Goal: Task Accomplishment & Management: Complete application form

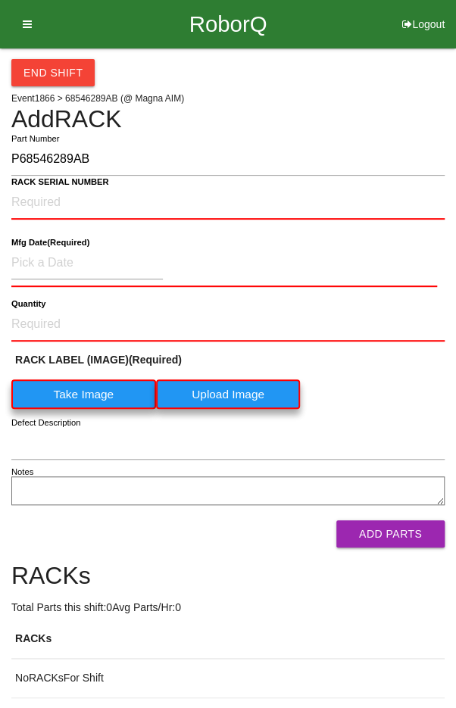
type input "P68546289AB"
click at [162, 205] on NUMBER "RACK SERIAL NUMBER" at bounding box center [227, 202] width 433 height 33
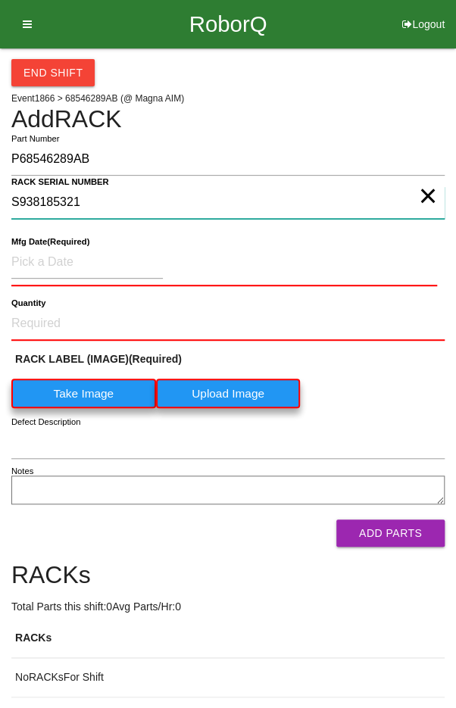
type NUMBER "S938185321"
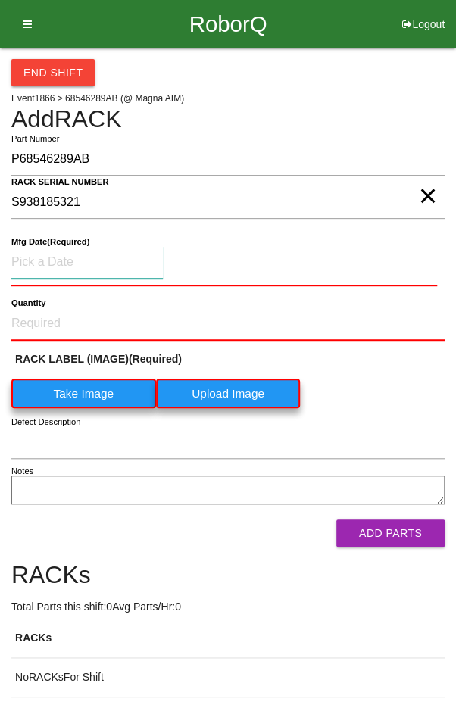
click at [55, 263] on input at bounding box center [86, 262] width 151 height 33
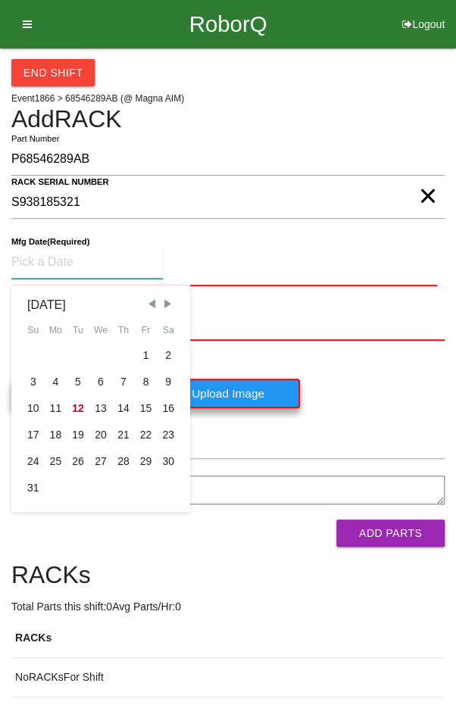
click at [148, 304] on span "Previous Month" at bounding box center [152, 304] width 14 height 14
click at [118, 436] on div "24" at bounding box center [123, 435] width 23 height 27
type input "[DATE]"
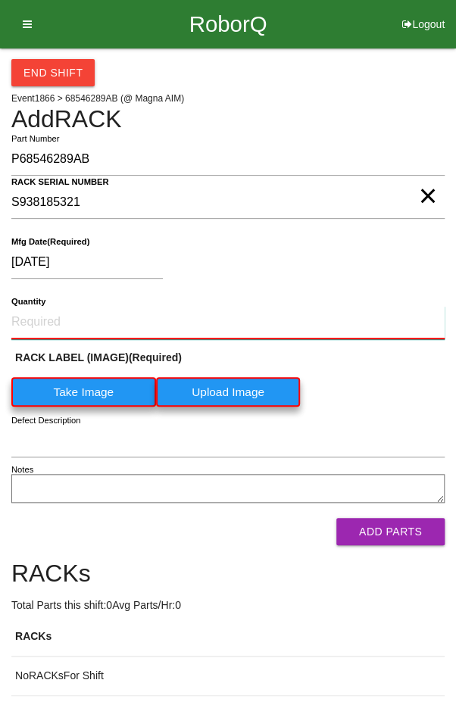
click at [76, 317] on input "Quantity" at bounding box center [227, 322] width 433 height 33
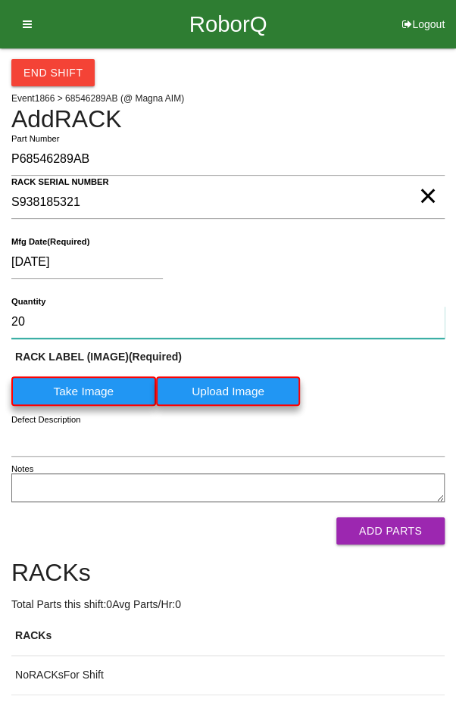
type input "20"
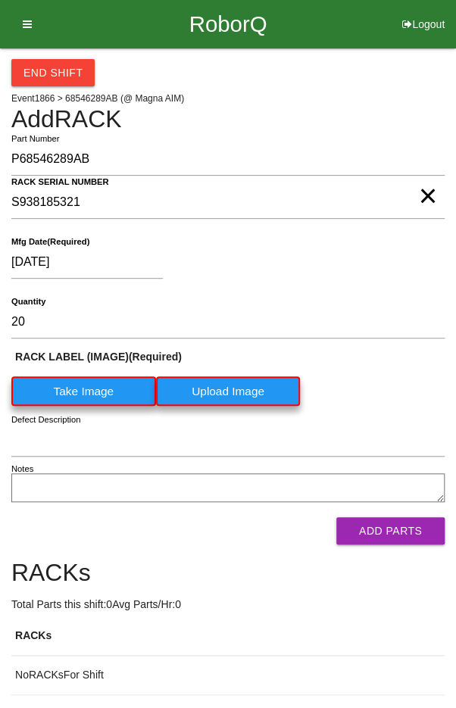
click at [85, 391] on label "Take Image" at bounding box center [83, 391] width 145 height 30
click at [0, 0] on \(IMAGE\) "Take Image" at bounding box center [0, 0] width 0 height 0
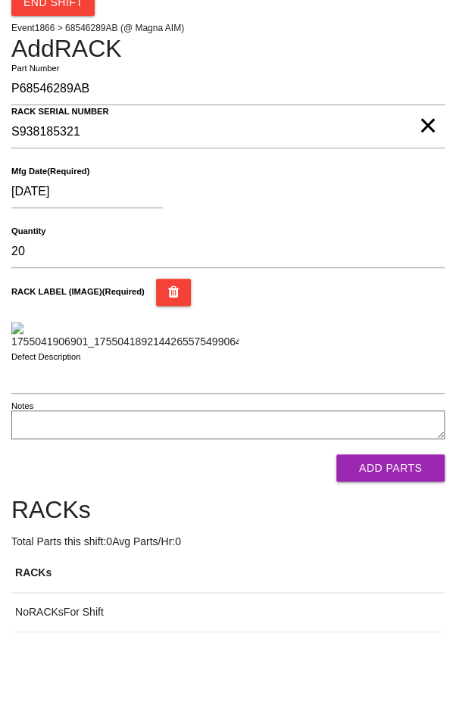
scroll to position [164, 0]
click at [416, 482] on button "Add Parts" at bounding box center [390, 467] width 108 height 27
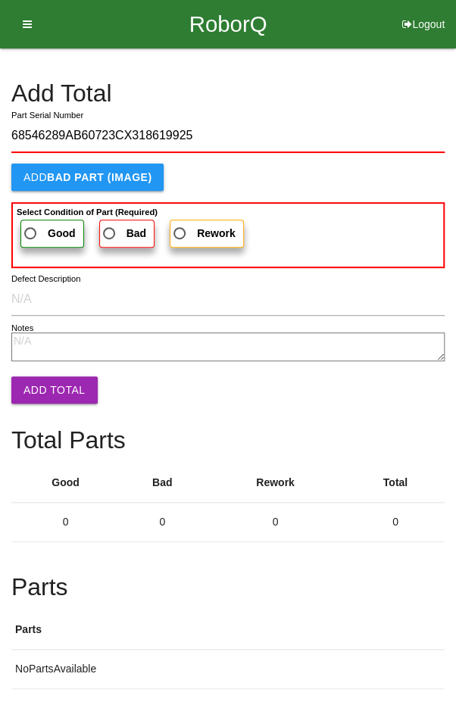
type input "68546289AB60723CX318619925"
click at [38, 230] on span "Good" at bounding box center [48, 233] width 55 height 19
click at [31, 230] on input "Good" at bounding box center [26, 229] width 10 height 10
radio input "true"
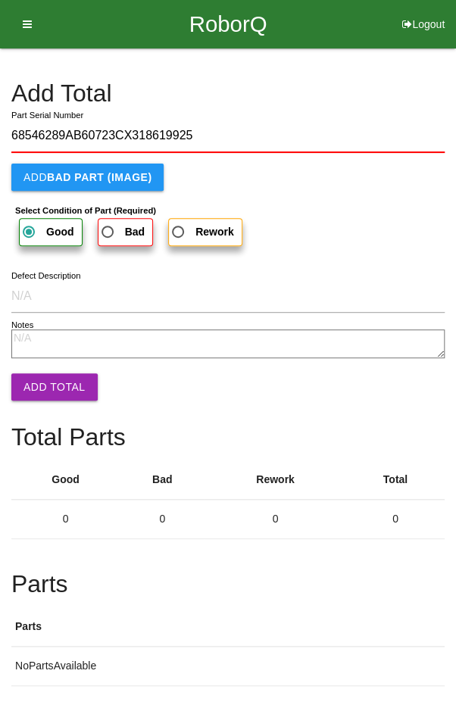
click at [47, 398] on button "Add Total" at bounding box center [54, 386] width 86 height 27
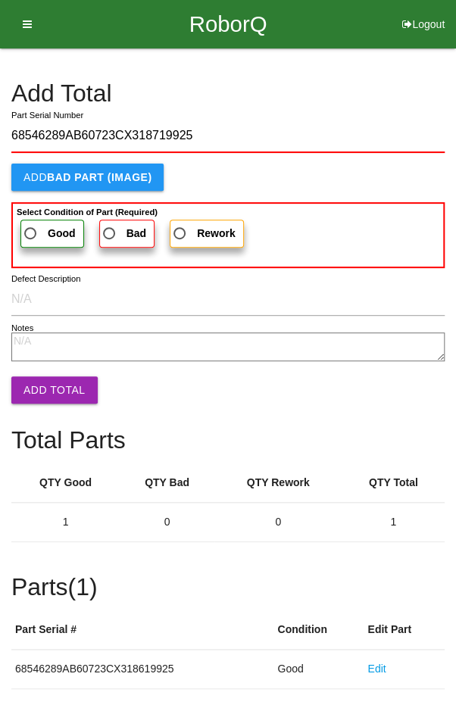
type input "68546289AB60723CX318719925"
click at [29, 224] on span "Good" at bounding box center [48, 233] width 55 height 19
click at [29, 224] on input "Good" at bounding box center [26, 229] width 10 height 10
radio input "true"
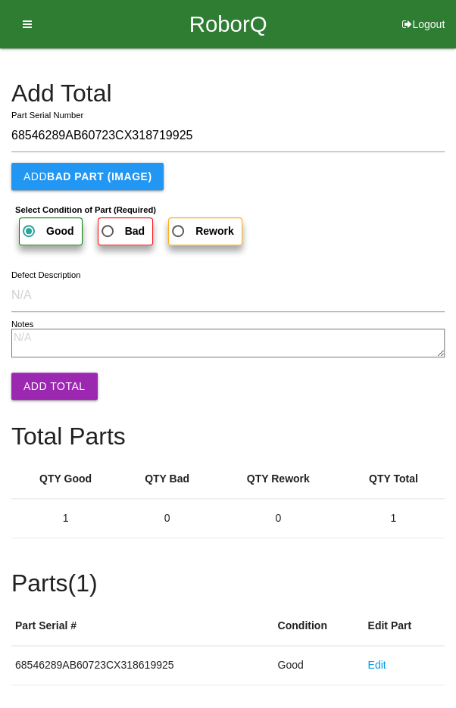
click at [45, 383] on button "Add Total" at bounding box center [54, 386] width 86 height 27
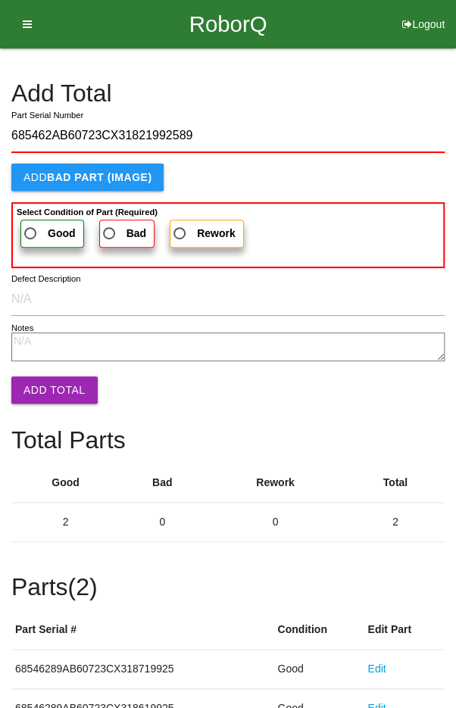
type input "685462AB60723CX31821992589"
click at [39, 221] on label "Good" at bounding box center [52, 234] width 64 height 28
click at [31, 224] on input "Good" at bounding box center [26, 229] width 10 height 10
radio input "true"
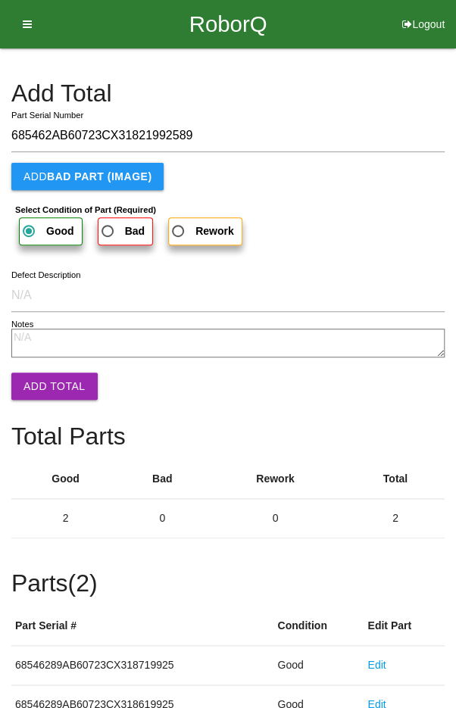
click at [48, 391] on button "Add Total" at bounding box center [54, 386] width 86 height 27
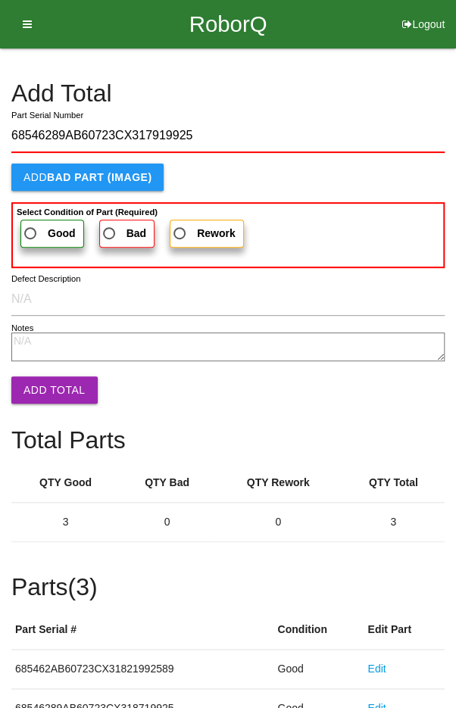
type input "68546289AB60723CX317919925"
click at [41, 232] on span "Good" at bounding box center [48, 233] width 55 height 19
click at [31, 232] on input "Good" at bounding box center [26, 229] width 10 height 10
radio input "true"
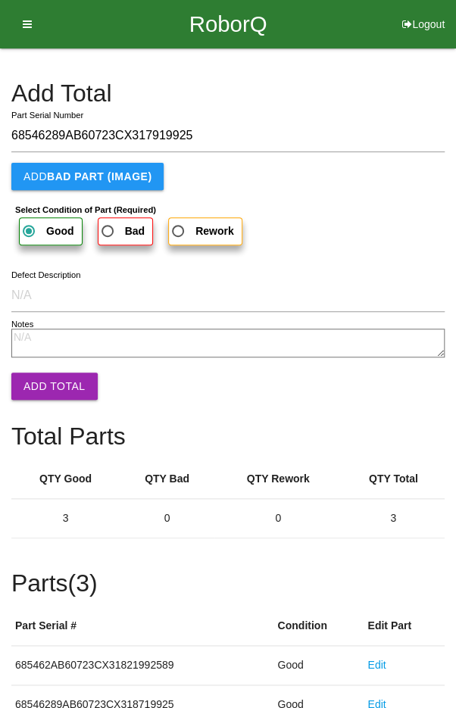
click at [50, 379] on button "Add Total" at bounding box center [54, 386] width 86 height 27
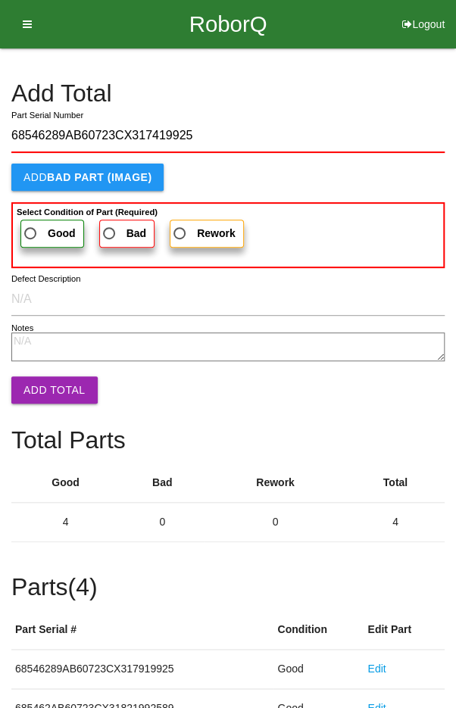
type input "68546289AB60723CX317419925"
click at [36, 230] on span "Good" at bounding box center [48, 233] width 55 height 19
click at [31, 230] on input "Good" at bounding box center [26, 229] width 10 height 10
radio input "true"
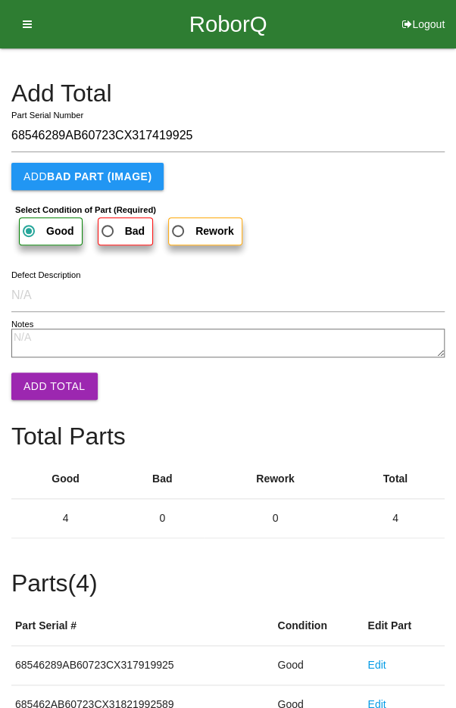
click at [43, 376] on button "Add Total" at bounding box center [54, 386] width 86 height 27
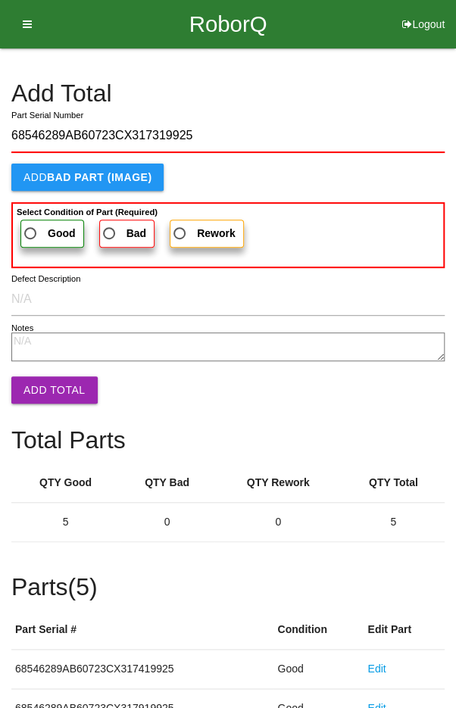
type input "68546289AB60723CX317319925"
click at [34, 228] on span "Good" at bounding box center [48, 233] width 55 height 19
click at [31, 228] on input "Good" at bounding box center [26, 229] width 10 height 10
radio input "true"
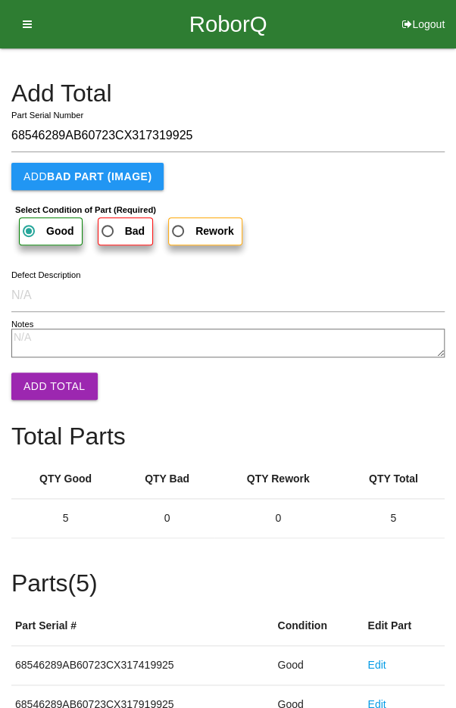
click at [50, 379] on button "Add Total" at bounding box center [54, 386] width 86 height 27
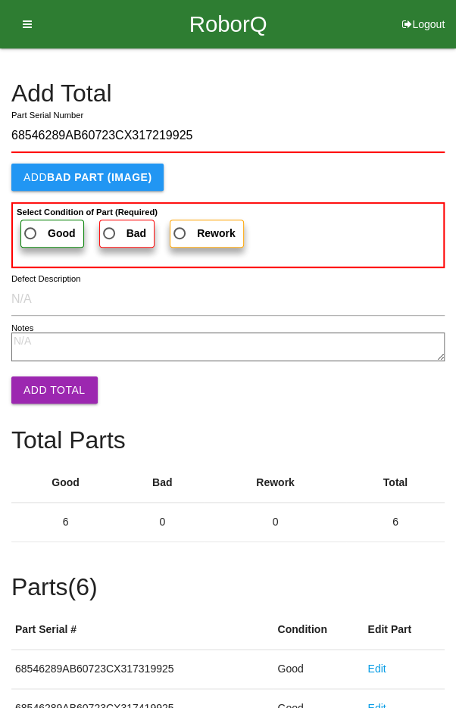
type input "68546289AB60723CX317219925"
click at [43, 220] on label "Good" at bounding box center [52, 234] width 64 height 28
click at [31, 224] on input "Good" at bounding box center [26, 229] width 10 height 10
radio input "true"
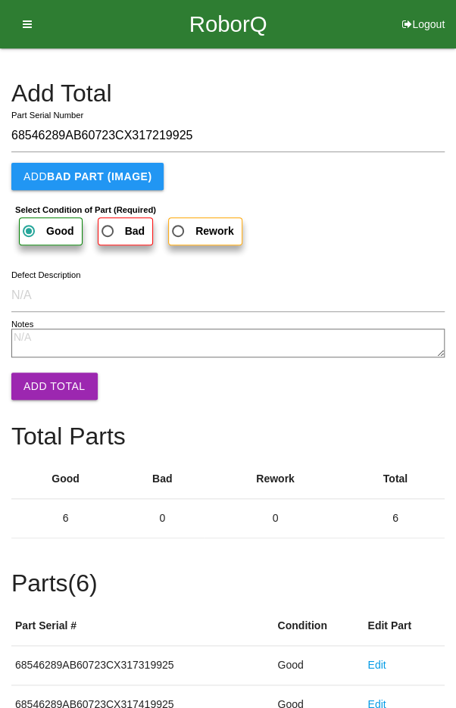
click at [48, 386] on button "Add Total" at bounding box center [54, 386] width 86 height 27
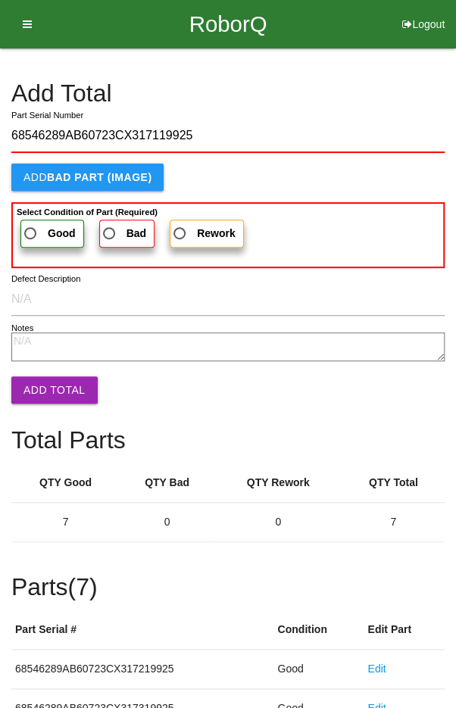
type input "68546289AB60723CX317119925"
click at [36, 224] on span "Good" at bounding box center [48, 233] width 55 height 19
click at [31, 224] on input "Good" at bounding box center [26, 229] width 10 height 10
radio input "true"
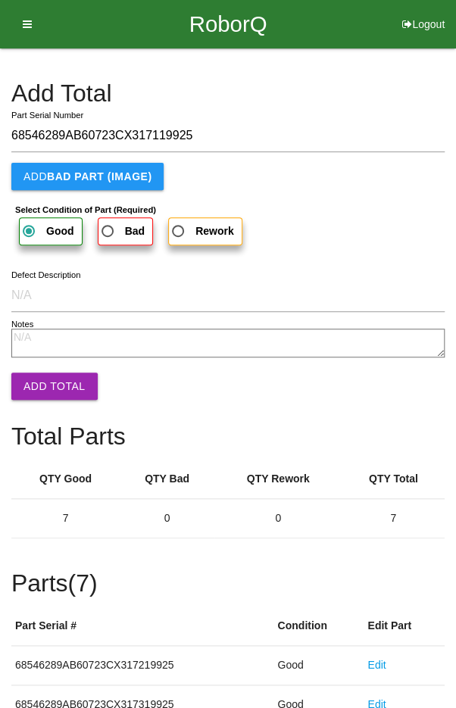
click at [51, 379] on button "Add Total" at bounding box center [54, 386] width 86 height 27
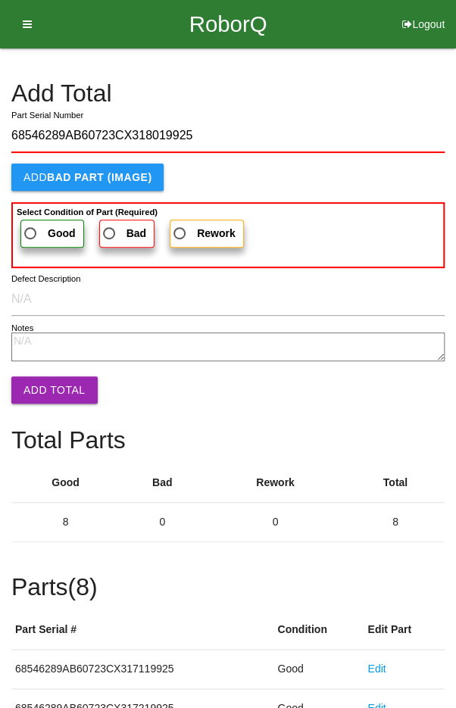
type input "68546289AB60723CX318019925"
click at [31, 226] on span "Good" at bounding box center [48, 233] width 55 height 19
click at [31, 226] on input "Good" at bounding box center [26, 229] width 10 height 10
radio input "true"
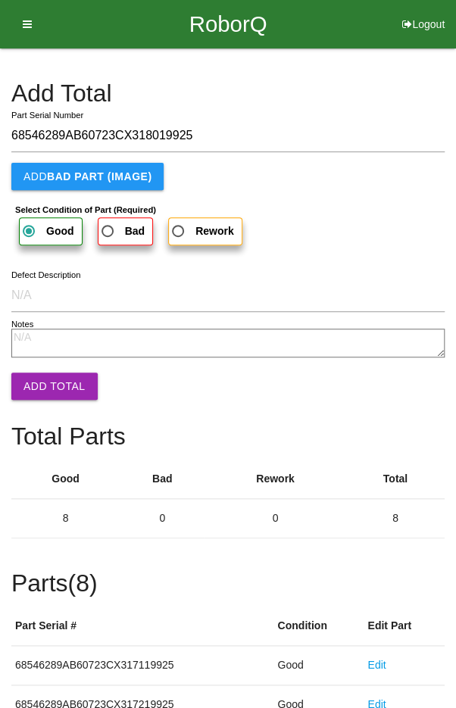
click at [45, 375] on button "Add Total" at bounding box center [54, 386] width 86 height 27
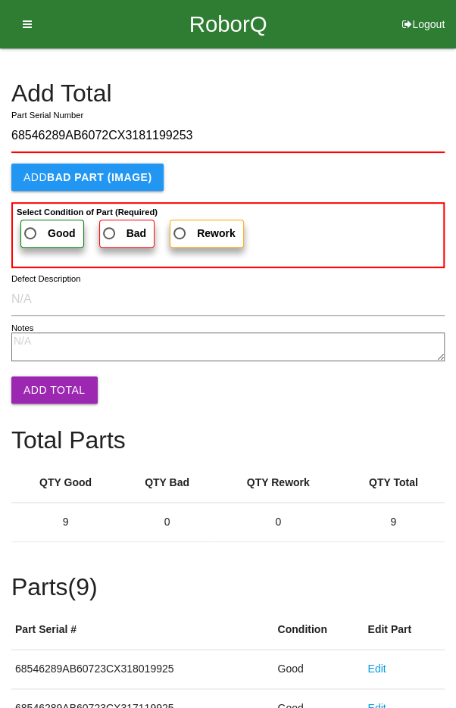
type input "68546289AB6072CX3181199253"
click at [33, 228] on span "Good" at bounding box center [48, 233] width 55 height 19
click at [31, 228] on input "Good" at bounding box center [26, 229] width 10 height 10
radio input "true"
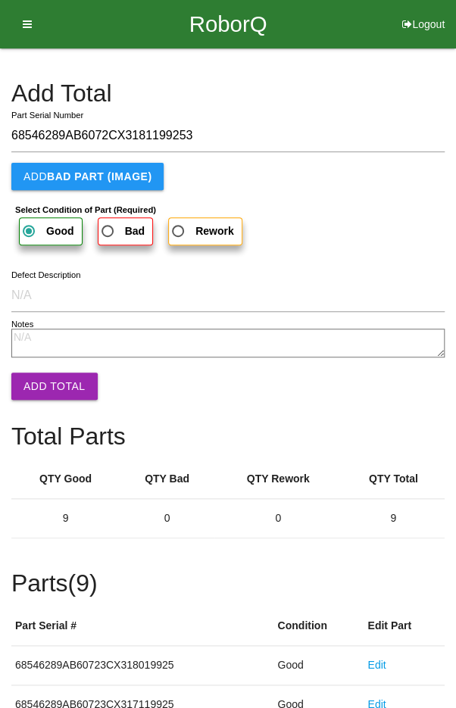
click at [51, 380] on button "Add Total" at bounding box center [54, 386] width 86 height 27
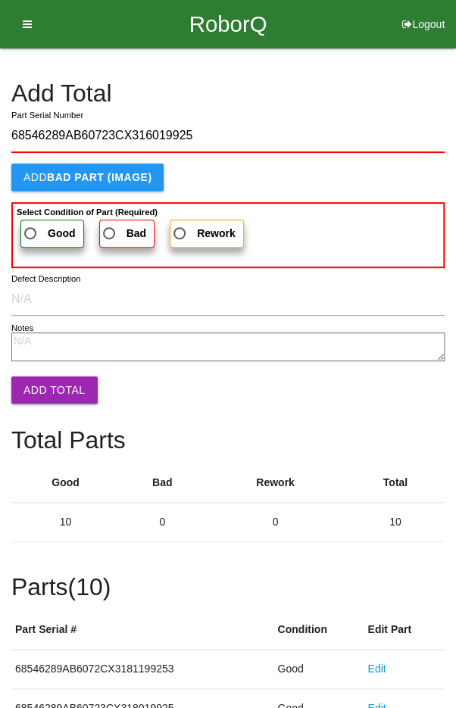
type input "68546289AB60723CX316019925"
click at [30, 221] on label "Good" at bounding box center [52, 234] width 64 height 28
click at [30, 224] on input "Good" at bounding box center [26, 229] width 10 height 10
radio input "true"
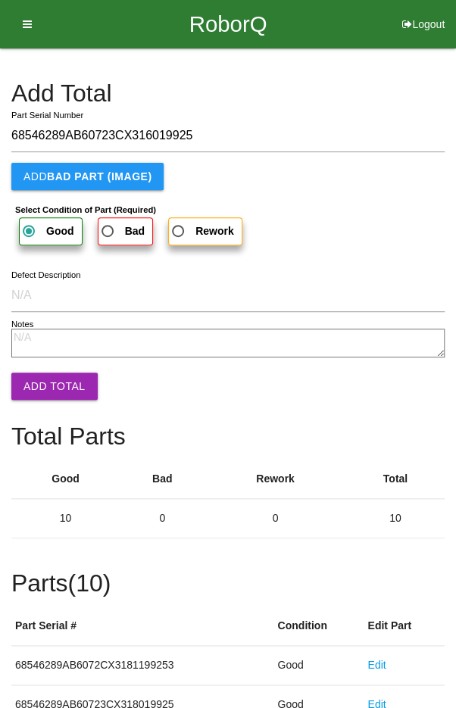
click at [41, 391] on button "Add Total" at bounding box center [54, 386] width 86 height 27
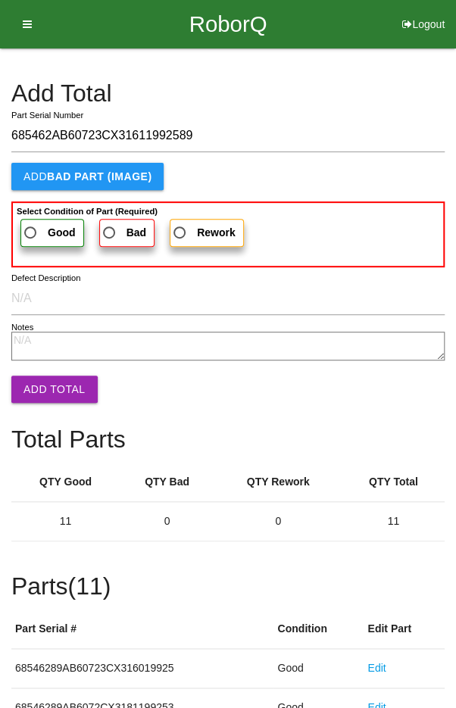
type input "685462AB60723CX31611992589"
click at [45, 228] on span "Good" at bounding box center [48, 232] width 55 height 19
click at [31, 228] on input "Good" at bounding box center [26, 228] width 10 height 10
radio input "true"
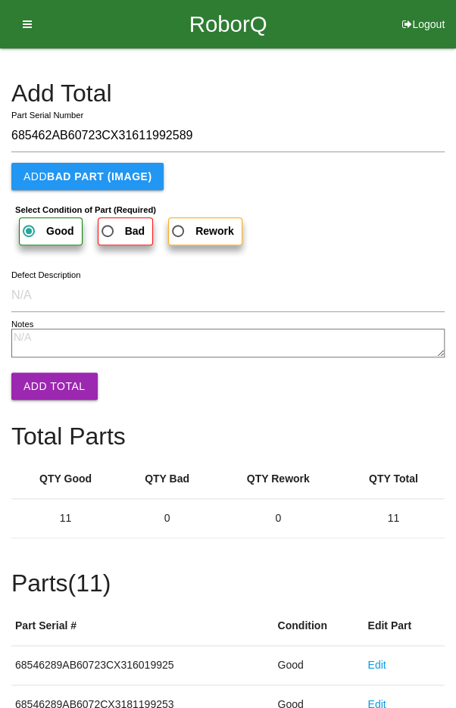
click at [47, 390] on button "Add Total" at bounding box center [54, 386] width 86 height 27
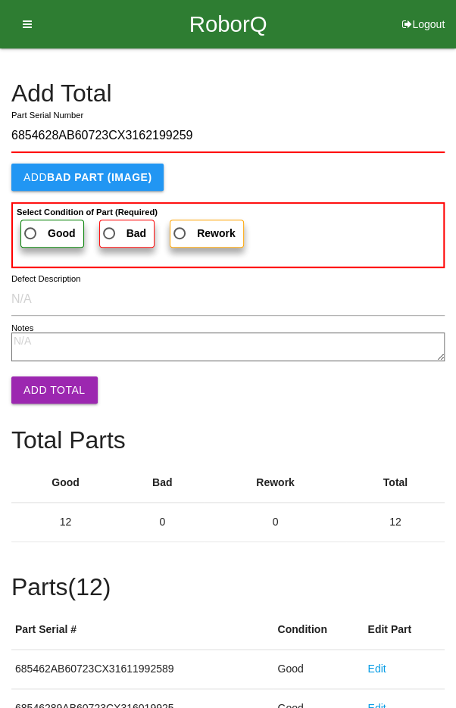
type input "6854628AB60723CX3162199259"
click at [39, 235] on span "Good" at bounding box center [48, 233] width 55 height 19
click at [31, 234] on input "Good" at bounding box center [26, 229] width 10 height 10
radio input "true"
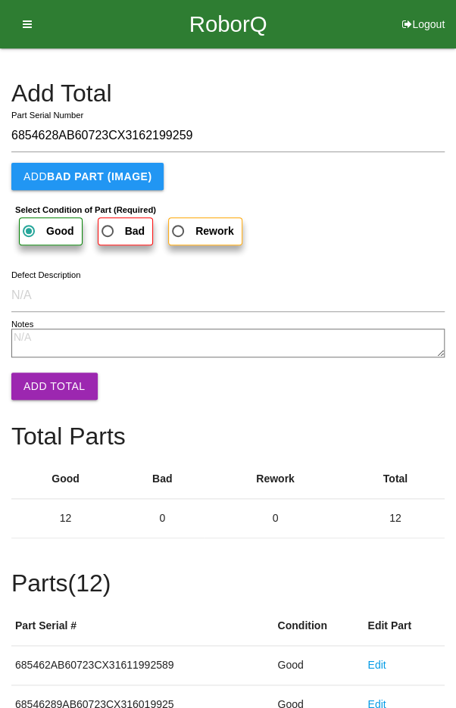
click at [48, 379] on button "Add Total" at bounding box center [54, 386] width 86 height 27
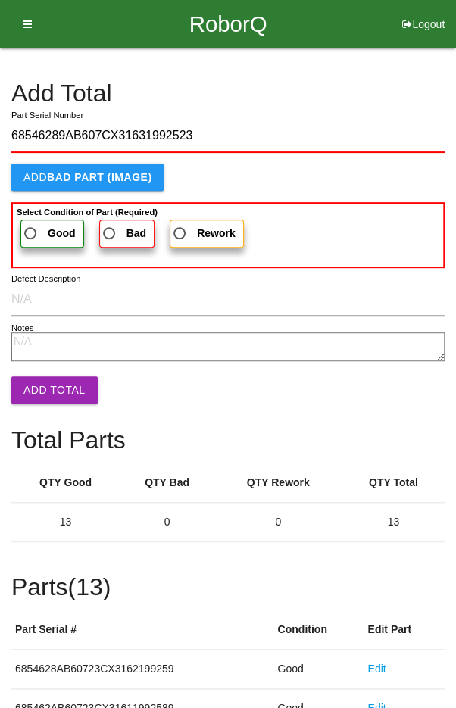
type input "68546289AB607CX31631992523"
click at [32, 229] on span "Good" at bounding box center [48, 233] width 55 height 19
click at [31, 229] on input "Good" at bounding box center [26, 229] width 10 height 10
radio input "true"
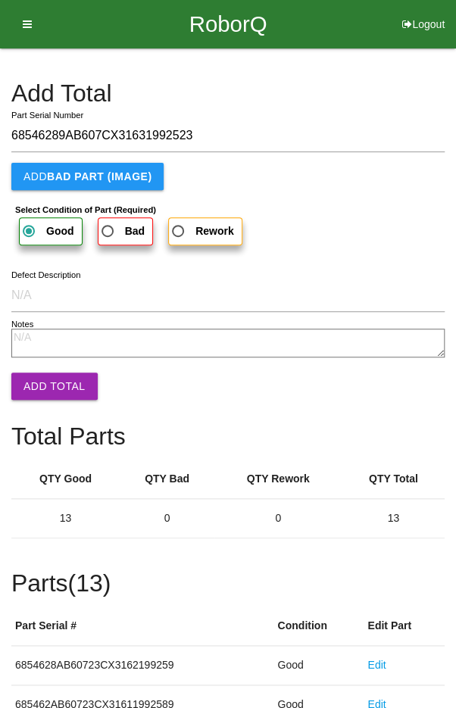
click at [50, 387] on button "Add Total" at bounding box center [54, 386] width 86 height 27
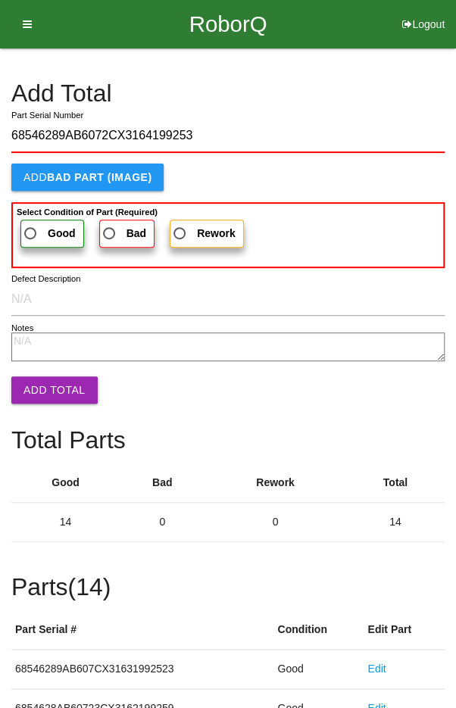
type input "68546289AB6072CX3164199253"
click at [45, 230] on span "Good" at bounding box center [48, 233] width 55 height 19
click at [31, 230] on input "Good" at bounding box center [26, 229] width 10 height 10
radio input "true"
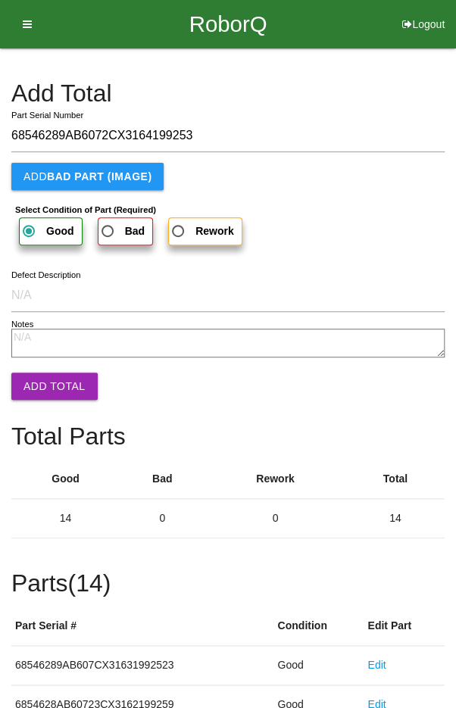
click at [50, 394] on button "Add Total" at bounding box center [54, 386] width 86 height 27
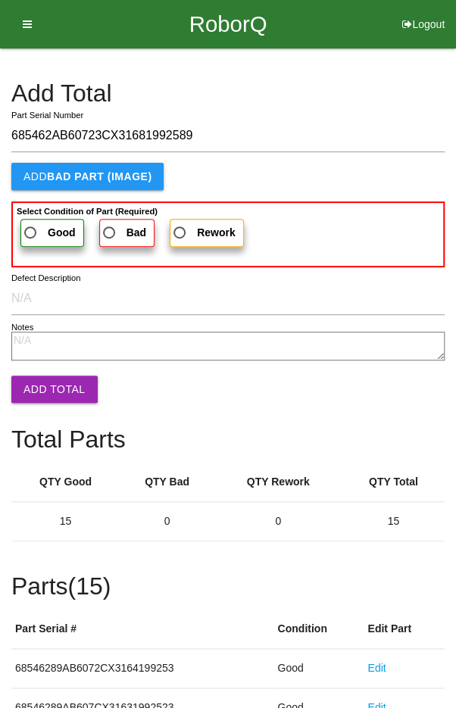
type input "685462AB60723CX31681992589"
click at [41, 226] on span "Good" at bounding box center [48, 232] width 55 height 19
click at [31, 226] on input "Good" at bounding box center [26, 228] width 10 height 10
radio input "true"
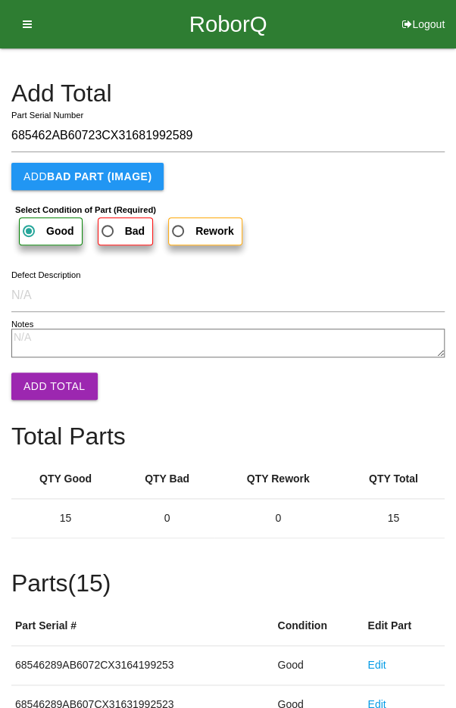
click at [48, 381] on button "Add Total" at bounding box center [54, 386] width 86 height 27
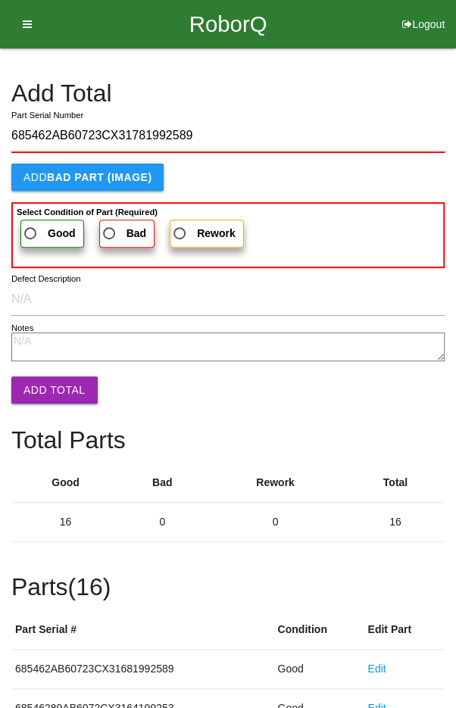
type input "685462AB60723CX31781992589"
click at [33, 230] on span "Good" at bounding box center [48, 233] width 55 height 19
click at [31, 230] on input "Good" at bounding box center [26, 229] width 10 height 10
radio input "true"
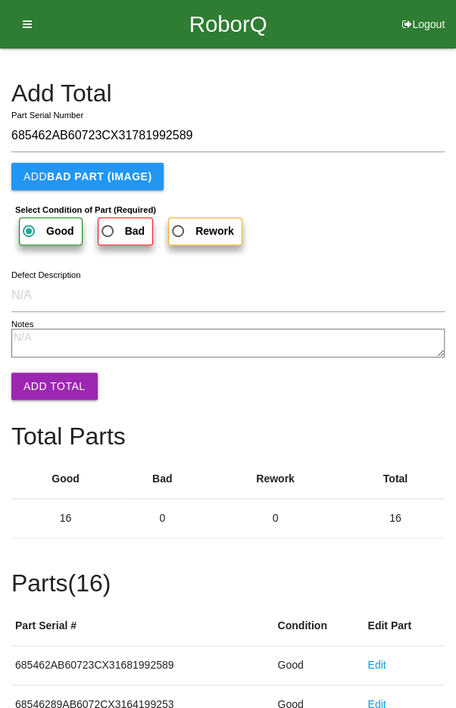
click at [52, 383] on button "Add Total" at bounding box center [54, 386] width 86 height 27
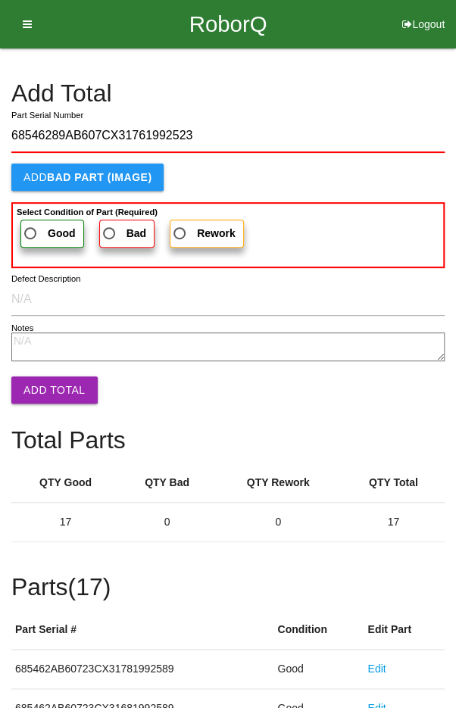
type input "68546289AB607CX31761992523"
click at [34, 232] on span "Good" at bounding box center [48, 233] width 55 height 19
click at [31, 232] on input "Good" at bounding box center [26, 229] width 10 height 10
radio input "true"
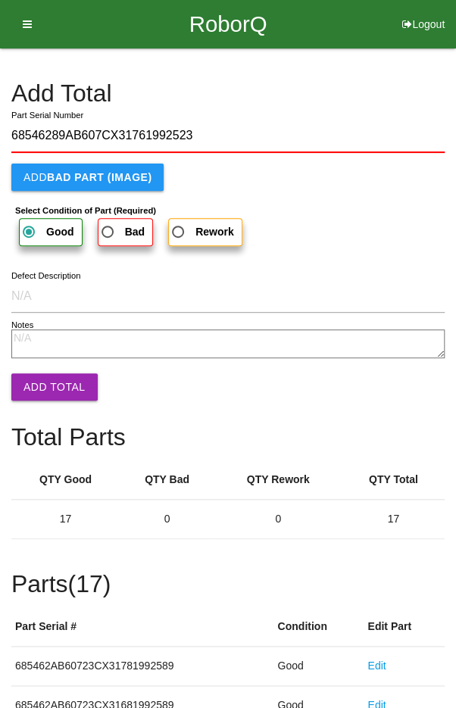
click at [49, 376] on button "Add Total" at bounding box center [54, 386] width 86 height 27
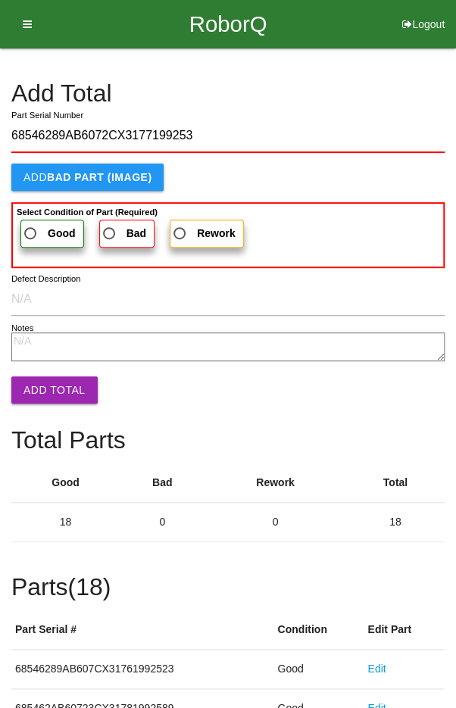
type input "68546289AB6072CX3177199253"
click at [37, 224] on span "Good" at bounding box center [48, 233] width 55 height 19
click at [31, 224] on input "Good" at bounding box center [26, 229] width 10 height 10
radio input "true"
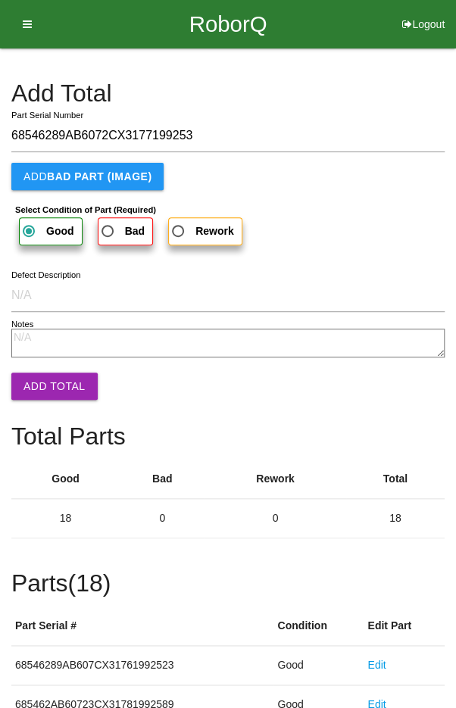
click at [51, 382] on button "Add Total" at bounding box center [54, 386] width 86 height 27
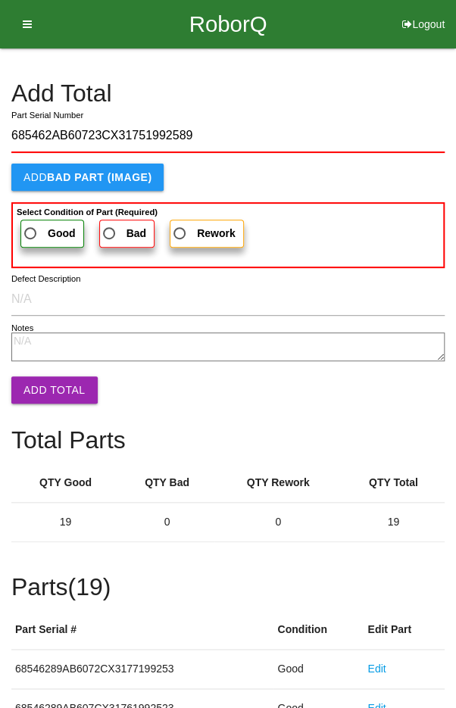
type input "685462AB60723CX31751992589"
click at [39, 228] on span "Good" at bounding box center [48, 233] width 55 height 19
click at [31, 228] on input "Good" at bounding box center [26, 229] width 10 height 10
radio input "true"
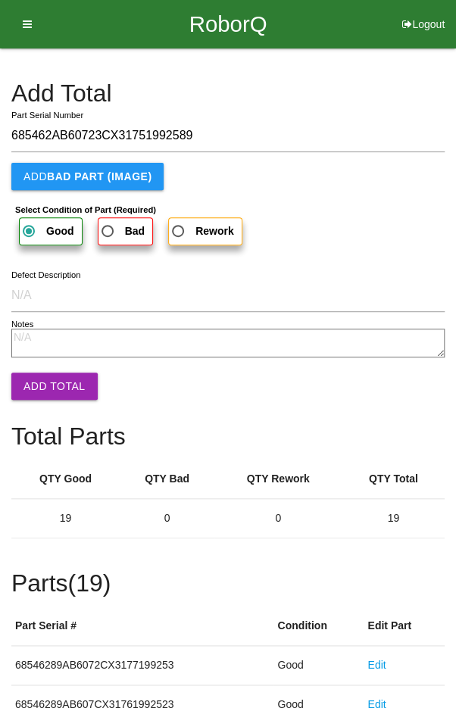
click at [55, 392] on button "Add Total" at bounding box center [54, 386] width 86 height 27
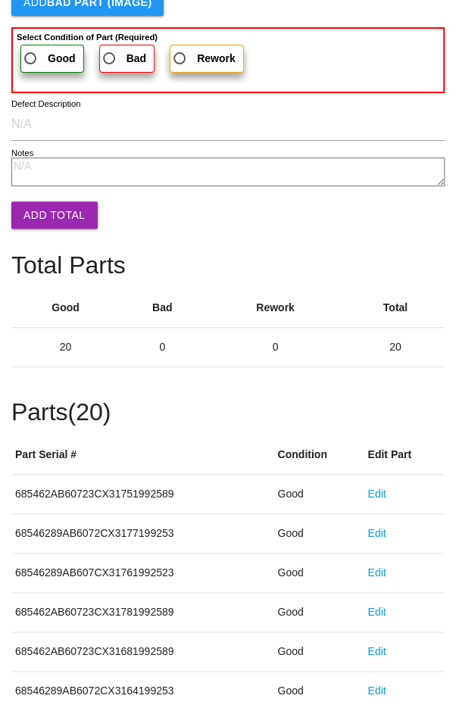
scroll to position [841, 0]
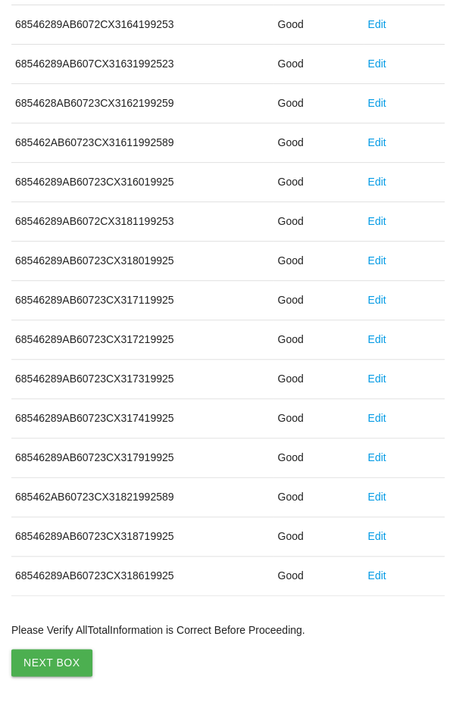
click at [54, 649] on button "Next Box" at bounding box center [51, 662] width 81 height 27
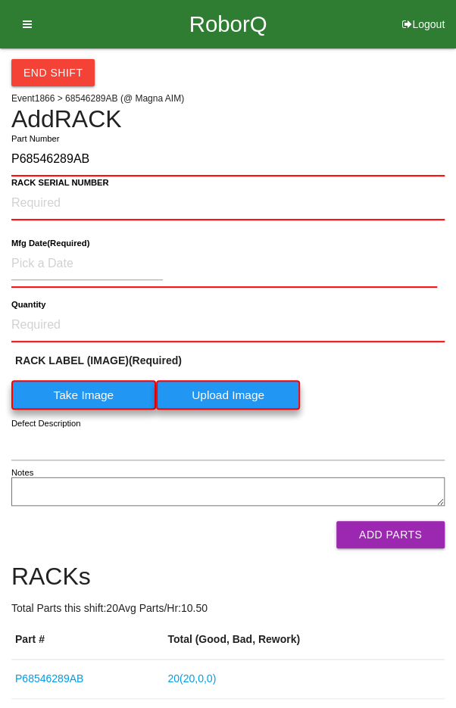
type input "P68546289AB"
click at [53, 198] on NUMBER "RACK SERIAL NUMBER" at bounding box center [227, 203] width 433 height 33
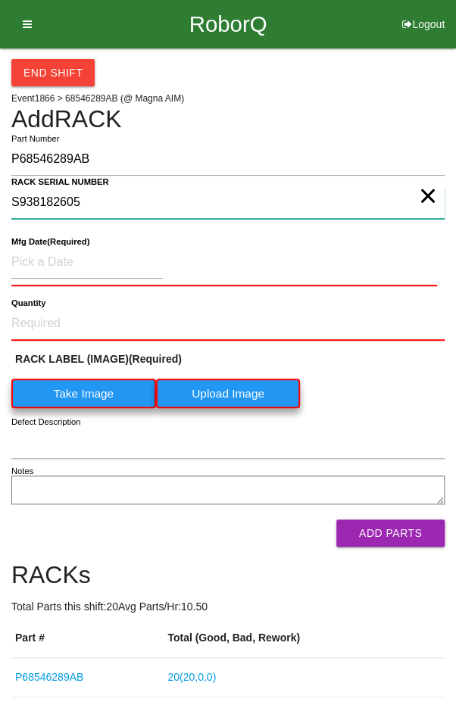
type NUMBER "S938182605"
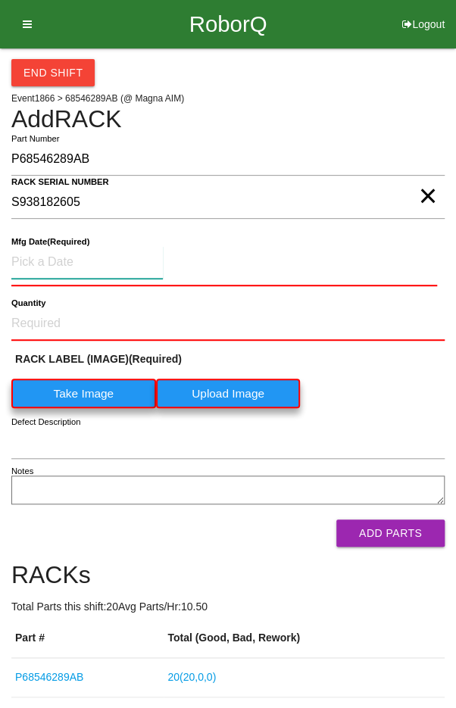
click at [66, 257] on input at bounding box center [86, 262] width 151 height 33
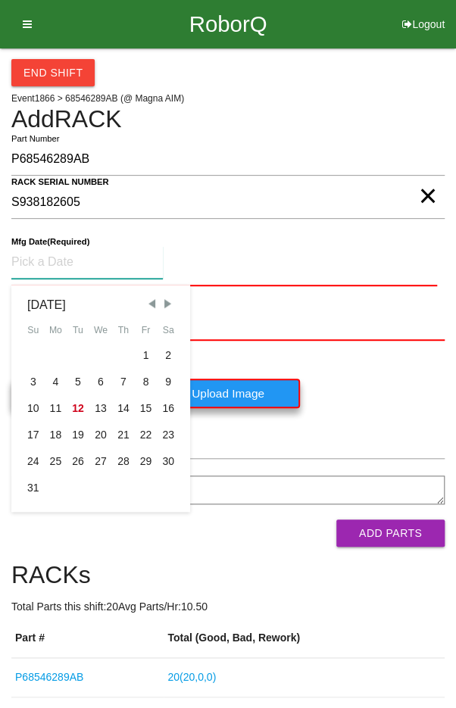
click at [150, 305] on span "Previous Month" at bounding box center [152, 304] width 14 height 14
click at [117, 436] on div "24" at bounding box center [123, 435] width 23 height 27
type input "[DATE]"
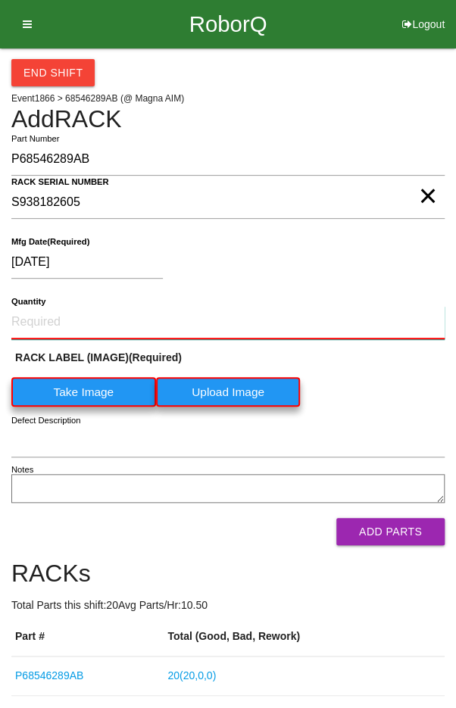
click at [70, 315] on input "Quantity" at bounding box center [227, 322] width 433 height 33
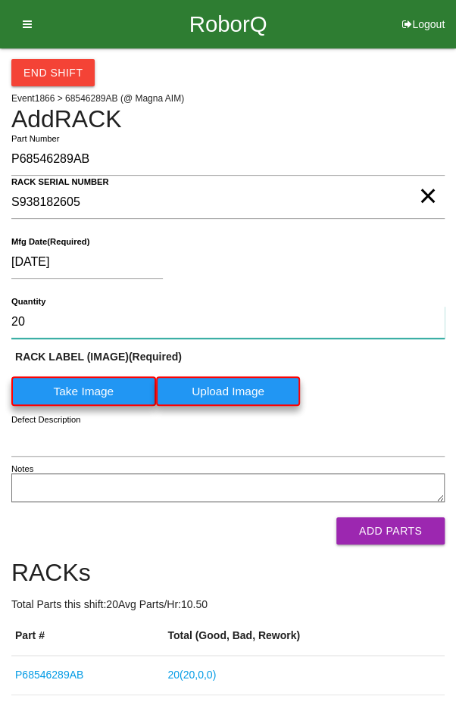
type input "20"
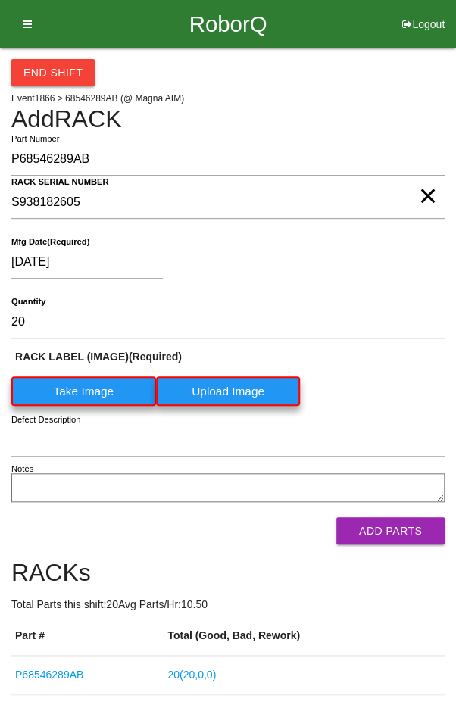
click at [64, 377] on label "Take Image" at bounding box center [83, 391] width 145 height 30
click at [0, 0] on \(IMAGE\) "Take Image" at bounding box center [0, 0] width 0 height 0
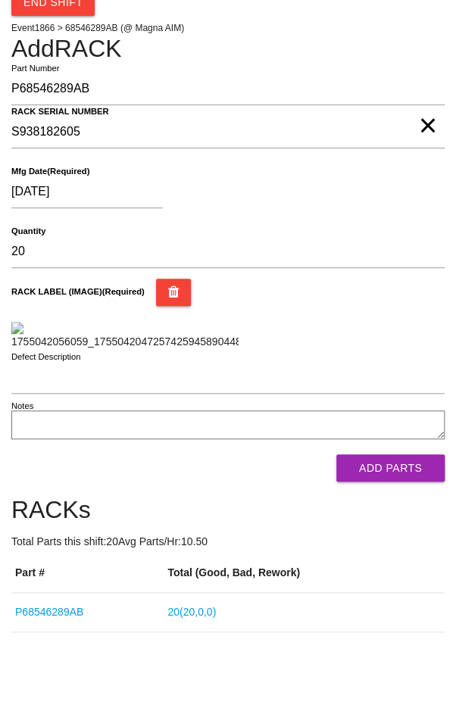
scroll to position [298, 0]
click at [396, 482] on button "Add Parts" at bounding box center [390, 467] width 108 height 27
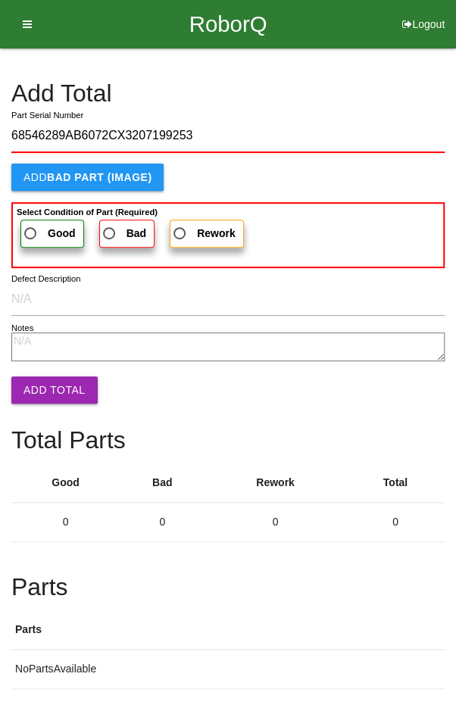
type input "68546289AB6072CX3207199253"
click at [34, 226] on span "Good" at bounding box center [48, 233] width 55 height 19
click at [31, 226] on input "Good" at bounding box center [26, 229] width 10 height 10
radio input "true"
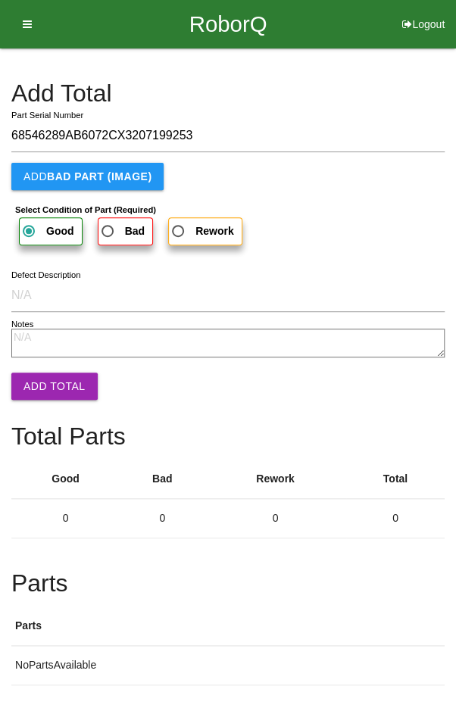
click at [42, 384] on button "Add Total" at bounding box center [54, 386] width 86 height 27
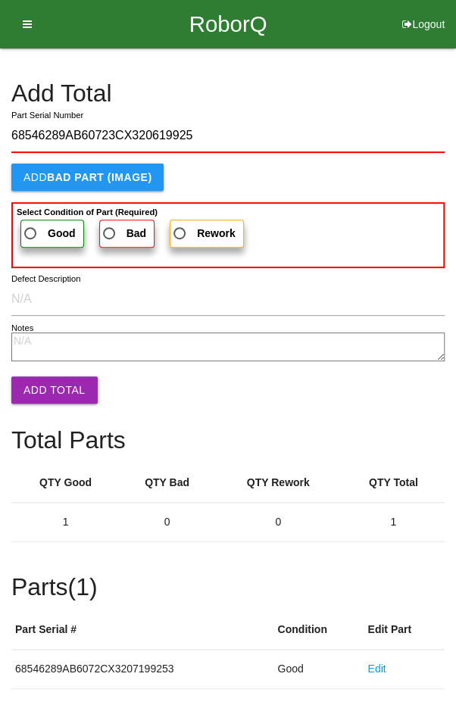
type input "68546289AB60723CX320619925"
click at [39, 230] on span "Good" at bounding box center [48, 233] width 55 height 19
click at [31, 230] on input "Good" at bounding box center [26, 229] width 10 height 10
radio input "true"
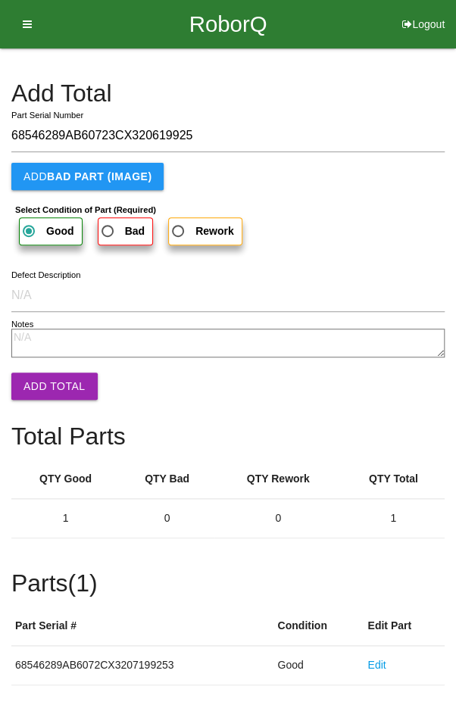
click at [48, 375] on button "Add Total" at bounding box center [54, 386] width 86 height 27
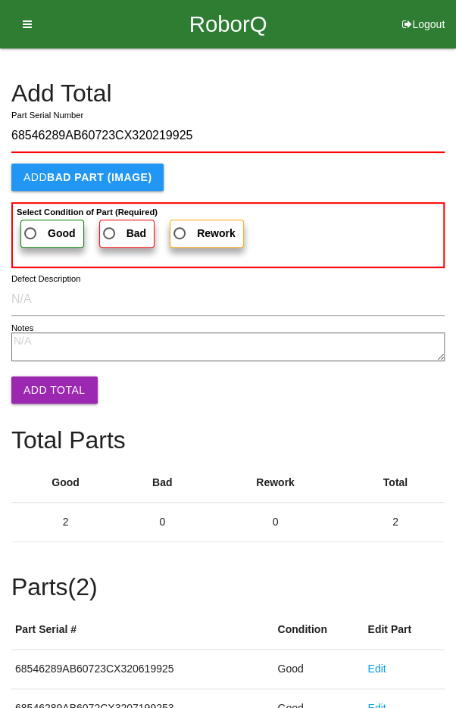
type input "68546289AB60723CX320219925"
click at [36, 224] on span "Good" at bounding box center [48, 233] width 55 height 19
click at [31, 224] on input "Good" at bounding box center [26, 229] width 10 height 10
radio input "true"
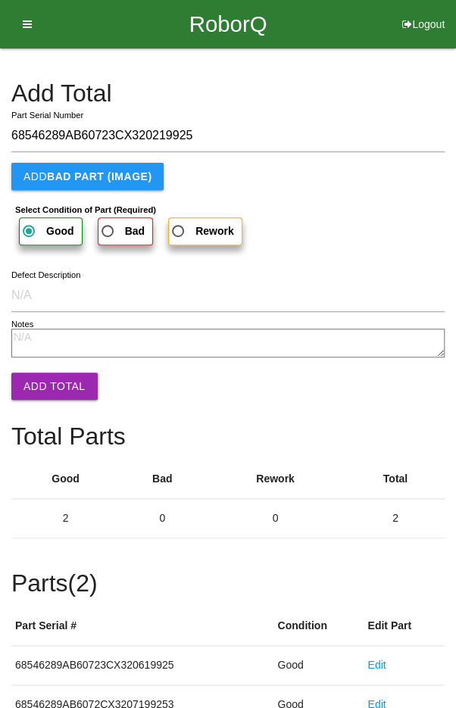
click at [45, 387] on button "Add Total" at bounding box center [54, 386] width 86 height 27
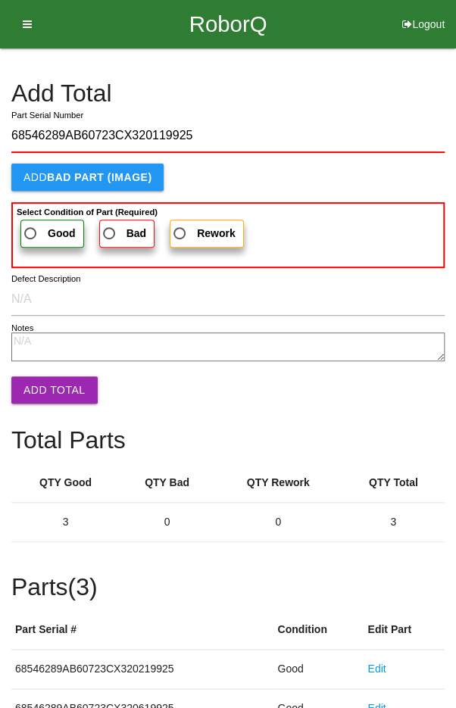
type input "68546289AB60723CX320119925"
click at [42, 226] on span "Good" at bounding box center [48, 233] width 55 height 19
click at [31, 226] on input "Good" at bounding box center [26, 229] width 10 height 10
radio input "true"
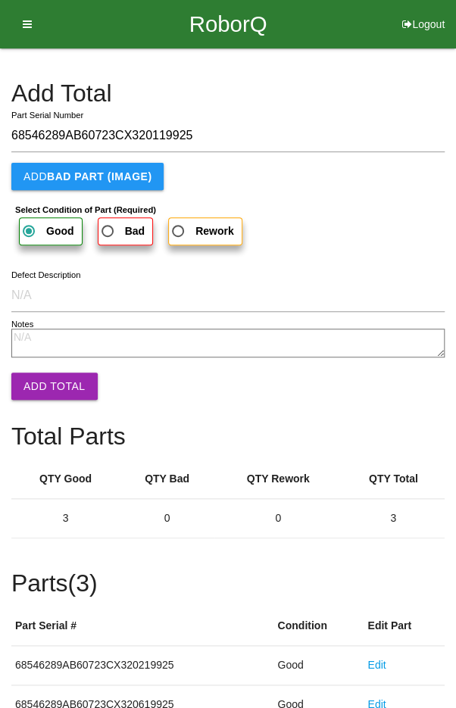
click at [46, 382] on button "Add Total" at bounding box center [54, 386] width 86 height 27
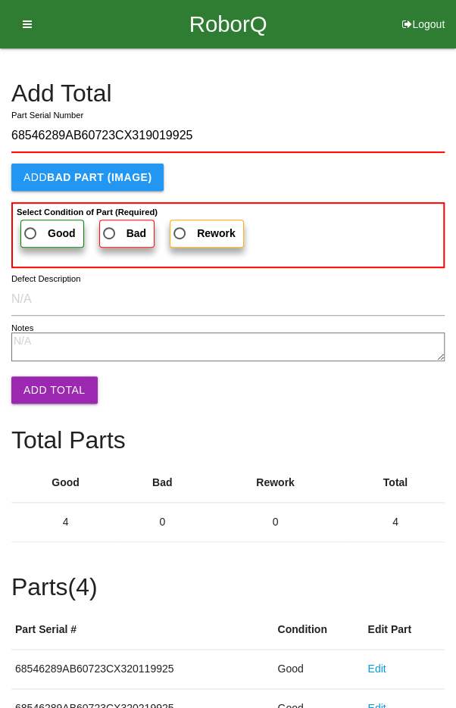
type input "68546289AB60723CX319019925"
click at [36, 229] on span "Good" at bounding box center [48, 233] width 55 height 19
click at [31, 229] on input "Good" at bounding box center [26, 229] width 10 height 10
radio input "true"
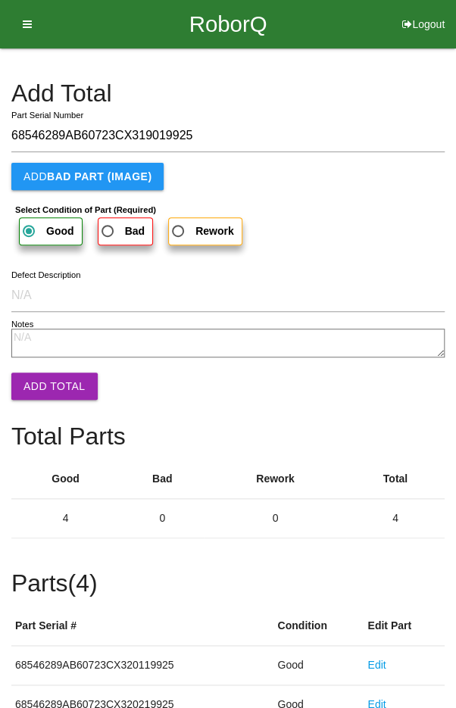
click at [38, 356] on textarea "Notes" at bounding box center [227, 343] width 433 height 29
click at [54, 384] on button "Add Total" at bounding box center [54, 386] width 86 height 27
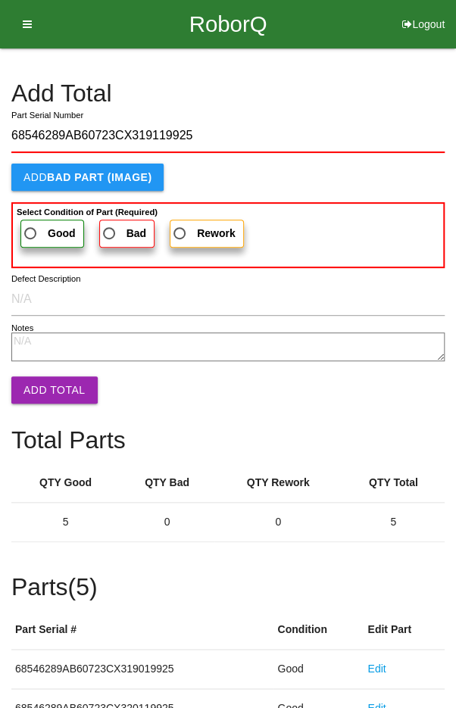
type input "68546289AB60723CX319119925"
click at [36, 226] on span "Good" at bounding box center [48, 233] width 55 height 19
click at [31, 226] on input "Good" at bounding box center [26, 229] width 10 height 10
radio input "true"
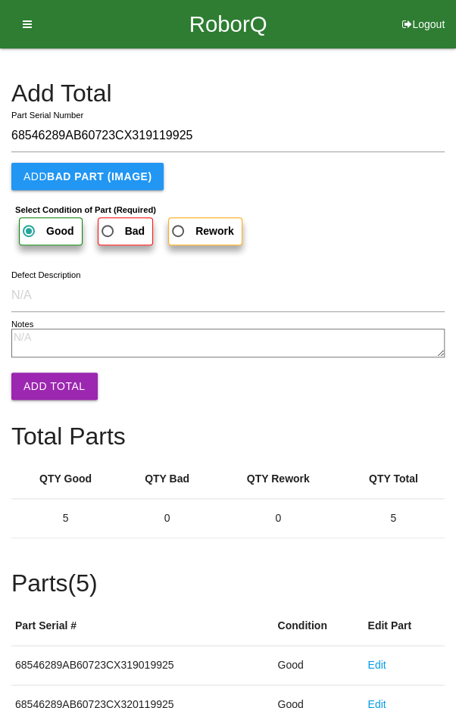
click at [45, 384] on button "Add Total" at bounding box center [54, 386] width 86 height 27
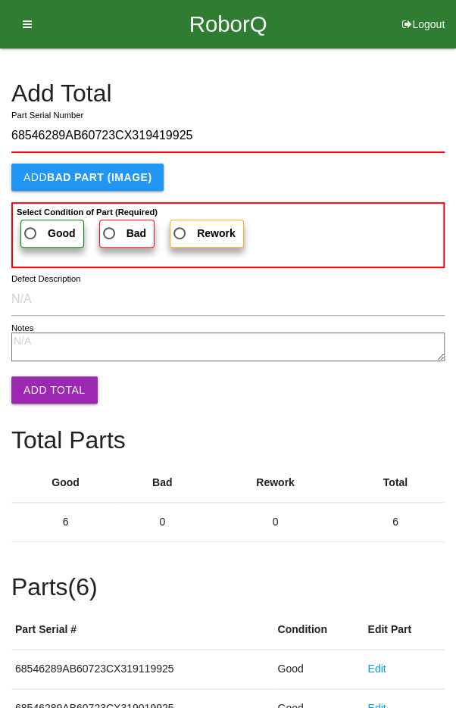
type input "68546289AB60723CX319419925"
click at [40, 231] on span "Good" at bounding box center [48, 233] width 55 height 19
click at [31, 231] on input "Good" at bounding box center [26, 229] width 10 height 10
radio input "true"
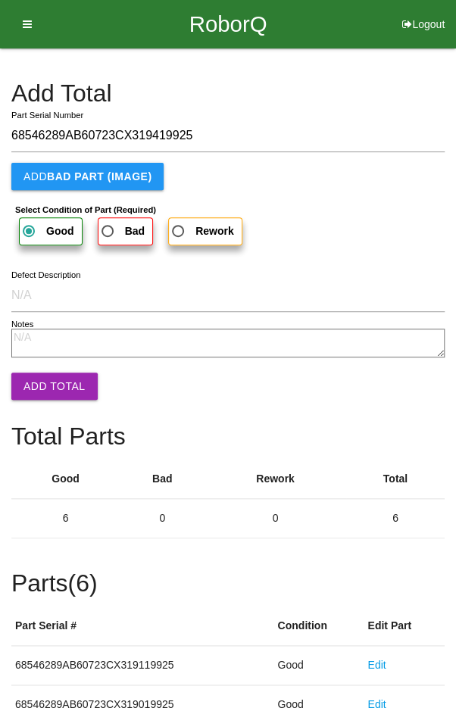
click at [51, 380] on button "Add Total" at bounding box center [54, 386] width 86 height 27
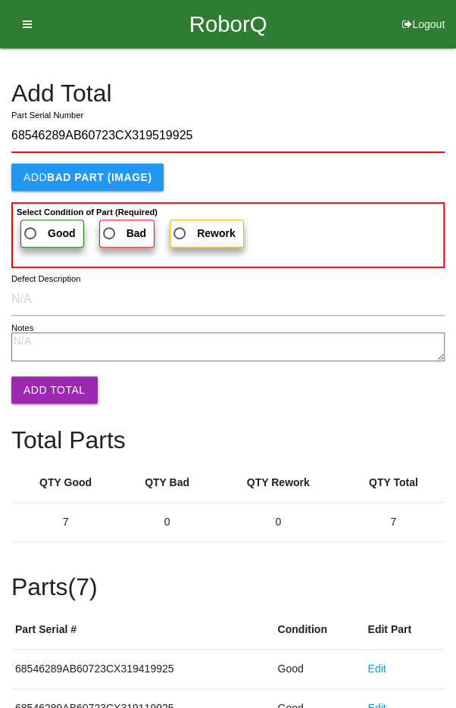
type input "68546289AB60723CX319519925"
click at [36, 233] on span "Good" at bounding box center [48, 233] width 55 height 19
click at [31, 233] on input "Good" at bounding box center [26, 229] width 10 height 10
radio input "true"
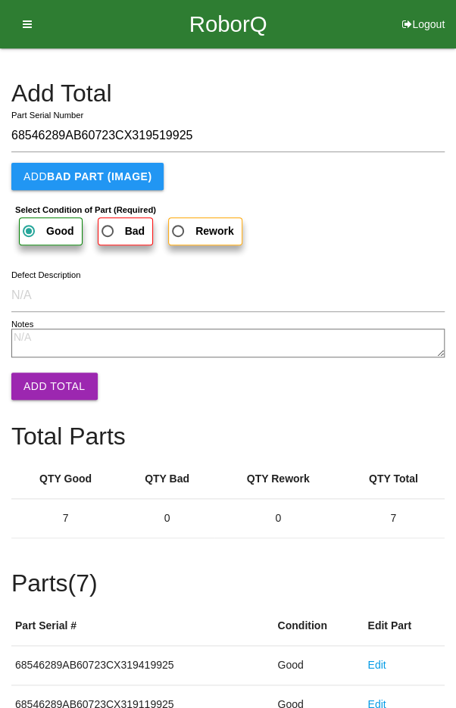
click at [45, 382] on button "Add Total" at bounding box center [54, 386] width 86 height 27
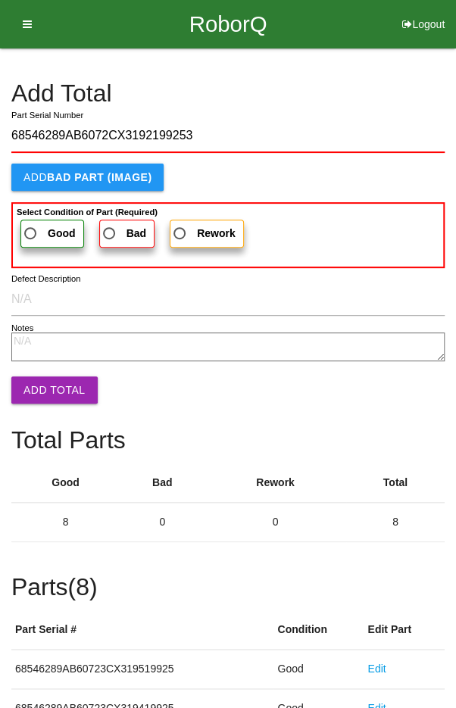
type input "68546289AB6072CX3192199253"
click at [41, 226] on span "Good" at bounding box center [48, 233] width 55 height 19
click at [31, 226] on input "Good" at bounding box center [26, 229] width 10 height 10
radio input "true"
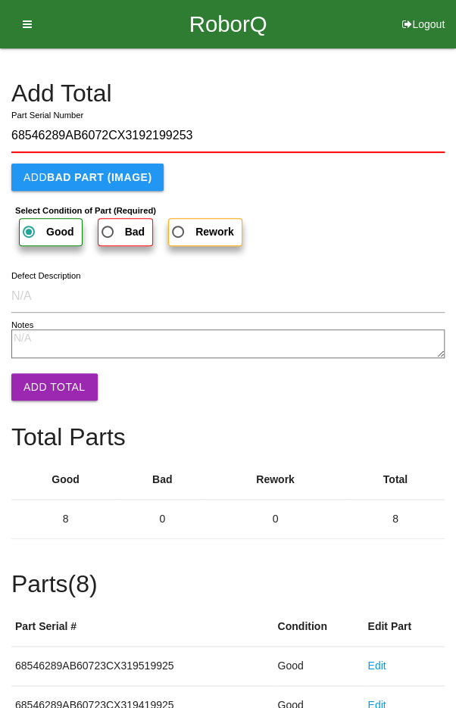
click at [45, 388] on button "Add Total" at bounding box center [54, 386] width 86 height 27
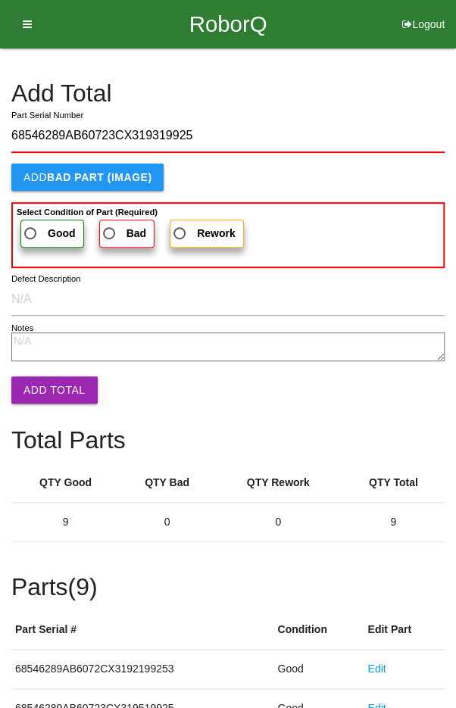
type input "68546289AB60723CX319319925"
click at [36, 224] on span "Good" at bounding box center [48, 233] width 55 height 19
click at [31, 224] on input "Good" at bounding box center [26, 229] width 10 height 10
radio input "true"
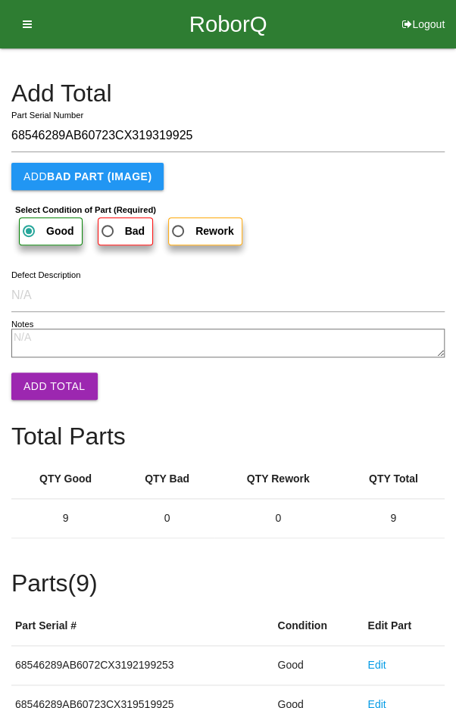
click at [45, 382] on button "Add Total" at bounding box center [54, 386] width 86 height 27
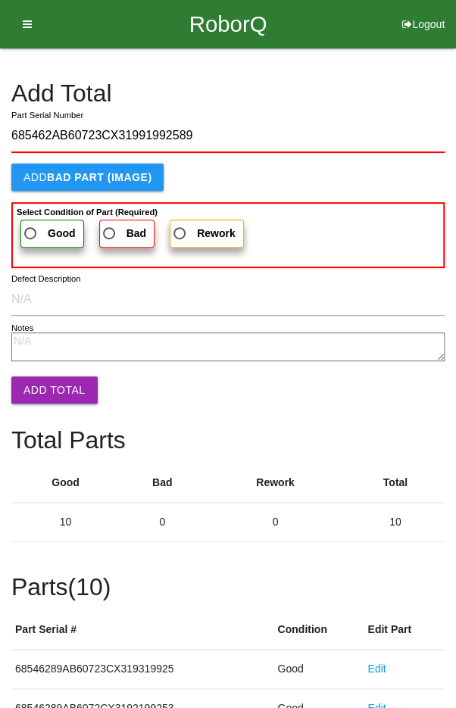
type input "685462AB60723CX31991992589"
click at [38, 228] on span "Good" at bounding box center [48, 233] width 55 height 19
click at [31, 228] on input "Good" at bounding box center [26, 229] width 10 height 10
radio input "true"
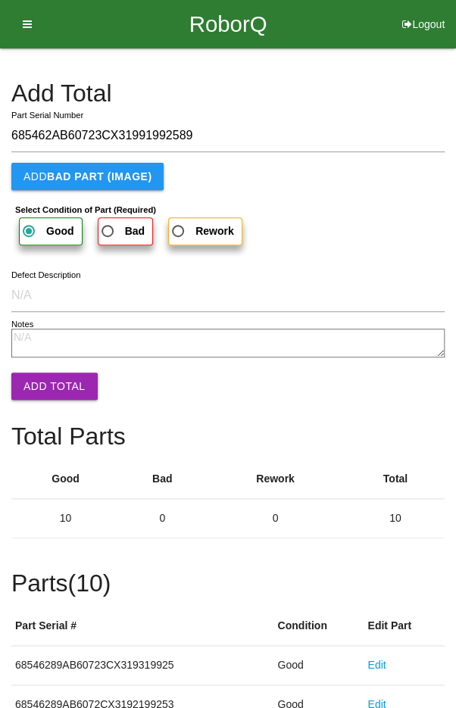
click at [48, 381] on button "Add Total" at bounding box center [54, 386] width 86 height 27
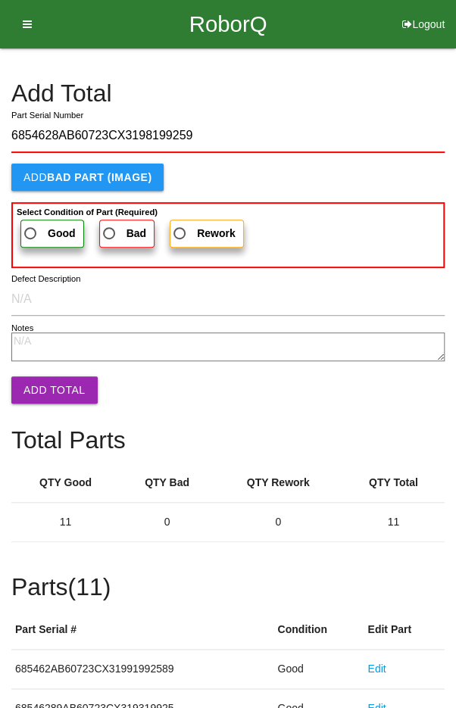
type input "6854628AB60723CX3198199259"
click at [39, 227] on span "Good" at bounding box center [48, 233] width 55 height 19
click at [31, 227] on input "Good" at bounding box center [26, 229] width 10 height 10
radio input "true"
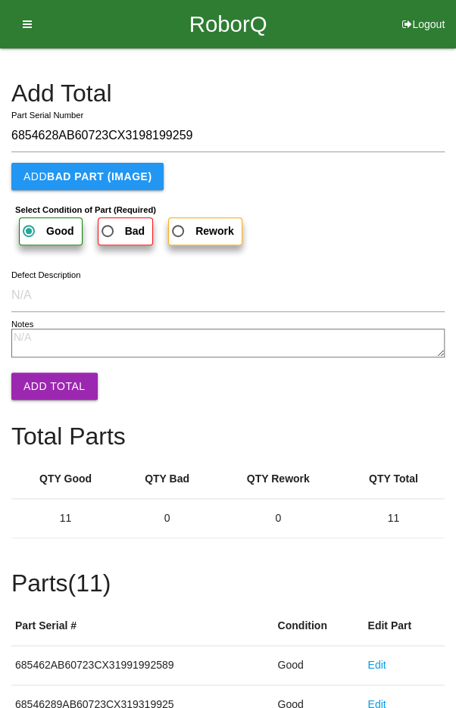
click at [49, 389] on button "Add Total" at bounding box center [54, 386] width 86 height 27
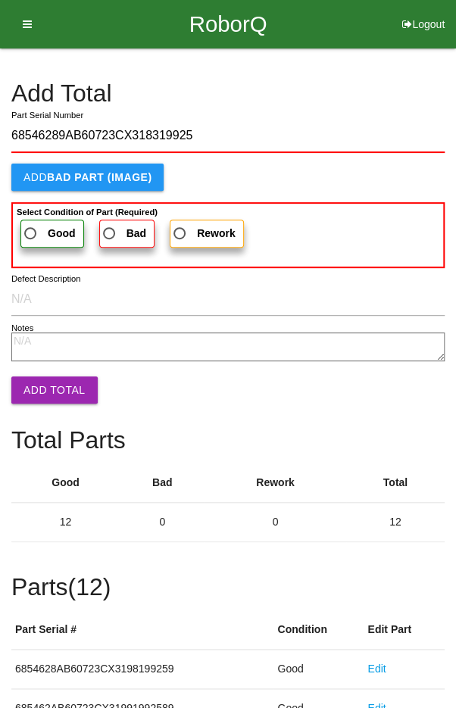
type input "68546289AB60723CX318319925"
click at [35, 236] on span "Good" at bounding box center [48, 233] width 55 height 19
click at [31, 234] on input "Good" at bounding box center [26, 229] width 10 height 10
radio input "true"
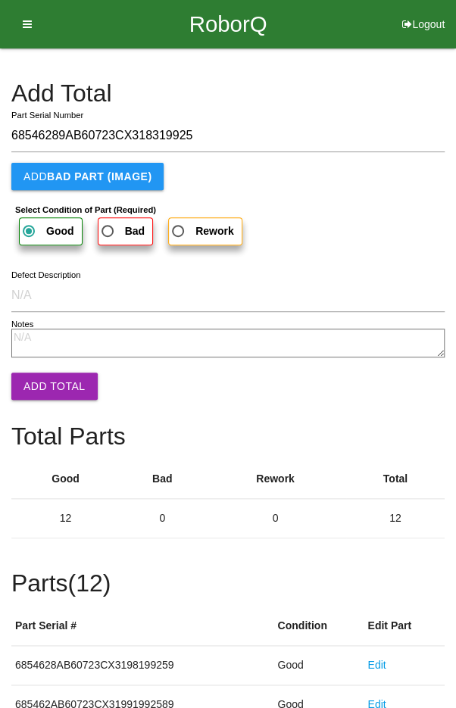
click at [36, 388] on button "Add Total" at bounding box center [54, 386] width 86 height 27
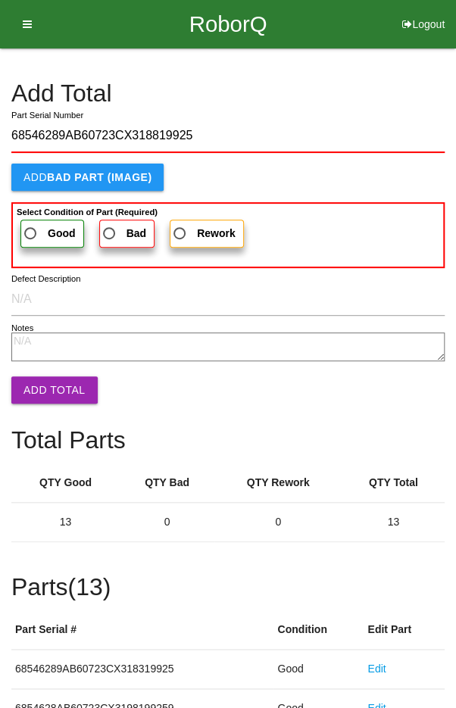
type input "68546289AB60723CX318819925"
click at [41, 228] on span "Good" at bounding box center [48, 233] width 55 height 19
click at [31, 228] on input "Good" at bounding box center [26, 229] width 10 height 10
radio input "true"
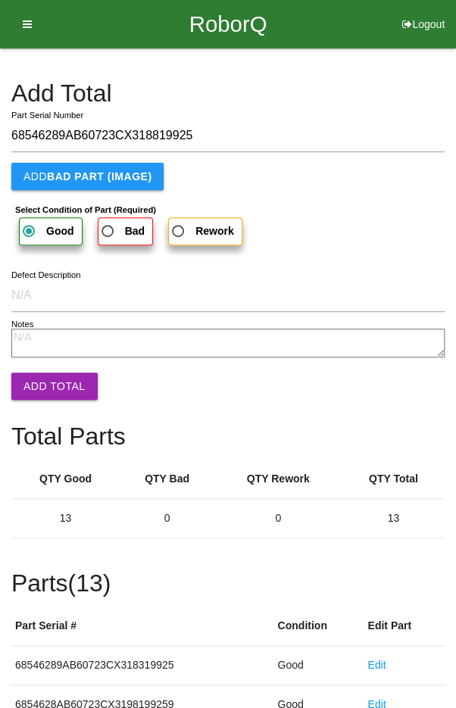
click at [50, 381] on button "Add Total" at bounding box center [54, 386] width 86 height 27
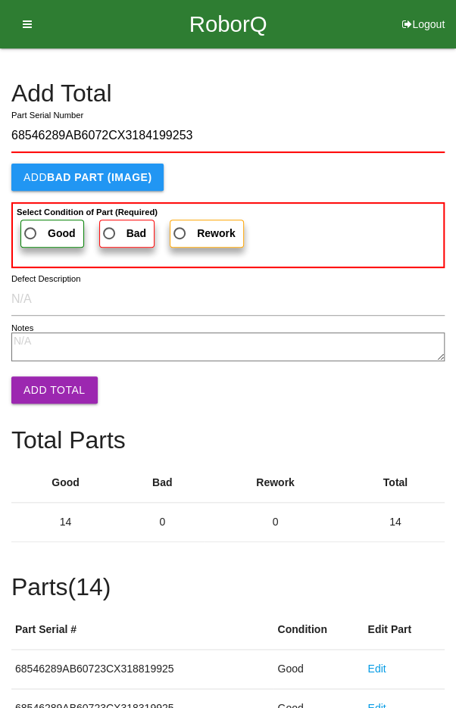
type input "68546289AB6072CX3184199253"
click at [36, 228] on span "Good" at bounding box center [48, 233] width 55 height 19
click at [31, 228] on input "Good" at bounding box center [26, 229] width 10 height 10
radio input "true"
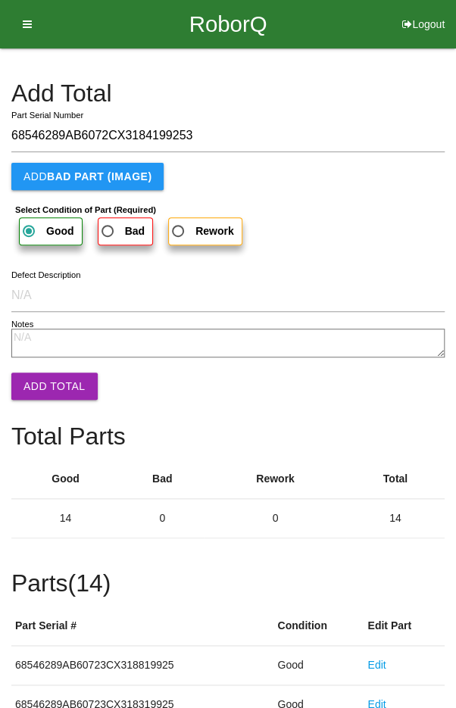
click at [48, 381] on button "Add Total" at bounding box center [54, 386] width 86 height 27
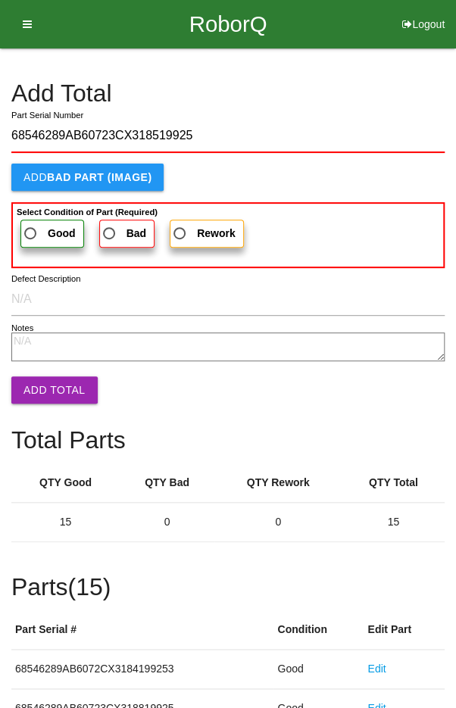
type input "68546289AB60723CX318519925"
click at [38, 231] on span "Good" at bounding box center [48, 233] width 55 height 19
click at [31, 231] on input "Good" at bounding box center [26, 229] width 10 height 10
radio input "true"
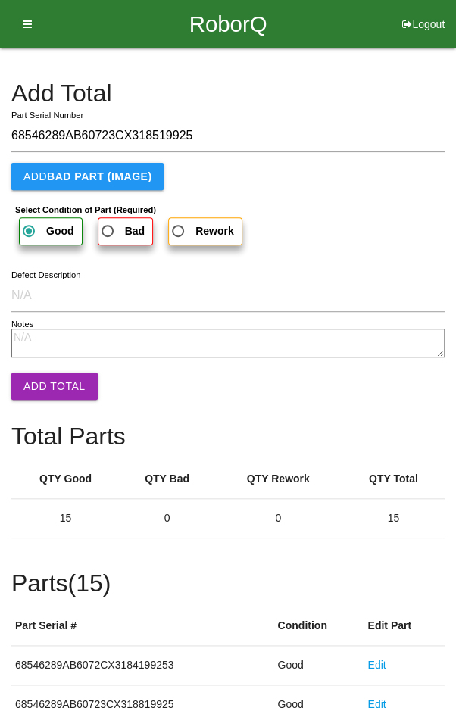
click at [47, 379] on button "Add Total" at bounding box center [54, 386] width 86 height 27
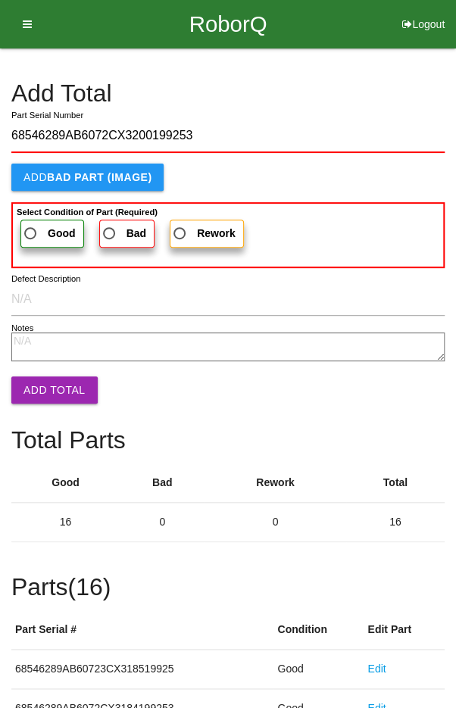
type input "68546289AB6072CX3200199253"
click at [34, 228] on span "Good" at bounding box center [48, 233] width 55 height 19
click at [31, 228] on input "Good" at bounding box center [26, 229] width 10 height 10
radio input "true"
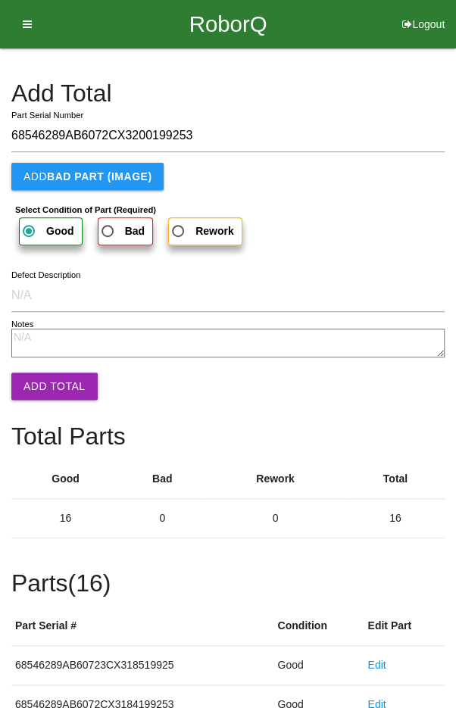
click at [46, 379] on button "Add Total" at bounding box center [54, 386] width 86 height 27
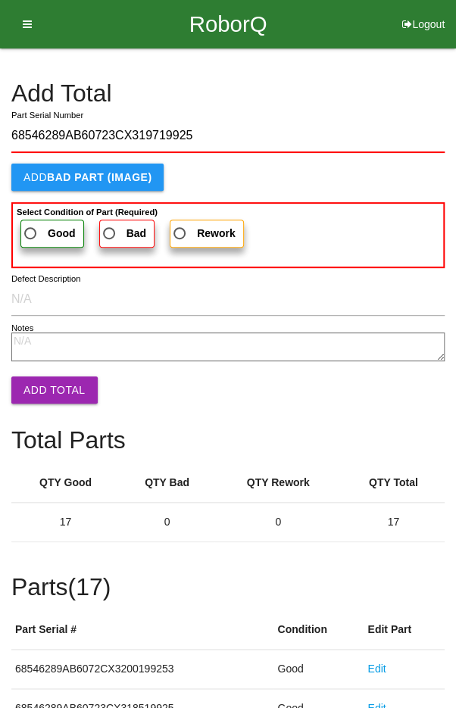
type input "68546289AB60723CX319719925"
click at [43, 228] on span "Good" at bounding box center [48, 233] width 55 height 19
click at [31, 228] on input "Good" at bounding box center [26, 229] width 10 height 10
radio input "true"
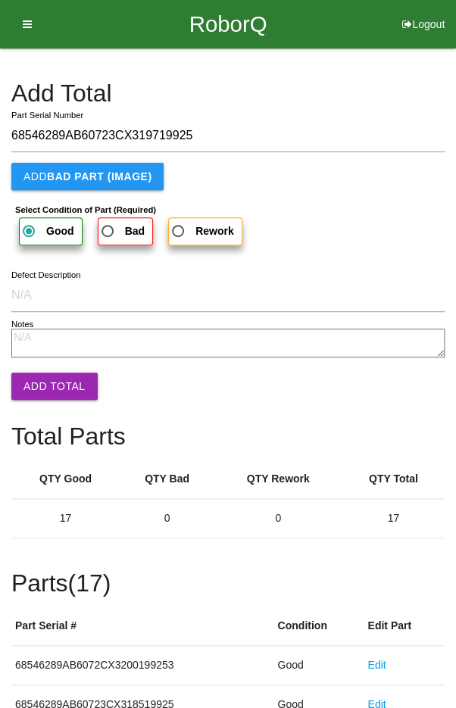
click at [47, 383] on button "Add Total" at bounding box center [54, 386] width 86 height 27
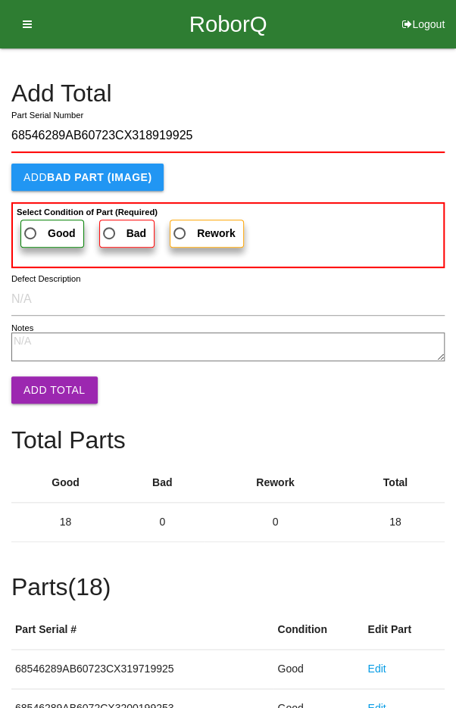
type input "68546289AB60723CX318919925"
click at [33, 226] on span "Good" at bounding box center [48, 233] width 55 height 19
click at [31, 226] on input "Good" at bounding box center [26, 229] width 10 height 10
radio input "true"
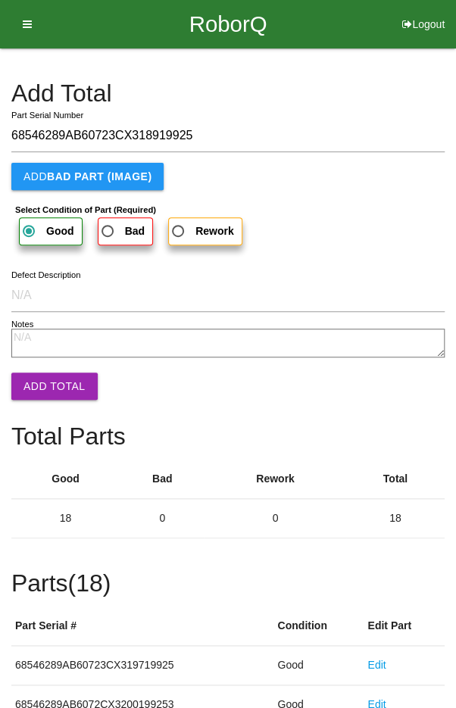
click at [45, 381] on button "Add Total" at bounding box center [54, 386] width 86 height 27
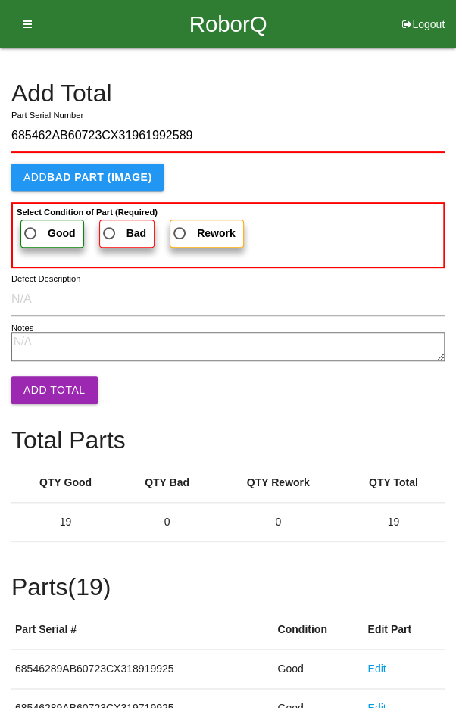
type input "685462AB60723CX31961992589"
click at [40, 227] on span "Good" at bounding box center [48, 233] width 55 height 19
click at [31, 227] on input "Good" at bounding box center [26, 229] width 10 height 10
radio input "true"
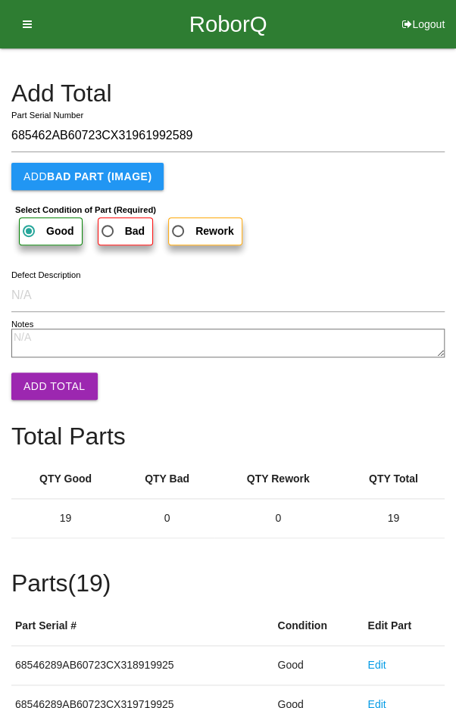
click at [50, 384] on button "Add Total" at bounding box center [54, 386] width 86 height 27
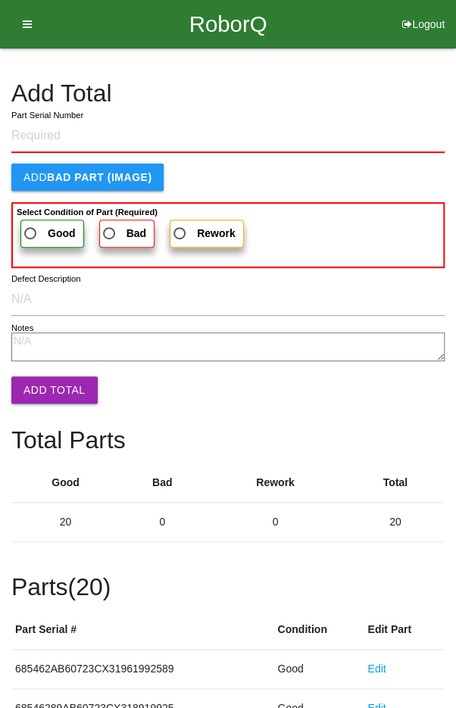
click at [382, 101] on h4 "Add Total" at bounding box center [227, 93] width 433 height 27
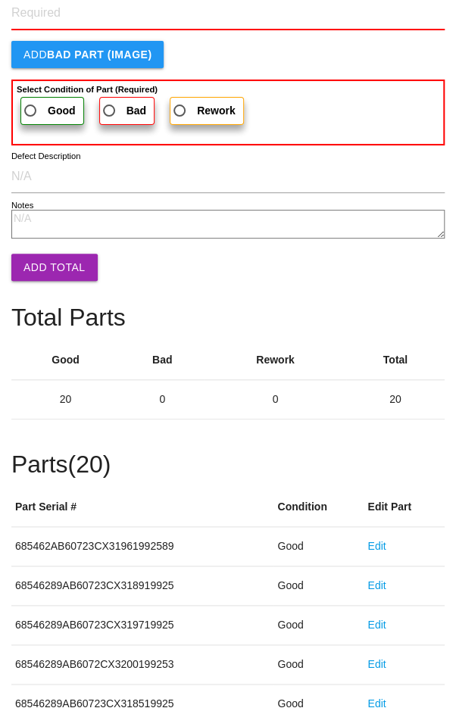
scroll to position [841, 0]
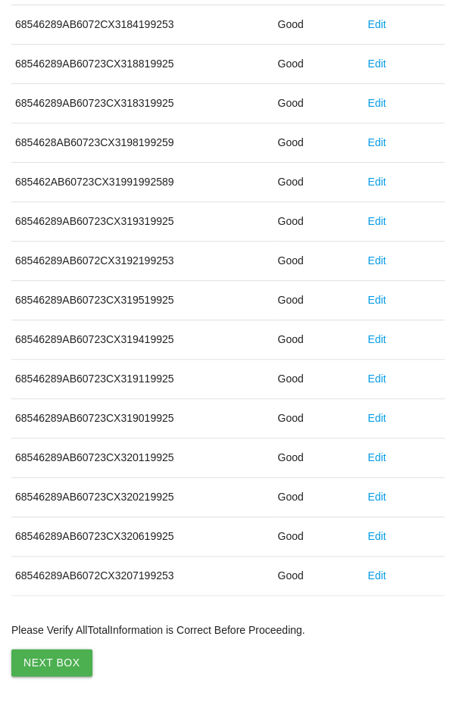
click at [40, 655] on button "Next Box" at bounding box center [51, 662] width 81 height 27
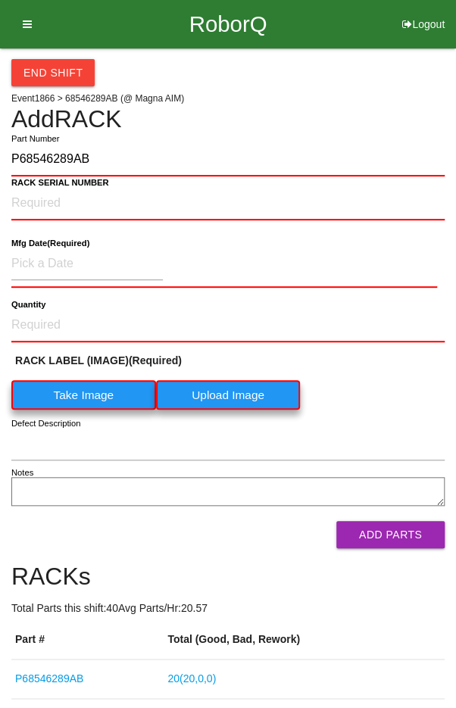
type input "P68546289AB"
click at [34, 185] on b "RACK SERIAL NUMBER" at bounding box center [60, 183] width 98 height 10
click at [34, 187] on NUMBER "RACK SERIAL NUMBER" at bounding box center [227, 203] width 433 height 33
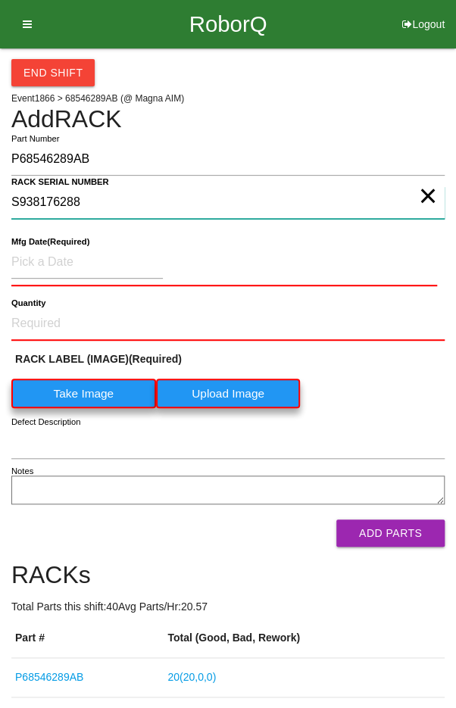
type NUMBER "S938176288"
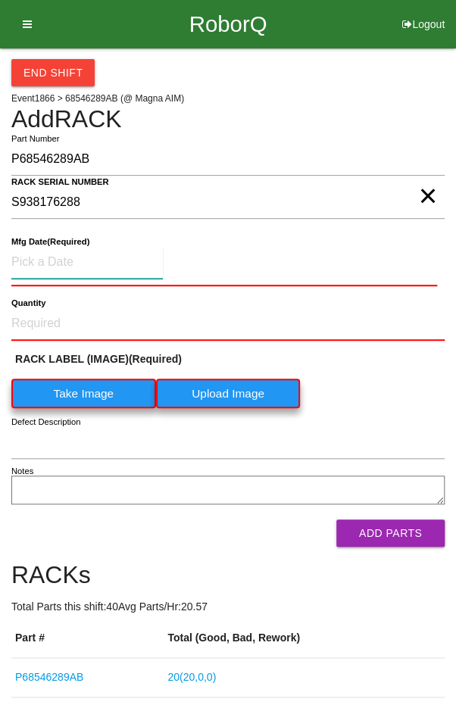
click at [53, 259] on input at bounding box center [86, 262] width 151 height 33
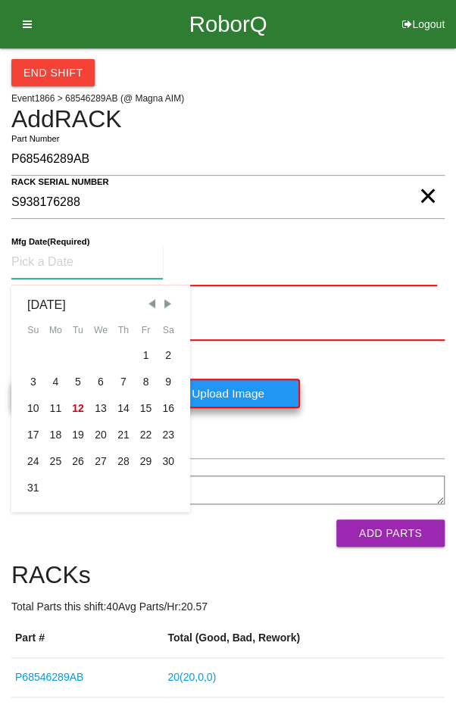
click at [151, 299] on span "Previous Month" at bounding box center [152, 304] width 14 height 14
click at [123, 434] on div "24" at bounding box center [123, 435] width 23 height 27
type input "[DATE]"
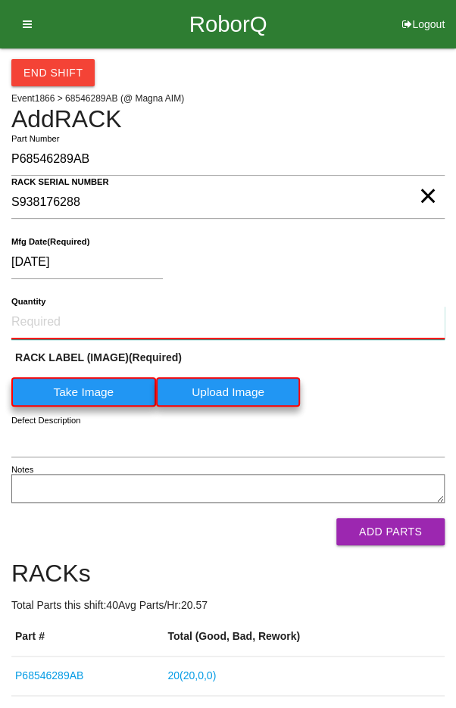
click at [71, 320] on input "Quantity" at bounding box center [227, 322] width 433 height 33
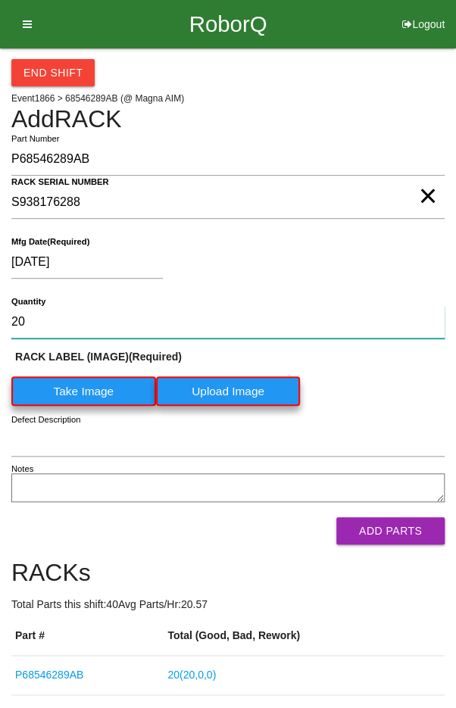
type input "20"
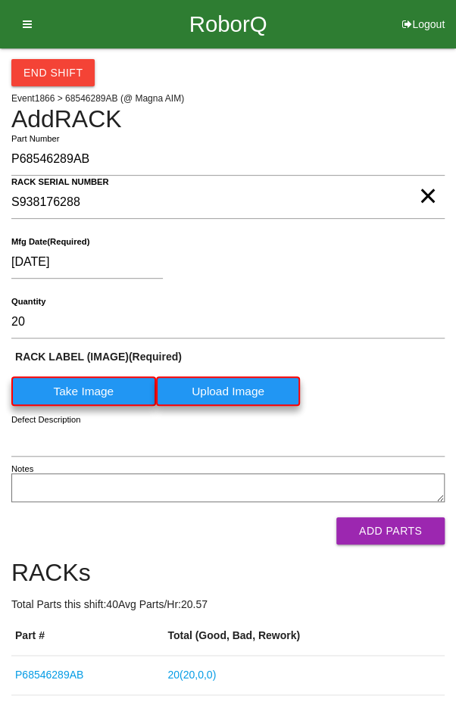
click at [89, 389] on label "Take Image" at bounding box center [83, 391] width 145 height 30
click at [0, 0] on \(IMAGE\) "Take Image" at bounding box center [0, 0] width 0 height 0
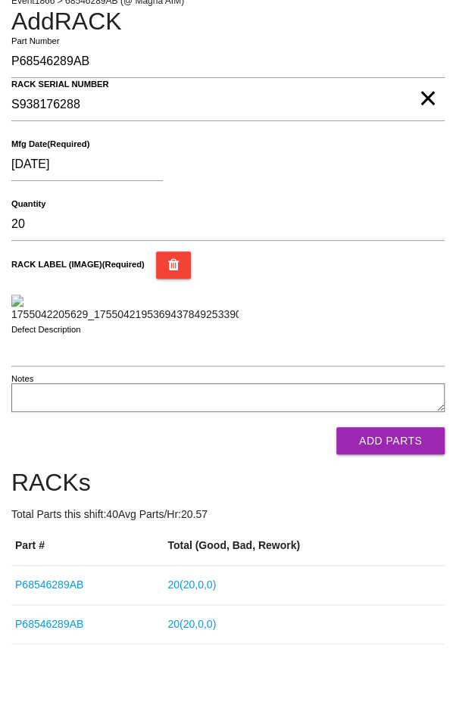
scroll to position [389, 0]
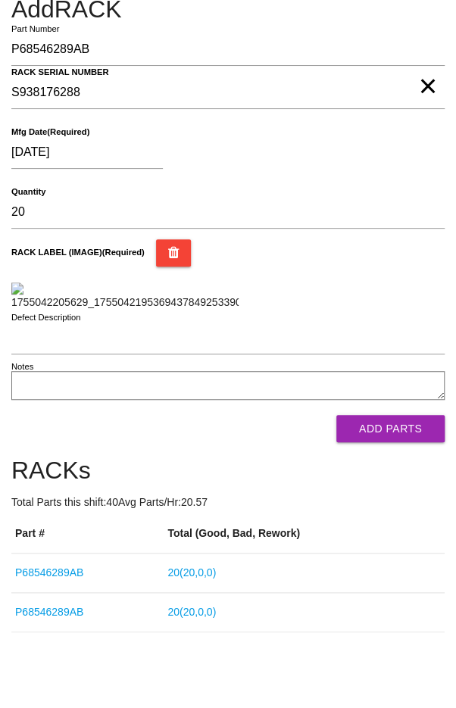
click at [404, 432] on button "Add Parts" at bounding box center [390, 428] width 108 height 27
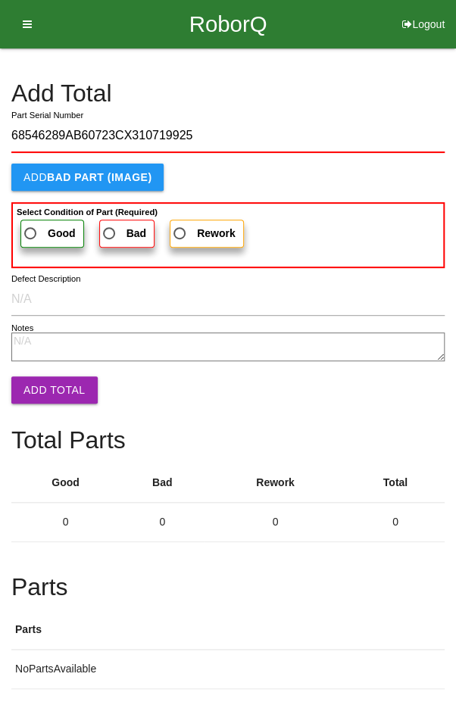
type input "68546289AB60723CX310719925"
click at [34, 224] on span "Good" at bounding box center [48, 233] width 55 height 19
click at [31, 224] on input "Good" at bounding box center [26, 229] width 10 height 10
radio input "true"
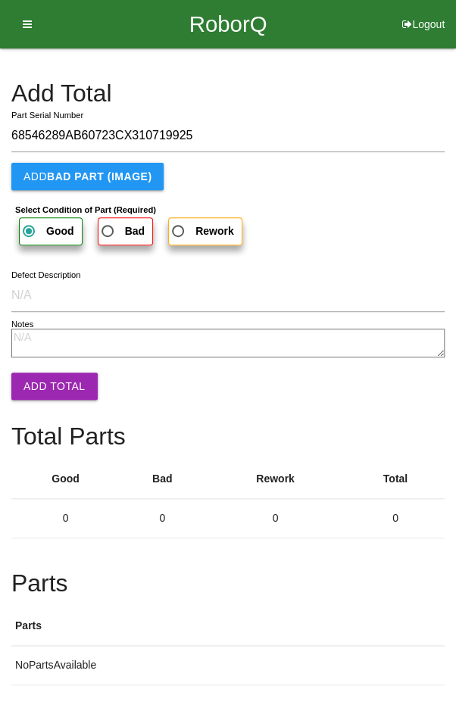
click at [47, 384] on button "Add Total" at bounding box center [54, 386] width 86 height 27
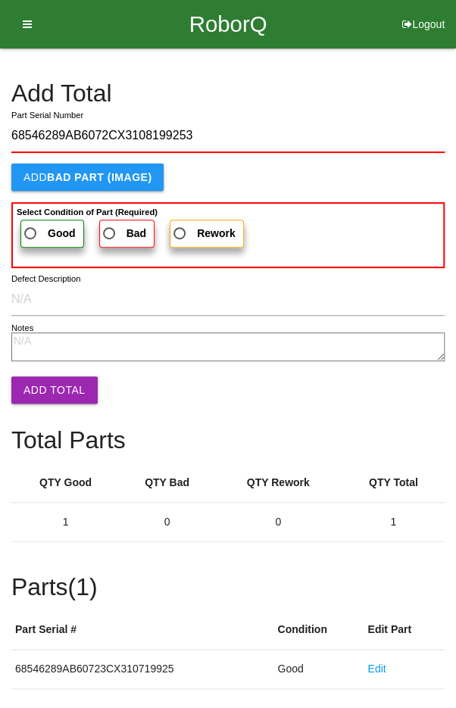
type input "68546289AB6072CX3108199253"
click at [37, 232] on span "Good" at bounding box center [48, 233] width 55 height 19
click at [31, 232] on input "Good" at bounding box center [26, 229] width 10 height 10
radio input "true"
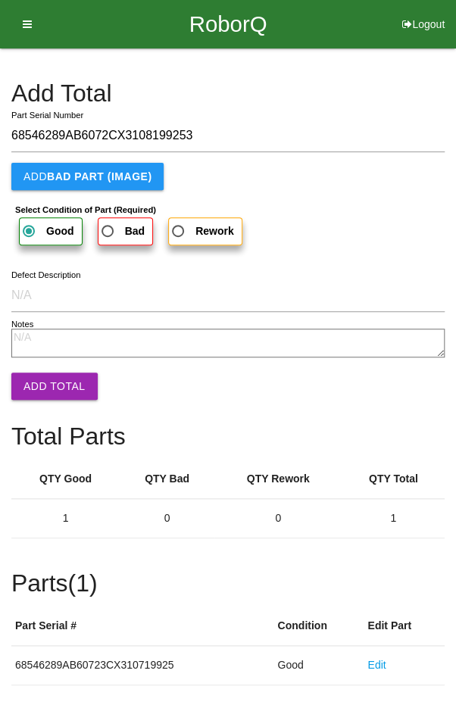
click at [46, 393] on button "Add Total" at bounding box center [54, 386] width 86 height 27
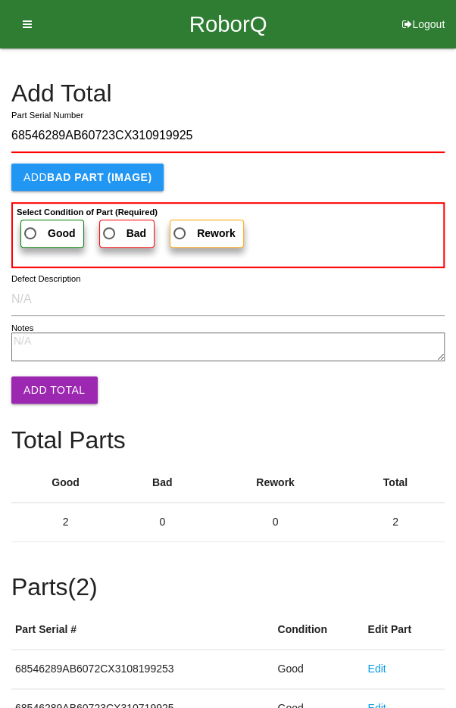
type input "68546289AB60723CX310919925"
click at [31, 226] on span "Good" at bounding box center [48, 233] width 55 height 19
click at [31, 226] on input "Good" at bounding box center [26, 229] width 10 height 10
radio input "true"
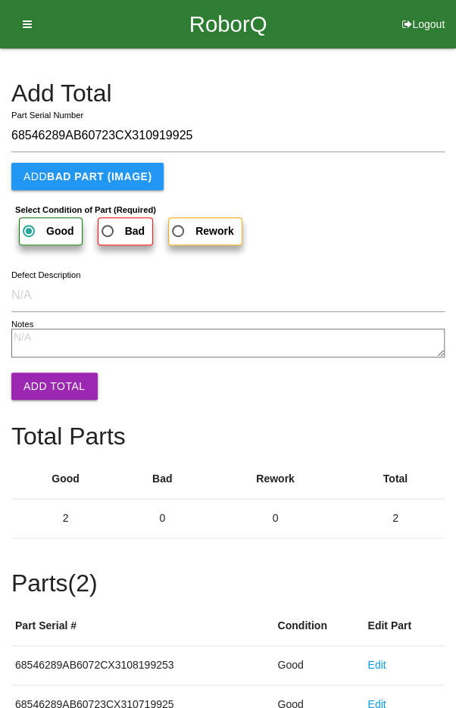
click at [55, 385] on button "Add Total" at bounding box center [54, 386] width 86 height 27
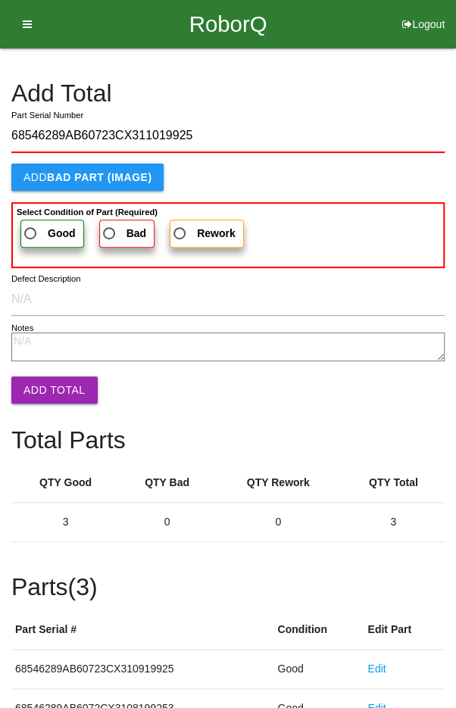
type input "68546289AB60723CX311019925"
click at [36, 232] on span "Good" at bounding box center [48, 233] width 55 height 19
click at [31, 232] on input "Good" at bounding box center [26, 229] width 10 height 10
radio input "true"
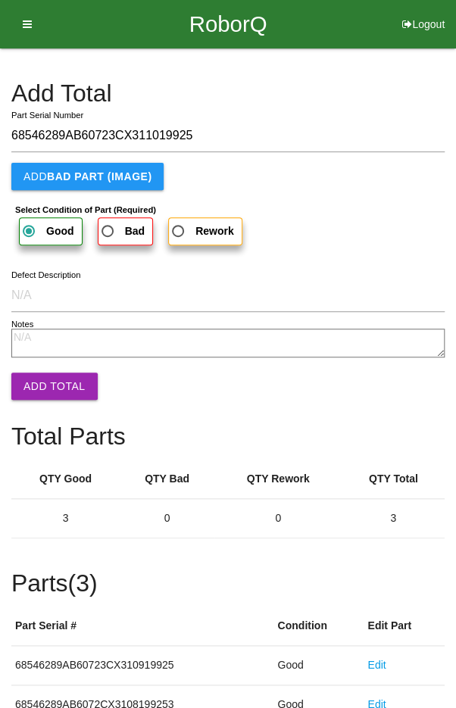
click at [47, 379] on button "Add Total" at bounding box center [54, 386] width 86 height 27
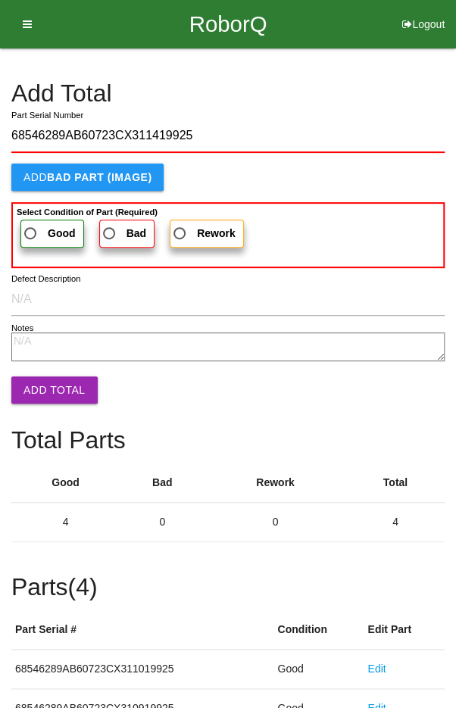
type input "68546289AB60723CX311419925"
click at [33, 228] on span "Good" at bounding box center [48, 233] width 55 height 19
click at [31, 228] on input "Good" at bounding box center [26, 229] width 10 height 10
radio input "true"
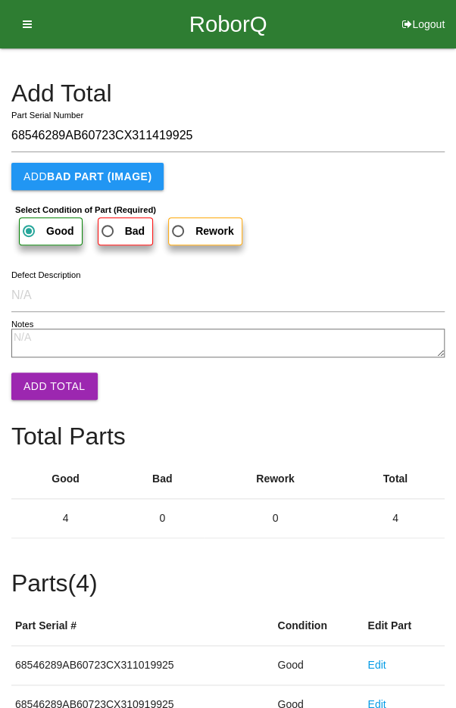
click at [46, 384] on button "Add Total" at bounding box center [54, 386] width 86 height 27
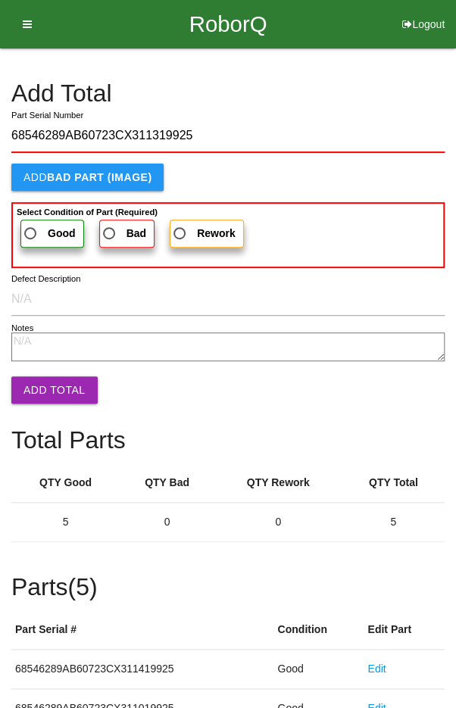
type input "68546289AB60723CX311319925"
click at [36, 226] on span "Good" at bounding box center [48, 233] width 55 height 19
click at [31, 226] on input "Good" at bounding box center [26, 229] width 10 height 10
radio input "true"
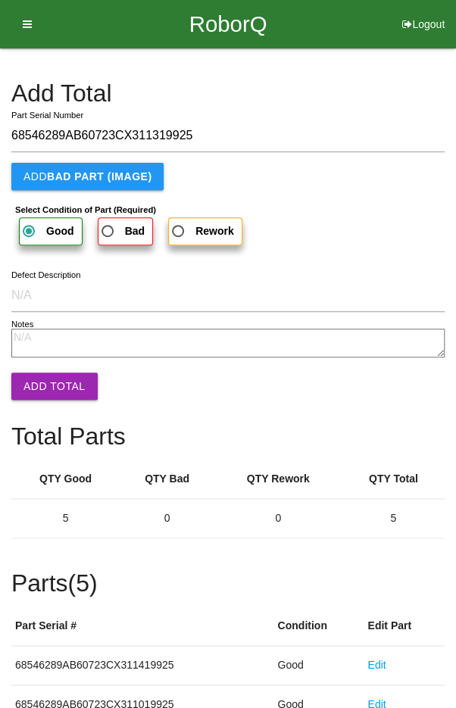
click at [51, 373] on button "Add Total" at bounding box center [54, 386] width 86 height 27
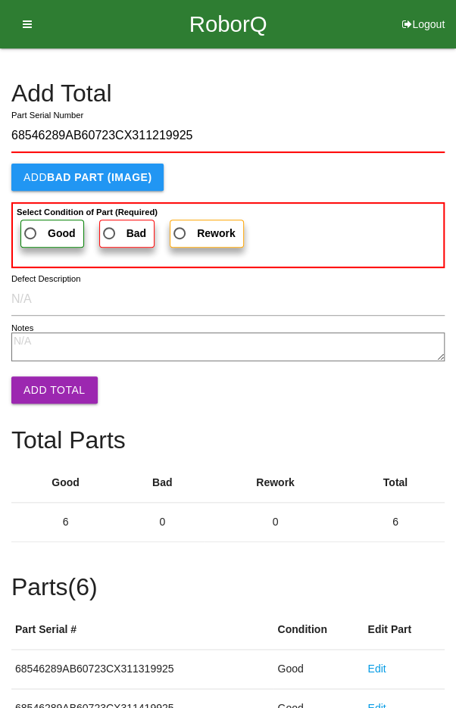
type input "68546289AB60723CX311219925"
click at [30, 226] on span "Good" at bounding box center [48, 233] width 55 height 19
click at [30, 226] on input "Good" at bounding box center [26, 229] width 10 height 10
radio input "true"
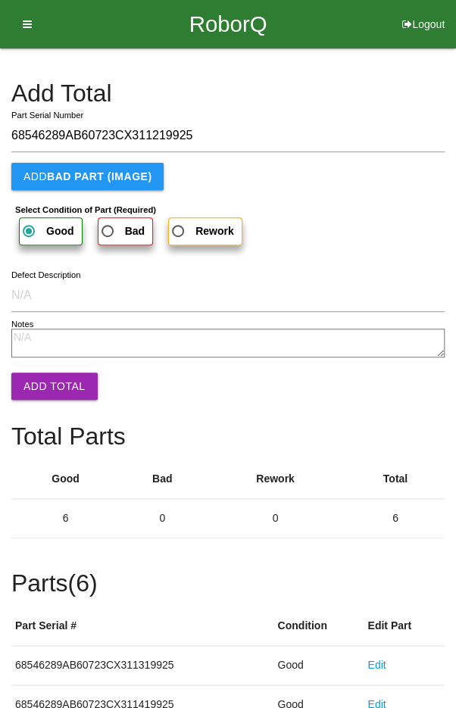
click at [45, 374] on button "Add Total" at bounding box center [54, 386] width 86 height 27
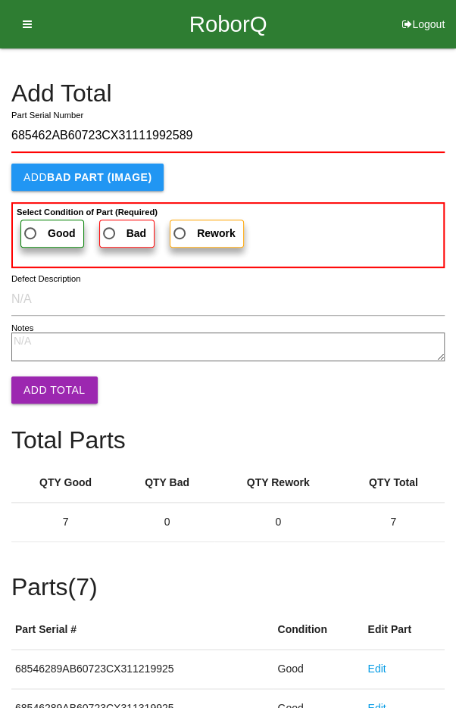
type input "685462AB60723CX31111992589"
click at [38, 226] on span "Good" at bounding box center [48, 233] width 55 height 19
click at [31, 226] on input "Good" at bounding box center [26, 229] width 10 height 10
radio input "true"
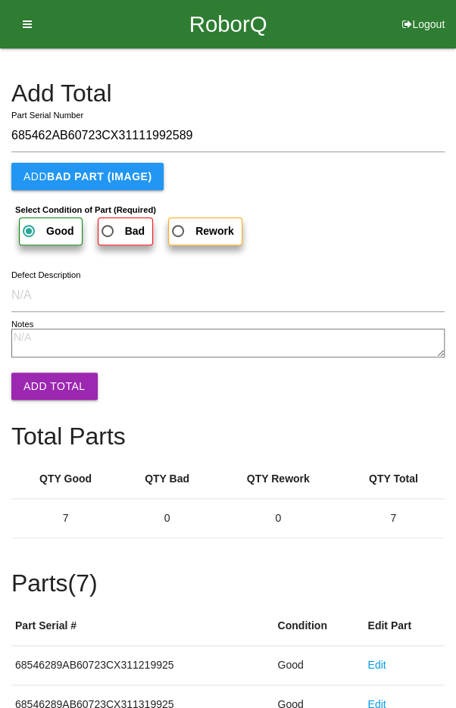
click at [52, 383] on button "Add Total" at bounding box center [54, 386] width 86 height 27
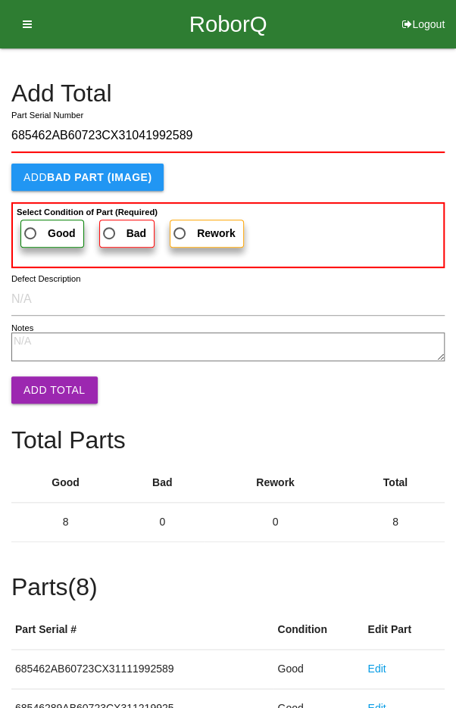
type input "685462AB60723CX31041992589"
click at [36, 234] on span "Good" at bounding box center [48, 233] width 55 height 19
click at [31, 234] on input "Good" at bounding box center [26, 229] width 10 height 10
radio input "true"
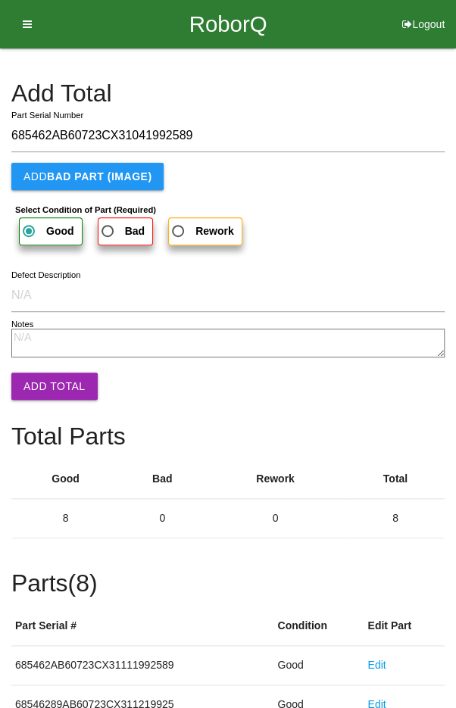
click at [54, 385] on button "Add Total" at bounding box center [54, 386] width 86 height 27
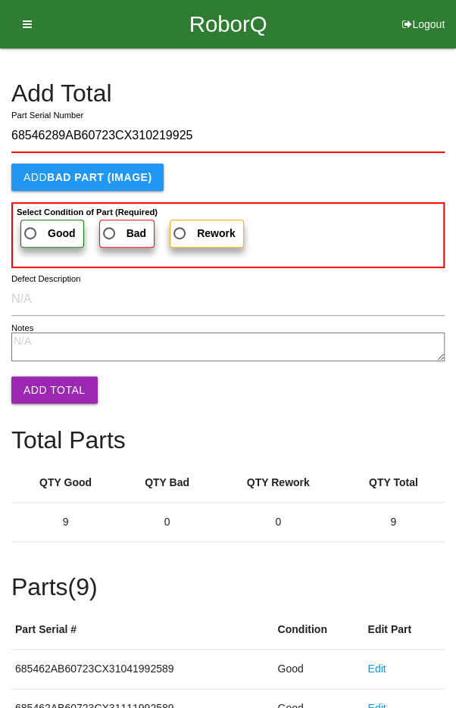
type input "68546289AB60723CX310219925"
click at [33, 233] on span "Good" at bounding box center [48, 233] width 55 height 19
click at [31, 233] on input "Good" at bounding box center [26, 229] width 10 height 10
radio input "true"
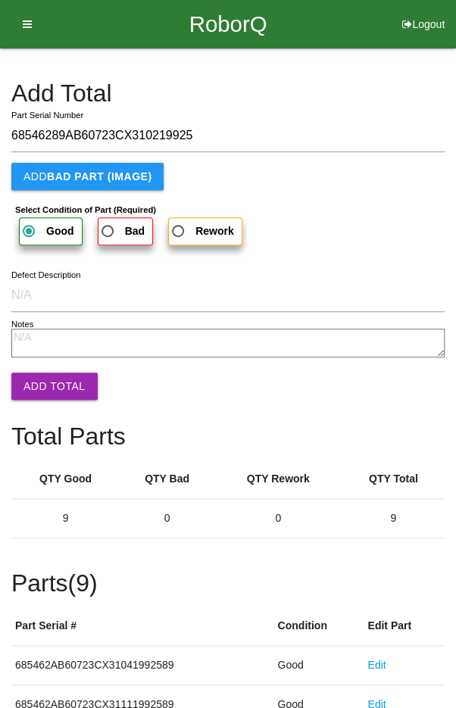
click at [58, 377] on button "Add Total" at bounding box center [54, 386] width 86 height 27
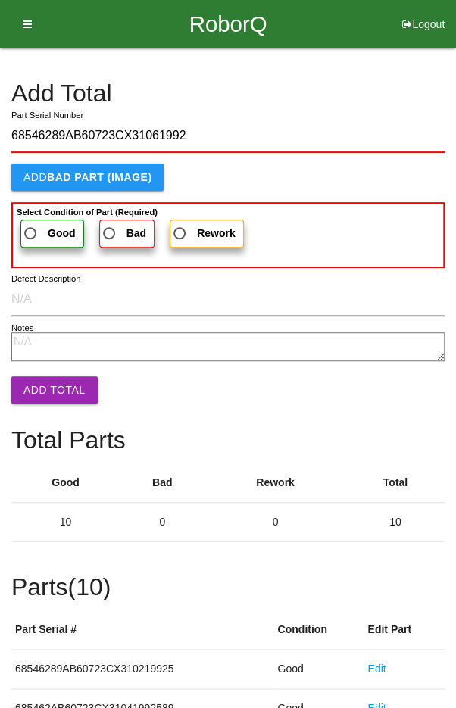
type input "68546289AB60723CX310619925"
click at [39, 230] on span "Good" at bounding box center [48, 233] width 55 height 19
click at [31, 230] on input "Good" at bounding box center [26, 229] width 10 height 10
radio input "true"
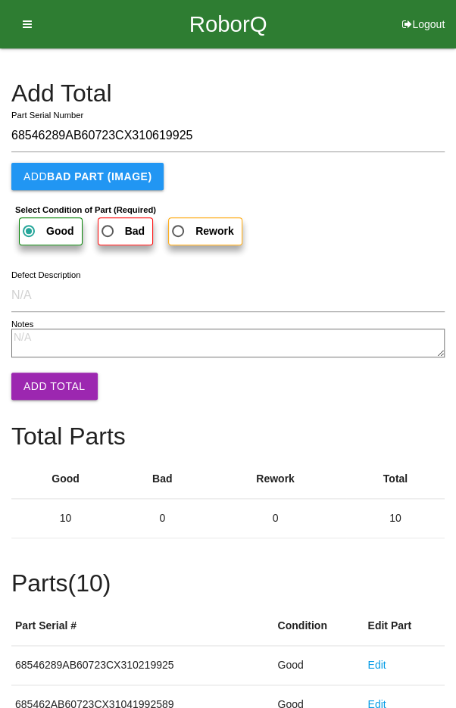
click at [45, 389] on button "Add Total" at bounding box center [54, 386] width 86 height 27
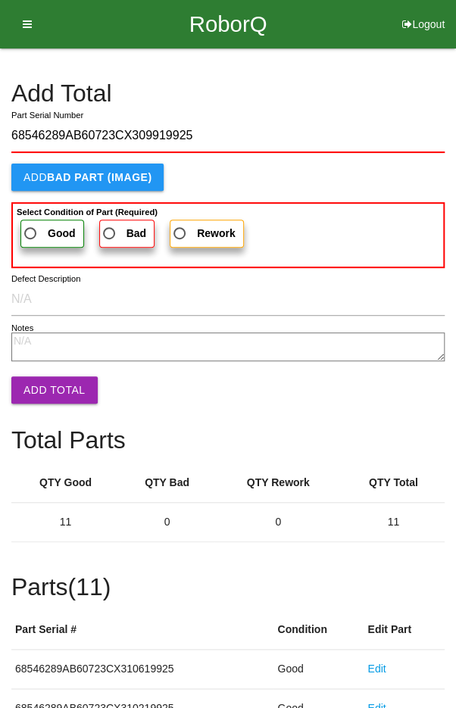
type input "68546289AB60723CX309919925"
click at [39, 224] on span "Good" at bounding box center [48, 233] width 55 height 19
click at [31, 224] on input "Good" at bounding box center [26, 229] width 10 height 10
radio input "true"
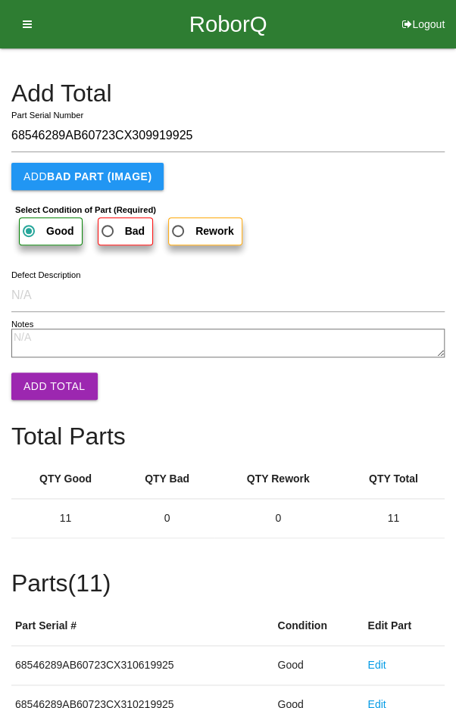
click at [48, 384] on button "Add Total" at bounding box center [54, 386] width 86 height 27
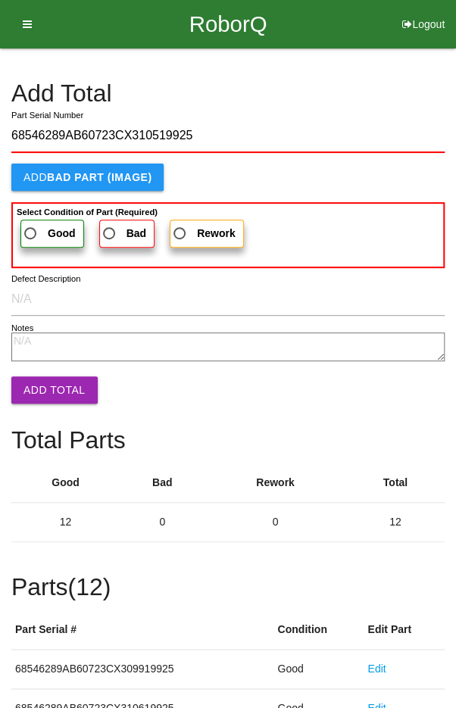
type input "68546289AB60723CX310519925"
click at [43, 232] on span "Good" at bounding box center [48, 233] width 55 height 19
click at [31, 232] on input "Good" at bounding box center [26, 229] width 10 height 10
radio input "true"
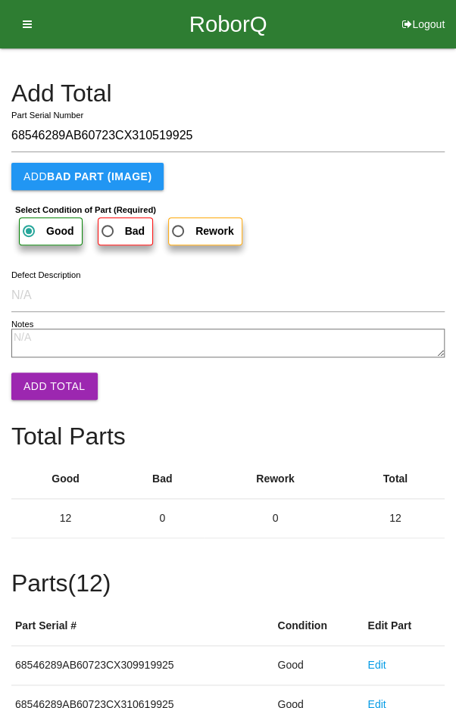
click at [56, 385] on button "Add Total" at bounding box center [54, 386] width 86 height 27
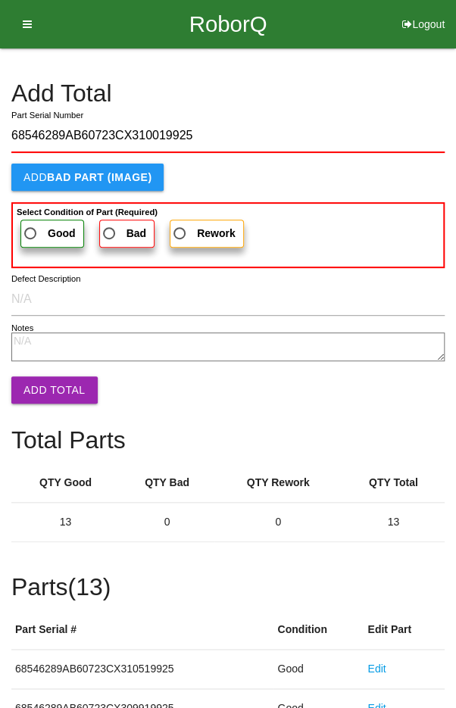
type input "68546289AB60723CX310019925"
click at [45, 226] on span "Good" at bounding box center [48, 233] width 55 height 19
click at [31, 226] on input "Good" at bounding box center [26, 229] width 10 height 10
radio input "true"
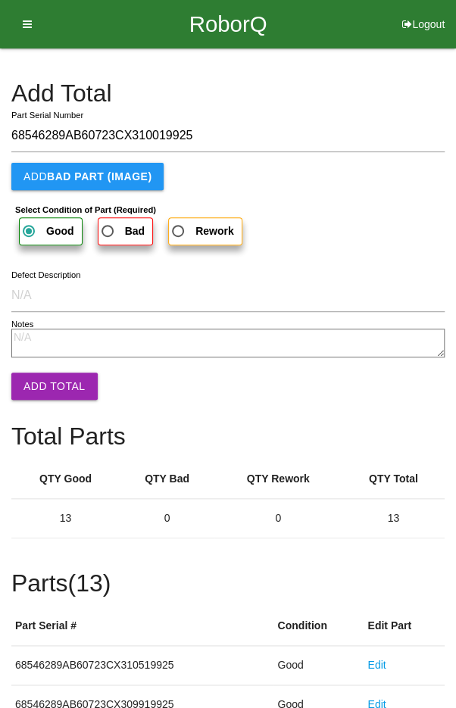
click at [50, 384] on button "Add Total" at bounding box center [54, 386] width 86 height 27
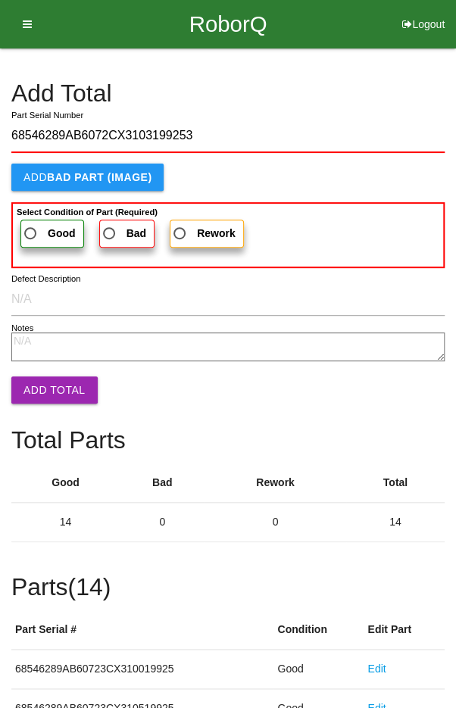
type input "68546289AB6072CX3103199253"
click at [42, 229] on span "Good" at bounding box center [48, 233] width 55 height 19
click at [31, 229] on input "Good" at bounding box center [26, 229] width 10 height 10
radio input "true"
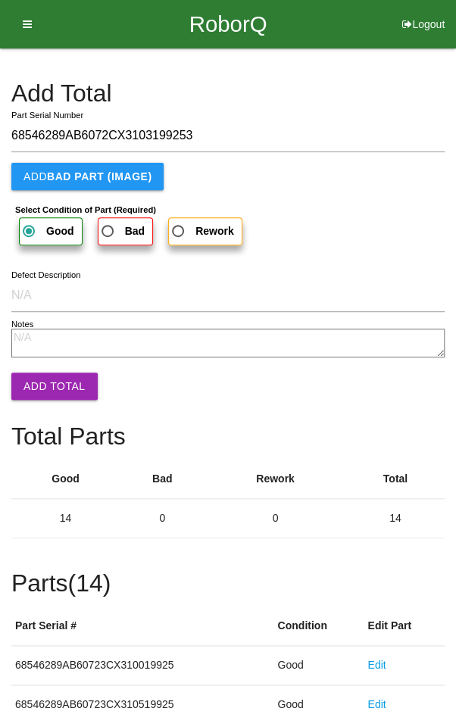
click at [48, 379] on button "Add Total" at bounding box center [54, 386] width 86 height 27
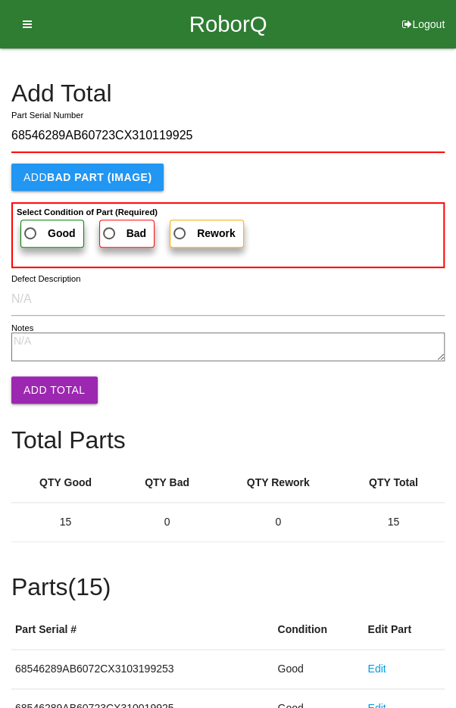
type input "68546289AB60723CX310119925"
click at [37, 224] on span "Good" at bounding box center [48, 233] width 55 height 19
click at [31, 224] on input "Good" at bounding box center [26, 229] width 10 height 10
radio input "true"
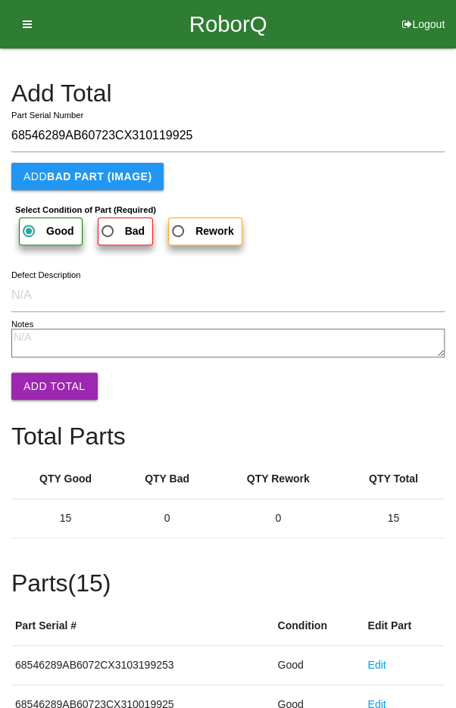
click at [55, 377] on button "Add Total" at bounding box center [54, 386] width 86 height 27
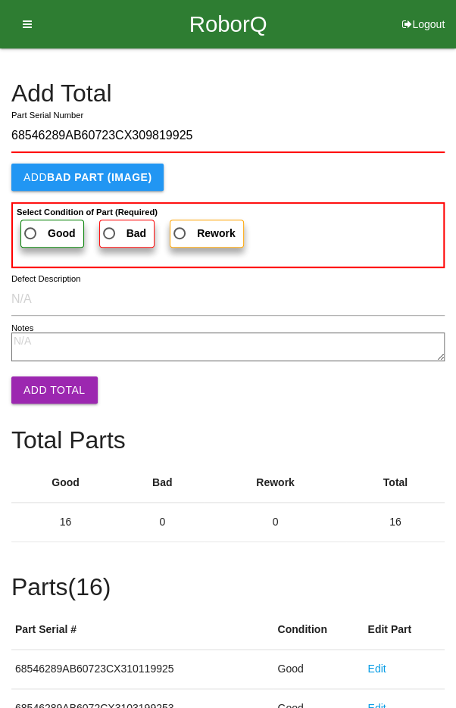
type input "68546289AB60723CX309819925"
click at [39, 232] on span "Good" at bounding box center [48, 233] width 55 height 19
click at [31, 232] on input "Good" at bounding box center [26, 229] width 10 height 10
radio input "true"
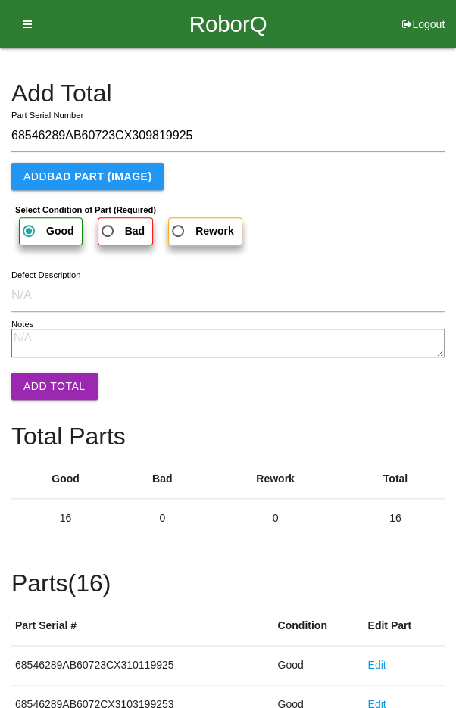
click at [48, 385] on button "Add Total" at bounding box center [54, 386] width 86 height 27
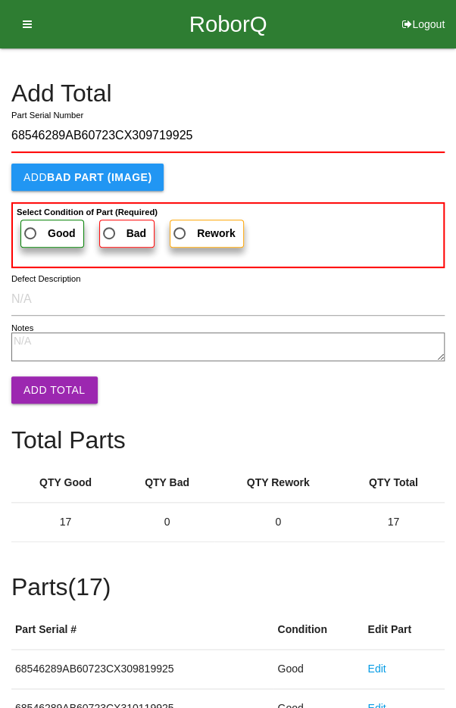
type input "68546289AB60723CX309719925"
click at [37, 226] on span "Good" at bounding box center [48, 233] width 55 height 19
click at [31, 226] on input "Good" at bounding box center [26, 229] width 10 height 10
radio input "true"
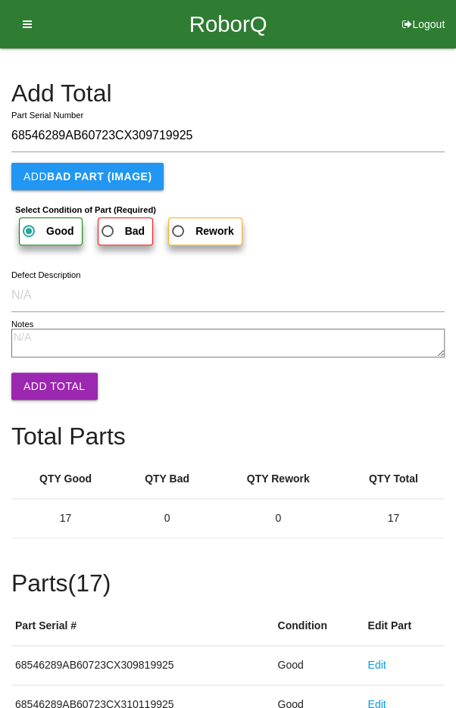
click at [48, 377] on button "Add Total" at bounding box center [54, 386] width 86 height 27
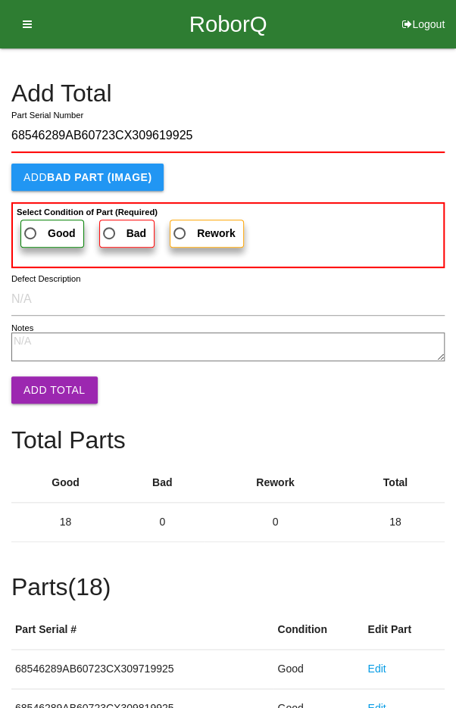
type input "68546289AB60723CX309619925"
click at [39, 230] on span "Good" at bounding box center [48, 233] width 55 height 19
click at [31, 230] on input "Good" at bounding box center [26, 229] width 10 height 10
radio input "true"
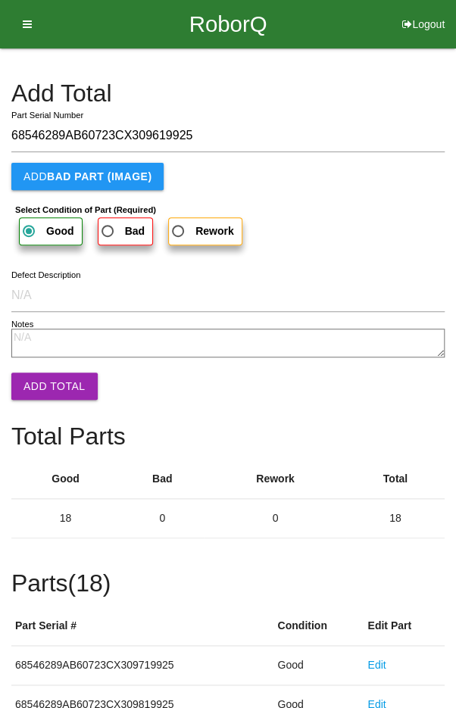
click at [52, 378] on button "Add Total" at bounding box center [54, 386] width 86 height 27
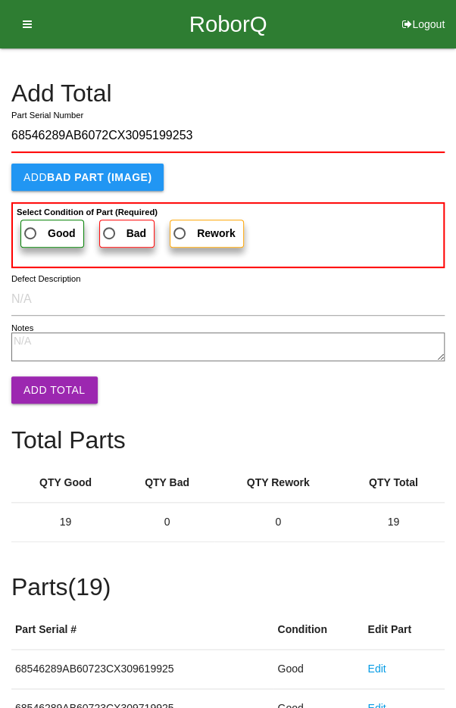
type input "68546289AB6072CX3095199253"
click at [37, 230] on span "Good" at bounding box center [48, 233] width 55 height 19
click at [31, 230] on input "Good" at bounding box center [26, 229] width 10 height 10
radio input "true"
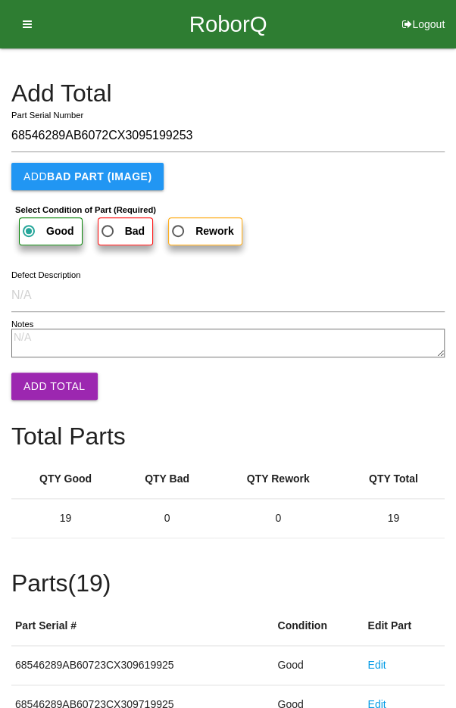
click at [51, 384] on button "Add Total" at bounding box center [54, 386] width 86 height 27
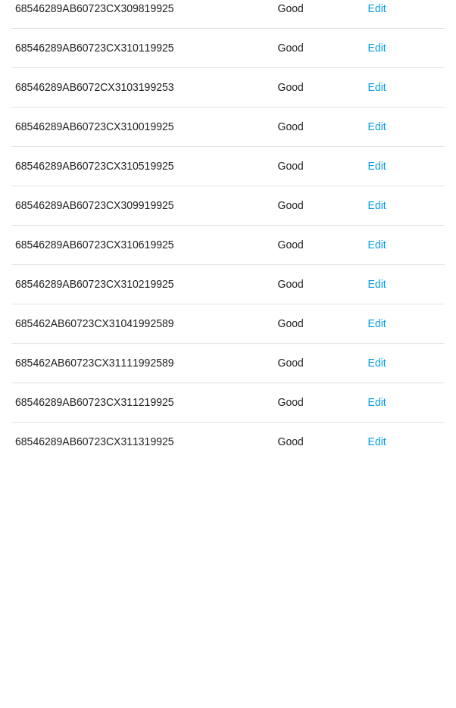
scroll to position [841, 0]
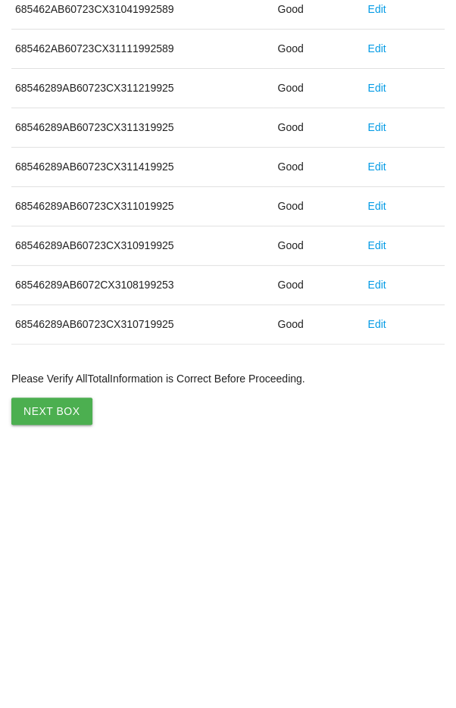
click at [51, 649] on button "Next Box" at bounding box center [51, 662] width 81 height 27
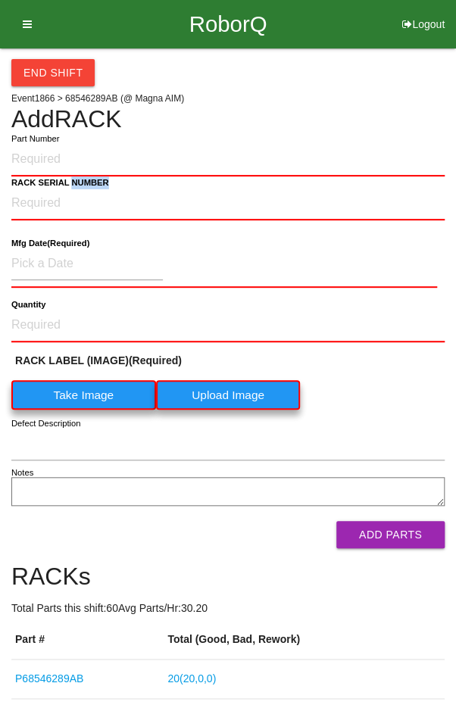
click at [33, 136] on label "Part Number" at bounding box center [35, 139] width 48 height 13
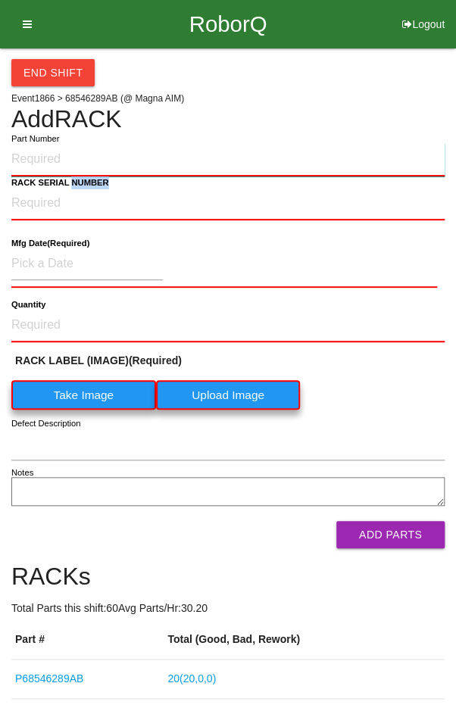
click at [33, 143] on input "Part Number" at bounding box center [227, 159] width 433 height 33
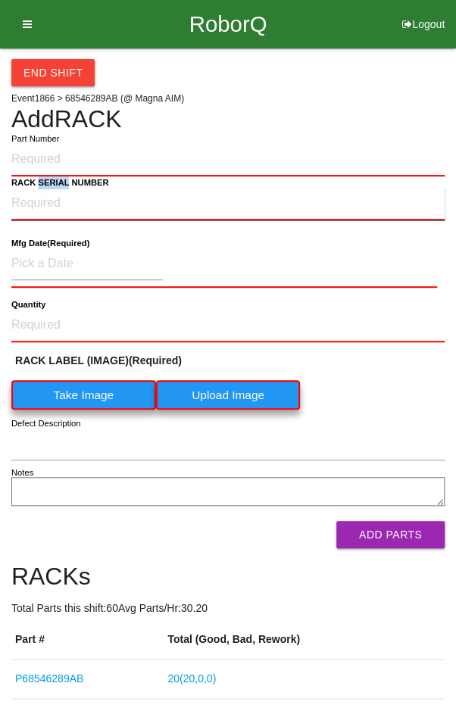
click at [127, 208] on NUMBER "RACK SERIAL NUMBER" at bounding box center [227, 203] width 433 height 33
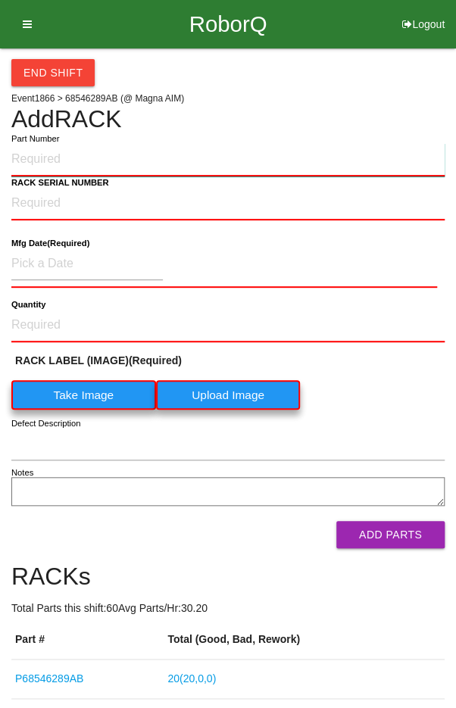
paste input "P68546289AB"
type input "P68546289AB"
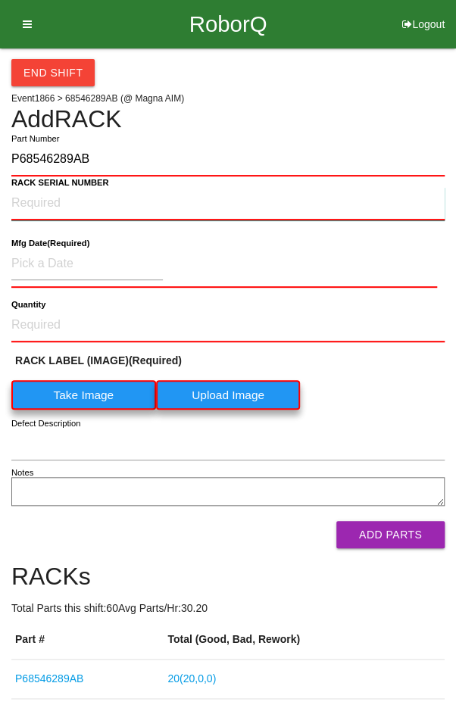
click at [45, 203] on NUMBER "RACK SERIAL NUMBER" at bounding box center [227, 203] width 433 height 33
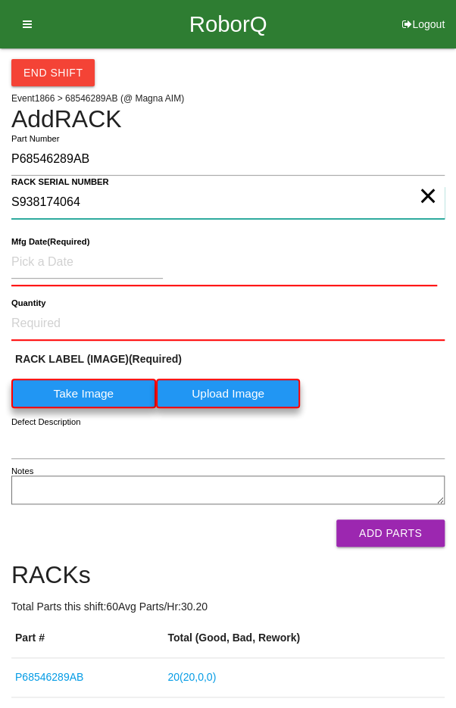
type NUMBER "S938174064"
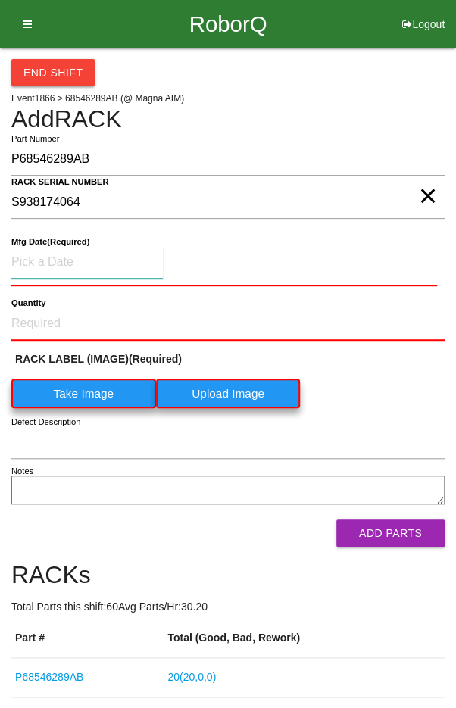
click at [54, 256] on input at bounding box center [86, 262] width 151 height 33
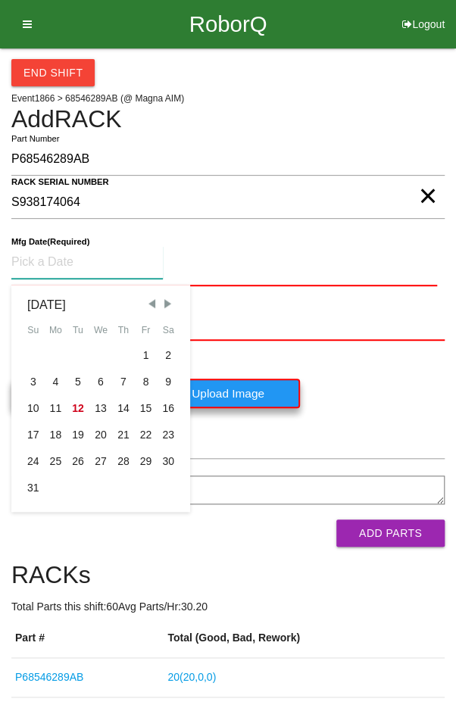
click at [146, 301] on span "Previous Month" at bounding box center [152, 304] width 14 height 14
click at [114, 436] on div "24" at bounding box center [123, 435] width 23 height 27
type input "[DATE]"
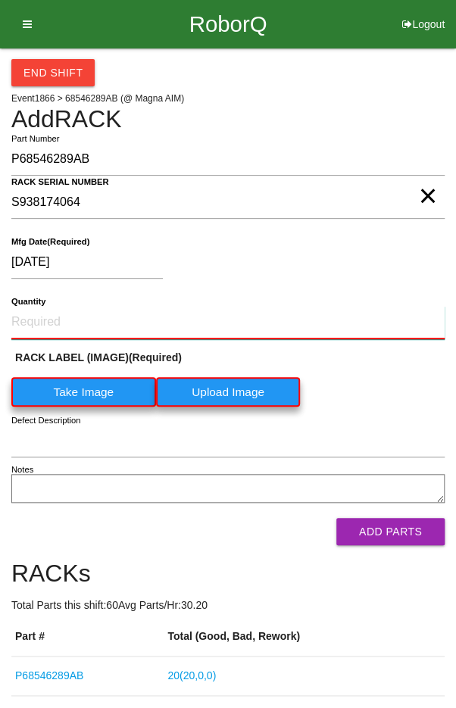
click at [82, 324] on input "Quantity" at bounding box center [227, 322] width 433 height 33
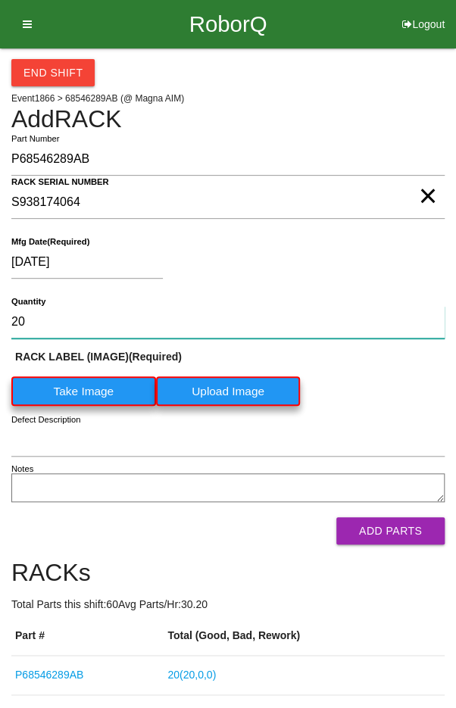
type input "20"
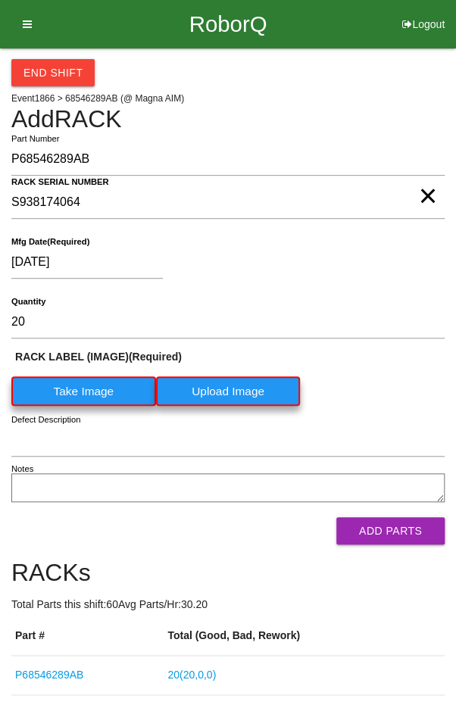
click at [73, 393] on label "Take Image" at bounding box center [83, 391] width 145 height 30
click at [0, 0] on \(IMAGE\) "Take Image" at bounding box center [0, 0] width 0 height 0
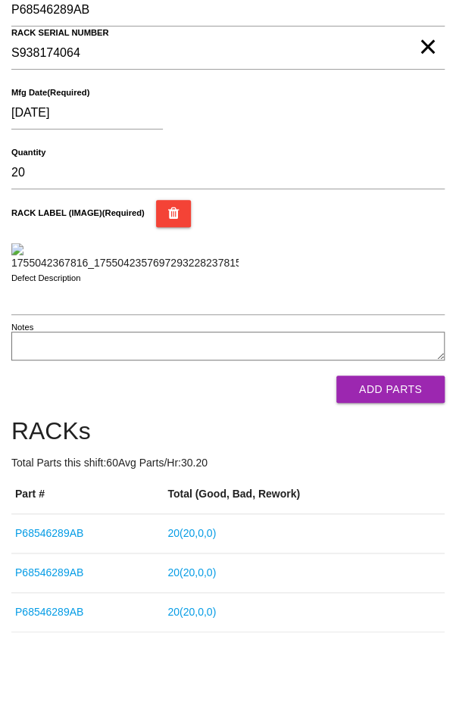
scroll to position [241, 0]
click at [403, 403] on button "Add Parts" at bounding box center [390, 389] width 108 height 27
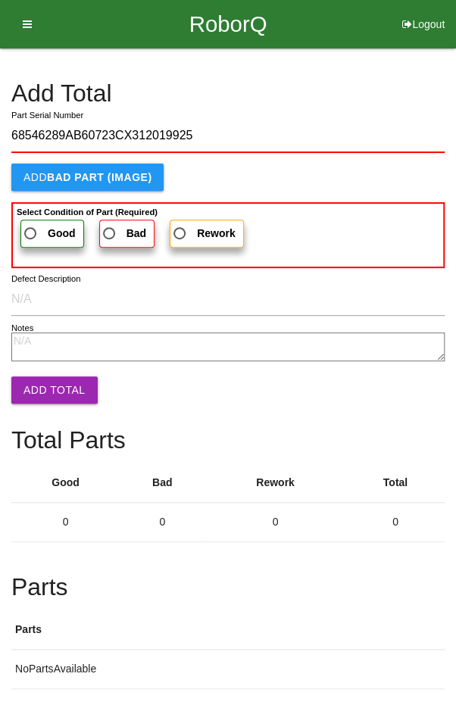
type input "68546289AB60723CX312019925"
click at [39, 224] on span "Good" at bounding box center [48, 233] width 55 height 19
click at [31, 224] on input "Good" at bounding box center [26, 229] width 10 height 10
radio input "true"
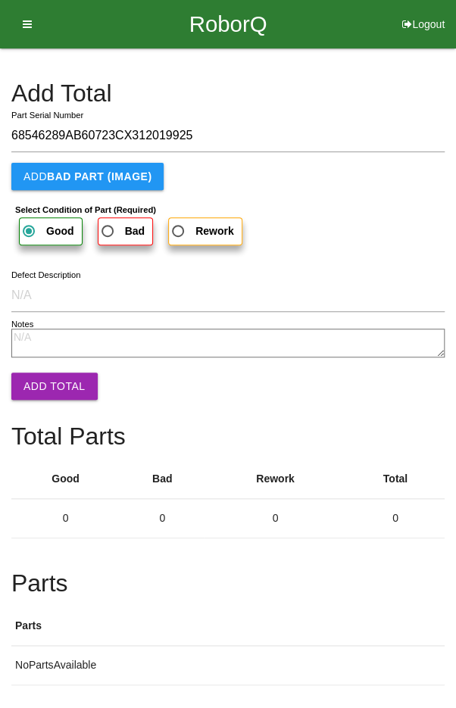
click at [59, 384] on button "Add Total" at bounding box center [54, 386] width 86 height 27
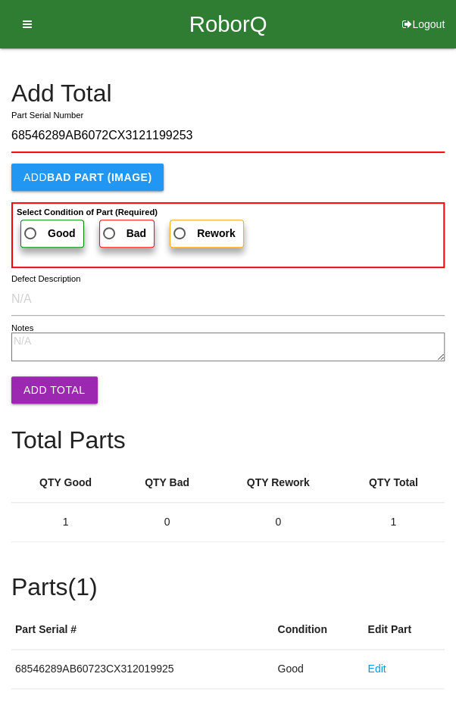
type input "68546289AB6072CX3121199253"
click at [36, 225] on span "Good" at bounding box center [48, 233] width 55 height 19
click at [31, 225] on input "Good" at bounding box center [26, 229] width 10 height 10
radio input "true"
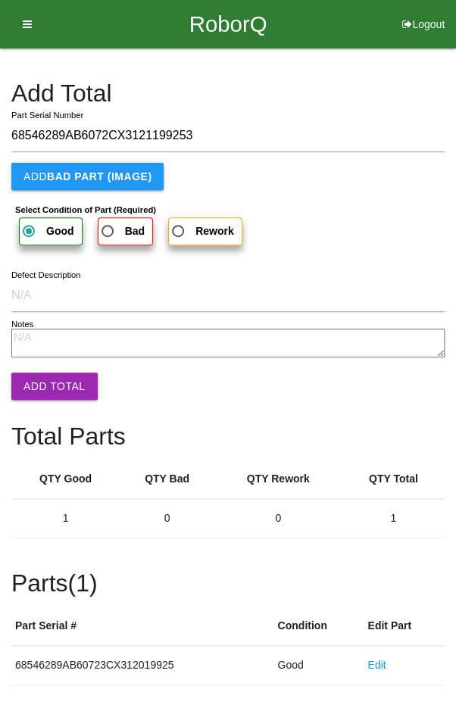
click at [53, 382] on button "Add Total" at bounding box center [54, 386] width 86 height 27
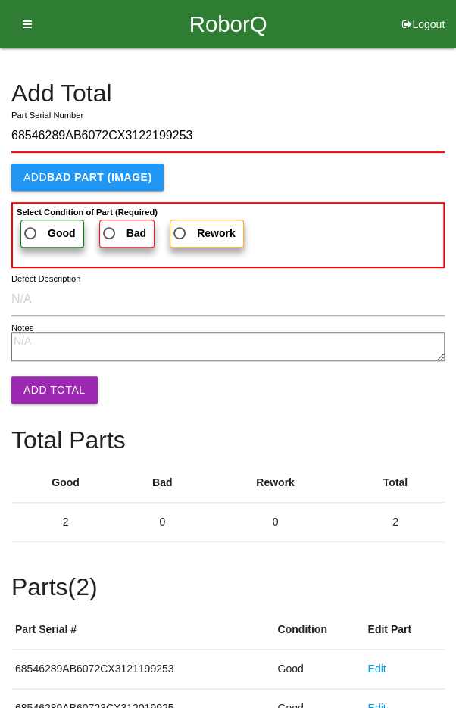
type input "68546289AB6072CX3122199253"
click at [39, 226] on span "Good" at bounding box center [48, 233] width 55 height 19
click at [31, 226] on input "Good" at bounding box center [26, 229] width 10 height 10
radio input "true"
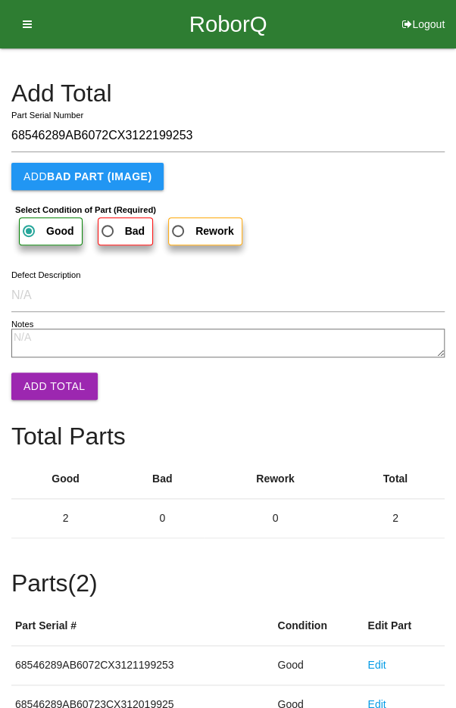
click at [57, 375] on button "Add Total" at bounding box center [54, 386] width 86 height 27
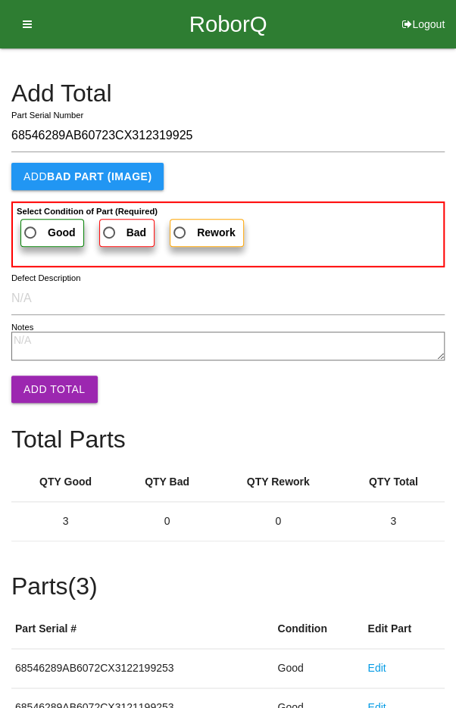
type input "68546289AB60723CX312319925"
click at [39, 230] on span "Good" at bounding box center [48, 232] width 55 height 19
click at [31, 230] on input "Good" at bounding box center [26, 228] width 10 height 10
radio input "true"
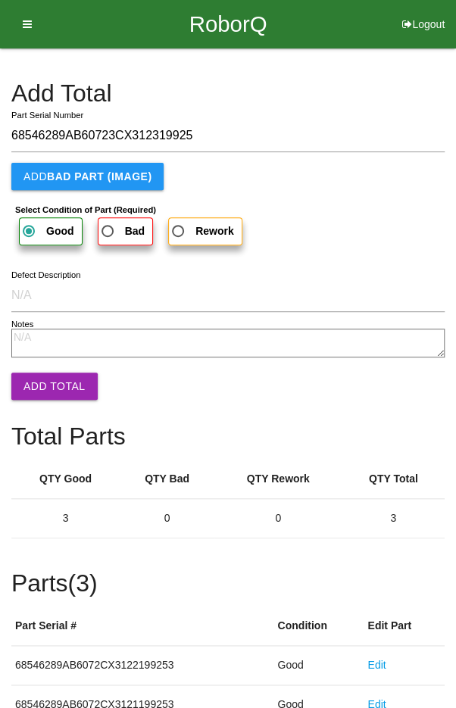
click at [53, 382] on button "Add Total" at bounding box center [54, 386] width 86 height 27
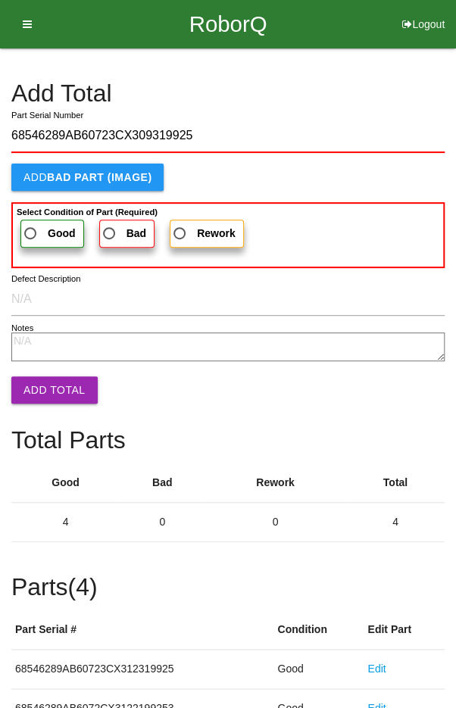
type input "68546289AB60723CX309319925"
click at [37, 228] on span "Good" at bounding box center [48, 233] width 55 height 19
click at [31, 228] on input "Good" at bounding box center [26, 229] width 10 height 10
radio input "true"
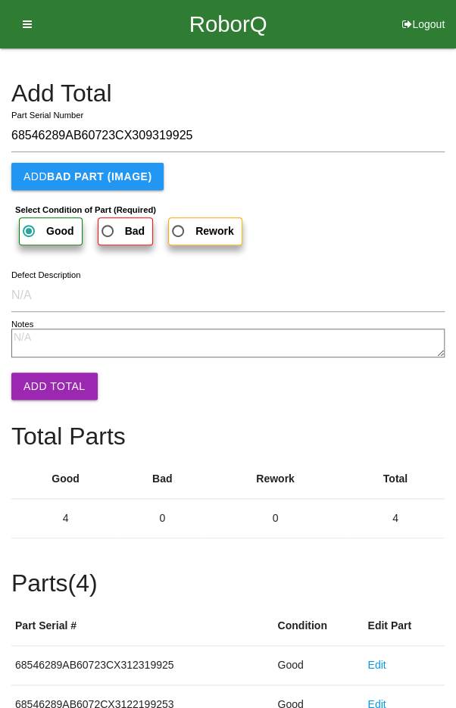
click at [48, 391] on button "Add Total" at bounding box center [54, 386] width 86 height 27
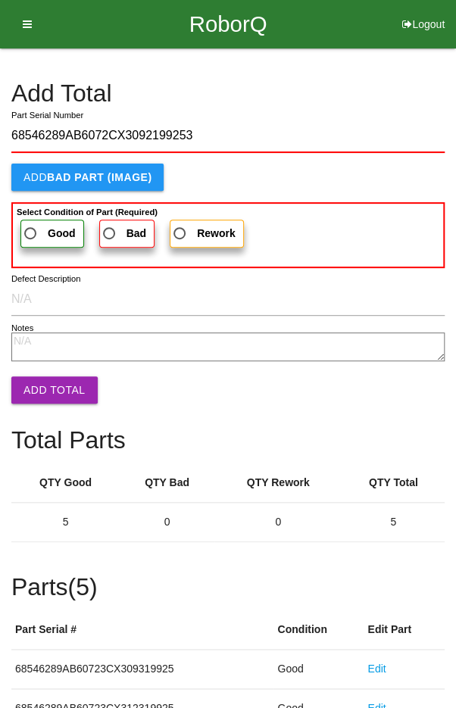
type input "68546289AB6072CX3092199253"
click at [37, 220] on label "Good" at bounding box center [52, 234] width 64 height 28
click at [31, 224] on input "Good" at bounding box center [26, 229] width 10 height 10
radio input "true"
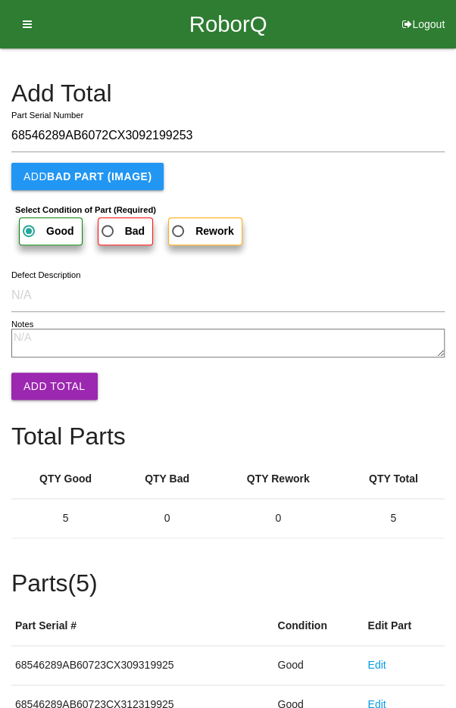
click at [57, 377] on button "Add Total" at bounding box center [54, 386] width 86 height 27
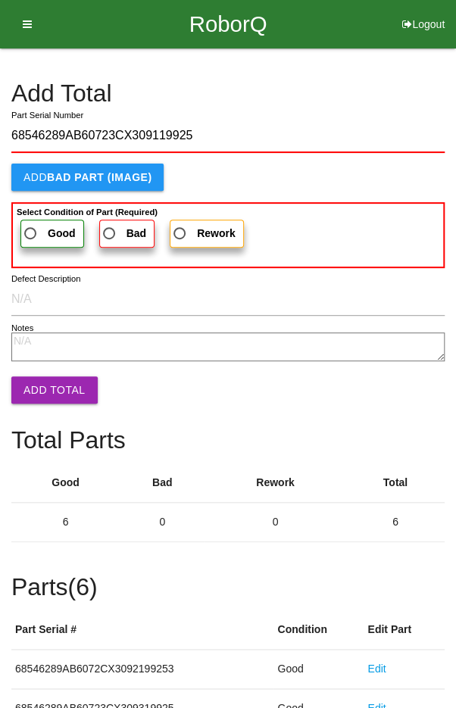
type input "68546289AB60723CX309119925"
click at [31, 231] on span "Good" at bounding box center [48, 233] width 55 height 19
click at [31, 231] on input "Good" at bounding box center [26, 229] width 10 height 10
radio input "true"
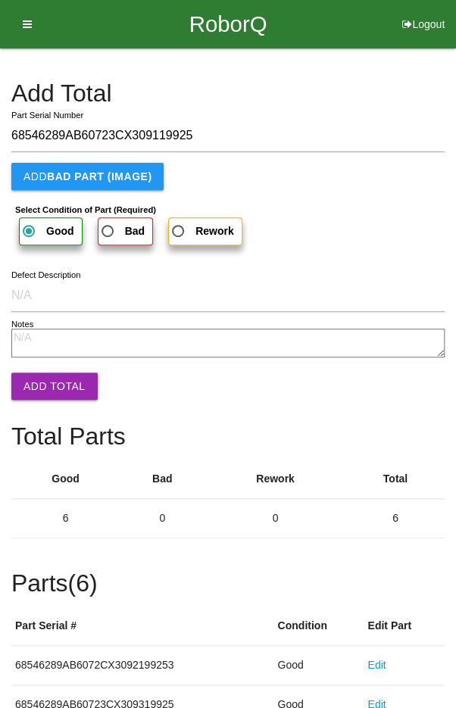
click at [57, 382] on button "Add Total" at bounding box center [54, 386] width 86 height 27
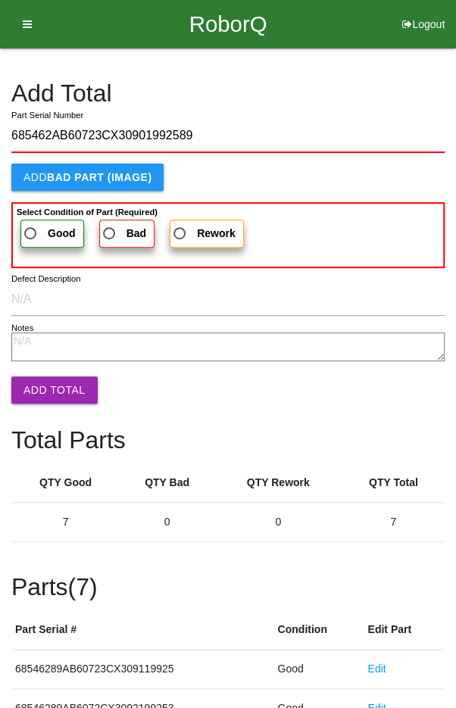
type input "685462AB60723CX30901992589"
click at [41, 236] on span "Good" at bounding box center [48, 233] width 55 height 19
click at [31, 234] on input "Good" at bounding box center [26, 229] width 10 height 10
radio input "true"
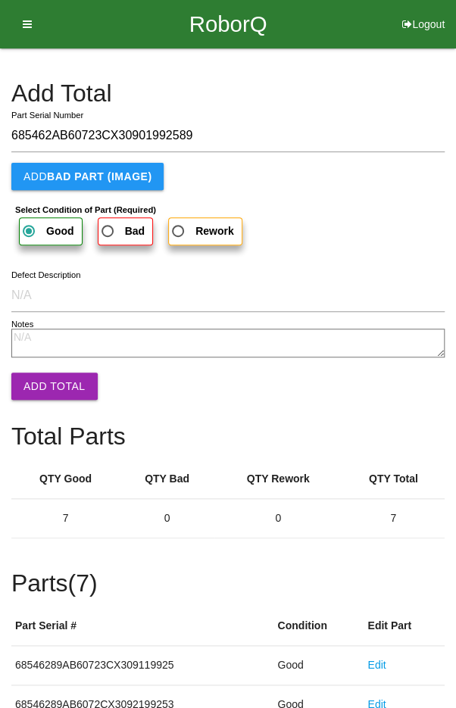
click at [60, 392] on button "Add Total" at bounding box center [54, 386] width 86 height 27
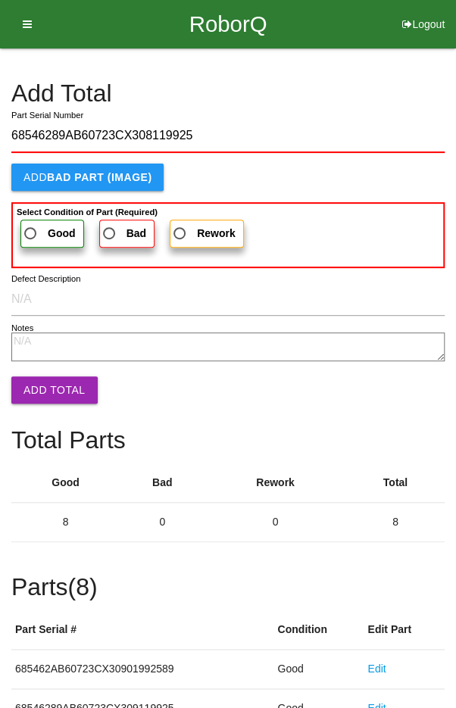
type input "68546289AB60723CX308119925"
click at [29, 220] on label "Good" at bounding box center [52, 234] width 64 height 28
click at [29, 224] on input "Good" at bounding box center [26, 229] width 10 height 10
radio input "true"
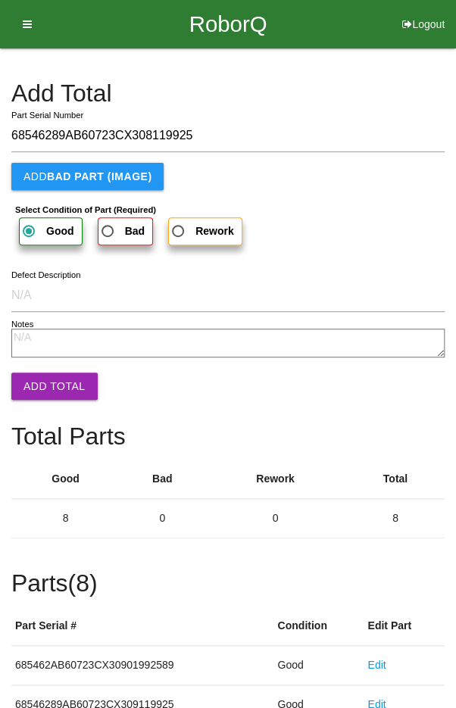
click at [61, 392] on button "Add Total" at bounding box center [54, 386] width 86 height 27
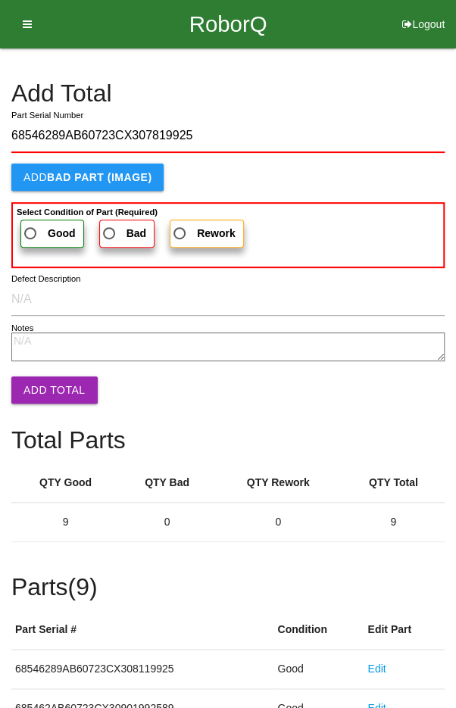
type input "68546289AB60723CX307819925"
click at [39, 226] on span "Good" at bounding box center [48, 233] width 55 height 19
click at [31, 226] on input "Good" at bounding box center [26, 229] width 10 height 10
radio input "true"
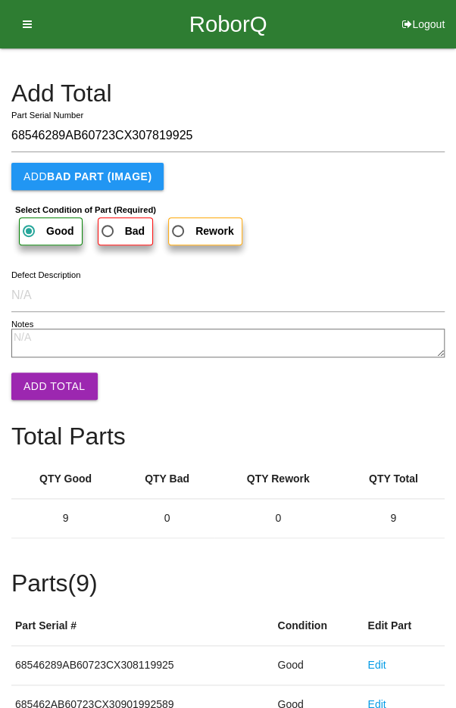
click at [62, 384] on button "Add Total" at bounding box center [54, 386] width 86 height 27
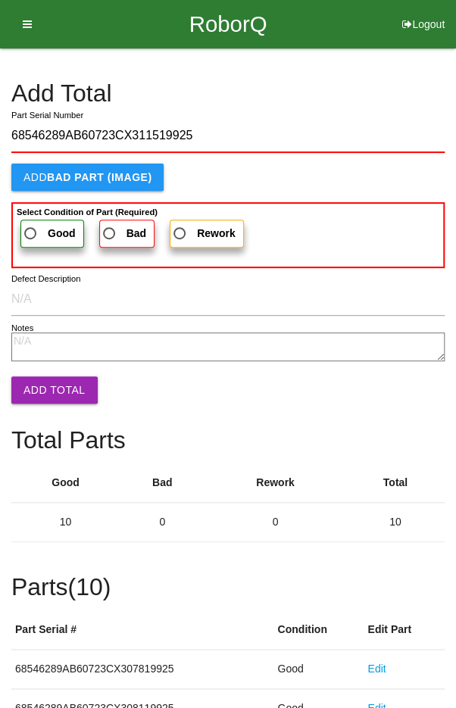
type input "68546289AB60723CX311519925"
click at [30, 224] on span "Good" at bounding box center [48, 233] width 55 height 19
click at [30, 224] on input "Good" at bounding box center [26, 229] width 10 height 10
radio input "true"
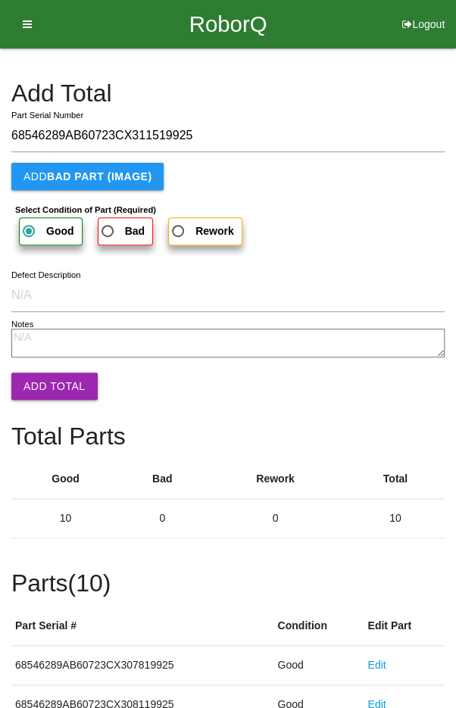
click at [66, 392] on button "Add Total" at bounding box center [54, 386] width 86 height 27
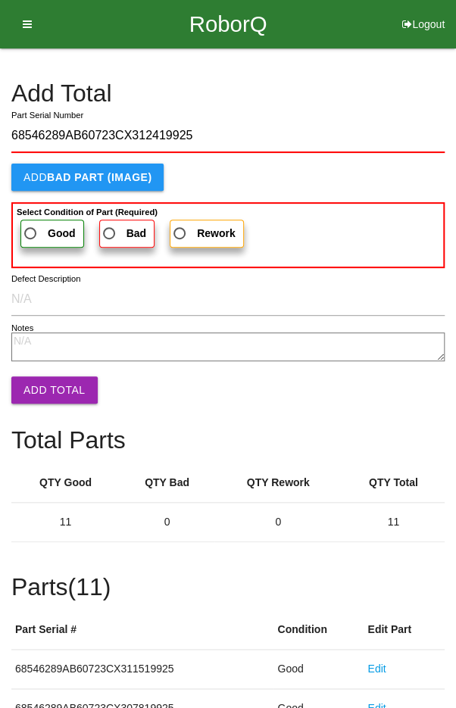
type input "68546289AB60723CX312419925"
click at [39, 229] on span "Good" at bounding box center [48, 233] width 55 height 19
click at [31, 229] on input "Good" at bounding box center [26, 229] width 10 height 10
radio input "true"
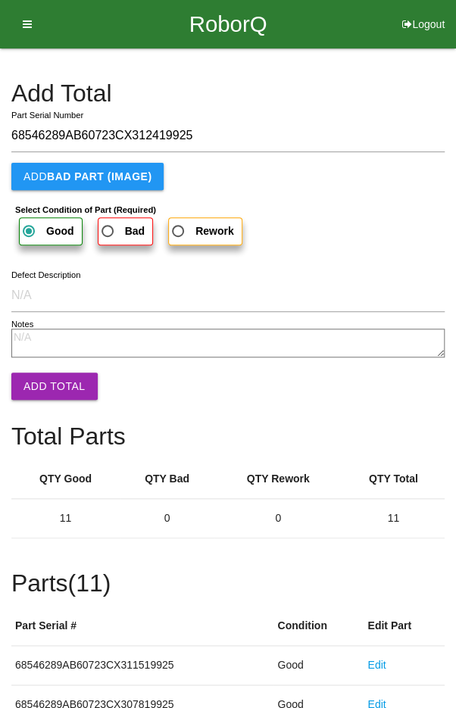
click at [57, 393] on button "Add Total" at bounding box center [54, 386] width 86 height 27
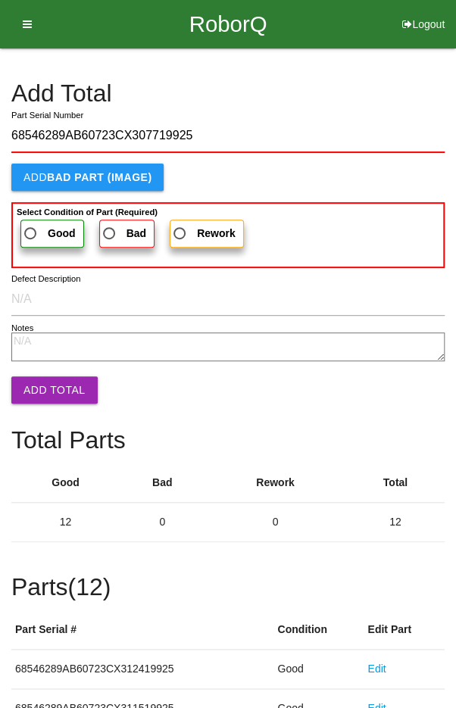
type input "68546289AB60723CX307719925"
click at [42, 230] on span "Good" at bounding box center [48, 233] width 55 height 19
click at [31, 230] on input "Good" at bounding box center [26, 229] width 10 height 10
radio input "true"
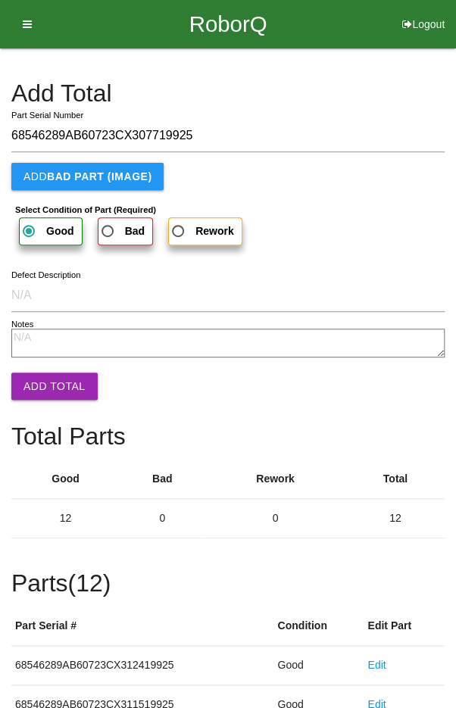
click at [54, 395] on button "Add Total" at bounding box center [54, 386] width 86 height 27
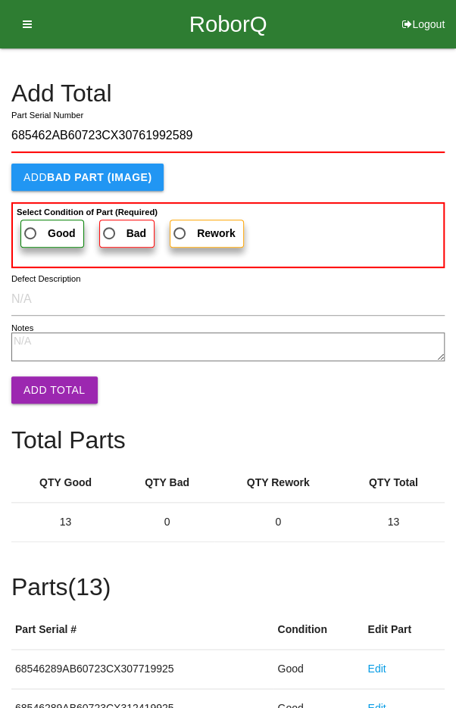
type input "685462AB60723CX30761992589"
click at [42, 230] on span "Good" at bounding box center [48, 233] width 55 height 19
click at [31, 230] on input "Good" at bounding box center [26, 229] width 10 height 10
radio input "true"
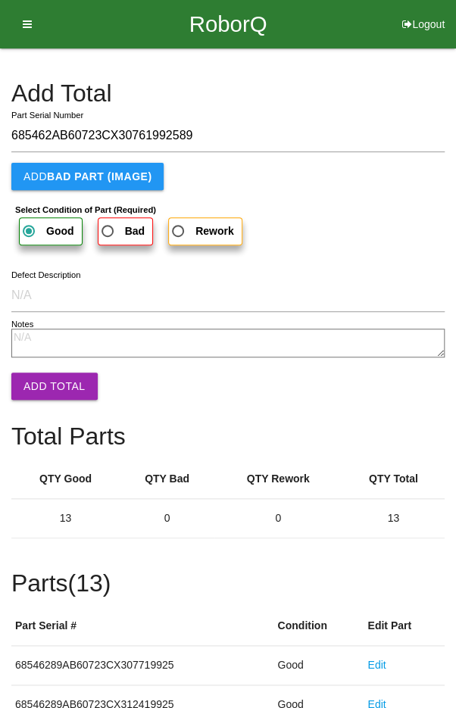
click at [61, 393] on button "Add Total" at bounding box center [54, 386] width 86 height 27
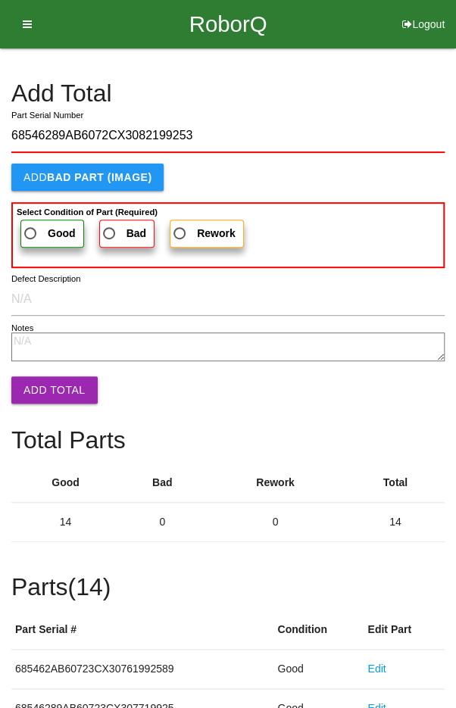
type input "68546289AB6072CX3082199253"
click at [48, 225] on span "Good" at bounding box center [48, 233] width 55 height 19
click at [31, 225] on input "Good" at bounding box center [26, 229] width 10 height 10
radio input "true"
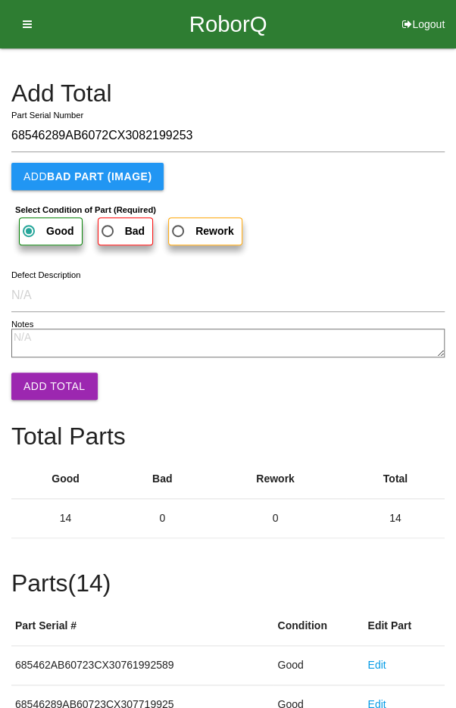
click at [60, 385] on button "Add Total" at bounding box center [54, 386] width 86 height 27
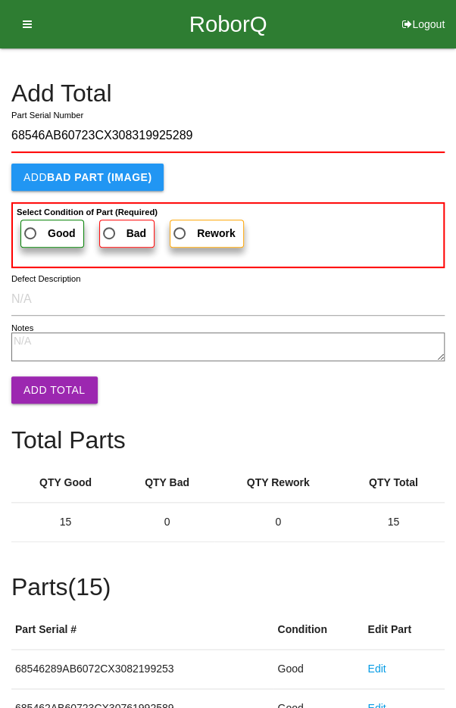
type input "68546AB60723CX308319925289"
click at [43, 228] on span "Good" at bounding box center [48, 233] width 55 height 19
click at [31, 228] on input "Good" at bounding box center [26, 229] width 10 height 10
radio input "true"
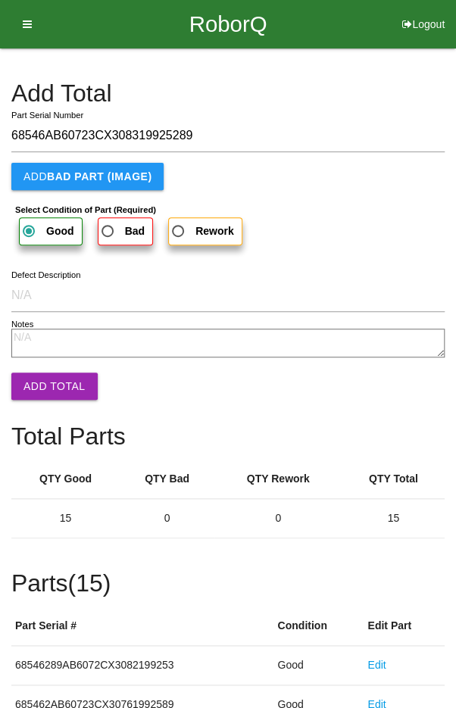
click at [61, 391] on button "Add Total" at bounding box center [54, 386] width 86 height 27
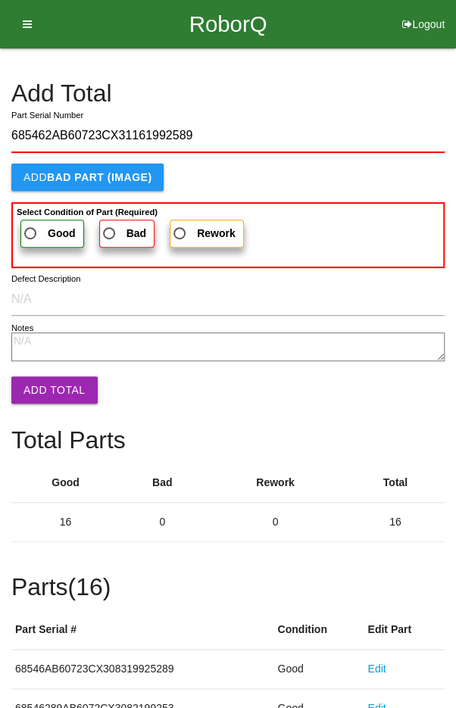
type input "685462AB60723CX31161992589"
click at [38, 226] on span "Good" at bounding box center [48, 233] width 55 height 19
click at [31, 226] on input "Good" at bounding box center [26, 229] width 10 height 10
radio input "true"
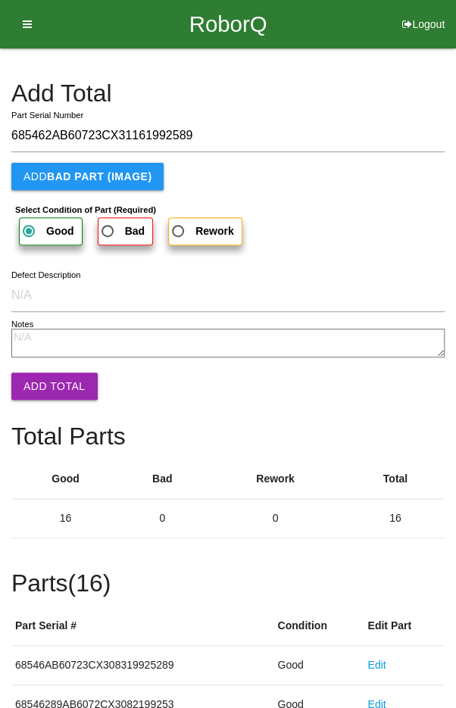
click at [64, 394] on button "Add Total" at bounding box center [54, 386] width 86 height 27
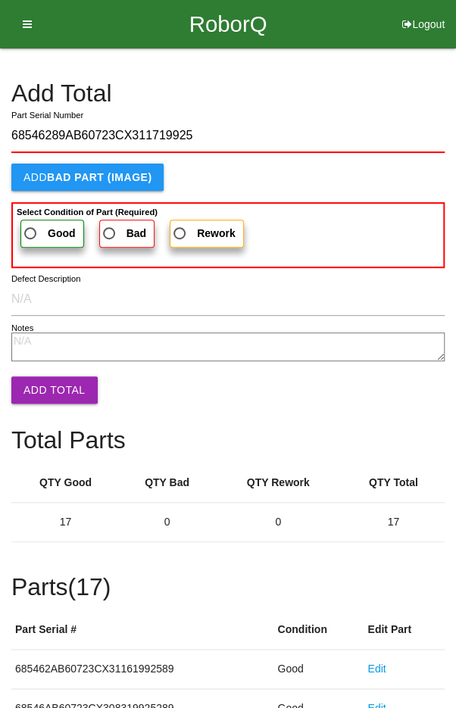
type input "68546289AB60723CX311719925"
click at [48, 227] on b "Good" at bounding box center [62, 233] width 28 height 12
click at [31, 226] on input "Good" at bounding box center [26, 229] width 10 height 10
radio input "true"
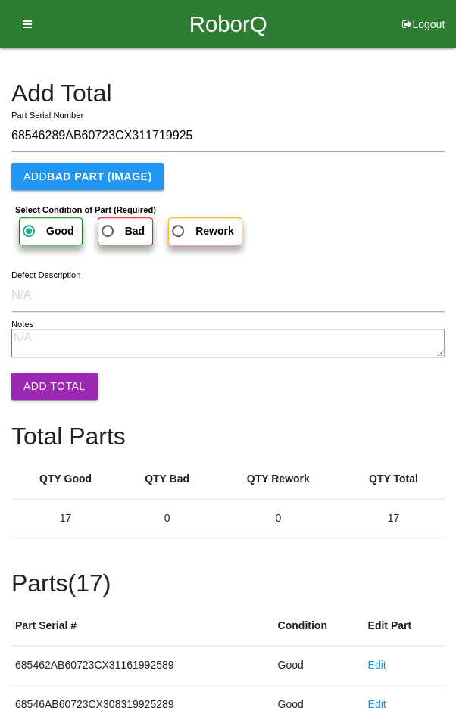
click at [64, 392] on button "Add Total" at bounding box center [54, 386] width 86 height 27
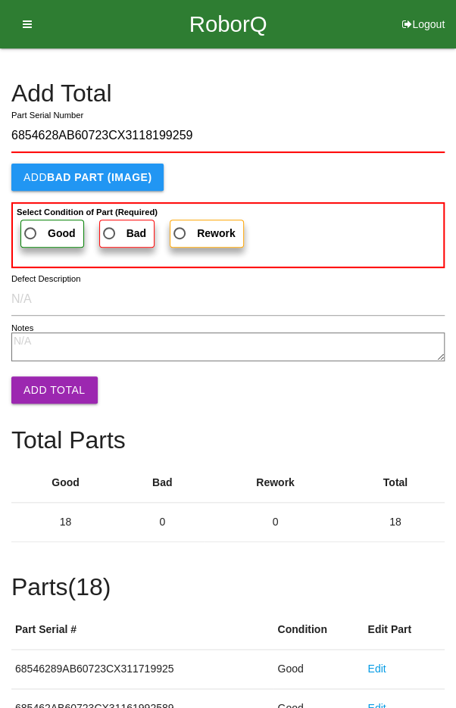
type input "6854628AB60723CX3118199259"
click at [44, 224] on span "Good" at bounding box center [48, 233] width 55 height 19
click at [31, 224] on input "Good" at bounding box center [26, 229] width 10 height 10
radio input "true"
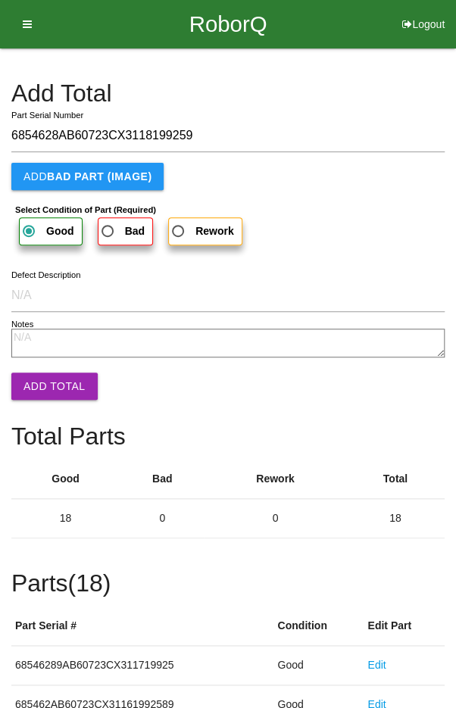
click at [53, 390] on button "Add Total" at bounding box center [54, 386] width 86 height 27
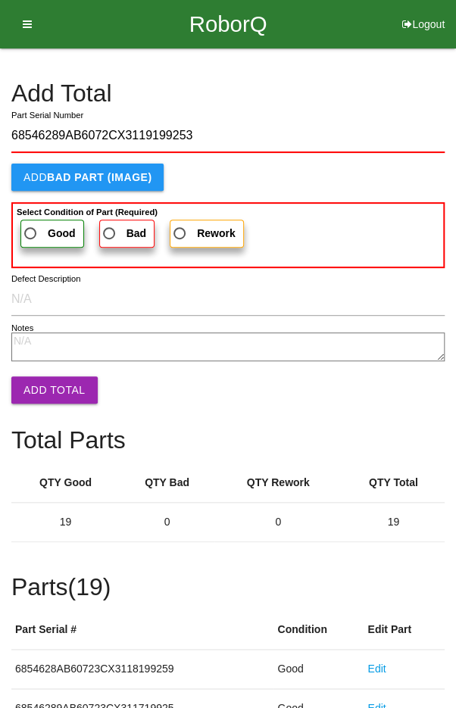
type input "68546289AB6072CX3119199253"
click at [43, 224] on span "Good" at bounding box center [48, 233] width 55 height 19
click at [31, 224] on input "Good" at bounding box center [26, 229] width 10 height 10
radio input "true"
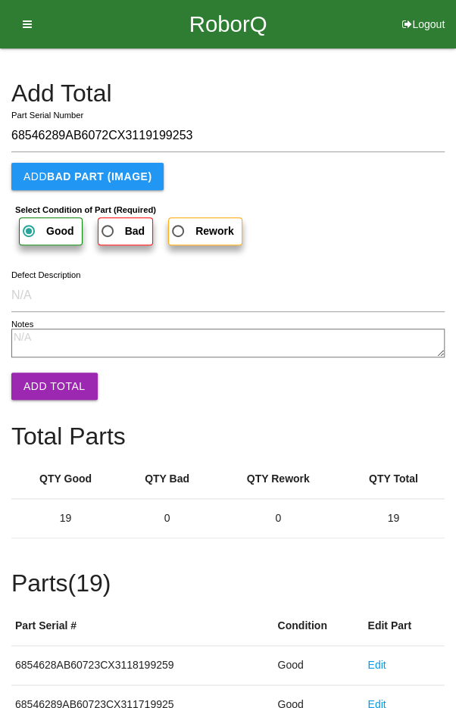
click at [61, 386] on button "Add Total" at bounding box center [54, 386] width 86 height 27
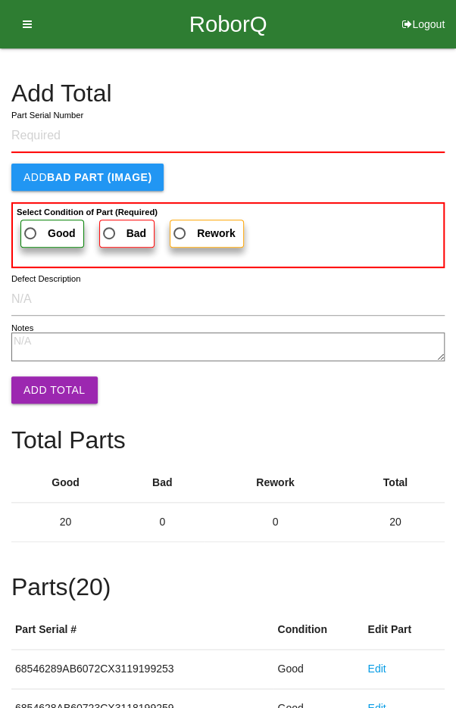
click at [407, 83] on h4 "Add Total" at bounding box center [227, 93] width 433 height 27
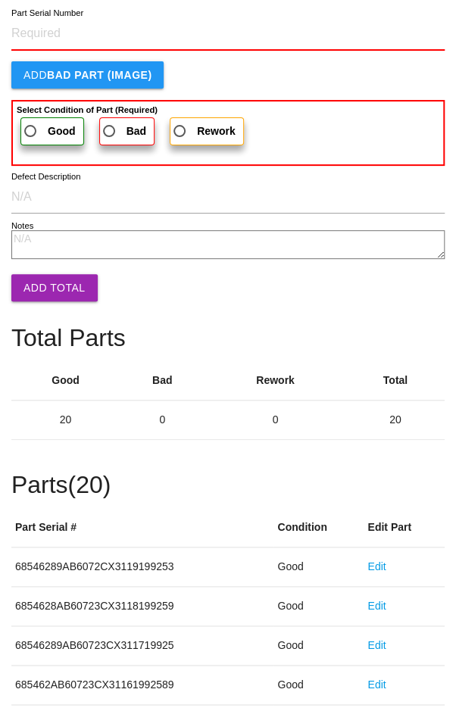
scroll to position [841, 0]
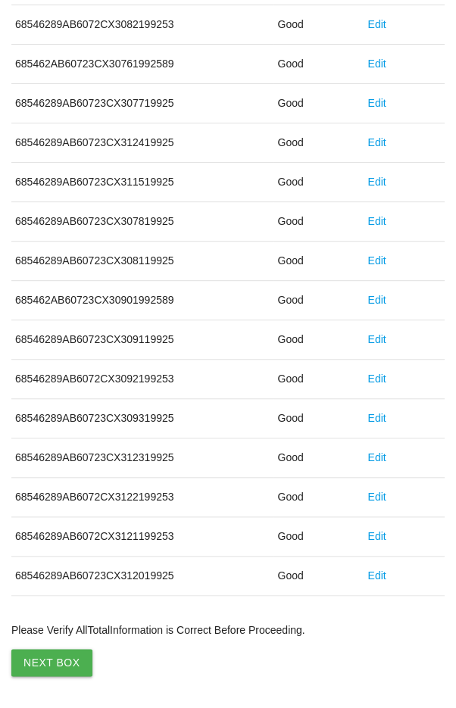
click at [55, 657] on button "Next Box" at bounding box center [51, 662] width 81 height 27
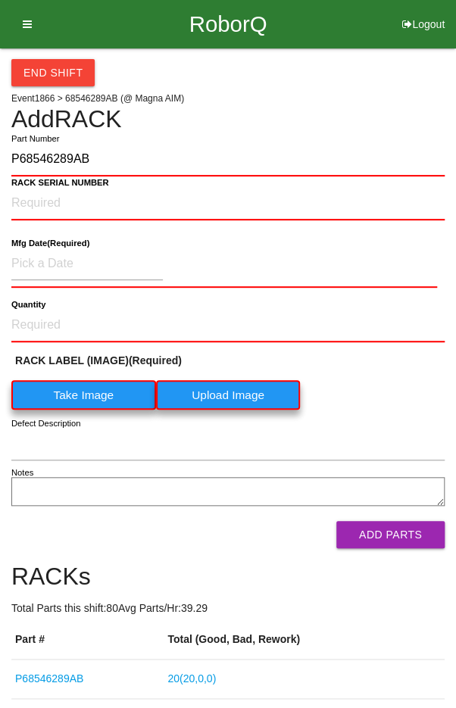
type input "P68546289AB"
click at [39, 195] on NUMBER "RACK SERIAL NUMBER" at bounding box center [227, 203] width 433 height 33
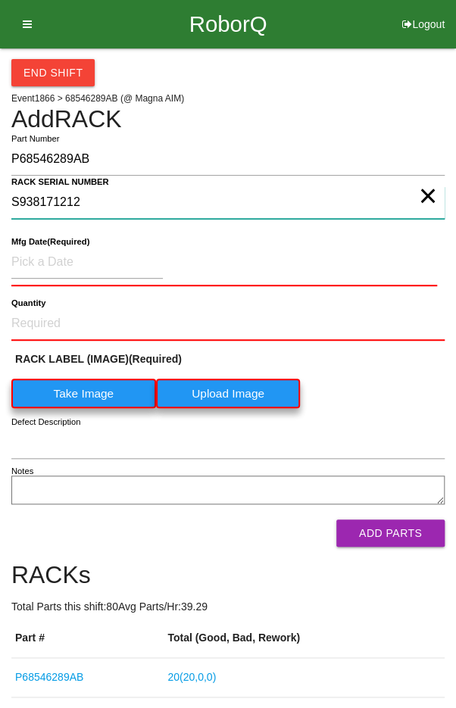
type NUMBER "S938171212"
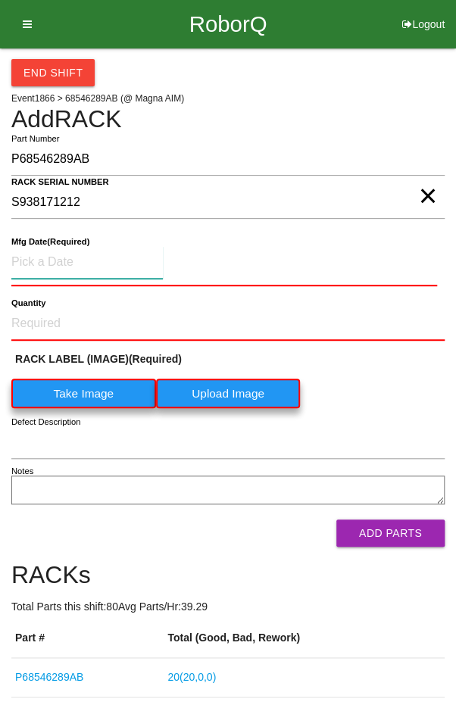
click at [59, 263] on input at bounding box center [86, 262] width 151 height 33
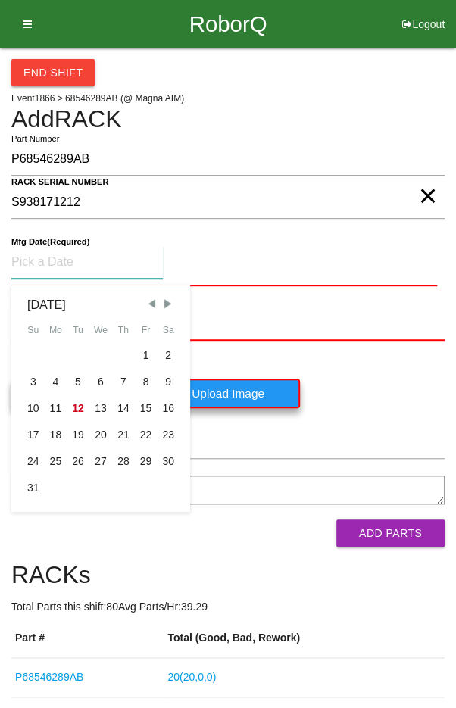
click at [151, 299] on span "Previous Month" at bounding box center [152, 304] width 14 height 14
click at [123, 436] on div "24" at bounding box center [123, 435] width 23 height 27
type input "[DATE]"
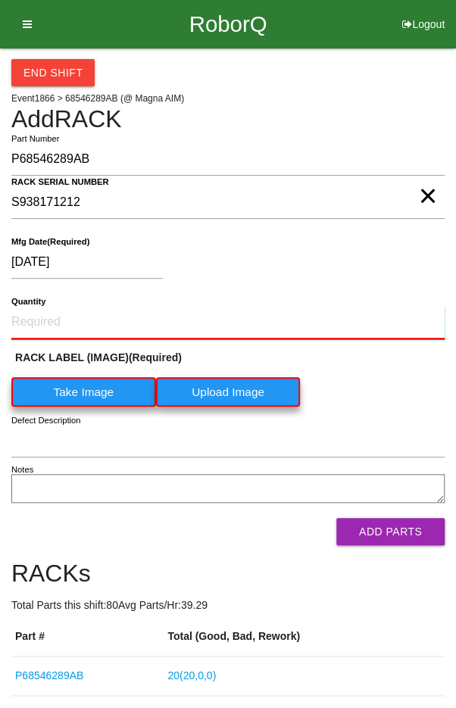
click at [59, 316] on input "Quantity" at bounding box center [227, 322] width 433 height 33
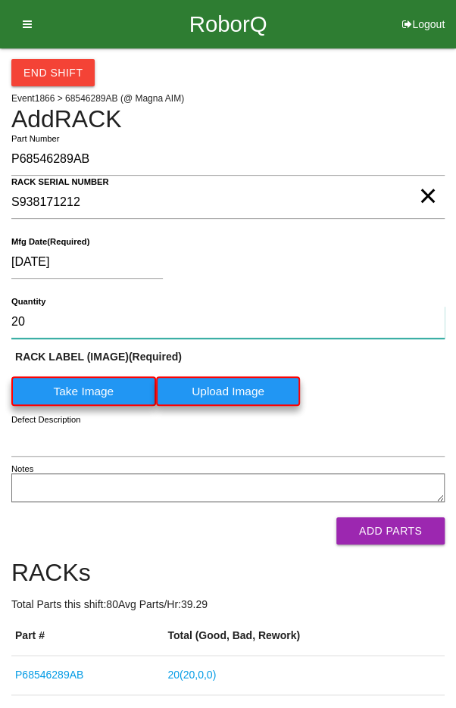
type input "20"
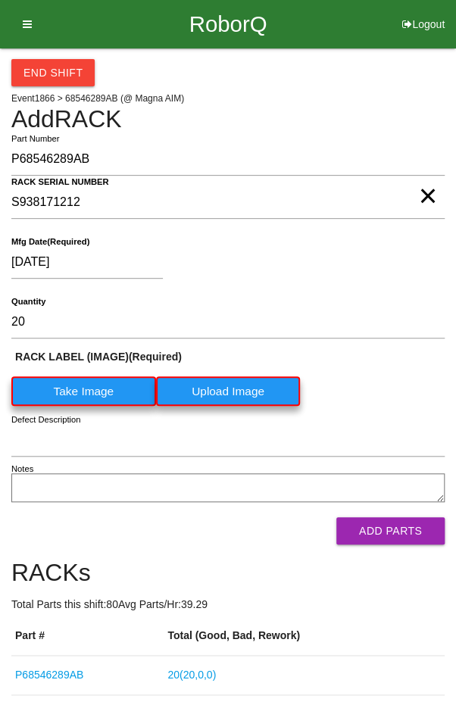
click at [77, 384] on label "Take Image" at bounding box center [83, 391] width 145 height 30
click at [0, 0] on \(IMAGE\) "Take Image" at bounding box center [0, 0] width 0 height 0
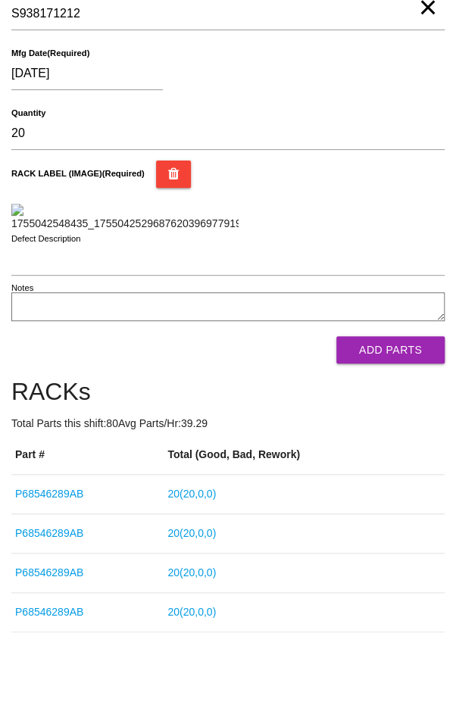
scroll to position [217, 0]
click at [392, 364] on button "Add Parts" at bounding box center [390, 349] width 108 height 27
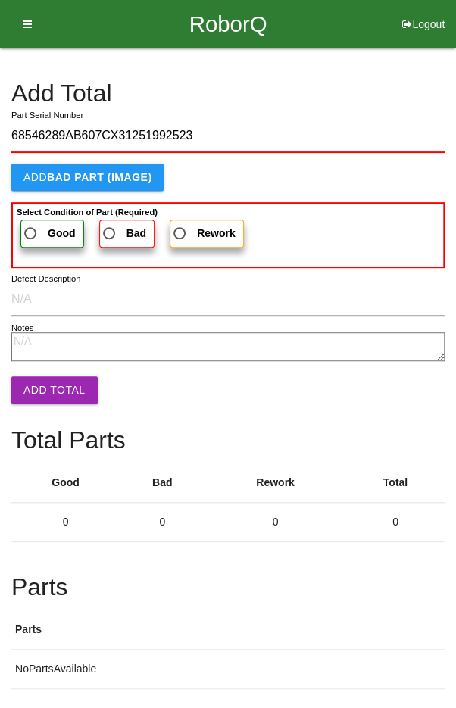
type input "68546289AB607CX31251992523"
click at [32, 231] on span "Good" at bounding box center [48, 233] width 55 height 19
click at [31, 231] on input "Good" at bounding box center [26, 229] width 10 height 10
radio input "true"
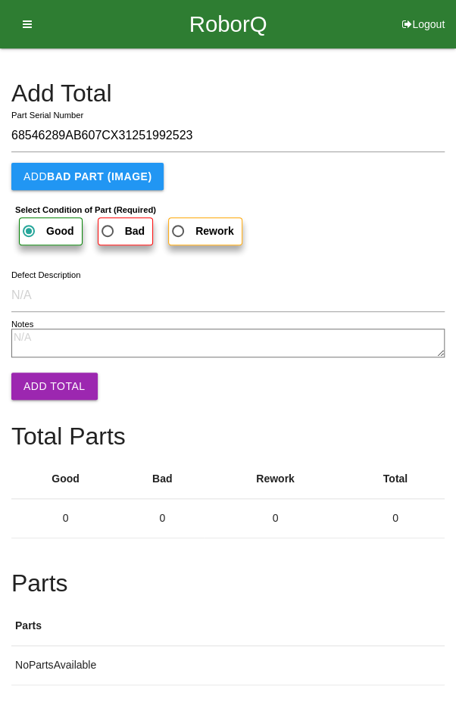
click at [43, 379] on button "Add Total" at bounding box center [54, 386] width 86 height 27
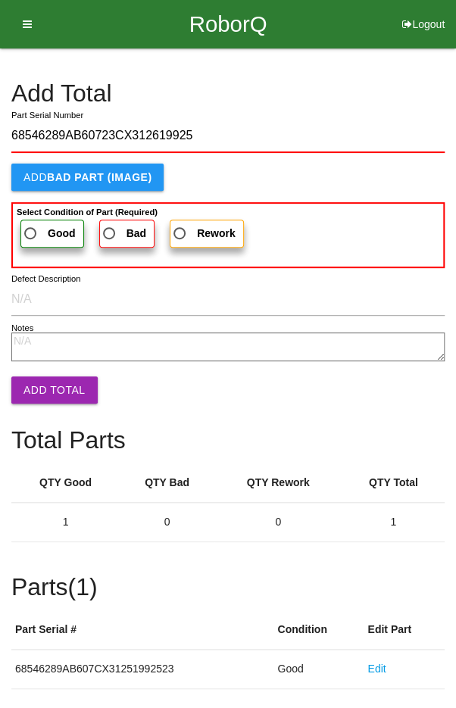
type input "68546289AB60723CX312619925"
click at [38, 224] on span "Good" at bounding box center [48, 233] width 55 height 19
click at [31, 224] on input "Good" at bounding box center [26, 229] width 10 height 10
radio input "true"
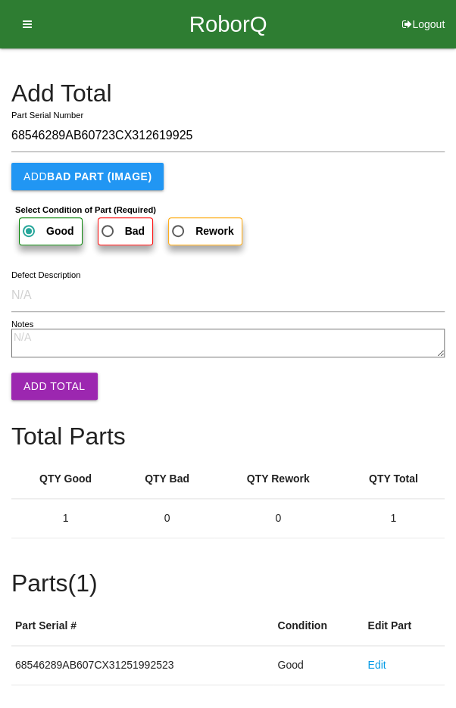
click at [56, 384] on button "Add Total" at bounding box center [54, 386] width 86 height 27
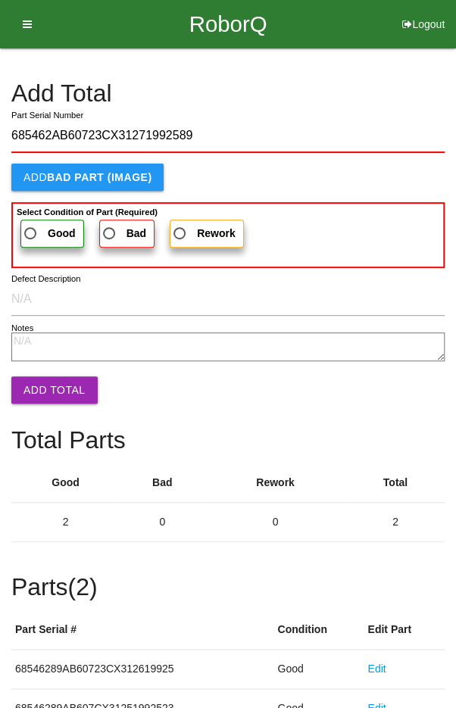
type input "685462AB60723CX31271992589"
click at [32, 227] on span "Good" at bounding box center [48, 233] width 55 height 19
click at [31, 227] on input "Good" at bounding box center [26, 229] width 10 height 10
radio input "true"
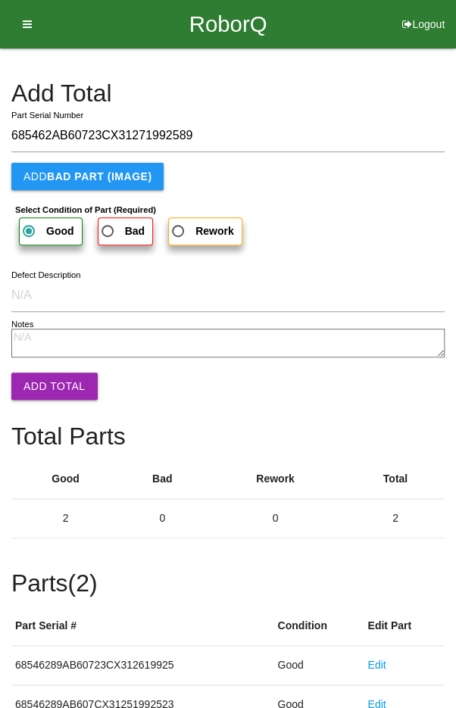
click at [51, 389] on button "Add Total" at bounding box center [54, 386] width 86 height 27
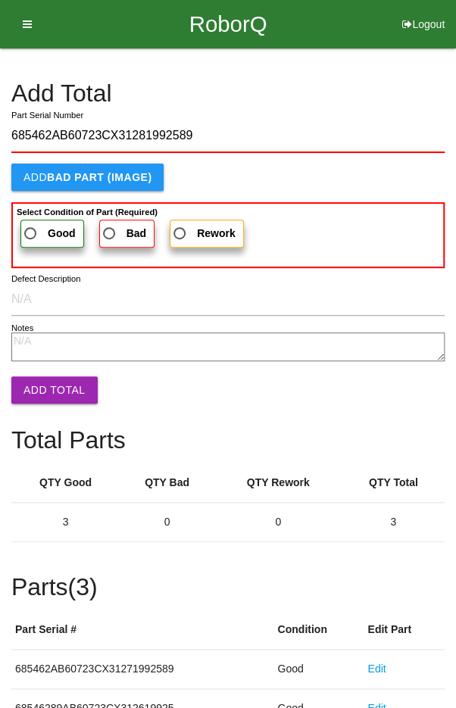
type input "685462AB60723CX31281992589"
click at [35, 226] on span "Good" at bounding box center [48, 233] width 55 height 19
click at [31, 226] on input "Good" at bounding box center [26, 229] width 10 height 10
radio input "true"
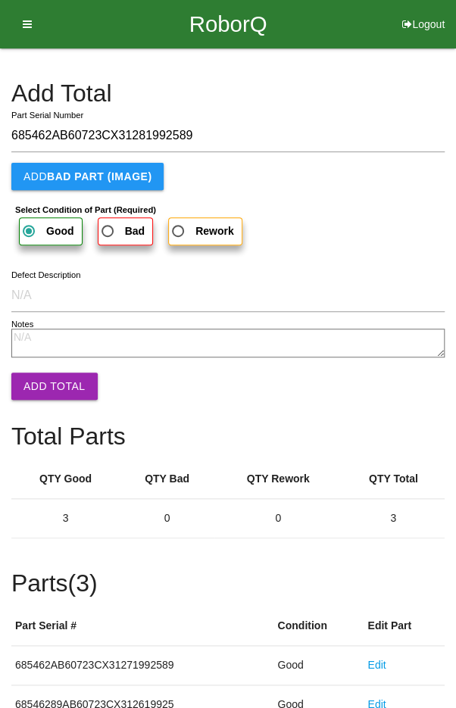
click at [55, 385] on button "Add Total" at bounding box center [54, 386] width 86 height 27
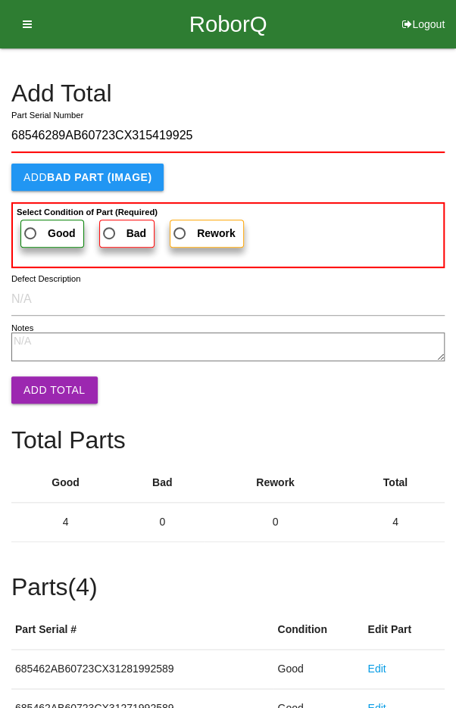
type input "68546289AB60723CX315419925"
click at [34, 228] on span "Good" at bounding box center [48, 233] width 55 height 19
click at [31, 228] on input "Good" at bounding box center [26, 229] width 10 height 10
radio input "true"
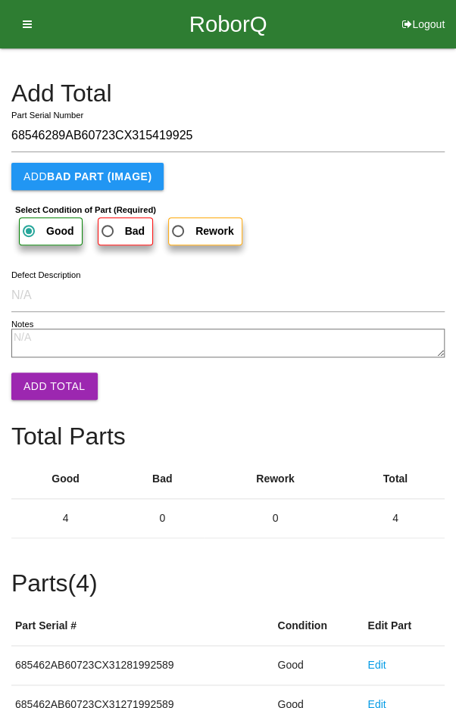
click at [43, 379] on button "Add Total" at bounding box center [54, 386] width 86 height 27
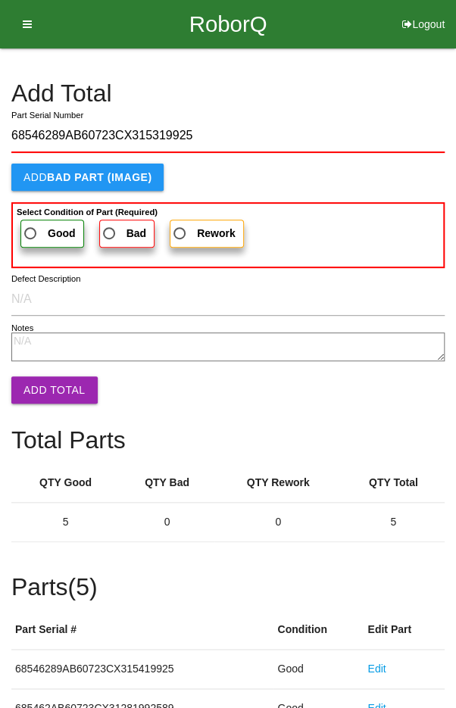
type input "68546289AB60723CX315319925"
click at [36, 226] on span "Good" at bounding box center [48, 233] width 55 height 19
click at [31, 226] on input "Good" at bounding box center [26, 229] width 10 height 10
radio input "true"
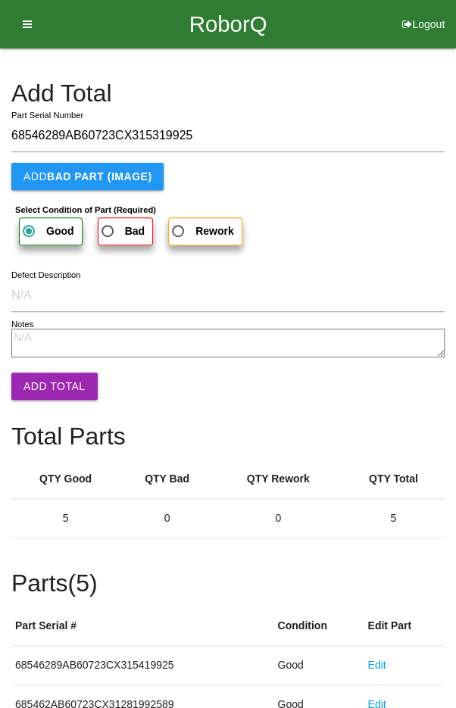
click at [52, 378] on button "Add Total" at bounding box center [54, 386] width 86 height 27
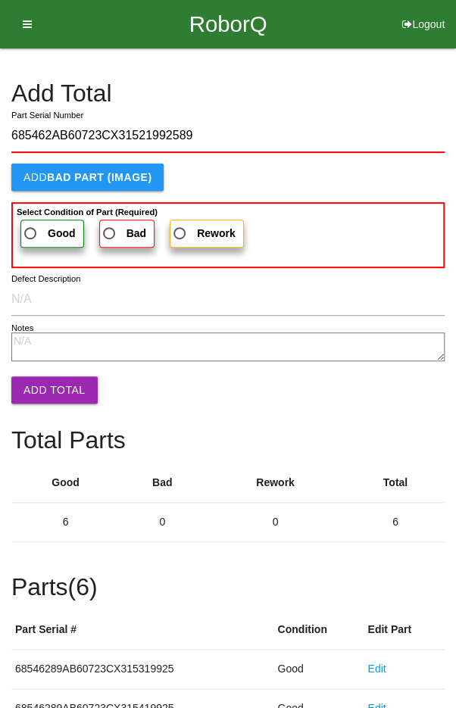
type input "685462AB60723CX31521992589"
click at [35, 226] on span "Good" at bounding box center [48, 233] width 55 height 19
click at [31, 226] on input "Good" at bounding box center [26, 229] width 10 height 10
radio input "true"
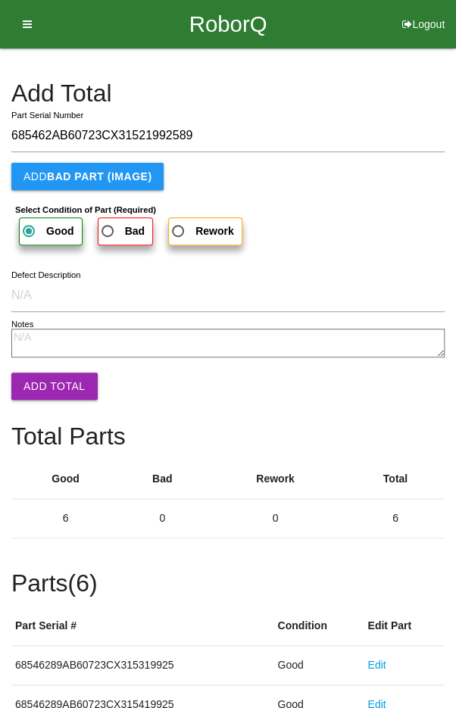
click at [57, 380] on button "Add Total" at bounding box center [54, 386] width 86 height 27
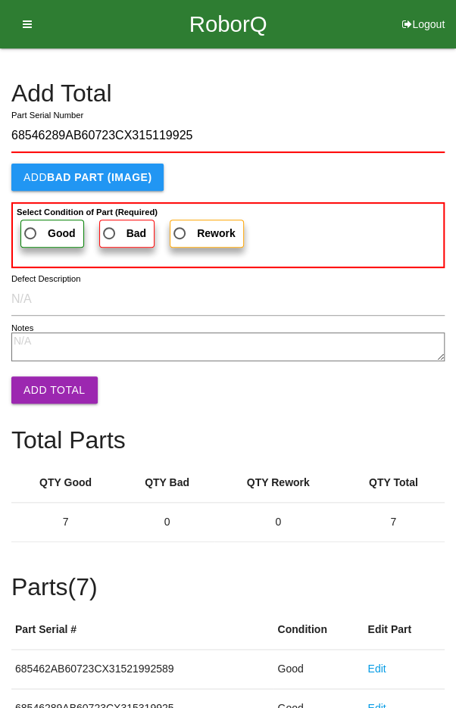
type input "68546289AB60723CX315119925"
click at [39, 232] on span "Good" at bounding box center [48, 233] width 55 height 19
click at [31, 232] on input "Good" at bounding box center [26, 229] width 10 height 10
radio input "true"
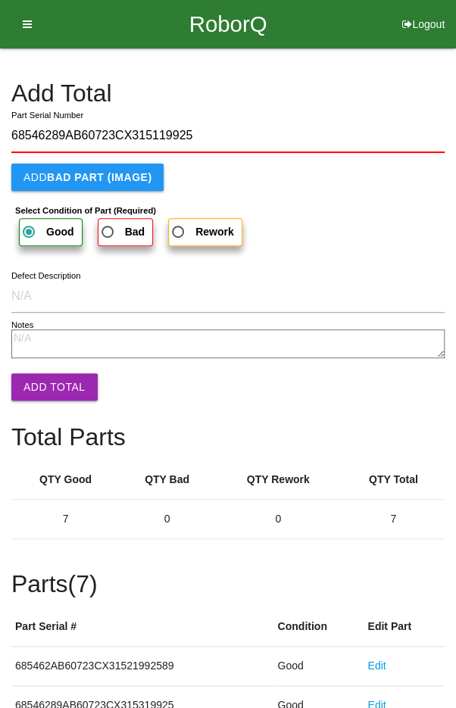
click at [52, 384] on button "Add Total" at bounding box center [54, 386] width 86 height 27
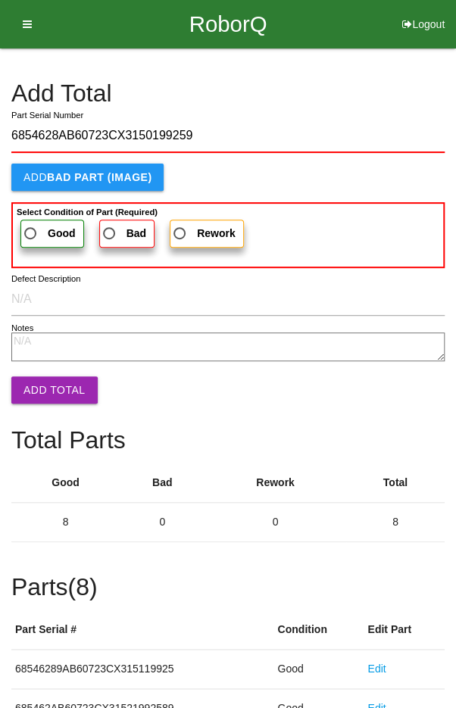
type input "6854628AB60723CX3150199259"
click at [36, 229] on span "Good" at bounding box center [48, 233] width 55 height 19
click at [31, 229] on input "Good" at bounding box center [26, 229] width 10 height 10
radio input "true"
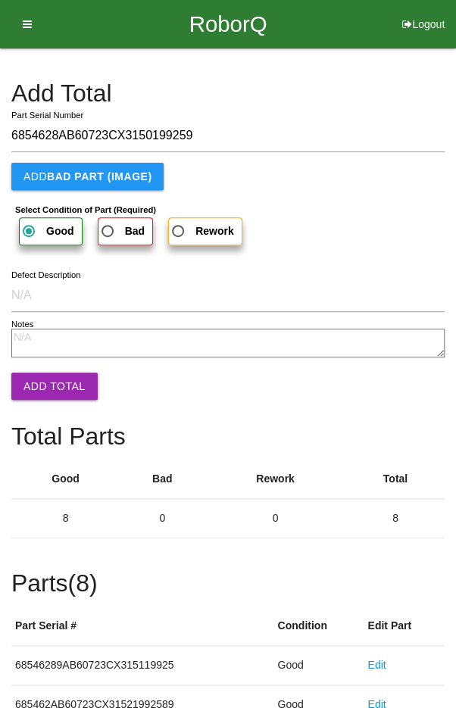
click at [52, 376] on button "Add Total" at bounding box center [54, 386] width 86 height 27
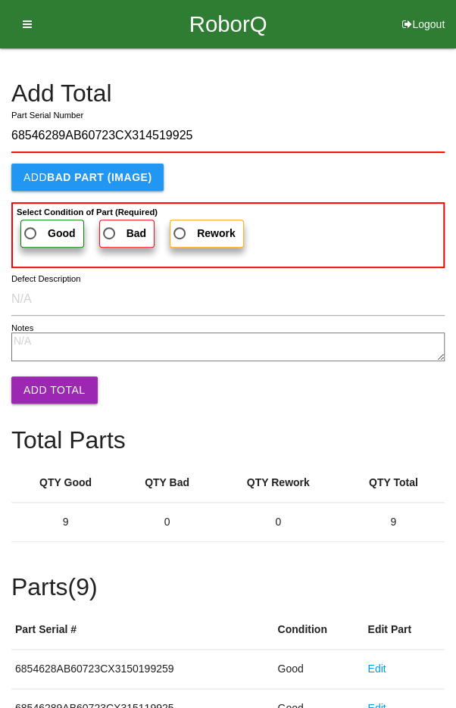
type input "68546289AB60723CX314519925"
click at [34, 232] on span "Good" at bounding box center [48, 233] width 55 height 19
click at [31, 232] on input "Good" at bounding box center [26, 229] width 10 height 10
radio input "true"
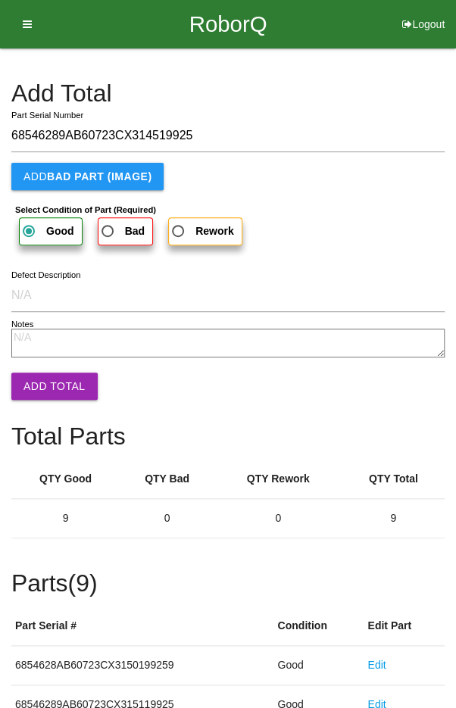
click at [54, 378] on button "Add Total" at bounding box center [54, 386] width 86 height 27
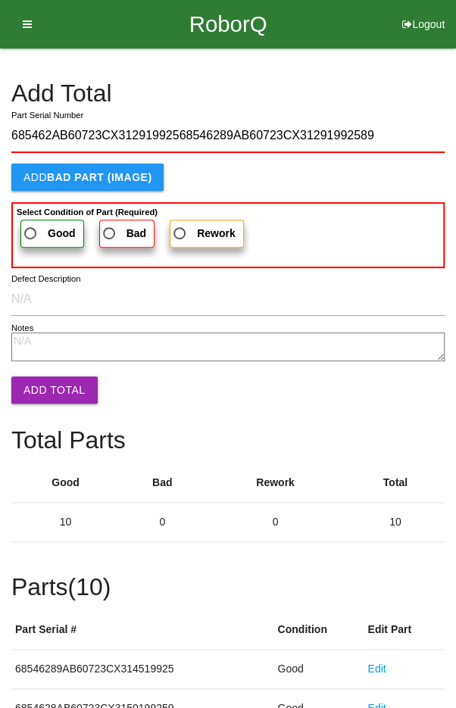
click at [413, 130] on input "685462AB60723CX31291992568546289AB60723CX31291992589" at bounding box center [227, 136] width 433 height 33
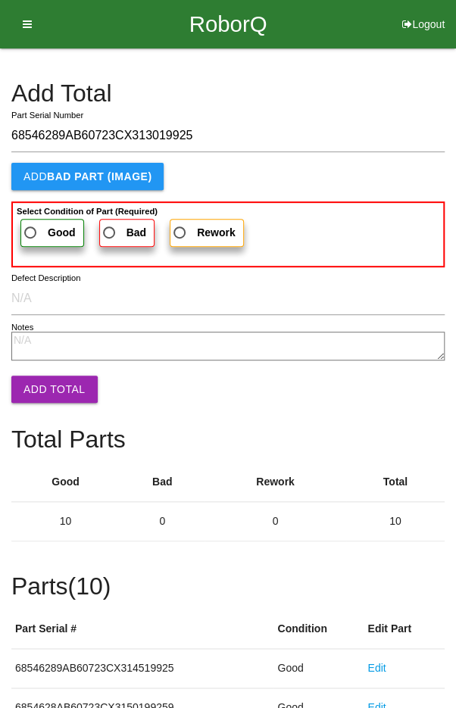
click at [29, 212] on b "Select Condition of Part (Required)" at bounding box center [87, 211] width 141 height 9
click at [29, 223] on input "Good" at bounding box center [26, 228] width 10 height 10
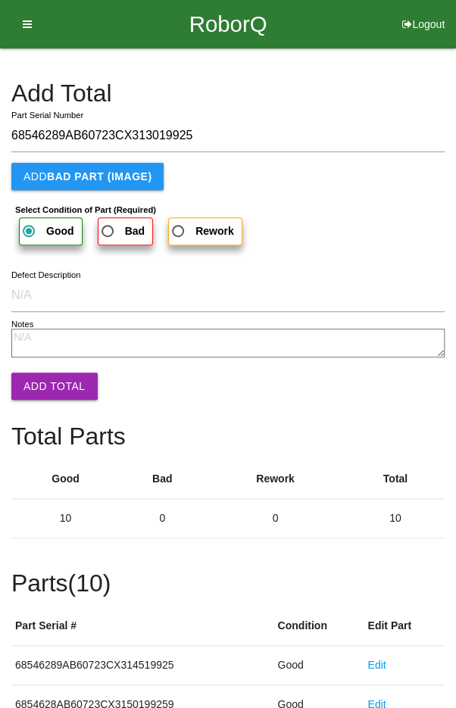
click at [50, 411] on div "Add Total 68546289AB60723CX313019925 Part Serial Number Add BAD PART (IMAGE) Se…" at bounding box center [227, 565] width 433 height 1034
click at [55, 398] on button "Add Total" at bounding box center [54, 386] width 86 height 27
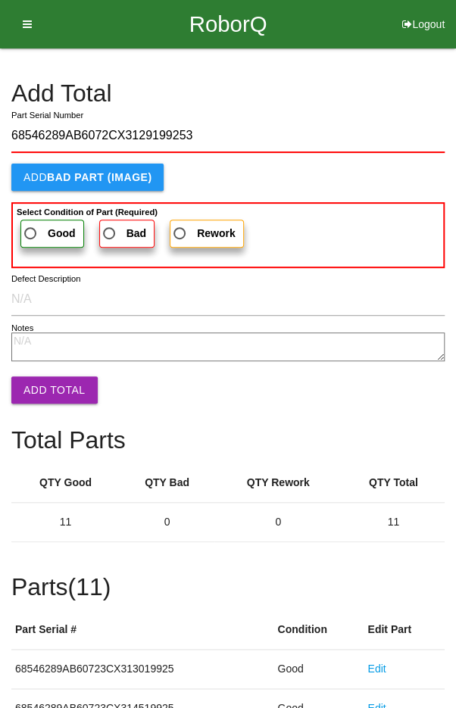
click at [53, 234] on b "Good" at bounding box center [62, 233] width 28 height 12
click at [31, 234] on input "Good" at bounding box center [26, 229] width 10 height 10
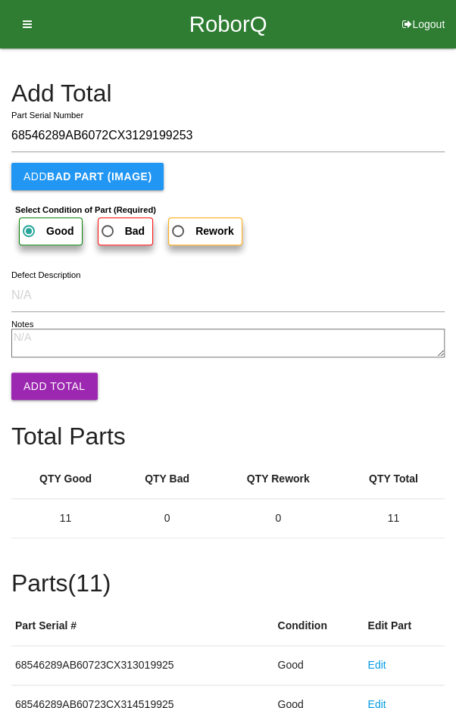
click at [50, 389] on button "Add Total" at bounding box center [54, 386] width 86 height 27
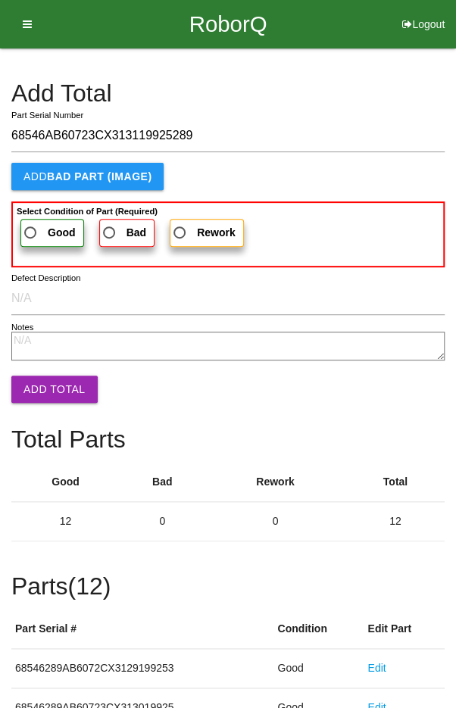
click at [39, 225] on span "Good" at bounding box center [48, 232] width 55 height 19
click at [31, 225] on input "Good" at bounding box center [26, 228] width 10 height 10
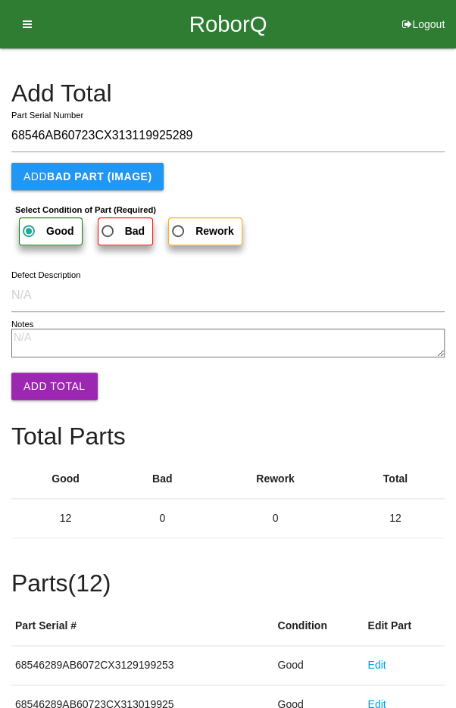
click at [54, 392] on button "Add Total" at bounding box center [54, 386] width 86 height 27
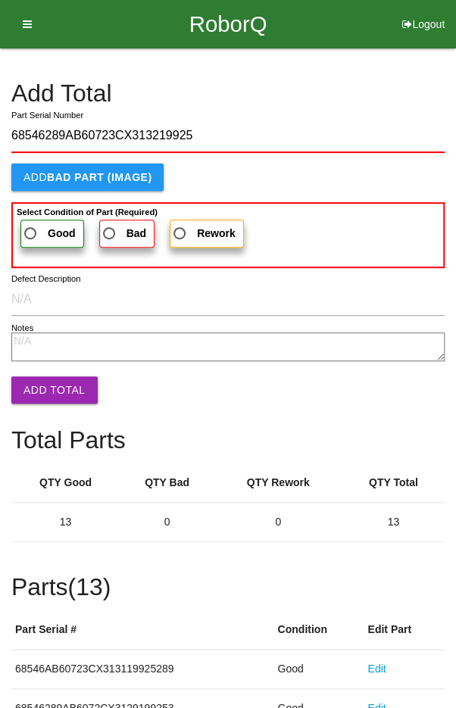
click at [42, 224] on span "Good" at bounding box center [48, 233] width 55 height 19
click at [31, 224] on input "Good" at bounding box center [26, 229] width 10 height 10
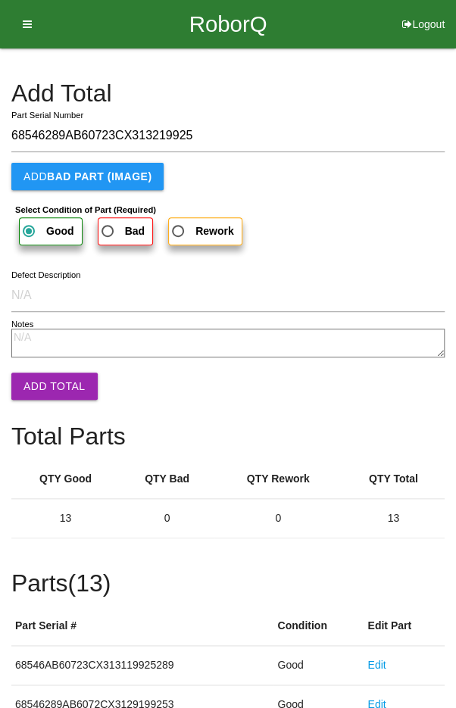
click at [48, 379] on button "Add Total" at bounding box center [54, 386] width 86 height 27
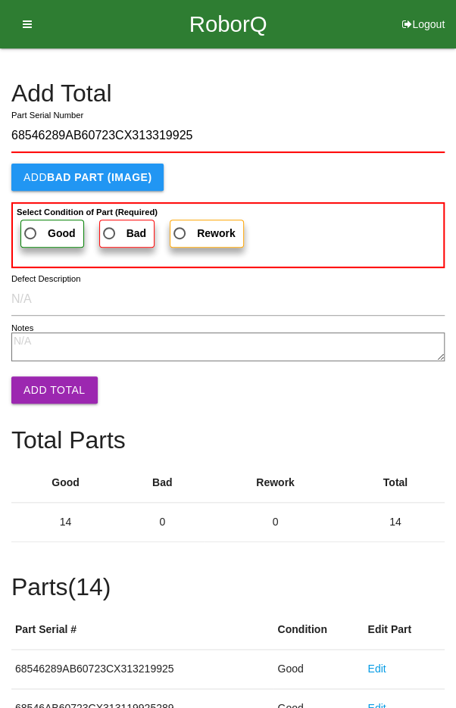
click at [39, 229] on span "Good" at bounding box center [48, 233] width 55 height 19
click at [31, 229] on input "Good" at bounding box center [26, 229] width 10 height 10
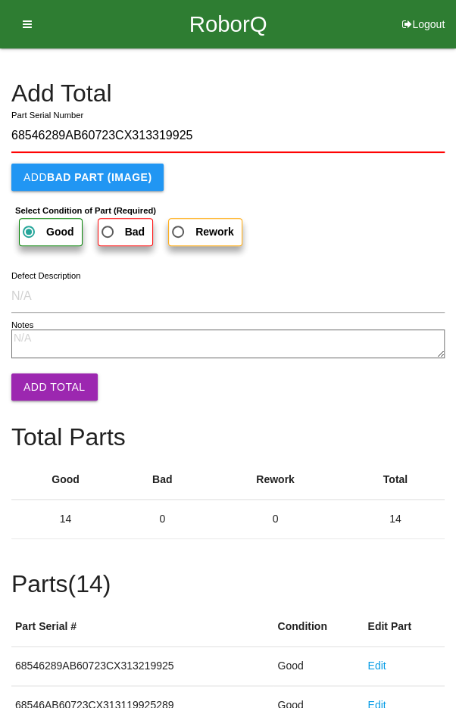
click at [50, 388] on button "Add Total" at bounding box center [54, 386] width 86 height 27
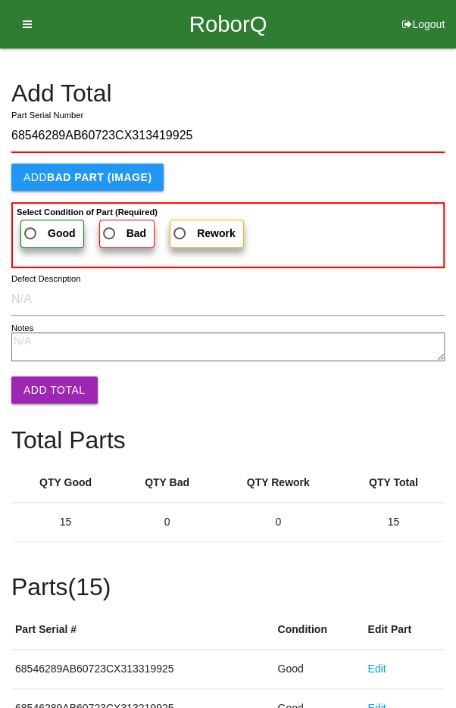
click at [46, 224] on span "Good" at bounding box center [48, 233] width 55 height 19
click at [31, 224] on input "Good" at bounding box center [26, 229] width 10 height 10
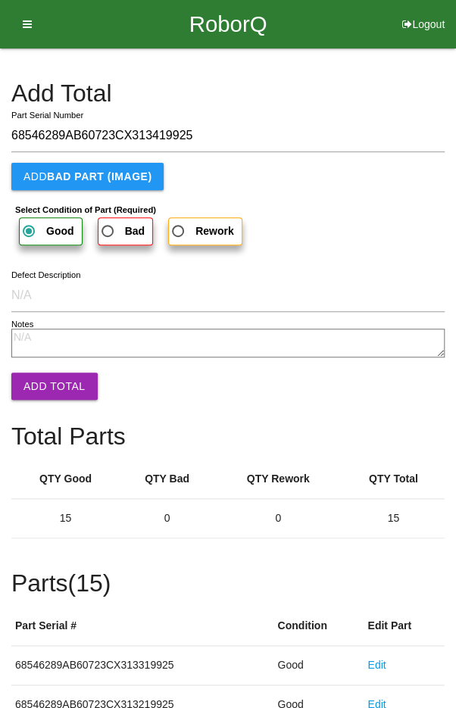
click at [52, 379] on button "Add Total" at bounding box center [54, 386] width 86 height 27
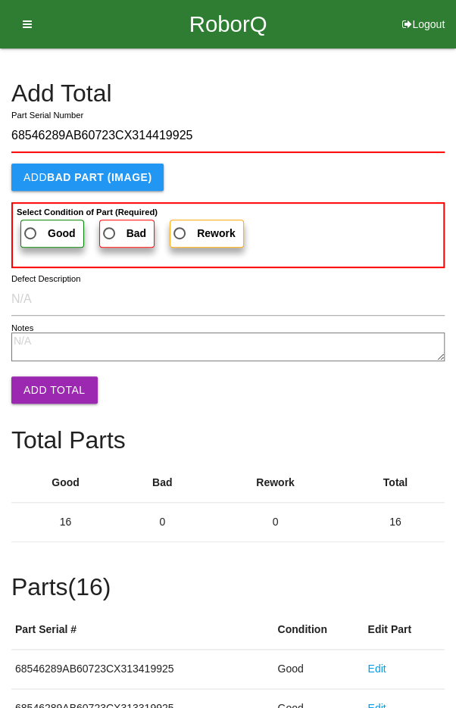
click at [39, 226] on span "Good" at bounding box center [48, 233] width 55 height 19
click at [31, 226] on input "Good" at bounding box center [26, 229] width 10 height 10
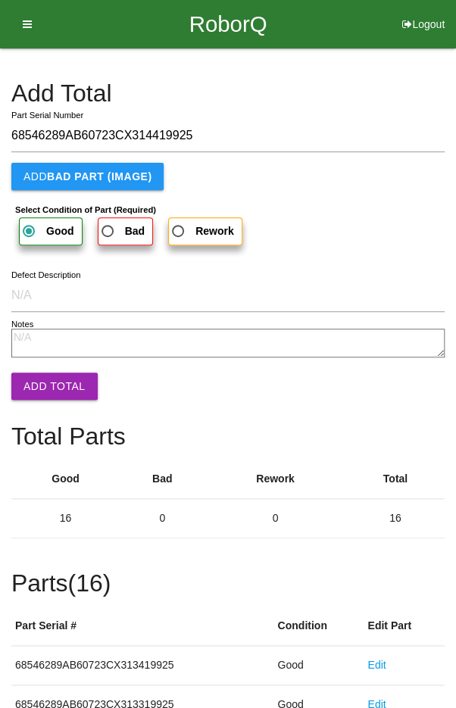
click at [52, 395] on button "Add Total" at bounding box center [54, 386] width 86 height 27
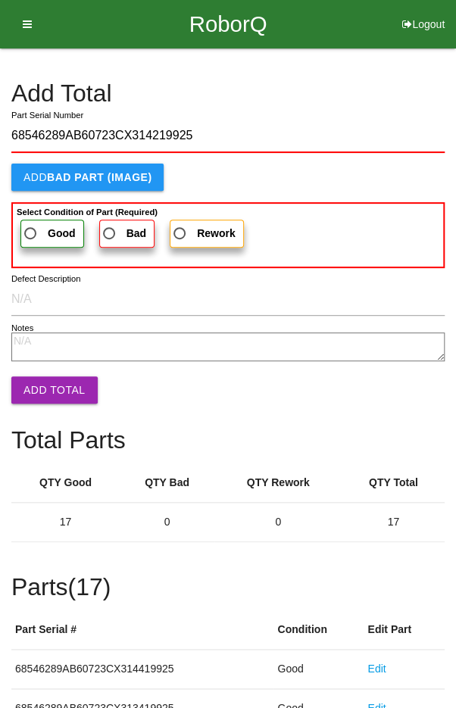
click at [43, 231] on span "Good" at bounding box center [48, 233] width 55 height 19
click at [31, 231] on input "Good" at bounding box center [26, 229] width 10 height 10
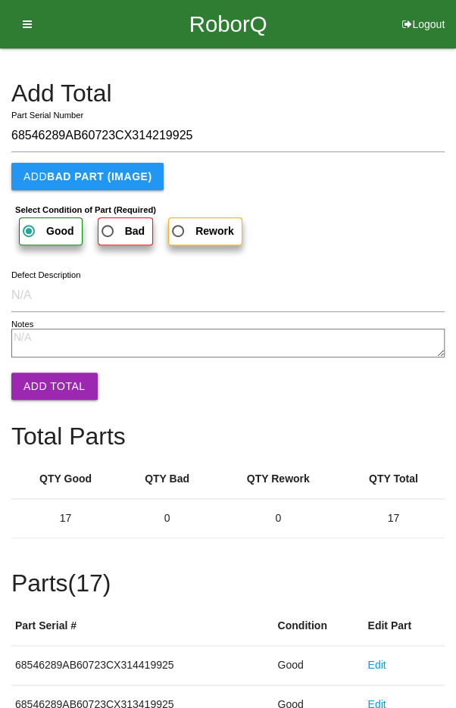
click at [52, 384] on button "Add Total" at bounding box center [54, 386] width 86 height 27
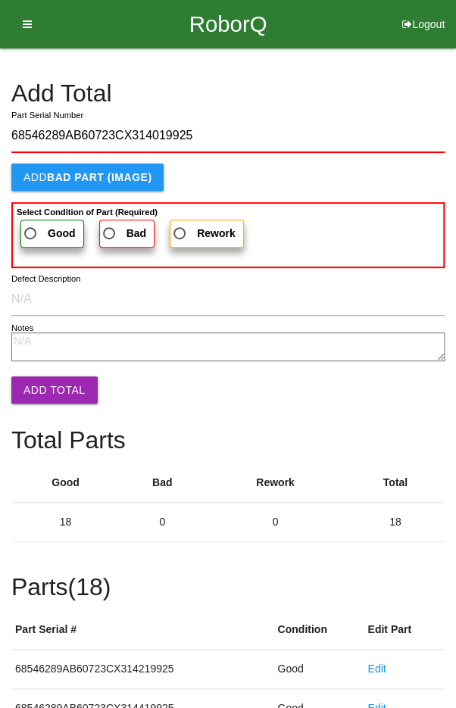
click at [37, 224] on span "Good" at bounding box center [48, 233] width 55 height 19
click at [31, 224] on input "Good" at bounding box center [26, 229] width 10 height 10
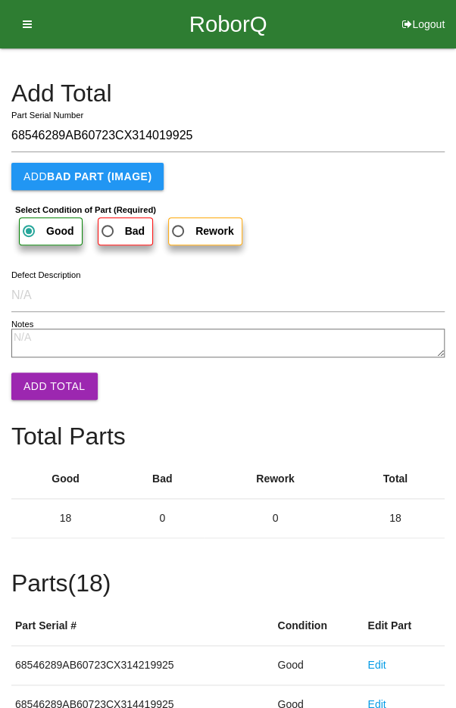
click at [48, 393] on button "Add Total" at bounding box center [54, 386] width 86 height 27
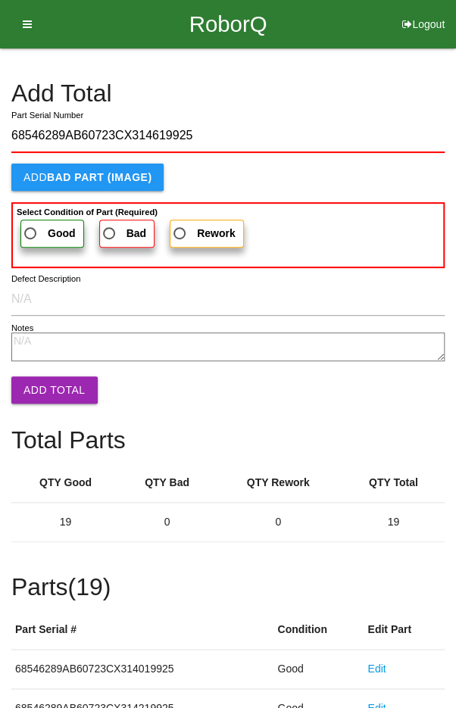
click at [42, 230] on span "Good" at bounding box center [48, 233] width 55 height 19
click at [31, 230] on input "Good" at bounding box center [26, 229] width 10 height 10
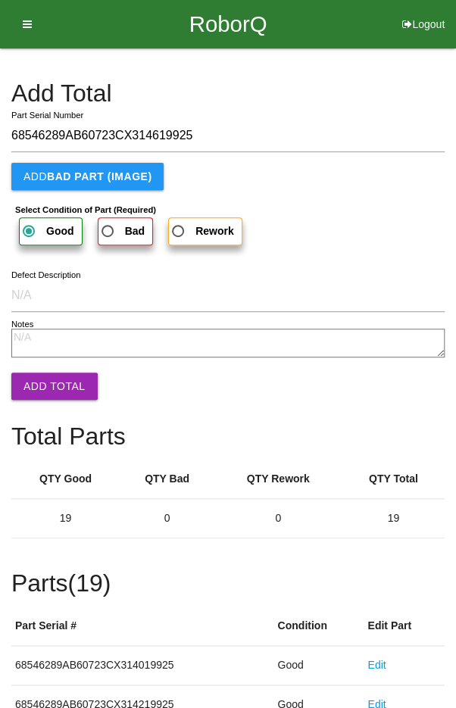
click at [55, 390] on button "Add Total" at bounding box center [54, 386] width 86 height 27
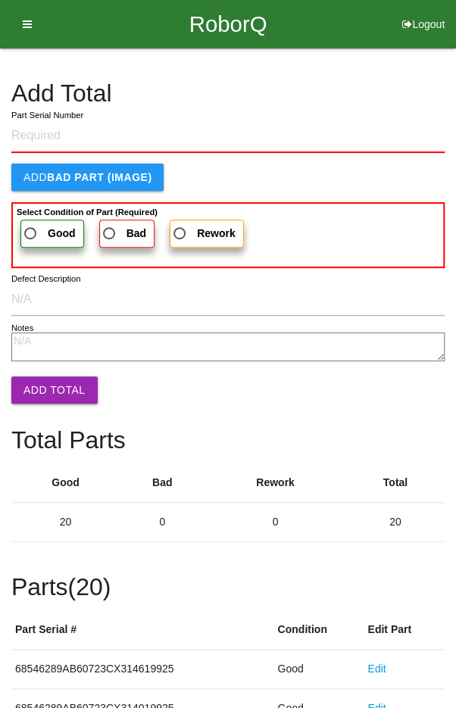
click at [353, 93] on h4 "Add Total" at bounding box center [227, 93] width 433 height 27
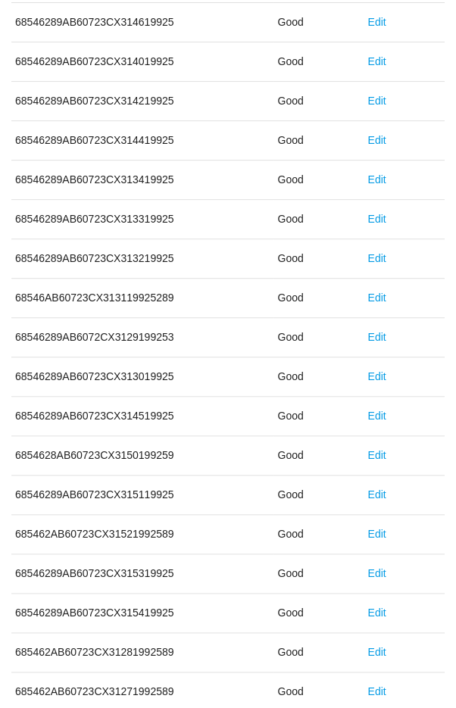
scroll to position [841, 0]
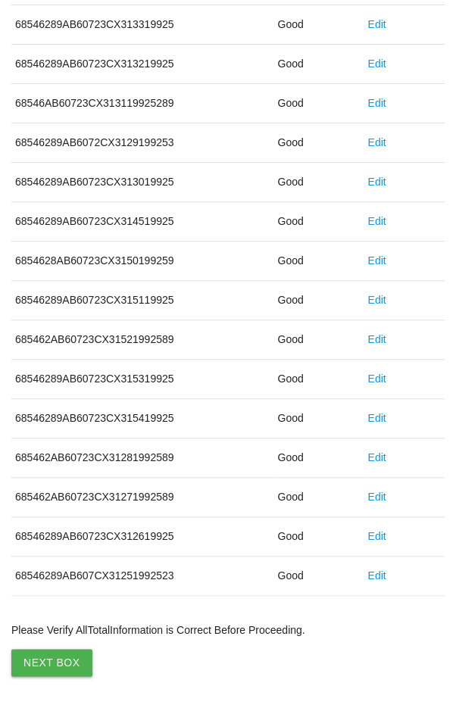
click at [51, 663] on button "Next Box" at bounding box center [51, 662] width 81 height 27
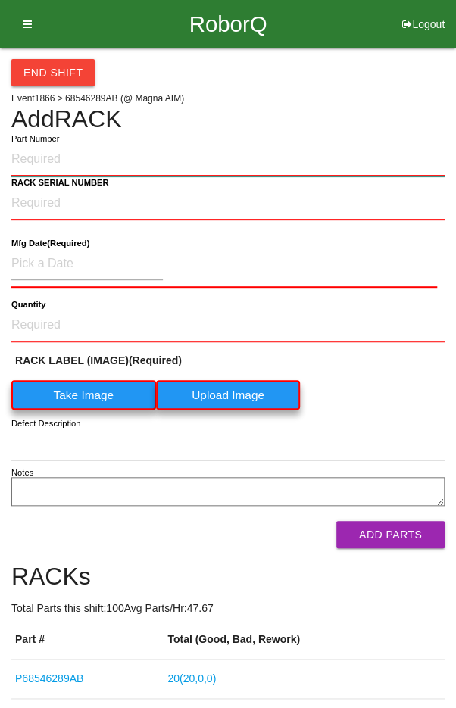
paste input "P68546289AB"
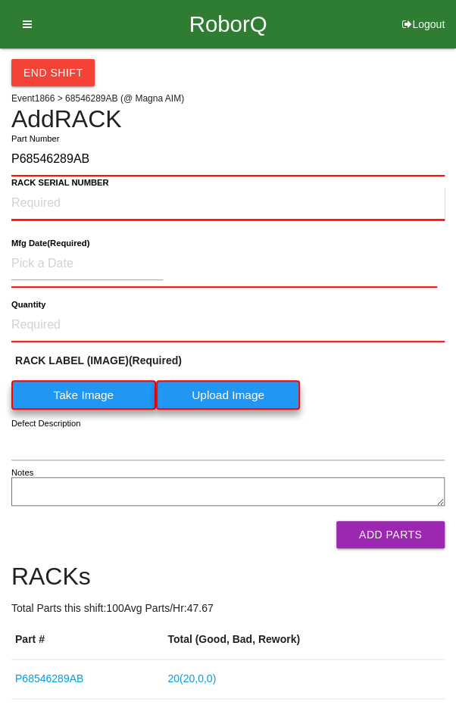
click at [53, 198] on NUMBER "RACK SERIAL NUMBER" at bounding box center [227, 203] width 433 height 33
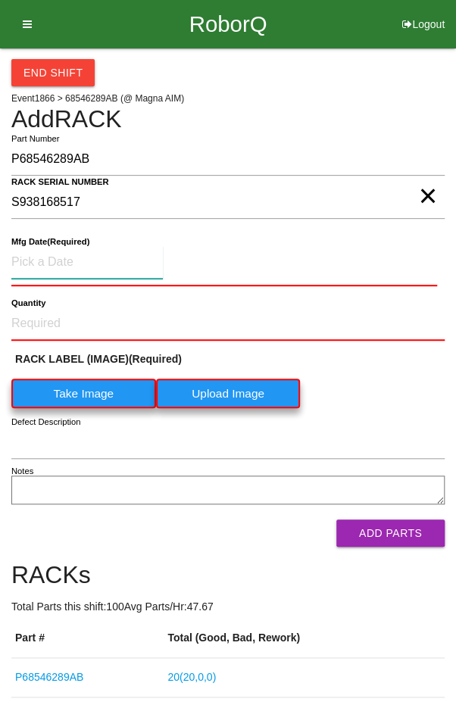
click at [61, 261] on input at bounding box center [86, 262] width 151 height 33
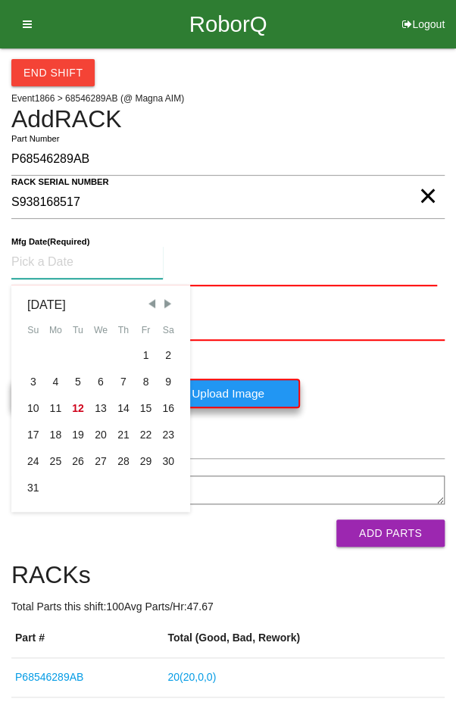
click at [152, 304] on span "Previous Month" at bounding box center [152, 304] width 14 height 14
click at [121, 433] on div "24" at bounding box center [123, 435] width 23 height 27
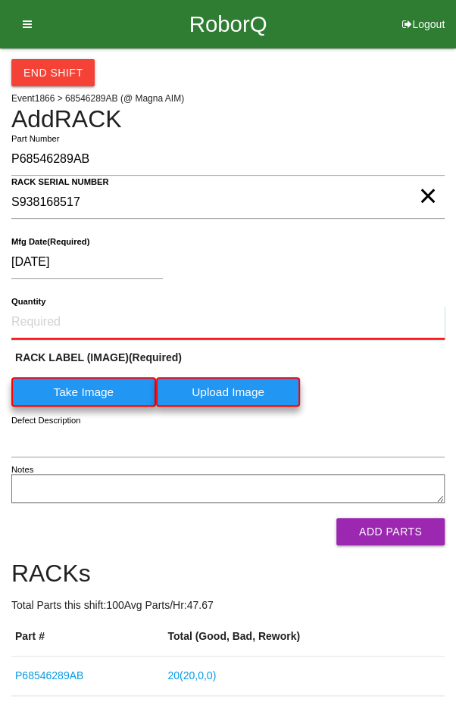
click at [69, 314] on input "Quantity" at bounding box center [227, 322] width 433 height 33
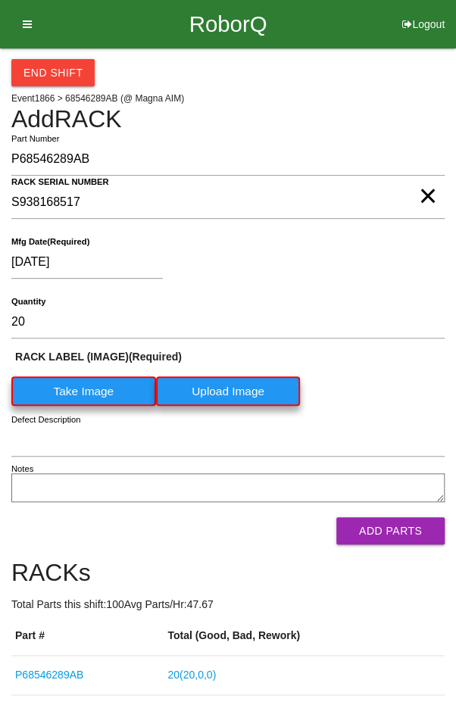
click at [85, 385] on label "Take Image" at bounding box center [83, 391] width 145 height 30
click at [0, 0] on \(IMAGE\) "Take Image" at bounding box center [0, 0] width 0 height 0
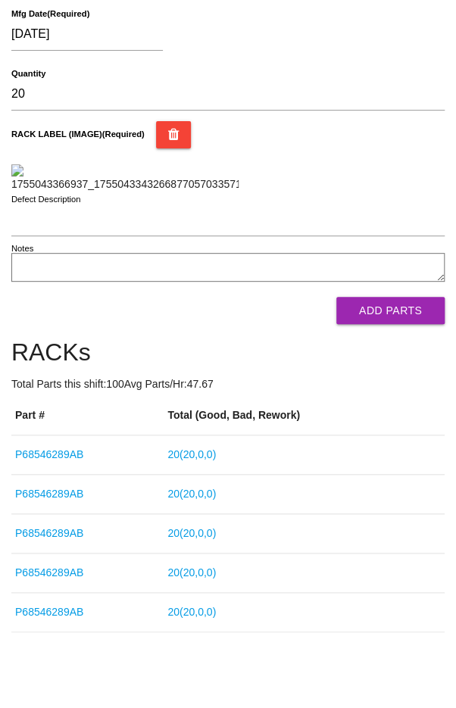
scroll to position [246, 0]
click at [404, 324] on button "Add Parts" at bounding box center [390, 310] width 108 height 27
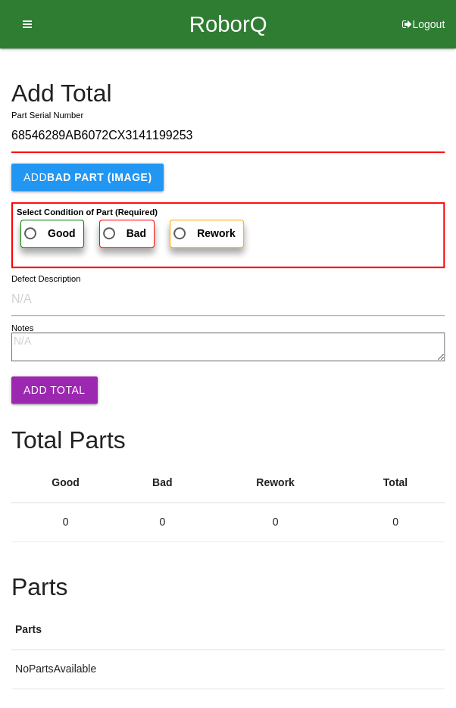
click at [39, 229] on span "Good" at bounding box center [48, 233] width 55 height 19
click at [31, 229] on input "Good" at bounding box center [26, 229] width 10 height 10
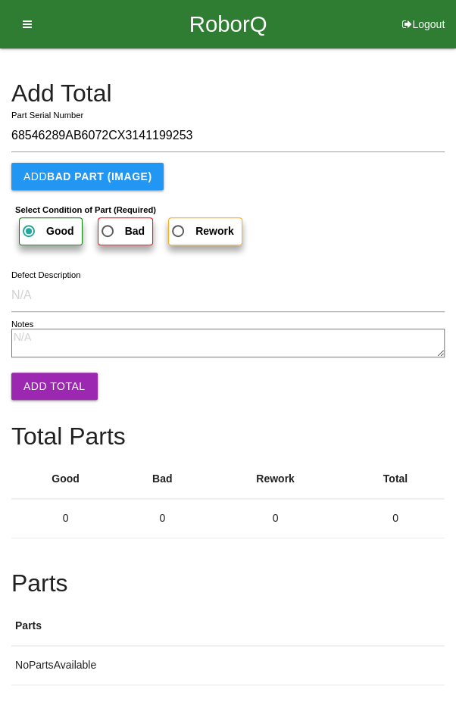
click at [55, 382] on button "Add Total" at bounding box center [54, 386] width 86 height 27
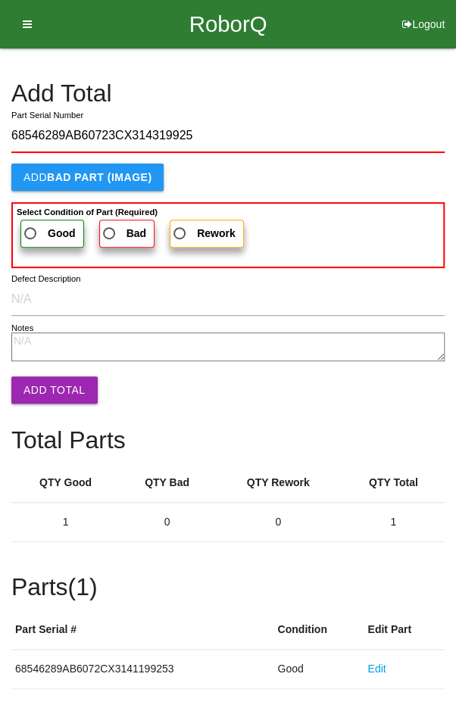
click at [38, 228] on span "Good" at bounding box center [48, 233] width 55 height 19
click at [31, 228] on input "Good" at bounding box center [26, 229] width 10 height 10
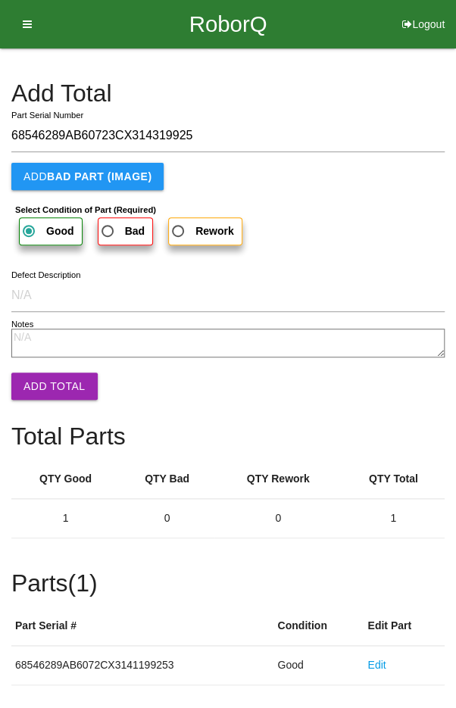
click at [56, 383] on button "Add Total" at bounding box center [54, 386] width 86 height 27
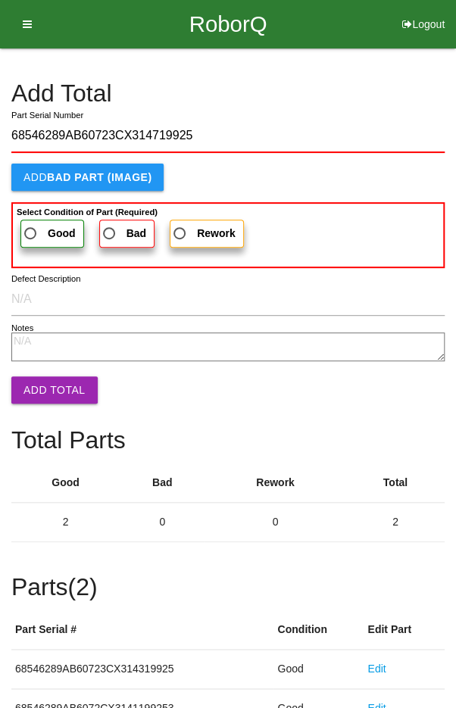
click at [43, 231] on span "Good" at bounding box center [48, 233] width 55 height 19
click at [31, 231] on input "Good" at bounding box center [26, 229] width 10 height 10
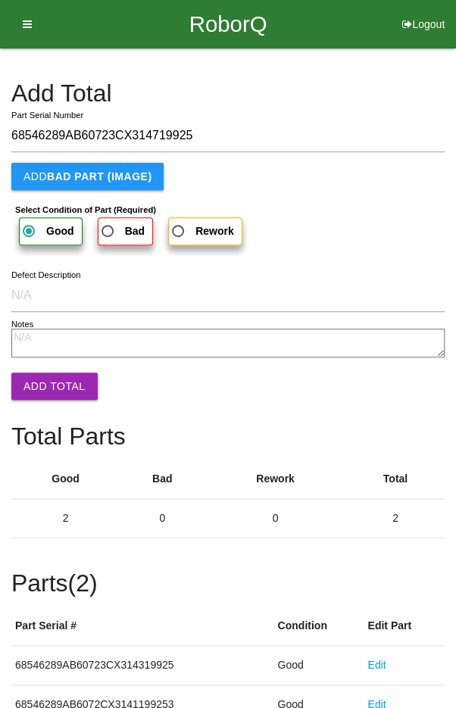
click at [61, 377] on button "Add Total" at bounding box center [54, 386] width 86 height 27
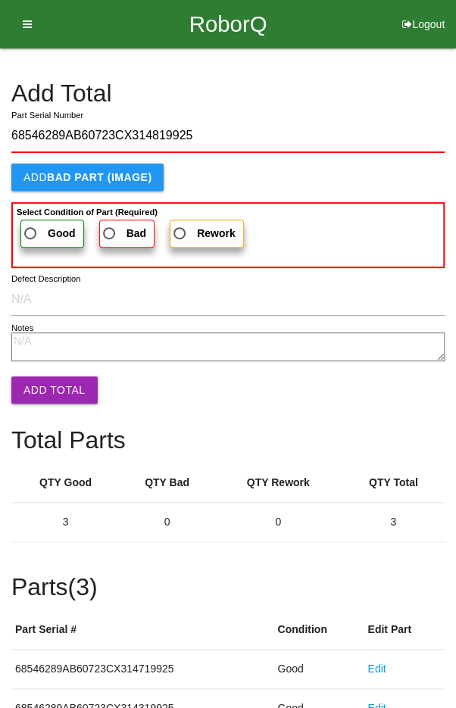
click at [36, 231] on span "Good" at bounding box center [48, 233] width 55 height 19
click at [31, 231] on input "Good" at bounding box center [26, 229] width 10 height 10
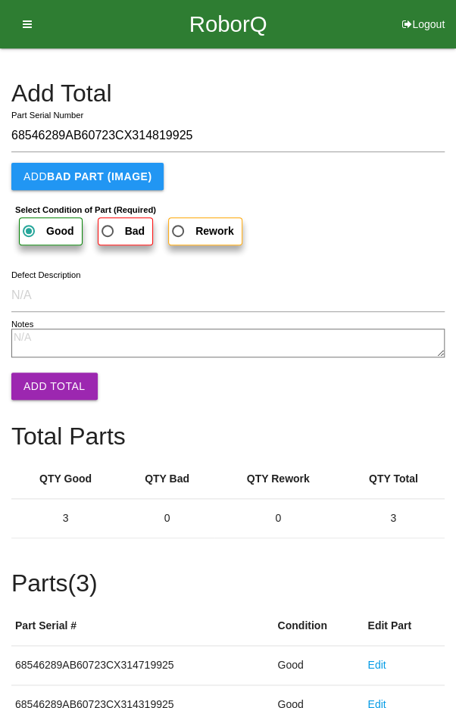
click at [49, 375] on button "Add Total" at bounding box center [54, 386] width 86 height 27
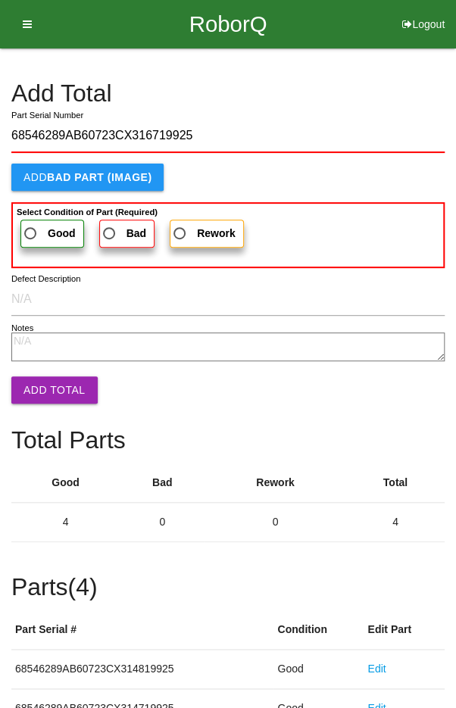
click at [43, 239] on span "Good" at bounding box center [48, 233] width 55 height 19
click at [31, 234] on input "Good" at bounding box center [26, 229] width 10 height 10
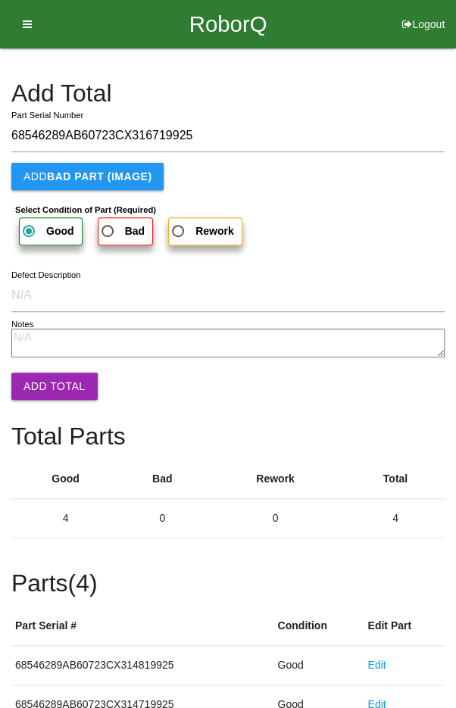
click at [54, 379] on button "Add Total" at bounding box center [54, 386] width 86 height 27
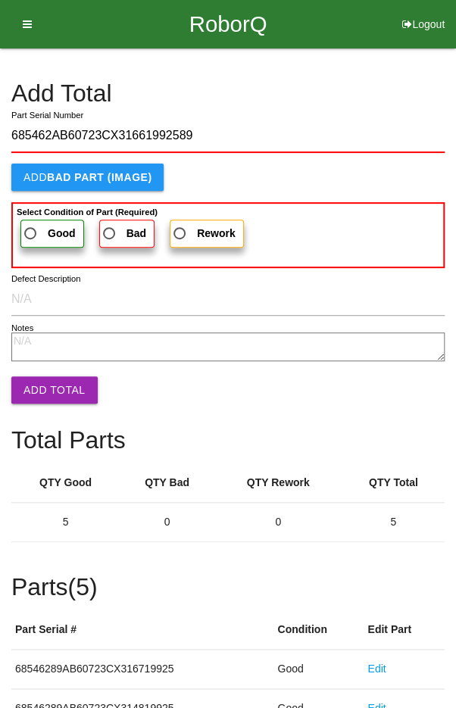
click at [37, 228] on span "Good" at bounding box center [48, 233] width 55 height 19
click at [31, 228] on input "Good" at bounding box center [26, 229] width 10 height 10
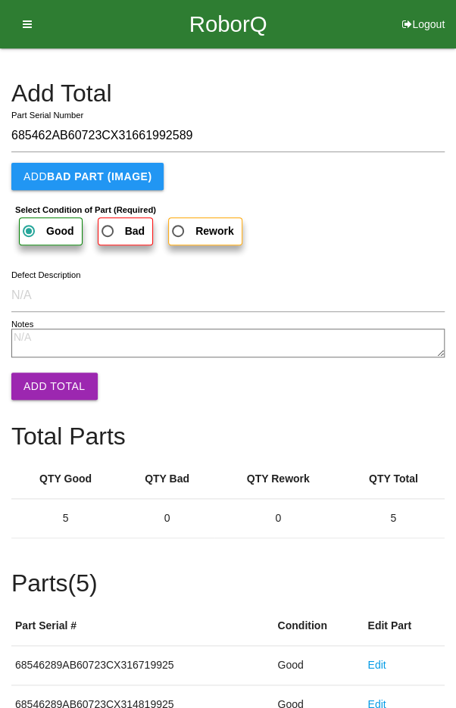
click at [47, 374] on button "Add Total" at bounding box center [54, 386] width 86 height 27
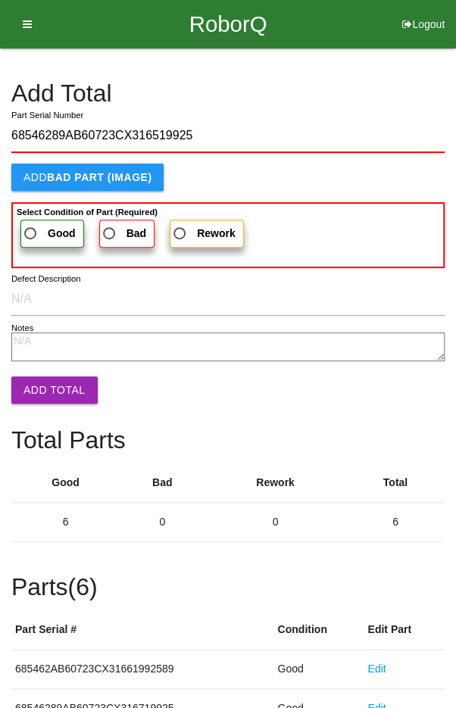
click at [34, 224] on span "Good" at bounding box center [48, 233] width 55 height 19
click at [31, 224] on input "Good" at bounding box center [26, 229] width 10 height 10
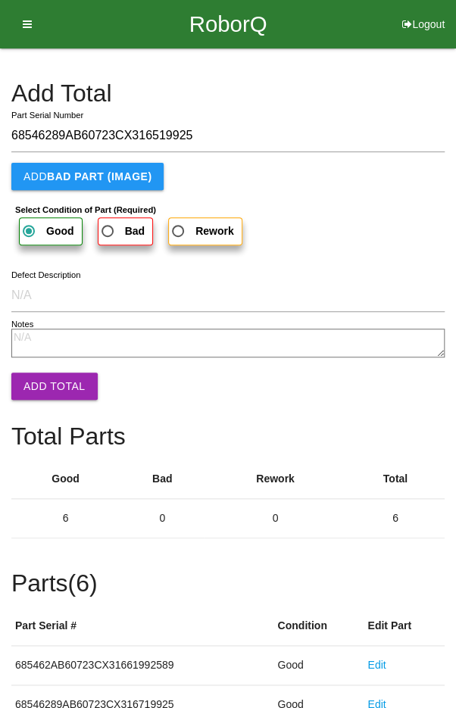
click at [55, 384] on button "Add Total" at bounding box center [54, 386] width 86 height 27
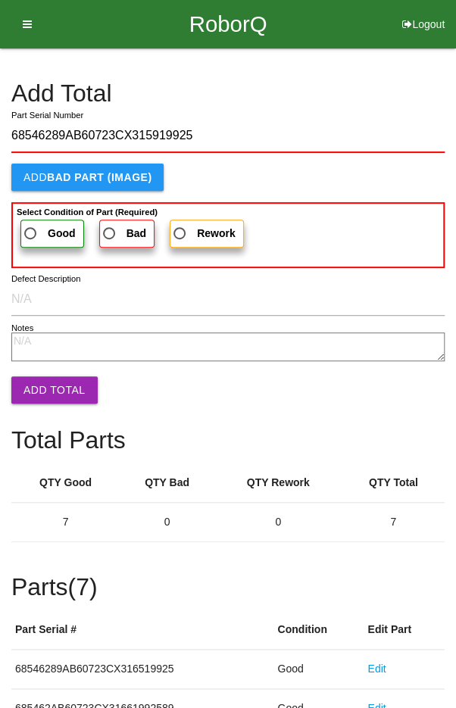
click at [40, 224] on span "Good" at bounding box center [48, 233] width 55 height 19
click at [31, 224] on input "Good" at bounding box center [26, 229] width 10 height 10
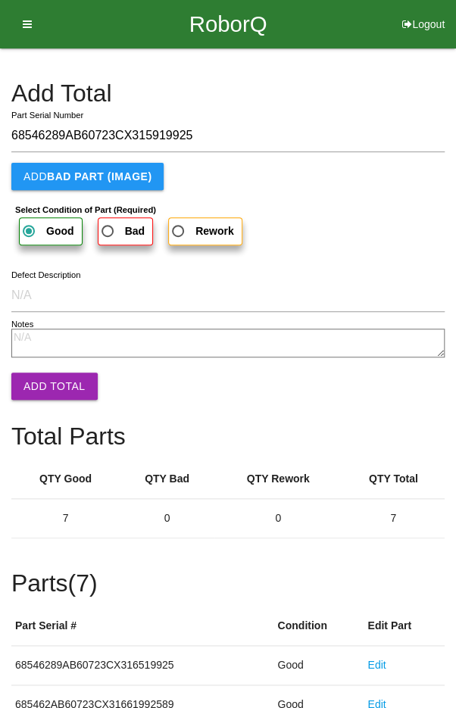
click at [58, 375] on button "Add Total" at bounding box center [54, 386] width 86 height 27
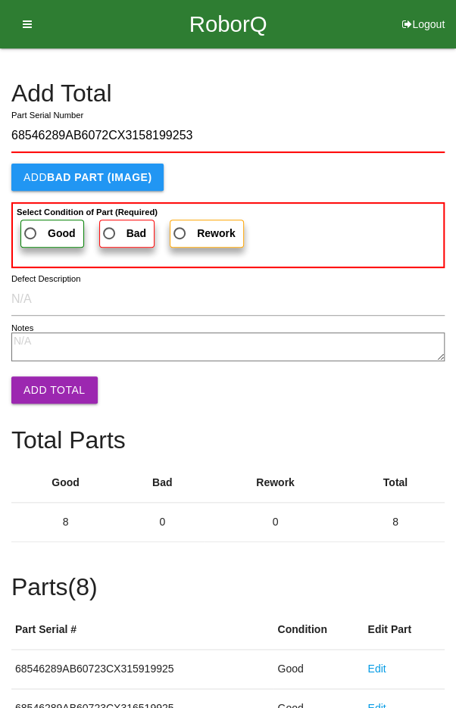
click at [43, 242] on label "Good" at bounding box center [52, 234] width 64 height 28
click at [31, 234] on input "Good" at bounding box center [26, 229] width 10 height 10
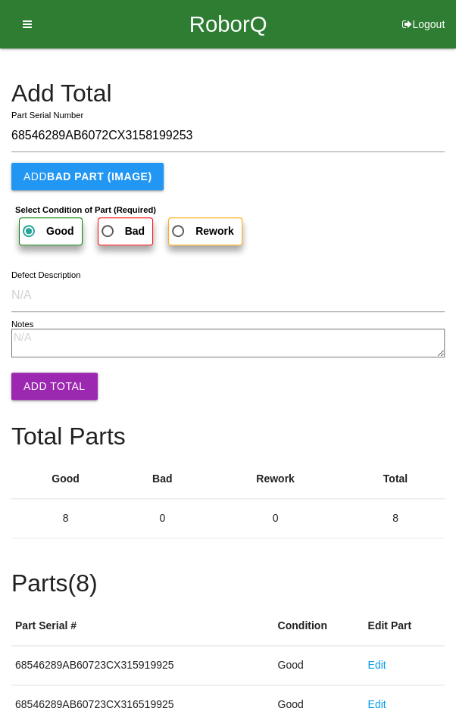
click at [55, 379] on button "Add Total" at bounding box center [54, 386] width 86 height 27
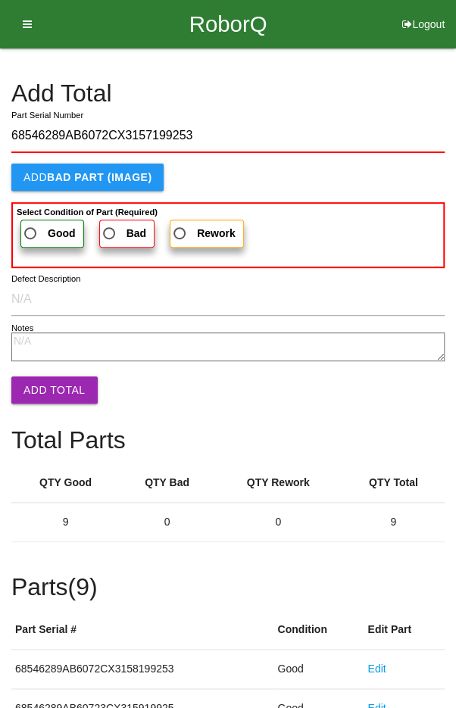
click at [41, 226] on span "Good" at bounding box center [48, 233] width 55 height 19
click at [31, 226] on input "Good" at bounding box center [26, 229] width 10 height 10
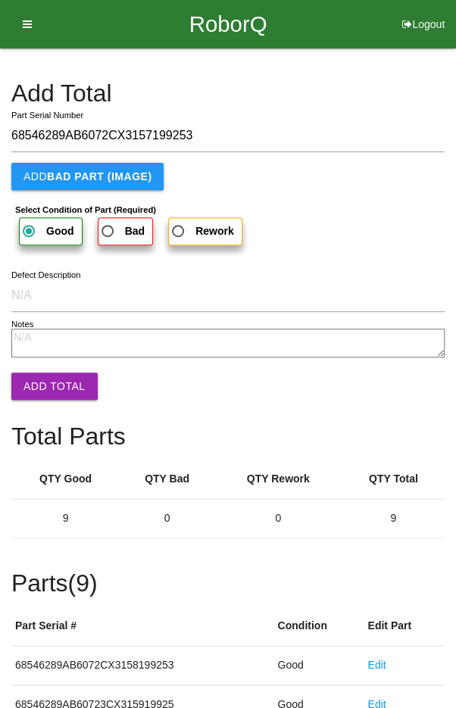
click at [50, 354] on textarea "Notes" at bounding box center [227, 343] width 433 height 29
click at [54, 395] on button "Add Total" at bounding box center [54, 386] width 86 height 27
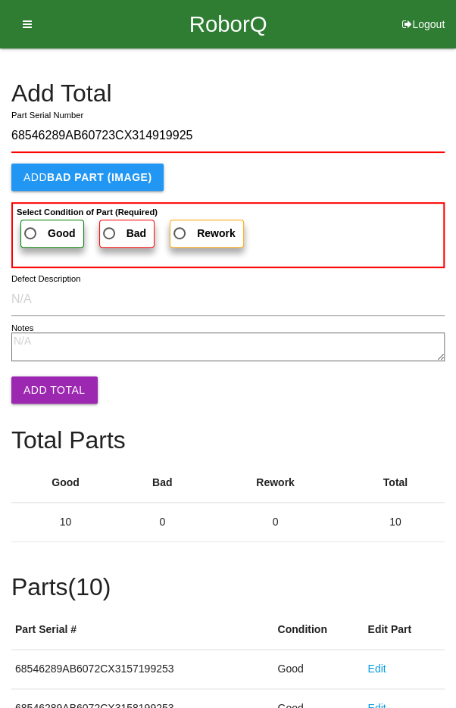
click at [45, 225] on span "Good" at bounding box center [48, 233] width 55 height 19
click at [31, 225] on input "Good" at bounding box center [26, 229] width 10 height 10
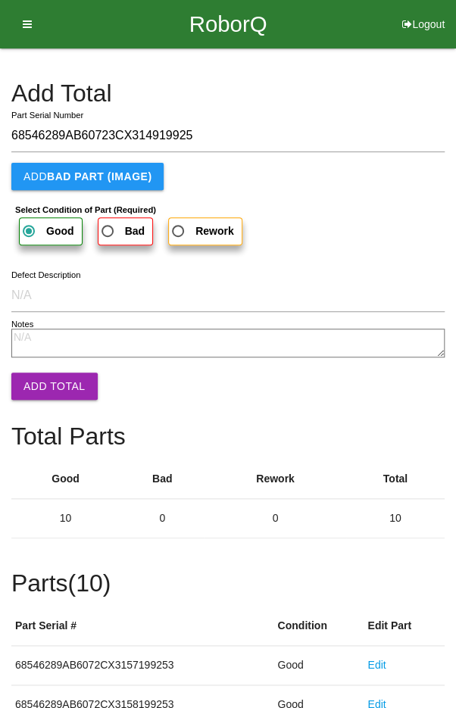
click at [50, 382] on button "Add Total" at bounding box center [54, 386] width 86 height 27
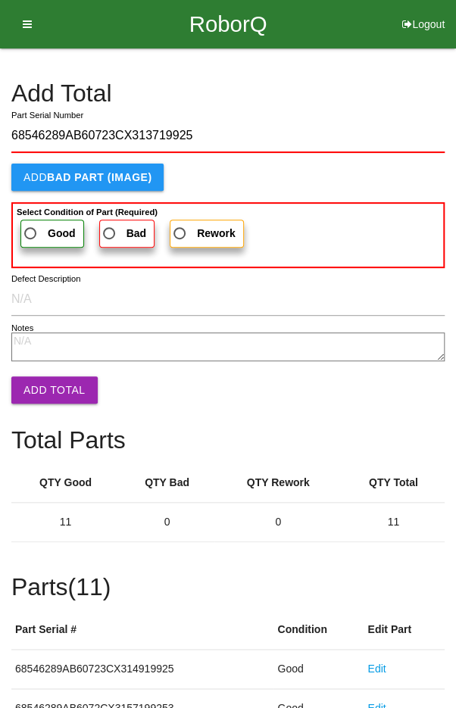
click at [40, 228] on span "Good" at bounding box center [48, 233] width 55 height 19
click at [31, 228] on input "Good" at bounding box center [26, 229] width 10 height 10
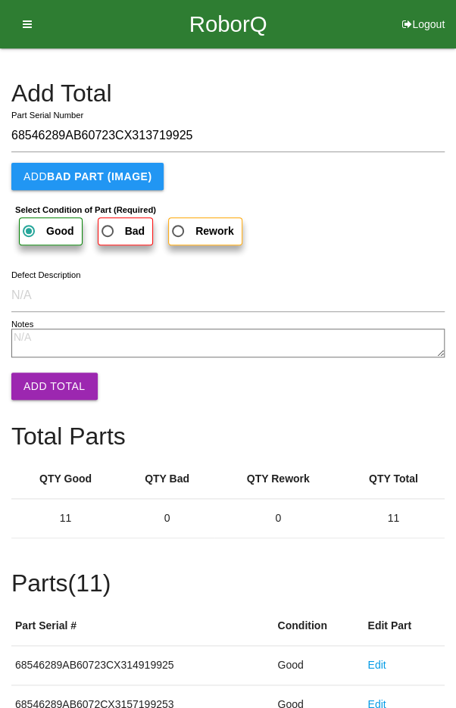
click at [48, 375] on button "Add Total" at bounding box center [54, 386] width 86 height 27
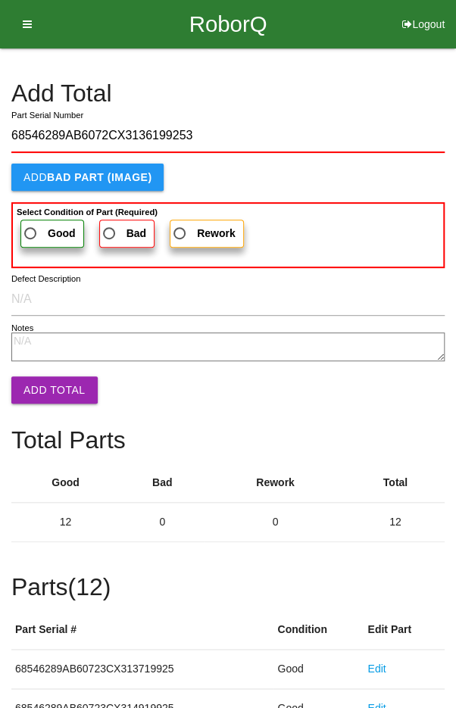
click at [40, 232] on span "Good" at bounding box center [48, 233] width 55 height 19
click at [31, 232] on input "Good" at bounding box center [26, 229] width 10 height 10
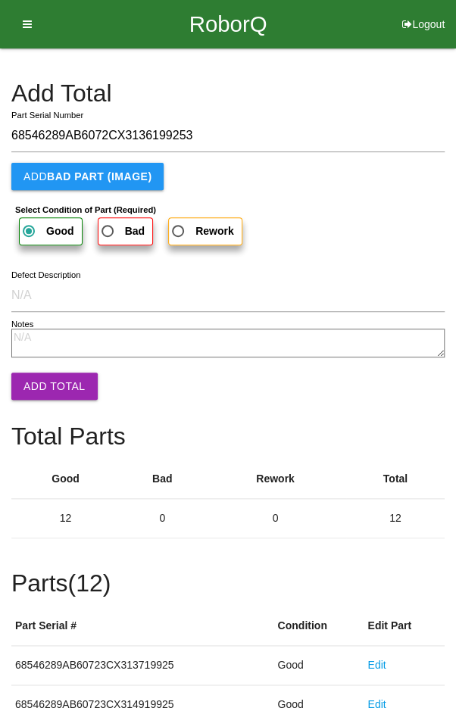
click at [43, 379] on button "Add Total" at bounding box center [54, 386] width 86 height 27
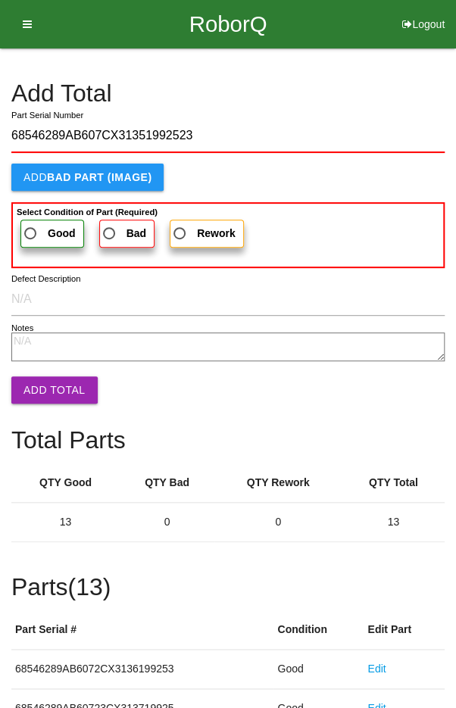
click at [36, 228] on span "Good" at bounding box center [48, 233] width 55 height 19
click at [31, 228] on input "Good" at bounding box center [26, 229] width 10 height 10
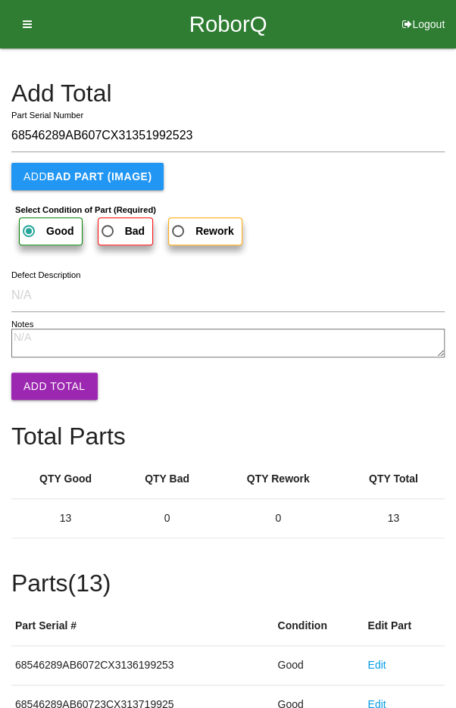
click at [48, 373] on button "Add Total" at bounding box center [54, 386] width 86 height 27
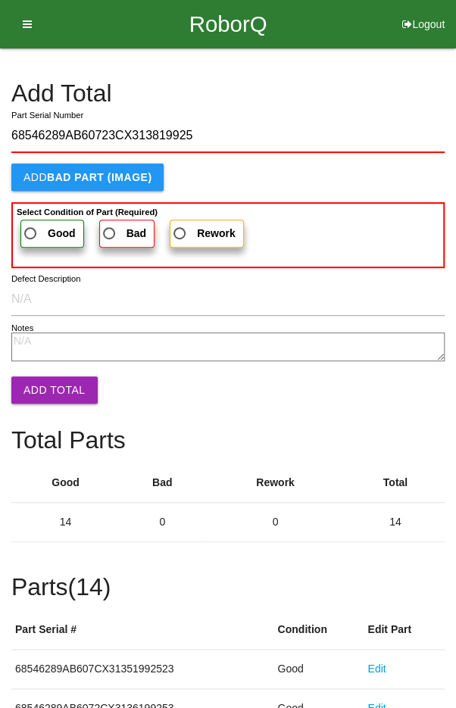
click at [42, 227] on span "Good" at bounding box center [48, 233] width 55 height 19
click at [31, 227] on input "Good" at bounding box center [26, 229] width 10 height 10
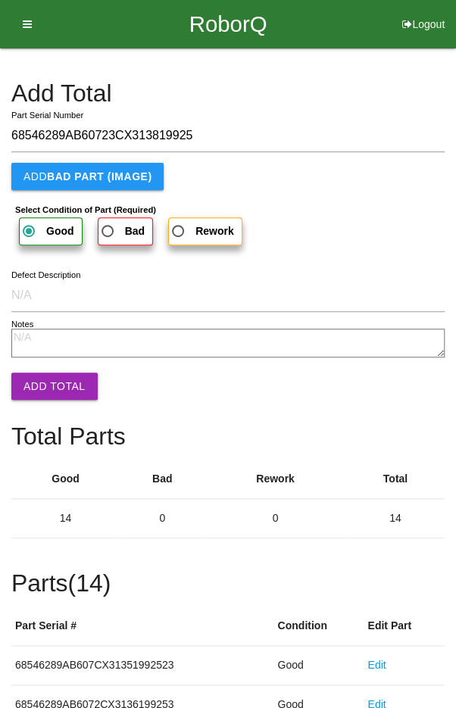
click at [52, 384] on button "Add Total" at bounding box center [54, 386] width 86 height 27
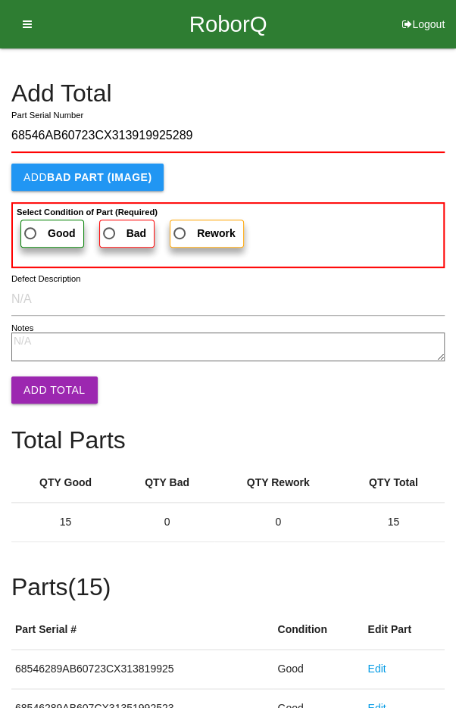
click at [48, 231] on b "Good" at bounding box center [62, 233] width 28 height 12
click at [31, 231] on input "Good" at bounding box center [26, 229] width 10 height 10
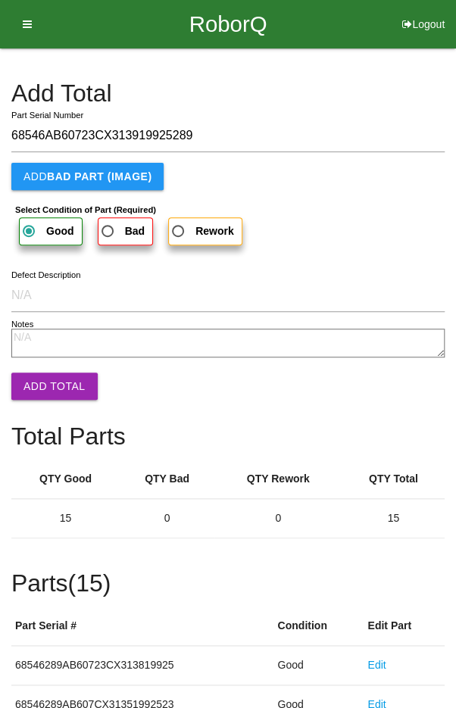
click at [51, 384] on button "Add Total" at bounding box center [54, 386] width 86 height 27
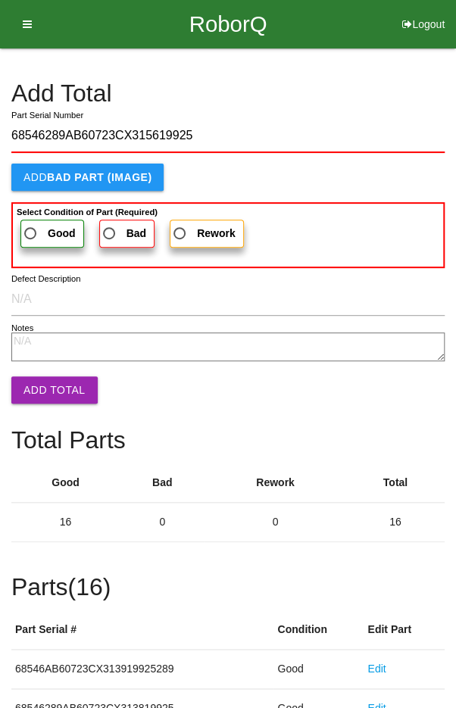
click at [34, 220] on label "Good" at bounding box center [52, 234] width 64 height 28
click at [31, 224] on input "Good" at bounding box center [26, 229] width 10 height 10
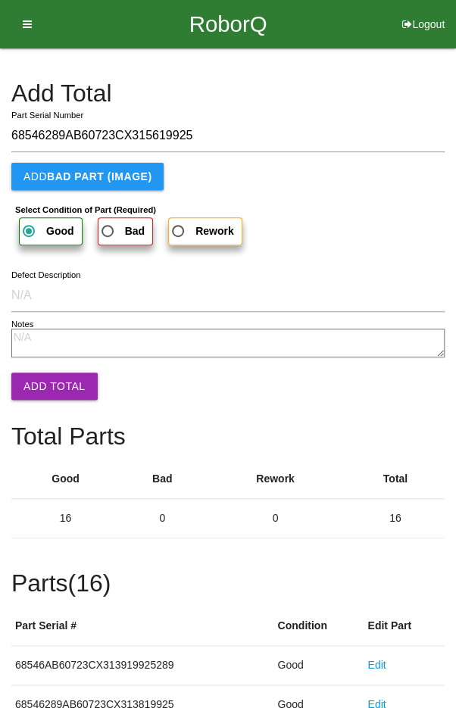
click at [50, 381] on button "Add Total" at bounding box center [54, 386] width 86 height 27
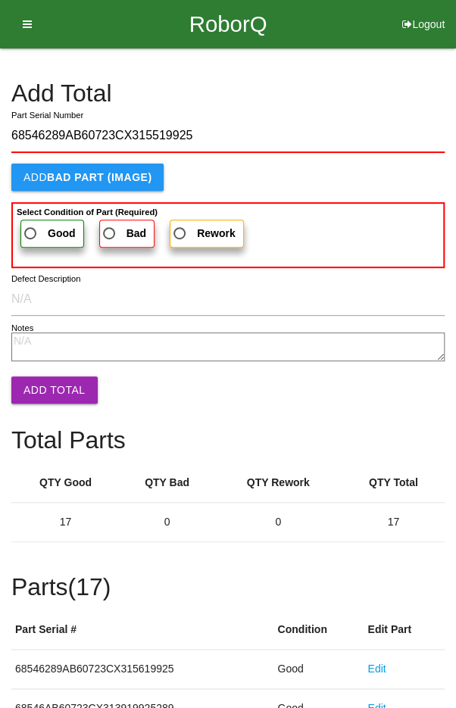
click at [39, 221] on label "Good" at bounding box center [52, 234] width 64 height 28
click at [31, 224] on input "Good" at bounding box center [26, 229] width 10 height 10
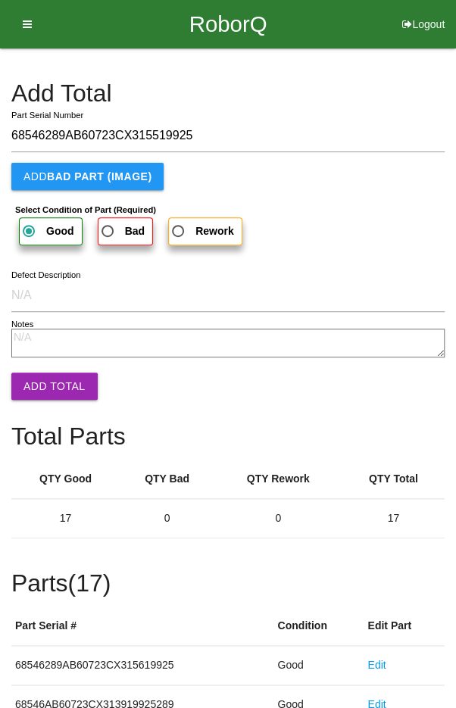
click at [58, 383] on button "Add Total" at bounding box center [54, 386] width 86 height 27
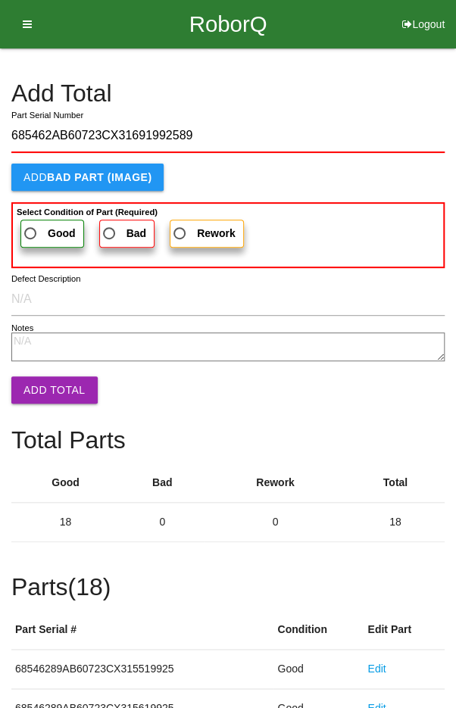
click at [40, 224] on span "Good" at bounding box center [48, 233] width 55 height 19
click at [31, 224] on input "Good" at bounding box center [26, 229] width 10 height 10
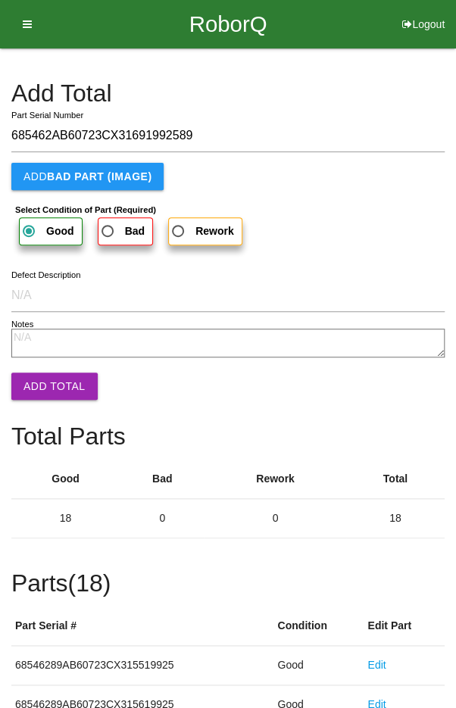
click at [57, 382] on button "Add Total" at bounding box center [54, 386] width 86 height 27
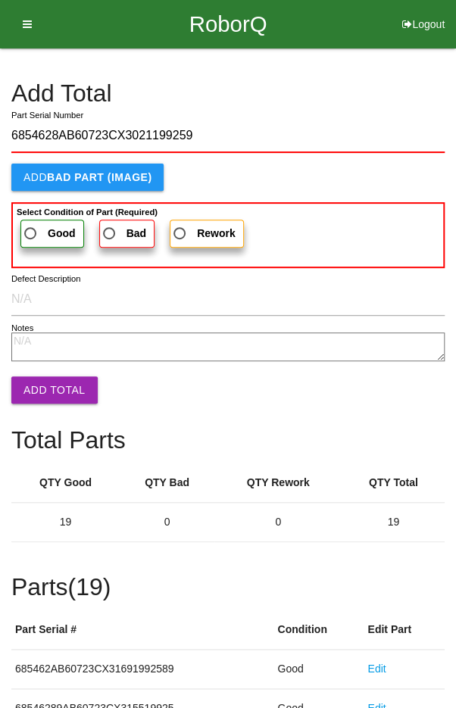
click at [36, 235] on span "Good" at bounding box center [48, 233] width 55 height 19
click at [31, 234] on input "Good" at bounding box center [26, 229] width 10 height 10
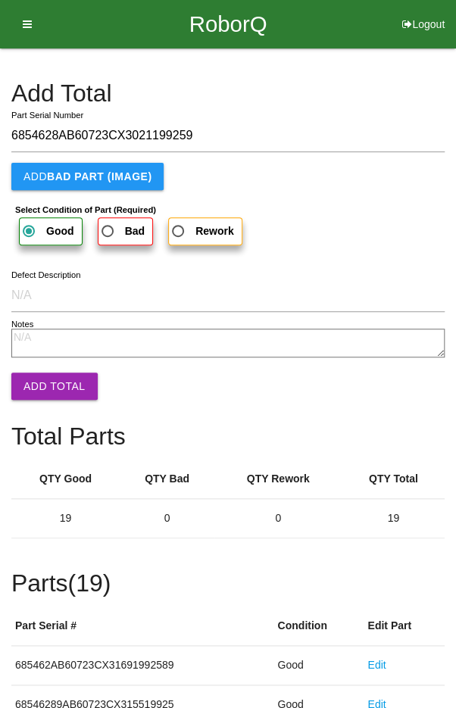
click at [55, 385] on button "Add Total" at bounding box center [54, 386] width 86 height 27
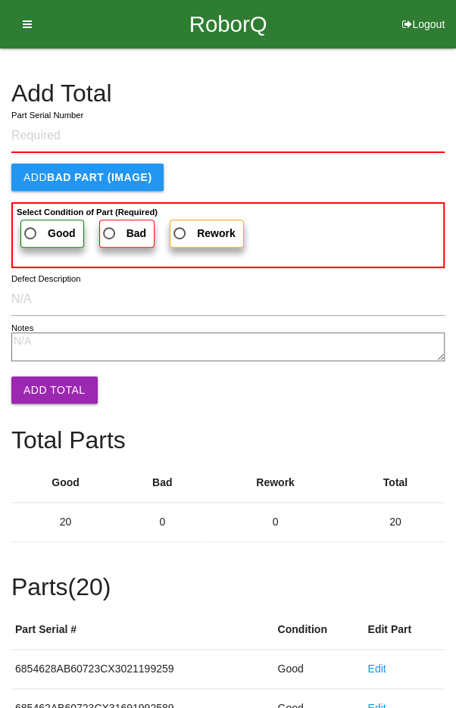
click at [374, 100] on h4 "Add Total" at bounding box center [227, 93] width 433 height 27
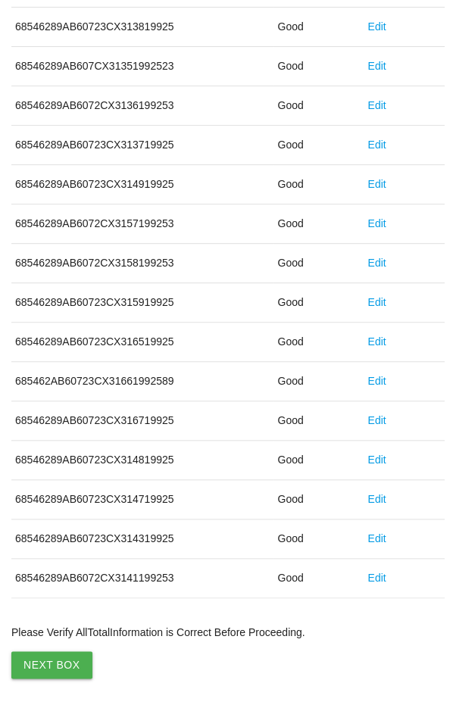
scroll to position [841, 0]
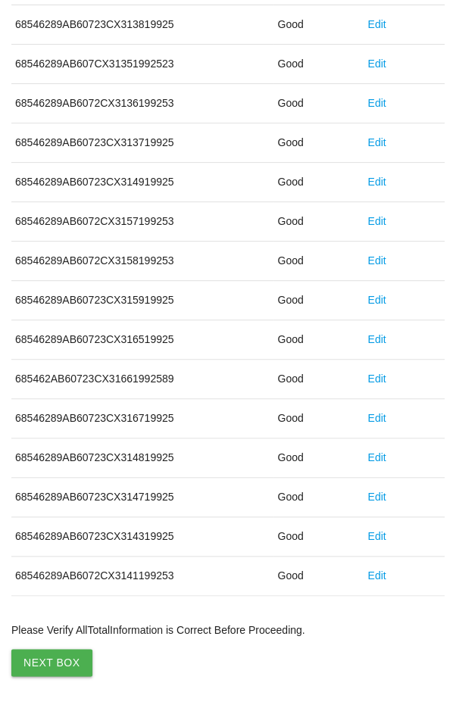
click at [42, 649] on button "Next Box" at bounding box center [51, 662] width 81 height 27
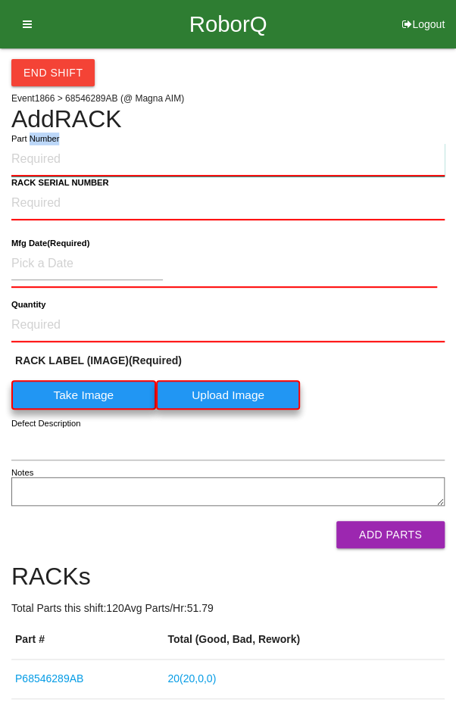
click at [105, 161] on input "Part Number" at bounding box center [227, 159] width 433 height 33
paste input "P68546289AB"
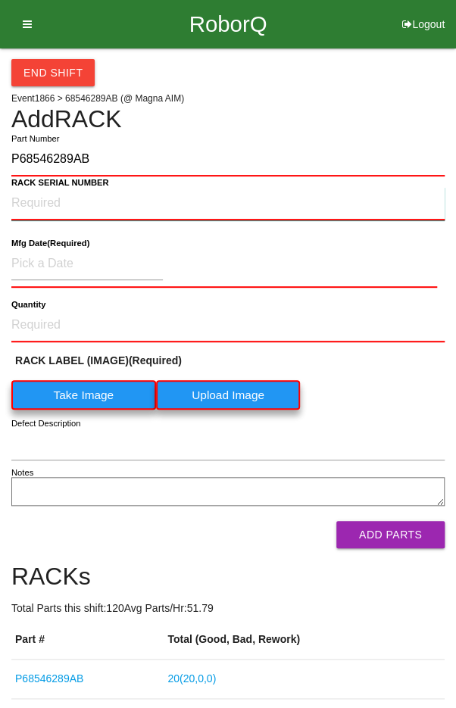
click at [32, 205] on NUMBER "RACK SERIAL NUMBER" at bounding box center [227, 203] width 433 height 33
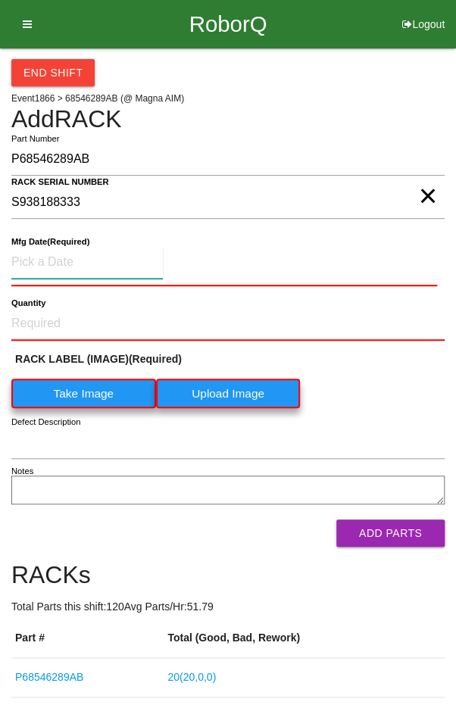
click at [63, 257] on input at bounding box center [86, 262] width 151 height 33
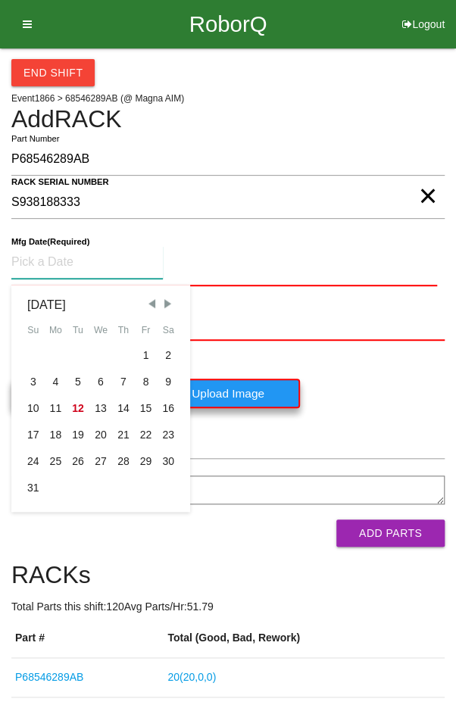
click at [145, 304] on span "Previous Month" at bounding box center [152, 304] width 14 height 14
click at [120, 437] on div "24" at bounding box center [123, 435] width 23 height 27
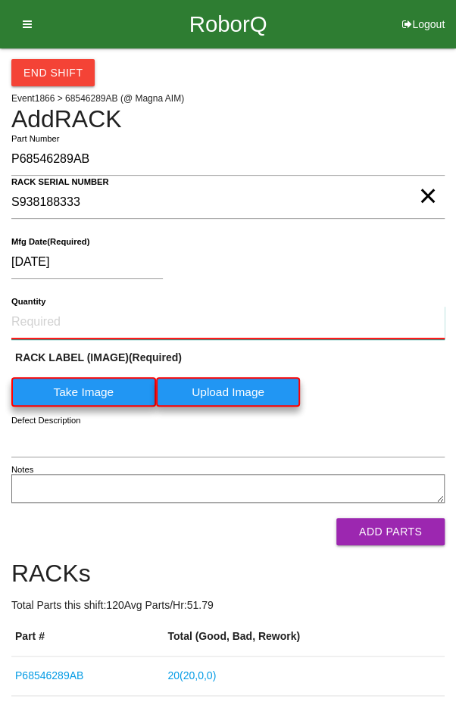
click at [63, 321] on input "Quantity" at bounding box center [227, 322] width 433 height 33
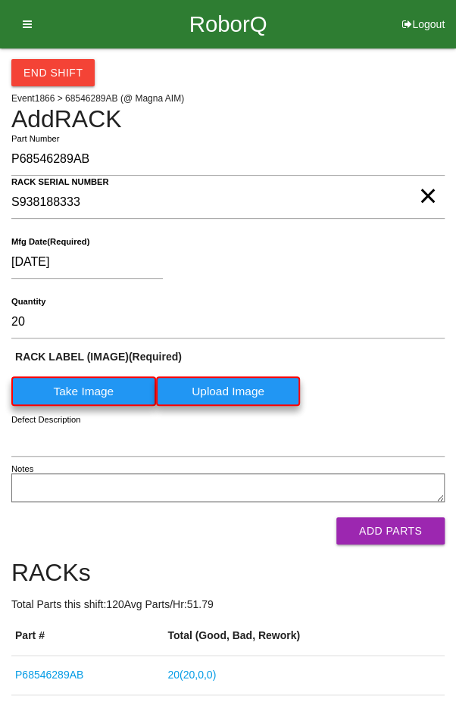
click at [79, 378] on label "Take Image" at bounding box center [83, 391] width 145 height 30
click at [0, 0] on \(IMAGE\) "Take Image" at bounding box center [0, 0] width 0 height 0
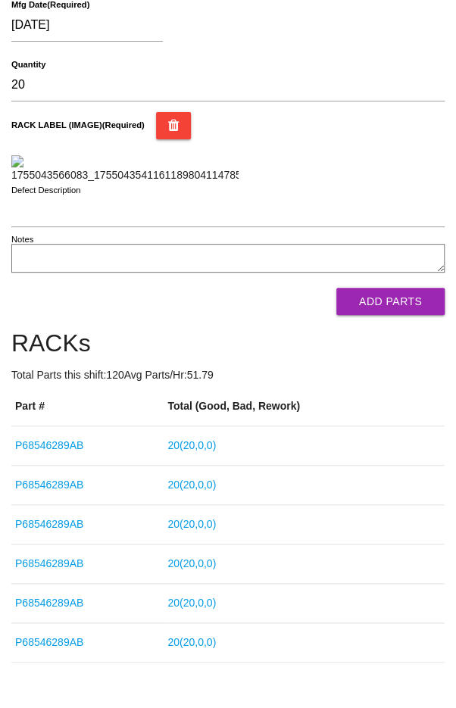
scroll to position [237, 0]
click at [423, 315] on button "Add Parts" at bounding box center [390, 301] width 108 height 27
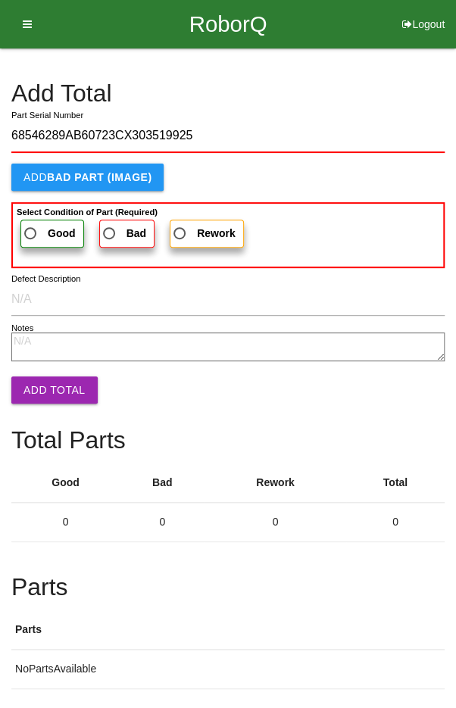
click at [36, 232] on span "Good" at bounding box center [48, 233] width 55 height 19
click at [31, 232] on input "Good" at bounding box center [26, 229] width 10 height 10
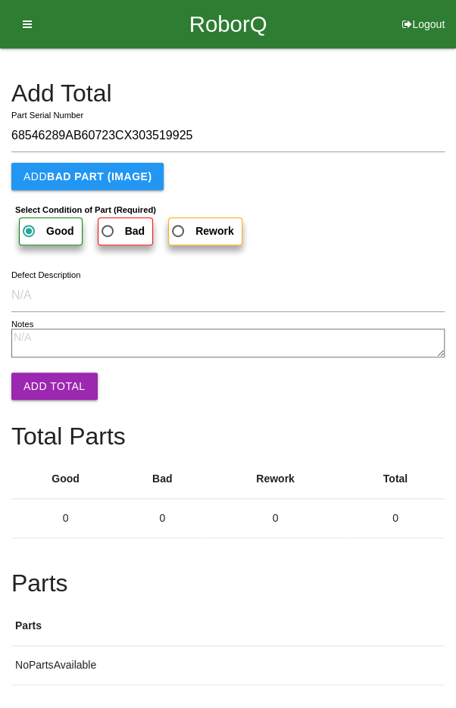
click at [47, 382] on button "Add Total" at bounding box center [54, 386] width 86 height 27
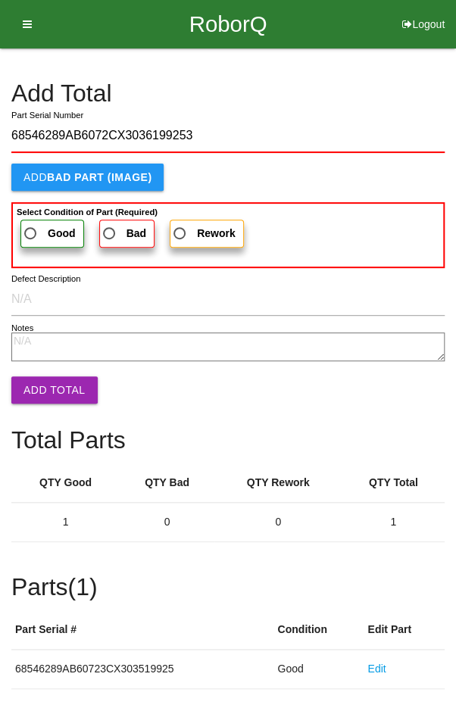
click at [33, 229] on span "Good" at bounding box center [48, 233] width 55 height 19
click at [31, 229] on input "Good" at bounding box center [26, 229] width 10 height 10
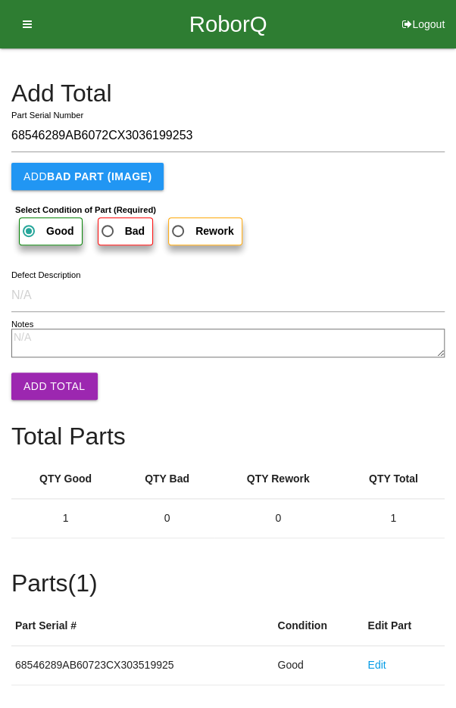
click at [48, 377] on button "Add Total" at bounding box center [54, 386] width 86 height 27
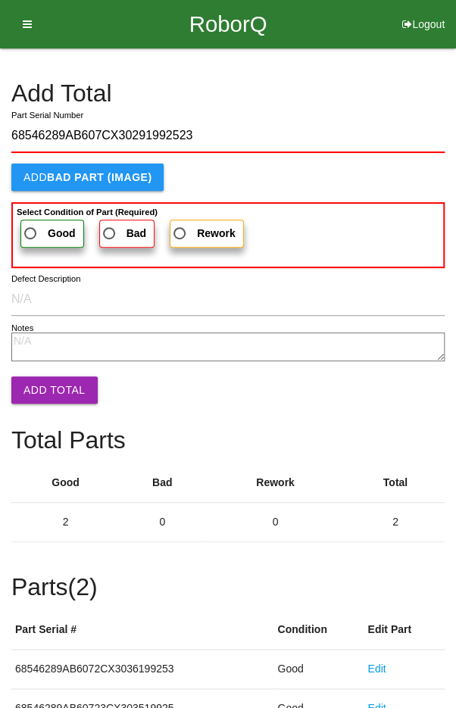
click at [35, 239] on span "Good" at bounding box center [48, 233] width 55 height 19
click at [31, 234] on input "Good" at bounding box center [26, 229] width 10 height 10
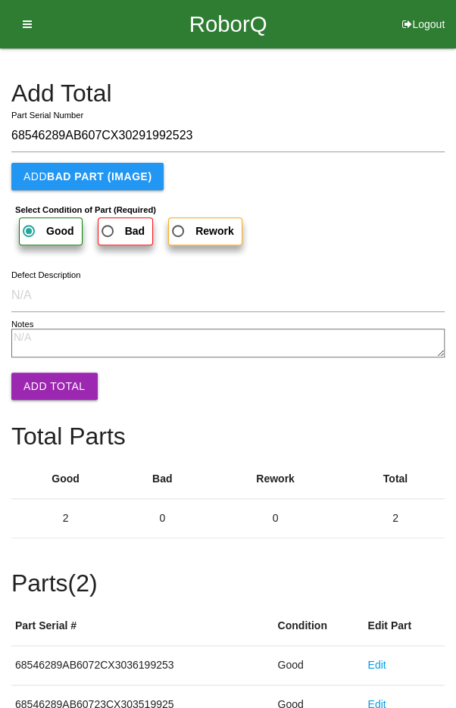
click at [53, 382] on button "Add Total" at bounding box center [54, 386] width 86 height 27
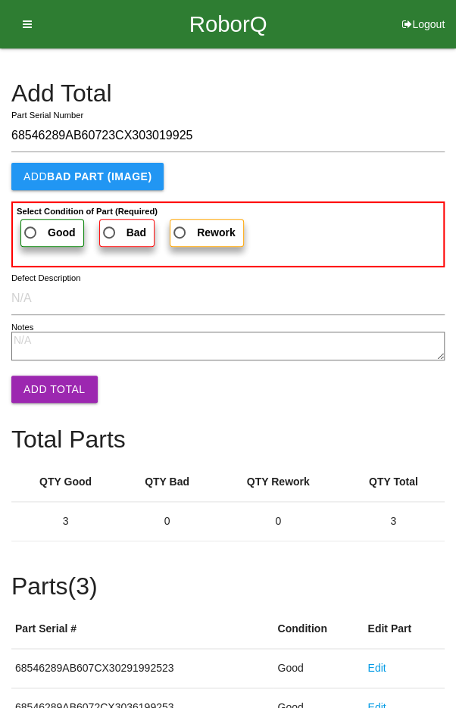
click at [30, 230] on span "Good" at bounding box center [48, 232] width 55 height 19
click at [30, 230] on input "Good" at bounding box center [26, 228] width 10 height 10
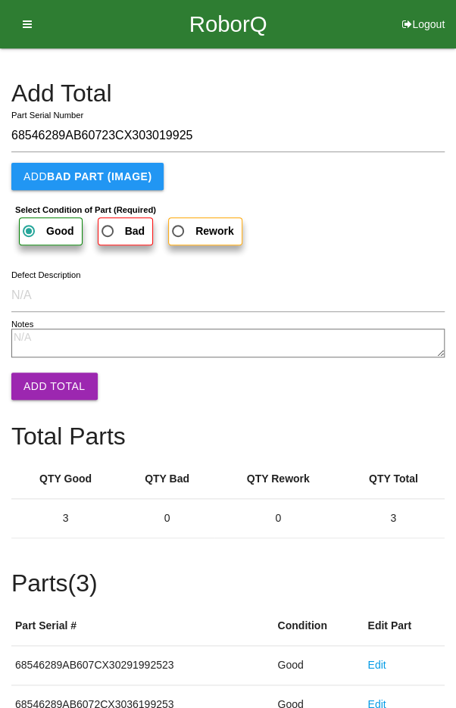
click at [45, 386] on button "Add Total" at bounding box center [54, 386] width 86 height 27
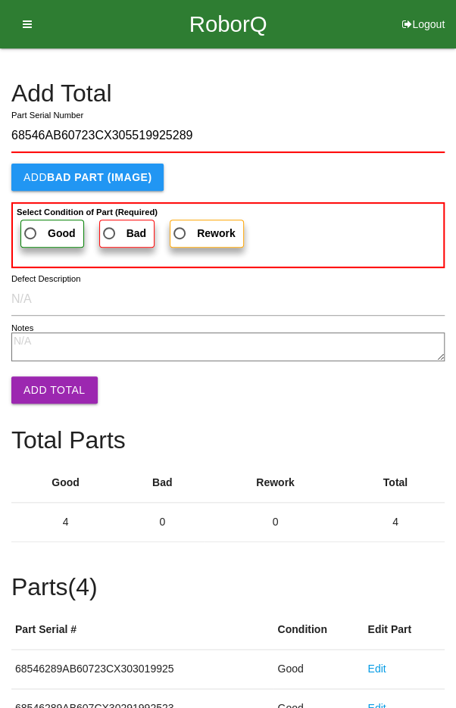
click at [36, 236] on span "Good" at bounding box center [48, 233] width 55 height 19
click at [31, 234] on input "Good" at bounding box center [26, 229] width 10 height 10
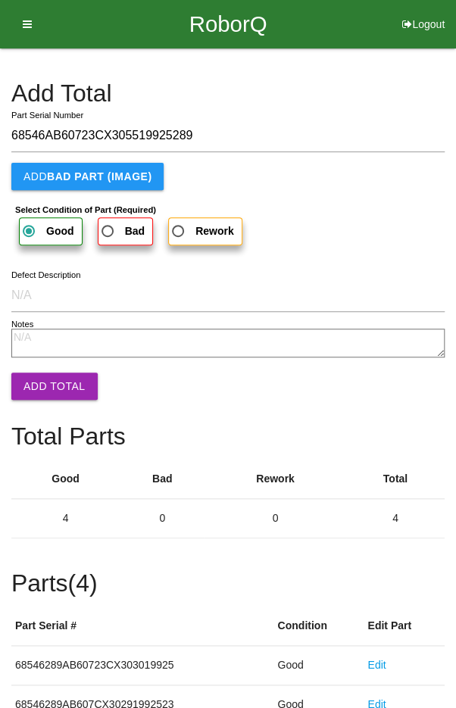
click at [42, 386] on button "Add Total" at bounding box center [54, 386] width 86 height 27
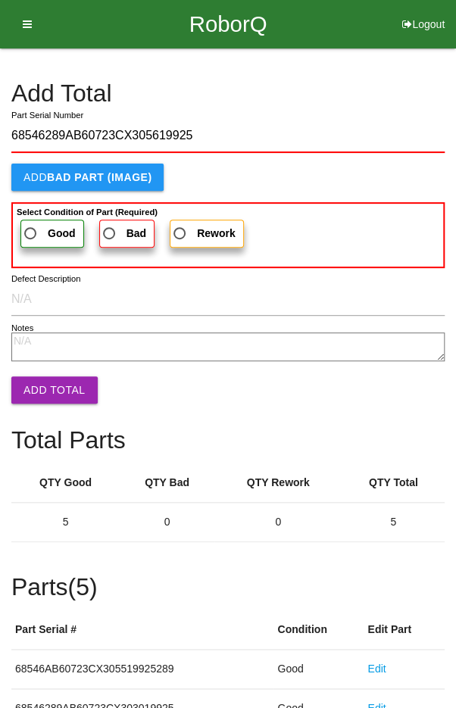
click at [36, 229] on span "Good" at bounding box center [48, 233] width 55 height 19
click at [31, 229] on input "Good" at bounding box center [26, 229] width 10 height 10
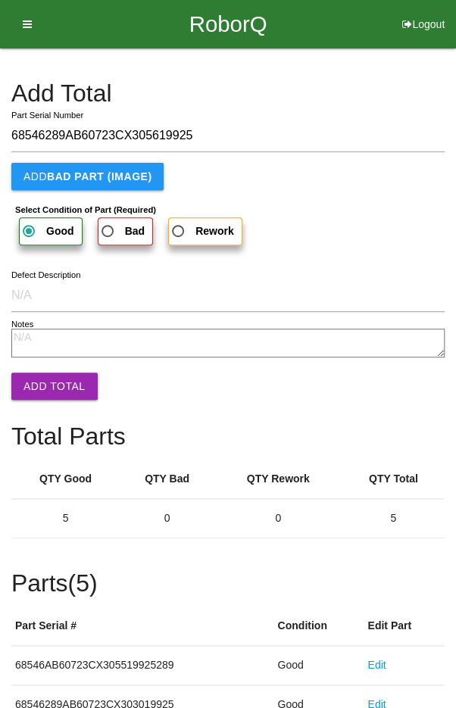
click at [48, 387] on button "Add Total" at bounding box center [54, 386] width 86 height 27
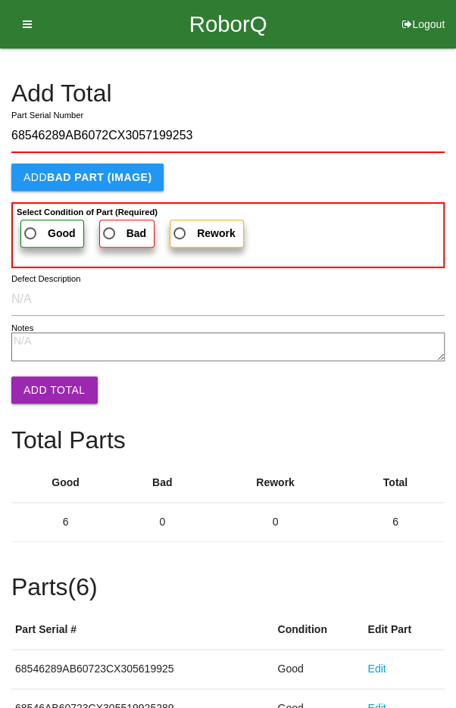
click at [34, 224] on span "Good" at bounding box center [48, 233] width 55 height 19
click at [31, 224] on input "Good" at bounding box center [26, 229] width 10 height 10
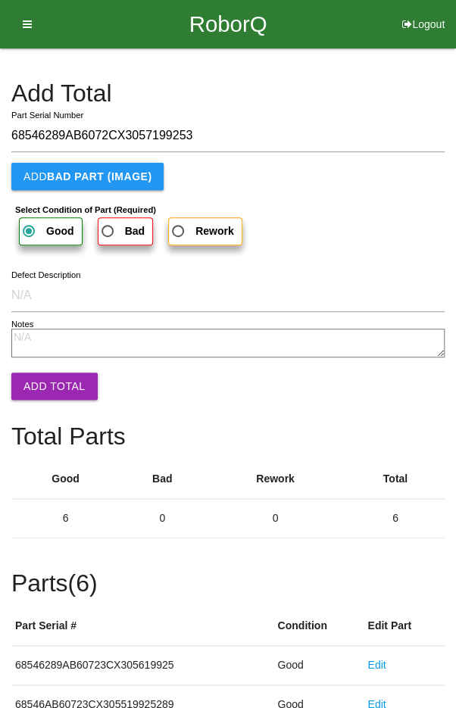
click at [50, 375] on button "Add Total" at bounding box center [54, 386] width 86 height 27
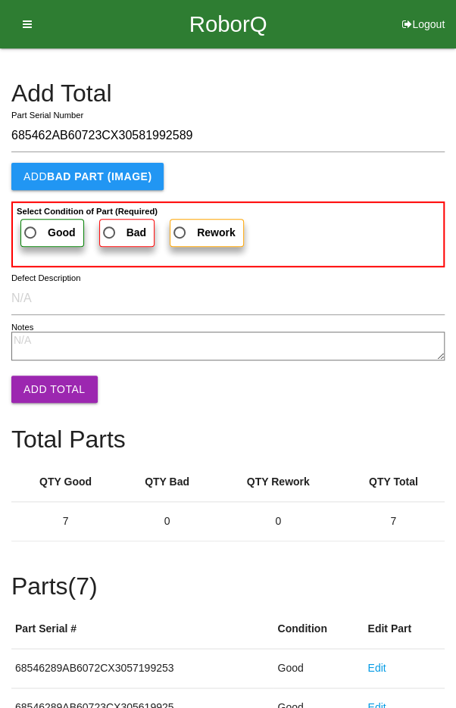
click at [30, 211] on b "Select Condition of Part (Required)" at bounding box center [87, 211] width 141 height 9
click at [30, 223] on input "Good" at bounding box center [26, 228] width 10 height 10
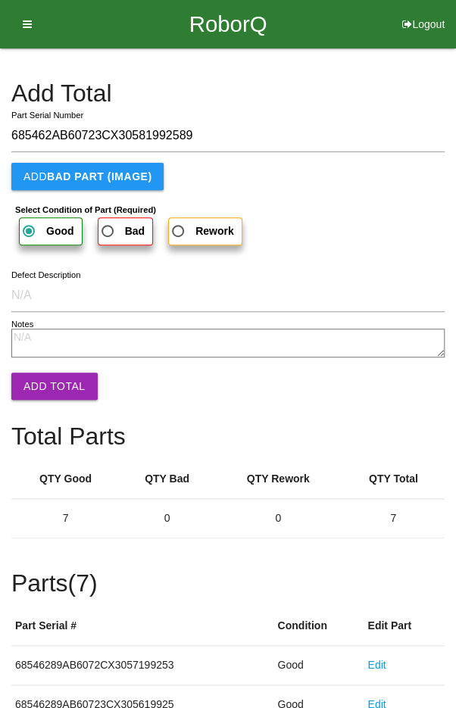
click at [59, 382] on button "Add Total" at bounding box center [54, 386] width 86 height 27
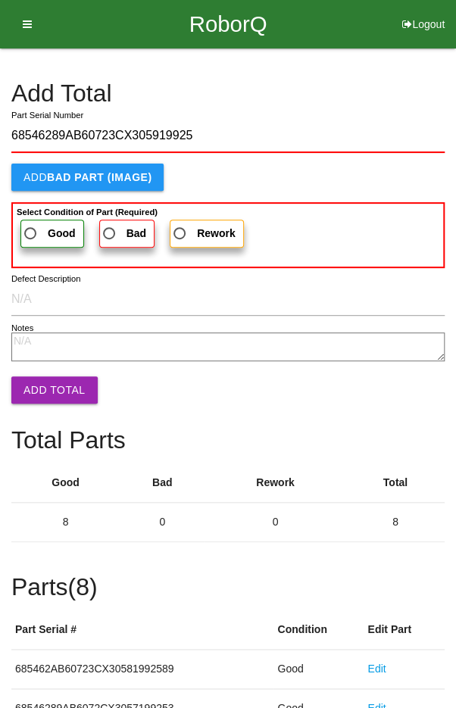
click at [34, 235] on span "Good" at bounding box center [48, 233] width 55 height 19
click at [31, 234] on input "Good" at bounding box center [26, 229] width 10 height 10
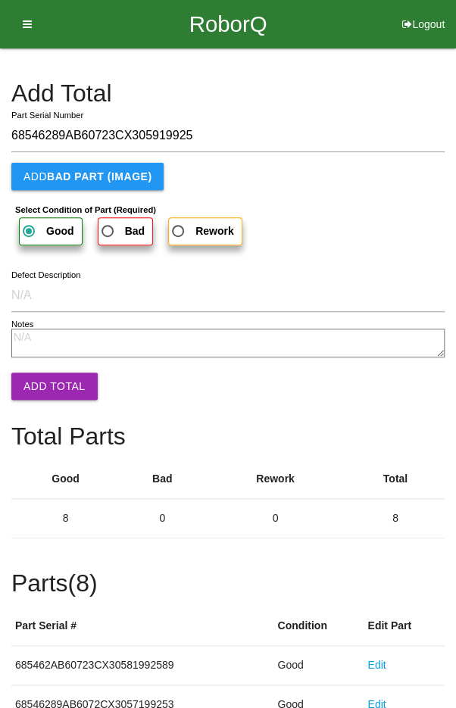
click at [45, 380] on button "Add Total" at bounding box center [54, 386] width 86 height 27
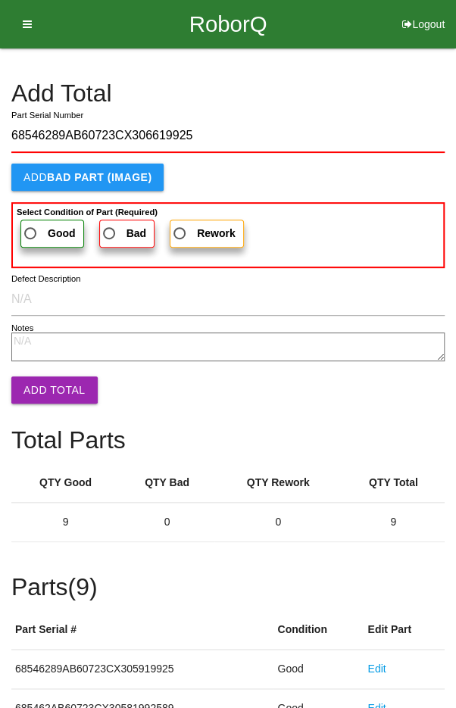
click at [39, 232] on span "Good" at bounding box center [48, 233] width 55 height 19
click at [31, 232] on input "Good" at bounding box center [26, 229] width 10 height 10
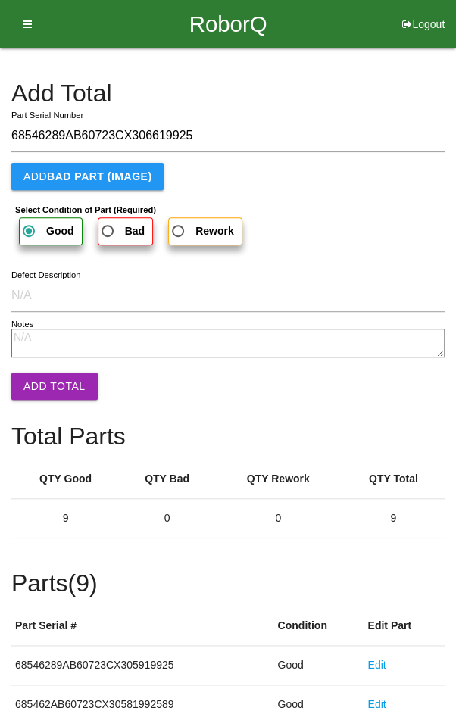
click at [48, 378] on button "Add Total" at bounding box center [54, 386] width 86 height 27
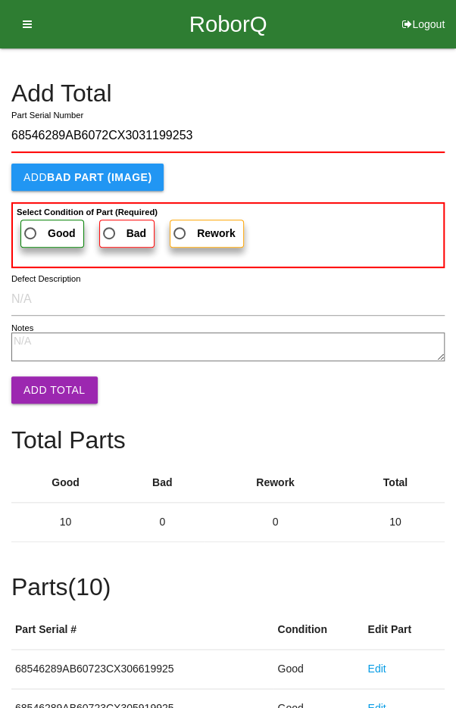
click at [45, 224] on span "Good" at bounding box center [48, 233] width 55 height 19
click at [31, 224] on input "Good" at bounding box center [26, 229] width 10 height 10
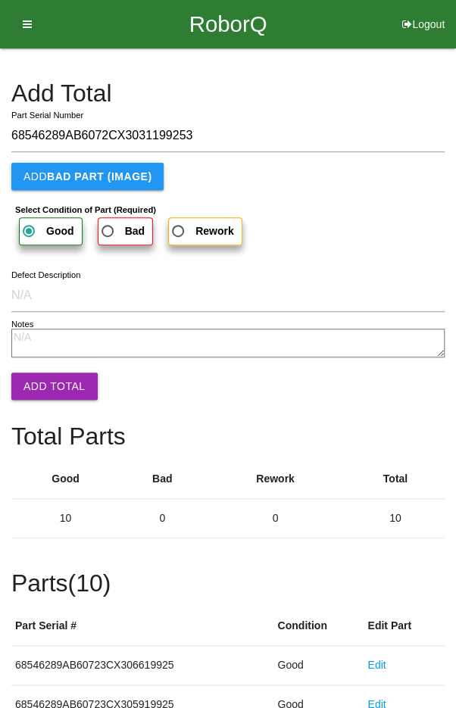
click at [57, 382] on button "Add Total" at bounding box center [54, 386] width 86 height 27
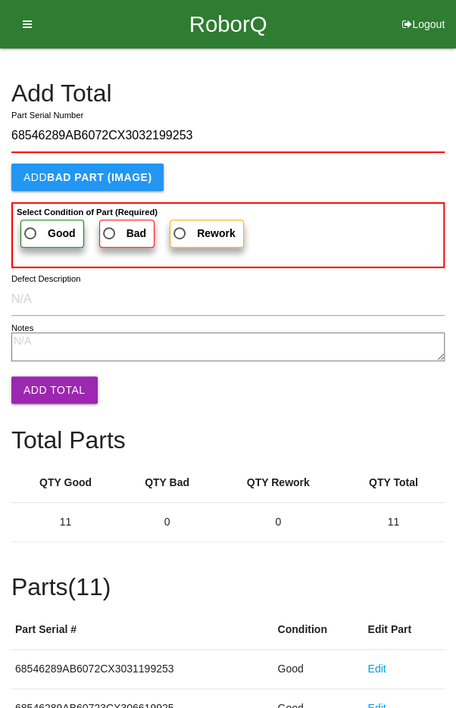
click at [39, 231] on span "Good" at bounding box center [48, 233] width 55 height 19
click at [31, 231] on input "Good" at bounding box center [26, 229] width 10 height 10
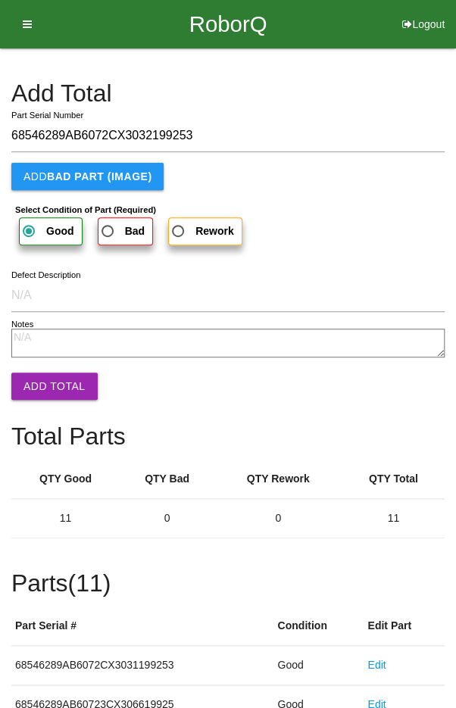
click at [51, 380] on button "Add Total" at bounding box center [54, 386] width 86 height 27
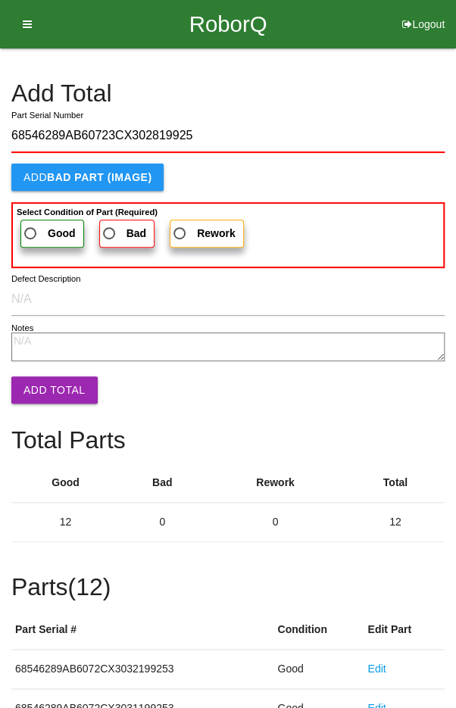
click at [36, 226] on span "Good" at bounding box center [48, 233] width 55 height 19
click at [31, 226] on input "Good" at bounding box center [26, 229] width 10 height 10
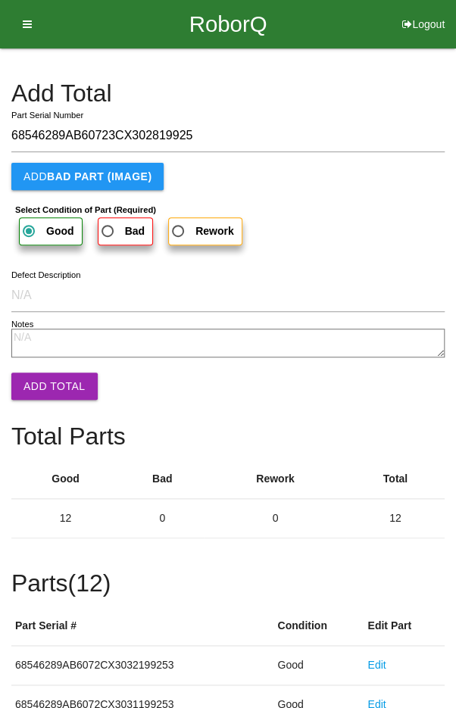
click at [49, 384] on button "Add Total" at bounding box center [54, 386] width 86 height 27
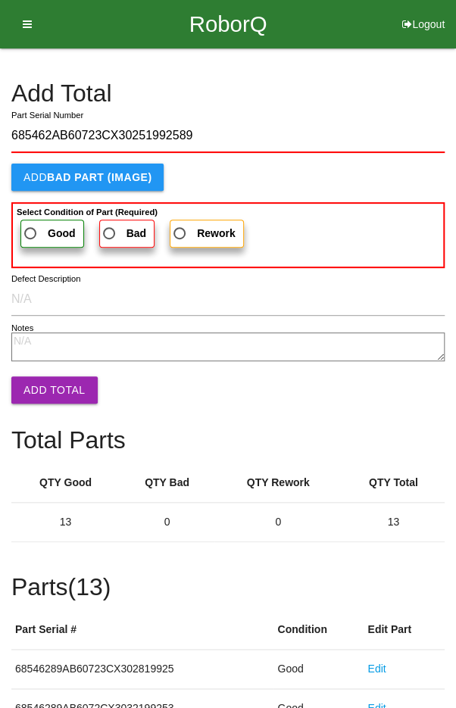
click at [39, 233] on span "Good" at bounding box center [48, 233] width 55 height 19
click at [31, 233] on input "Good" at bounding box center [26, 229] width 10 height 10
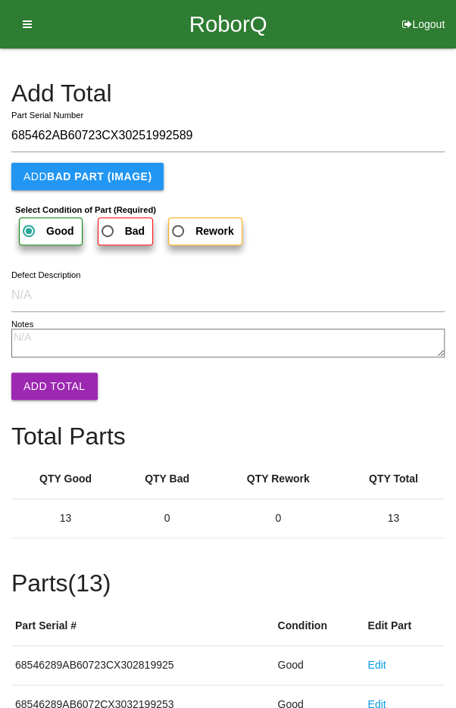
click at [41, 380] on button "Add Total" at bounding box center [54, 386] width 86 height 27
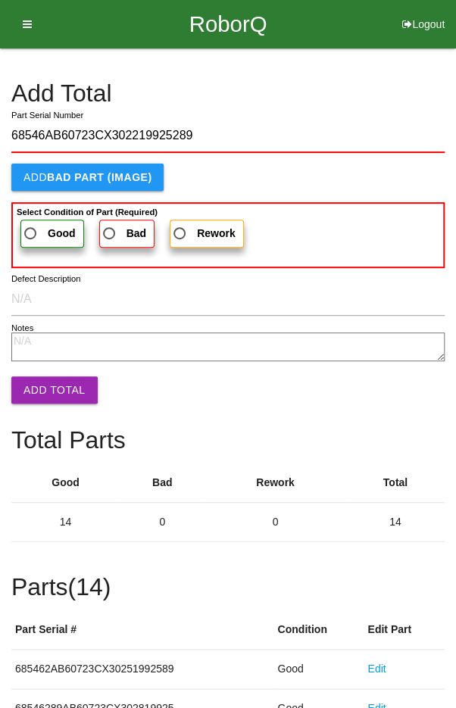
click at [42, 235] on span "Good" at bounding box center [48, 233] width 55 height 19
click at [31, 234] on input "Good" at bounding box center [26, 229] width 10 height 10
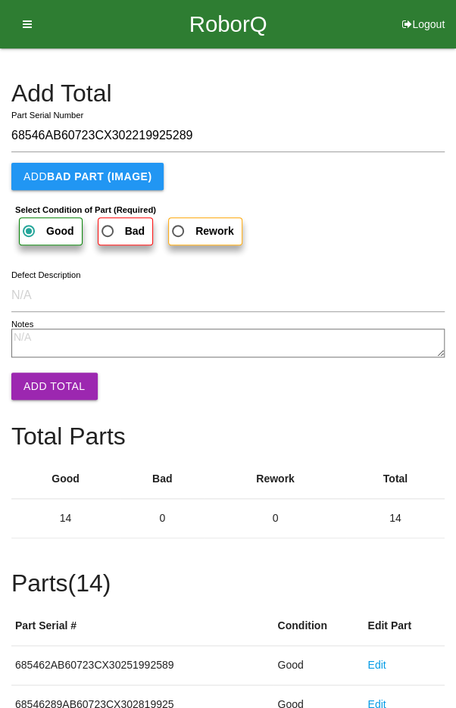
click at [45, 385] on button "Add Total" at bounding box center [54, 386] width 86 height 27
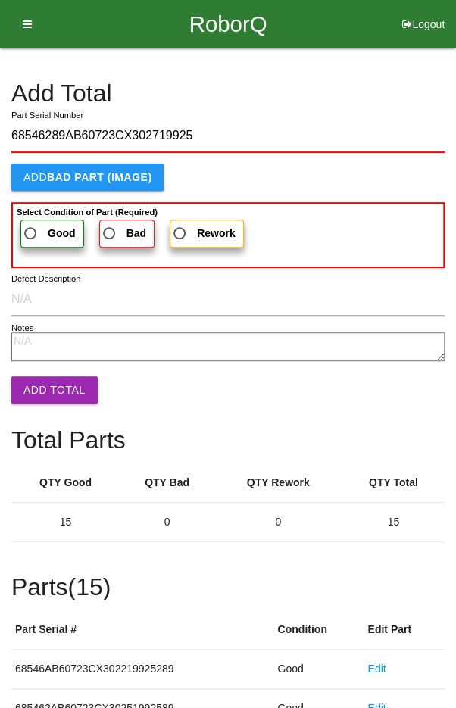
click at [39, 229] on span "Good" at bounding box center [48, 233] width 55 height 19
click at [31, 229] on input "Good" at bounding box center [26, 229] width 10 height 10
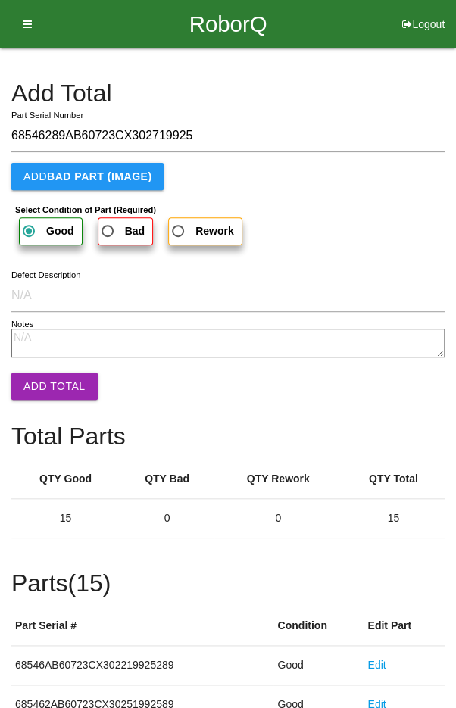
click at [47, 389] on button "Add Total" at bounding box center [54, 386] width 86 height 27
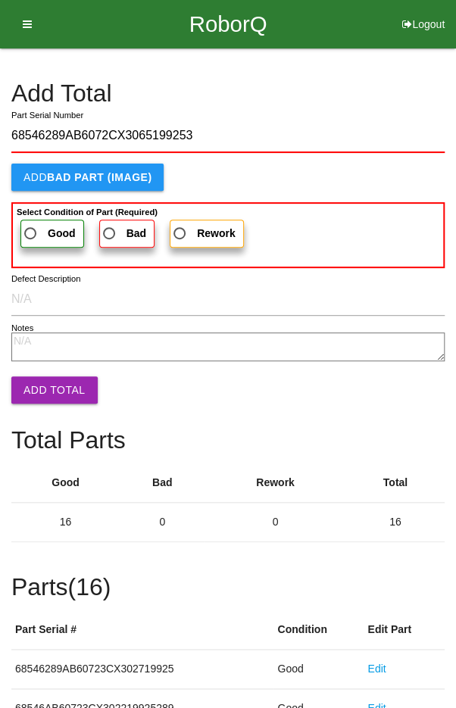
click at [38, 224] on span "Good" at bounding box center [48, 233] width 55 height 19
click at [31, 224] on input "Good" at bounding box center [26, 229] width 10 height 10
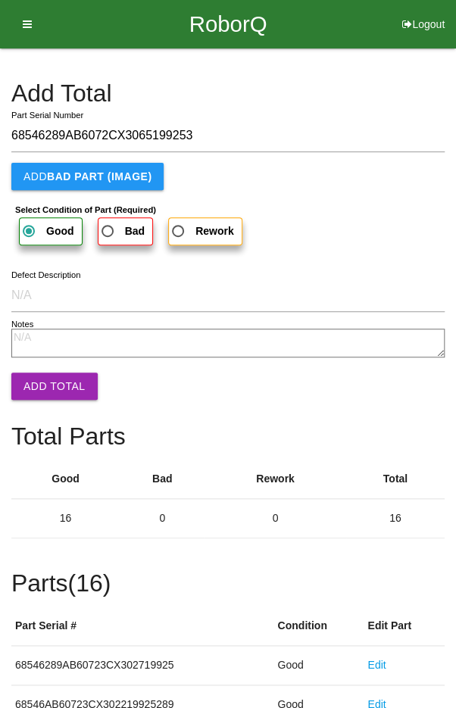
click at [39, 382] on button "Add Total" at bounding box center [54, 386] width 86 height 27
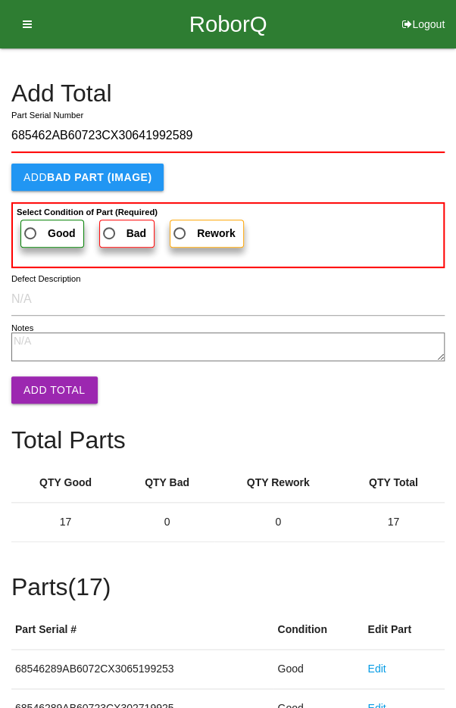
click at [37, 227] on span "Good" at bounding box center [48, 233] width 55 height 19
click at [31, 227] on input "Good" at bounding box center [26, 229] width 10 height 10
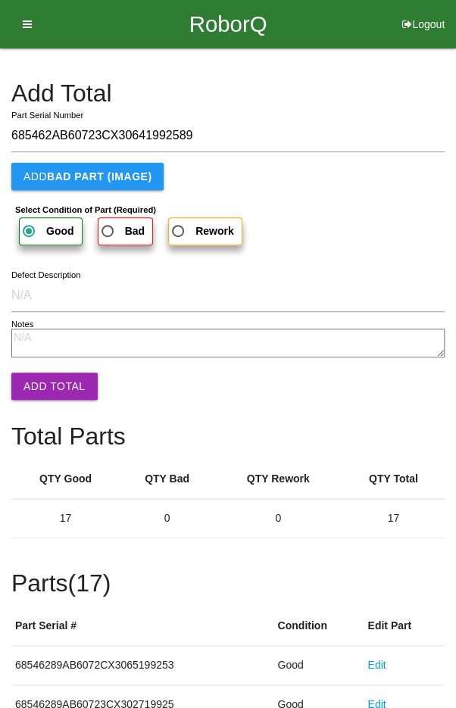
click at [43, 383] on button "Add Total" at bounding box center [54, 386] width 86 height 27
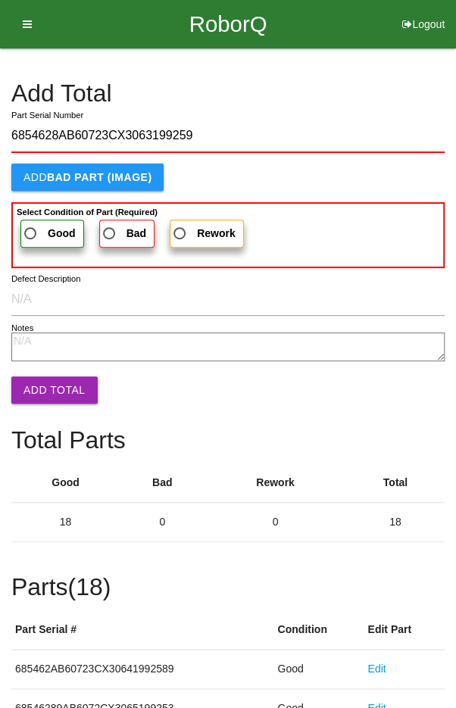
click at [39, 230] on span "Good" at bounding box center [48, 233] width 55 height 19
click at [31, 230] on input "Good" at bounding box center [26, 229] width 10 height 10
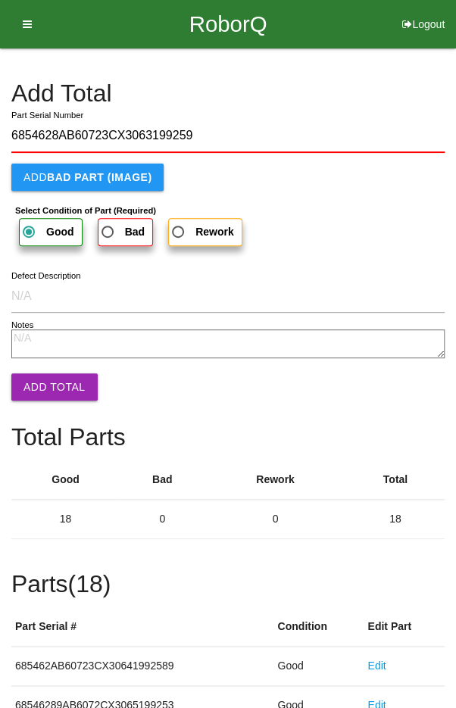
click at [42, 378] on button "Add Total" at bounding box center [54, 386] width 86 height 27
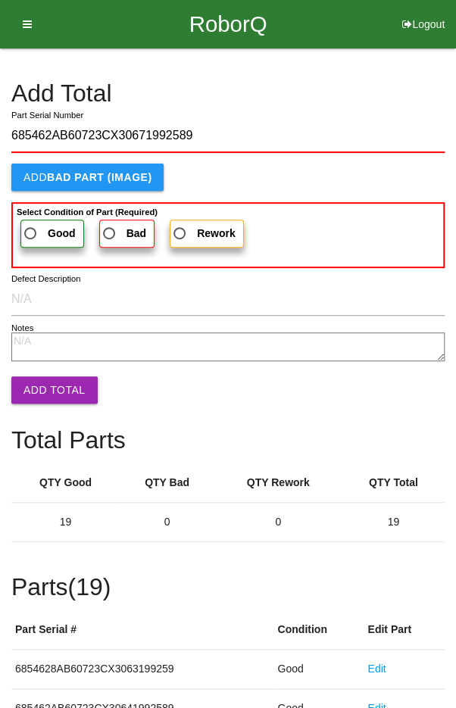
click at [30, 226] on span "Good" at bounding box center [48, 233] width 55 height 19
click at [30, 226] on input "Good" at bounding box center [26, 229] width 10 height 10
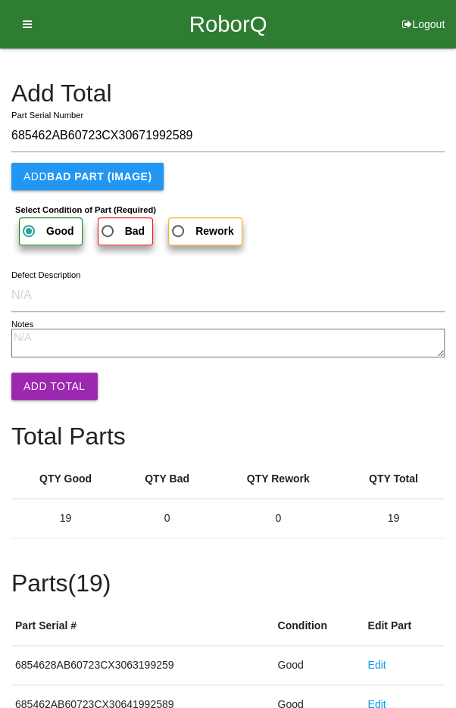
click at [43, 379] on button "Add Total" at bounding box center [54, 386] width 86 height 27
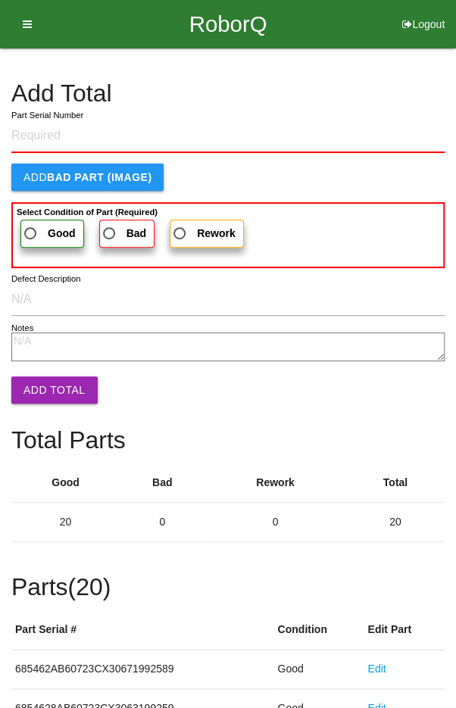
click at [347, 108] on div "Add Total" at bounding box center [227, 98] width 433 height 36
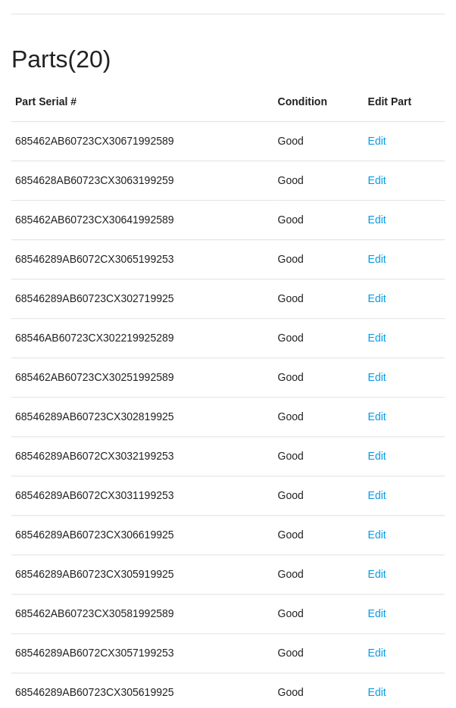
scroll to position [841, 0]
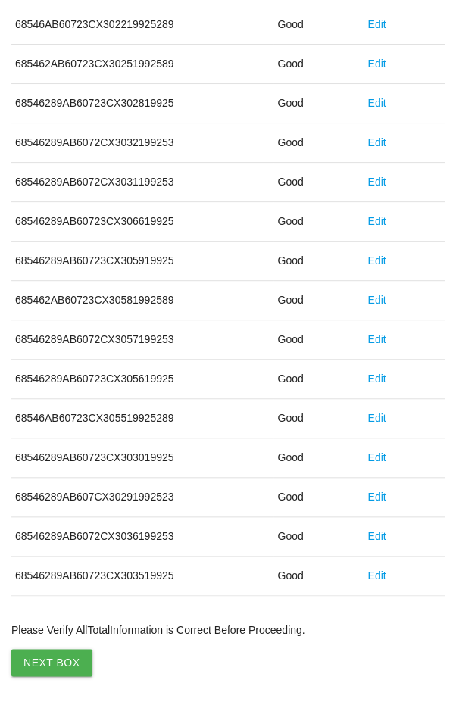
click at [47, 656] on button "Next Box" at bounding box center [51, 662] width 81 height 27
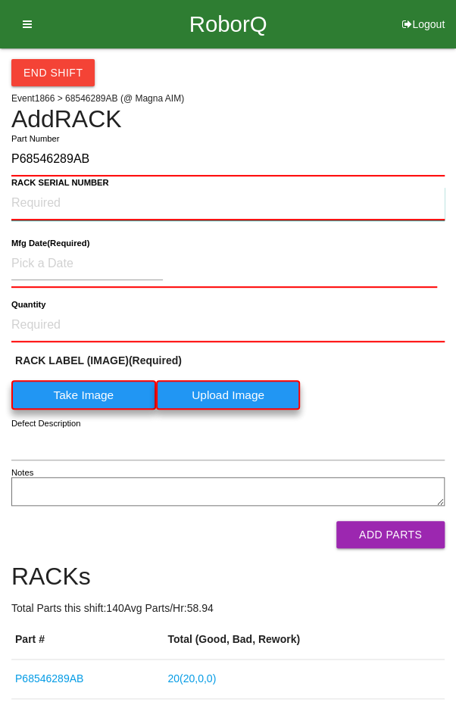
click at [48, 199] on NUMBER "RACK SERIAL NUMBER" at bounding box center [227, 203] width 433 height 33
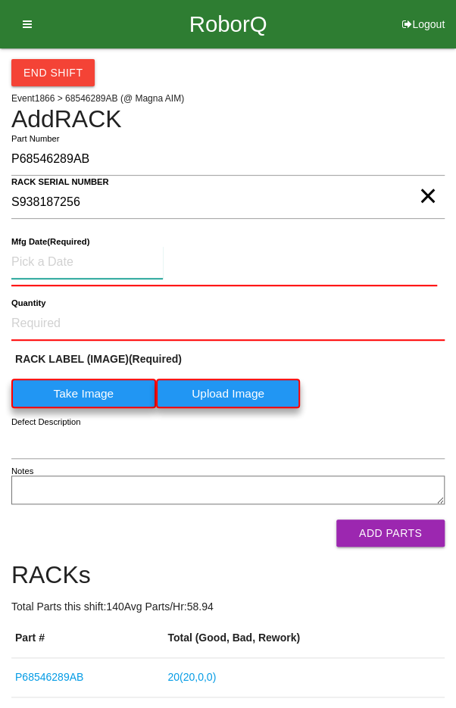
click at [55, 256] on input at bounding box center [86, 262] width 151 height 33
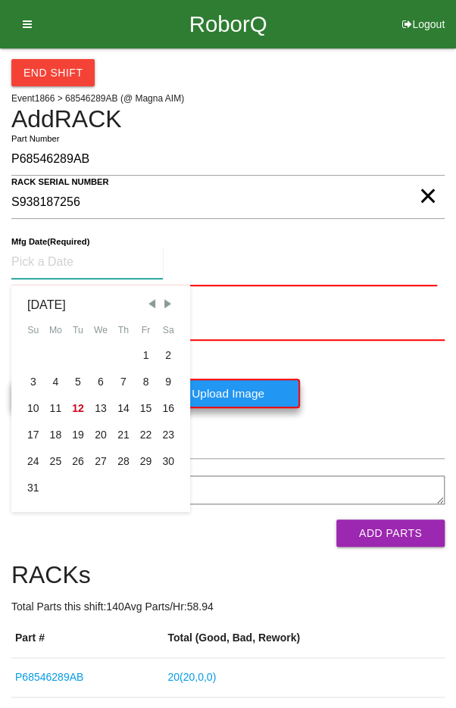
click at [147, 299] on span "Previous Month" at bounding box center [152, 304] width 14 height 14
click at [126, 432] on div "24" at bounding box center [123, 435] width 23 height 27
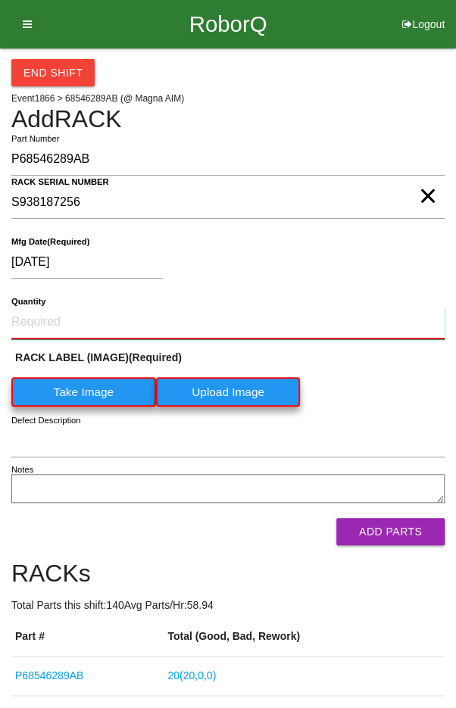
click at [51, 314] on input "Quantity" at bounding box center [227, 322] width 433 height 33
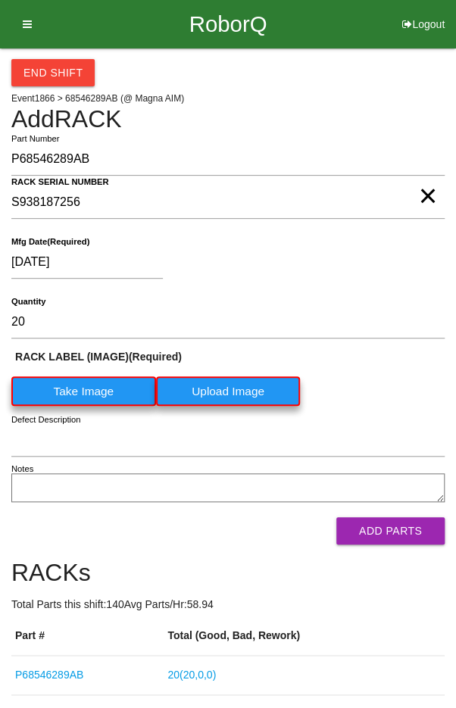
click at [59, 384] on label "Take Image" at bounding box center [83, 391] width 145 height 30
click at [0, 0] on \(IMAGE\) "Take Image" at bounding box center [0, 0] width 0 height 0
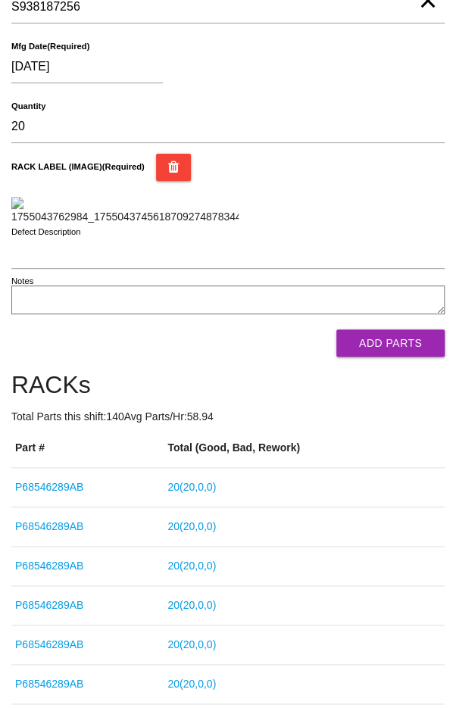
scroll to position [196, 0]
click at [411, 356] on button "Add Parts" at bounding box center [390, 342] width 108 height 27
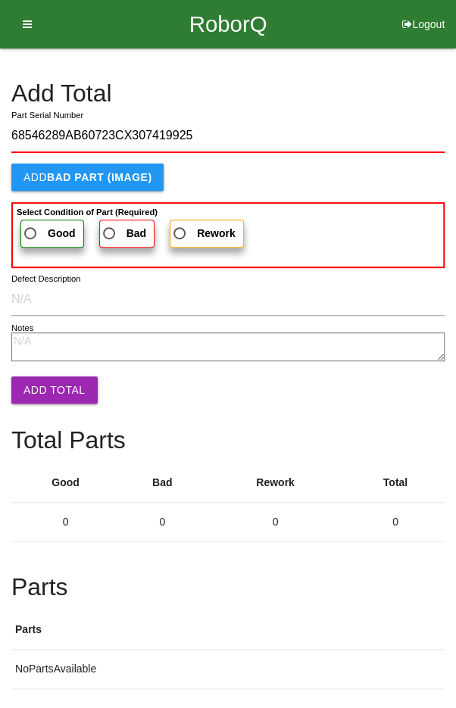
click at [39, 230] on span "Good" at bounding box center [48, 233] width 55 height 19
click at [31, 230] on input "Good" at bounding box center [26, 229] width 10 height 10
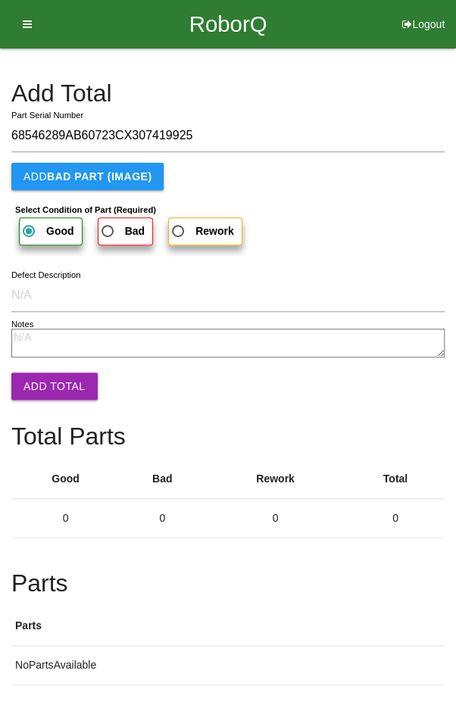
click at [55, 392] on button "Add Total" at bounding box center [54, 386] width 86 height 27
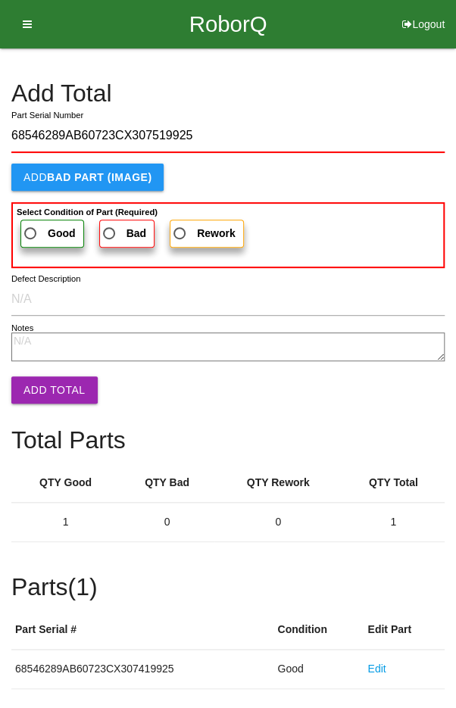
click at [43, 230] on span "Good" at bounding box center [48, 233] width 55 height 19
click at [31, 230] on input "Good" at bounding box center [26, 229] width 10 height 10
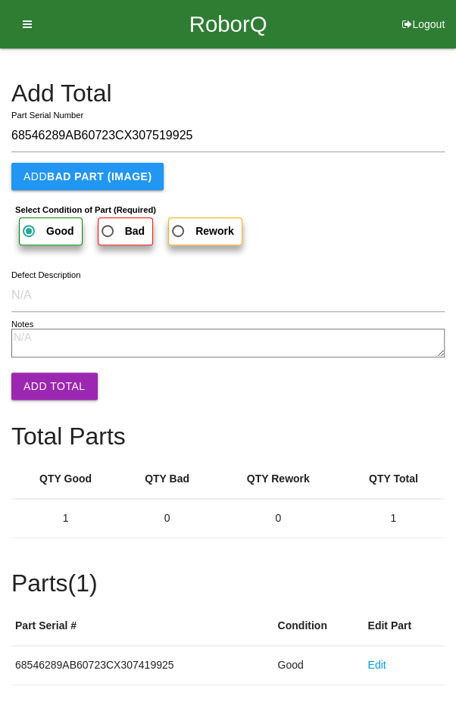
click at [50, 379] on button "Add Total" at bounding box center [54, 386] width 86 height 27
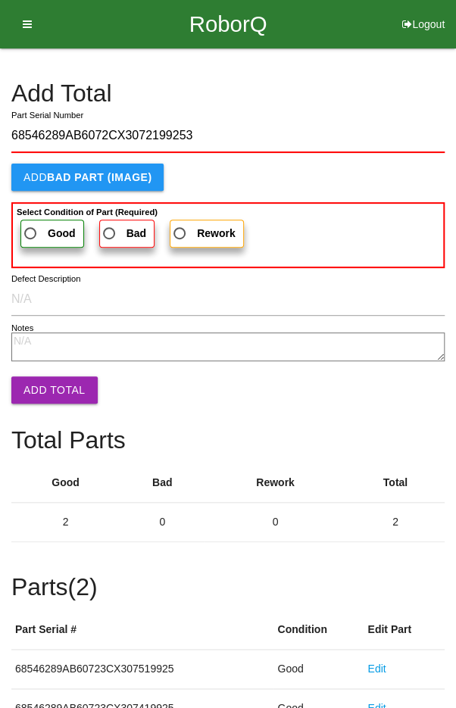
click at [39, 222] on label "Good" at bounding box center [52, 234] width 64 height 28
click at [31, 224] on input "Good" at bounding box center [26, 229] width 10 height 10
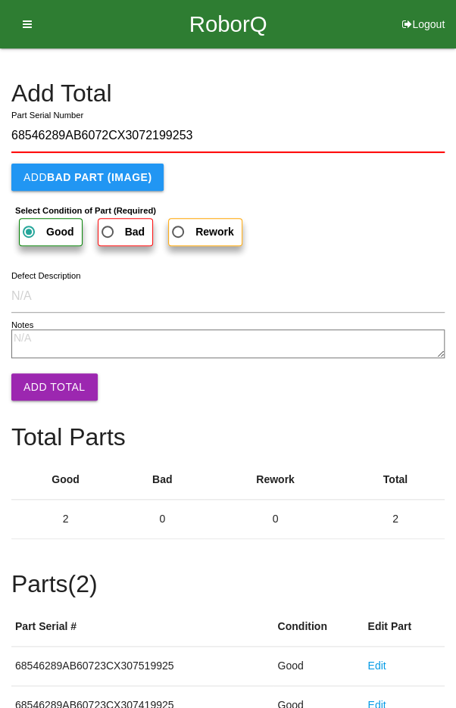
click at [49, 374] on button "Add Total" at bounding box center [54, 386] width 86 height 27
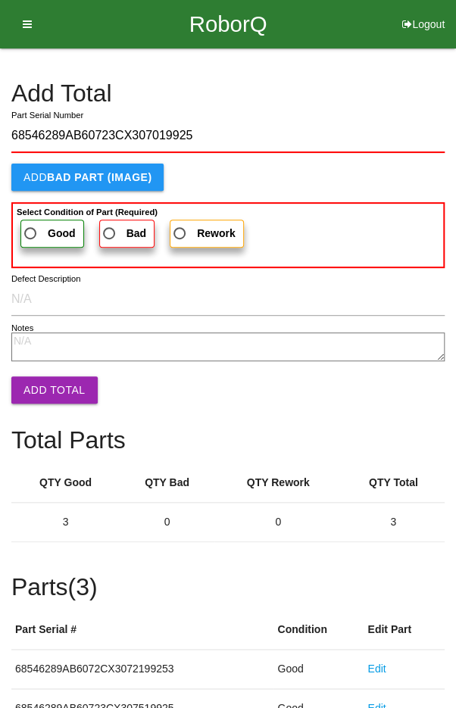
click at [43, 226] on span "Good" at bounding box center [48, 233] width 55 height 19
click at [31, 226] on input "Good" at bounding box center [26, 229] width 10 height 10
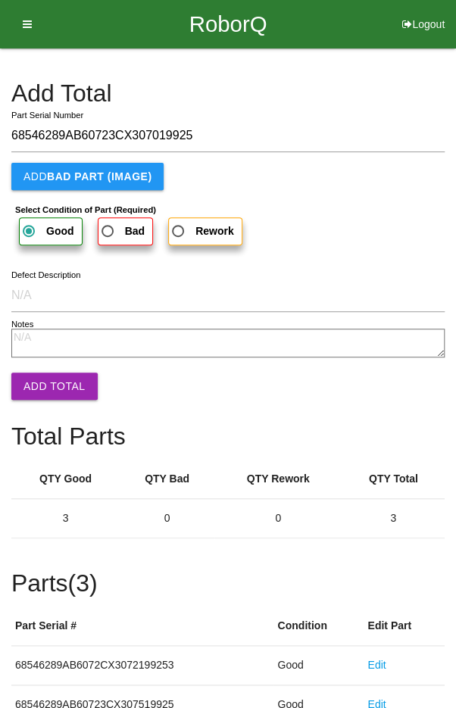
click at [55, 386] on button "Add Total" at bounding box center [54, 386] width 86 height 27
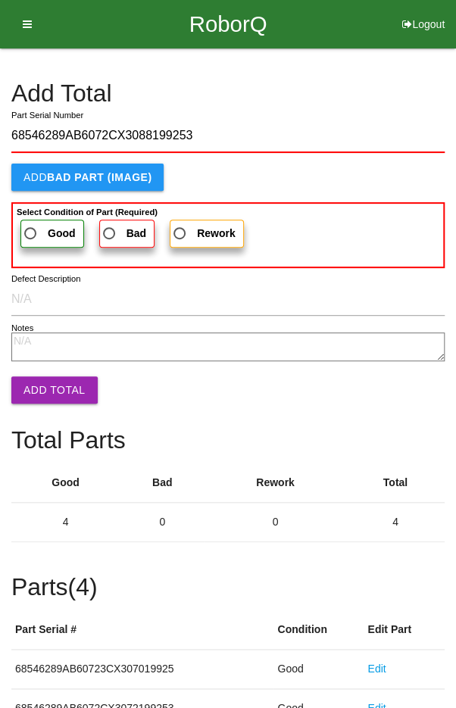
click at [41, 227] on span "Good" at bounding box center [48, 233] width 55 height 19
click at [31, 227] on input "Good" at bounding box center [26, 229] width 10 height 10
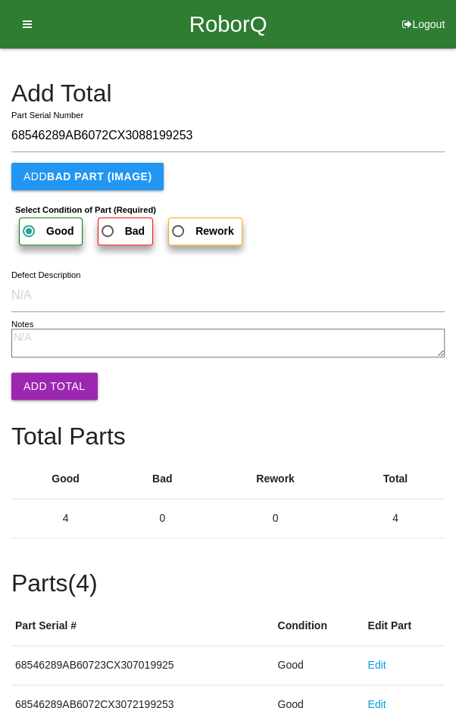
click at [46, 373] on button "Add Total" at bounding box center [54, 386] width 86 height 27
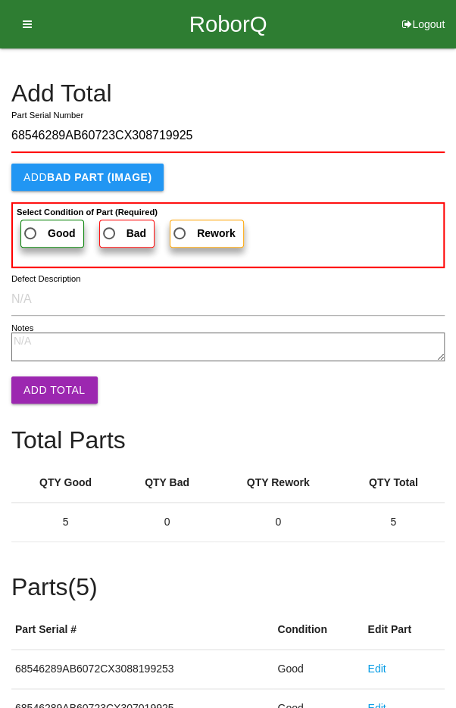
click at [39, 227] on span "Good" at bounding box center [48, 233] width 55 height 19
click at [31, 227] on input "Good" at bounding box center [26, 229] width 10 height 10
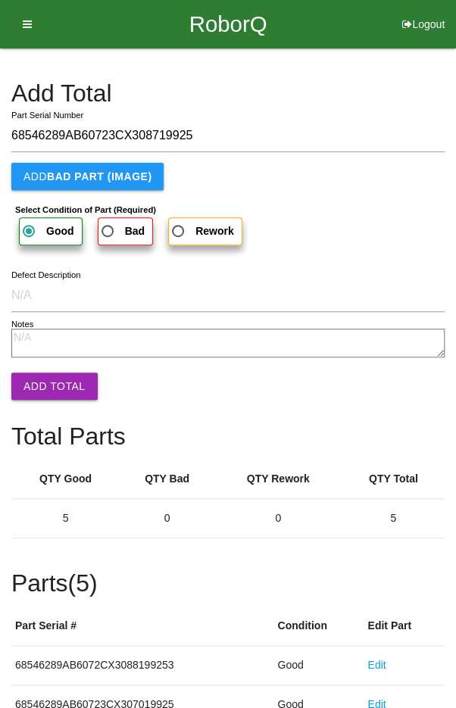
click at [49, 386] on button "Add Total" at bounding box center [54, 386] width 86 height 27
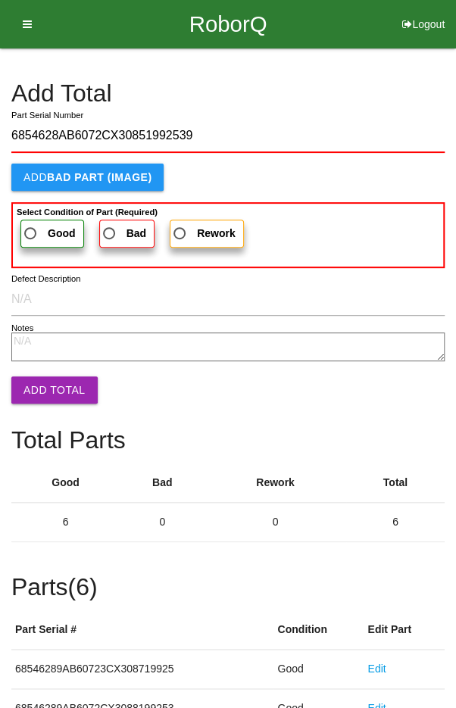
click at [37, 220] on label "Good" at bounding box center [52, 234] width 64 height 28
click at [31, 224] on input "Good" at bounding box center [26, 229] width 10 height 10
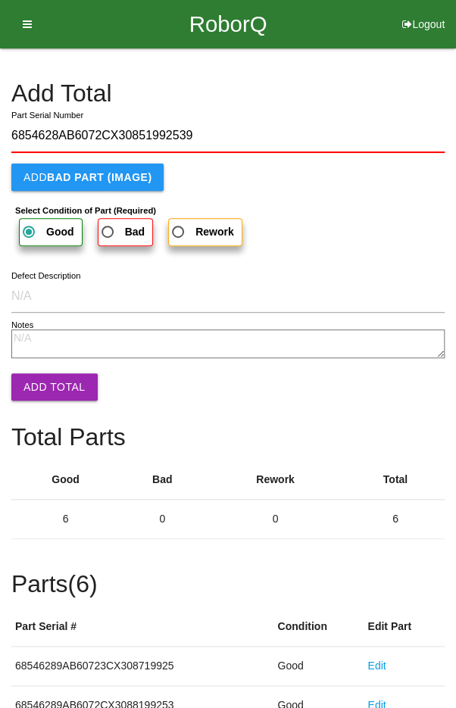
click at [55, 380] on button "Add Total" at bounding box center [54, 386] width 86 height 27
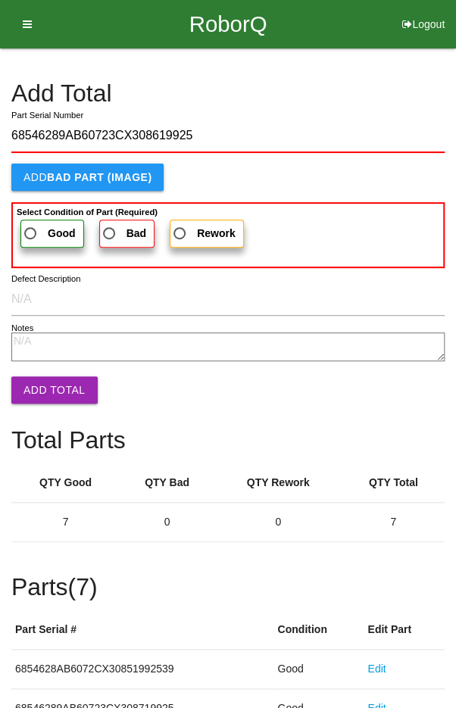
click at [32, 232] on span "Good" at bounding box center [48, 233] width 55 height 19
click at [31, 232] on input "Good" at bounding box center [26, 229] width 10 height 10
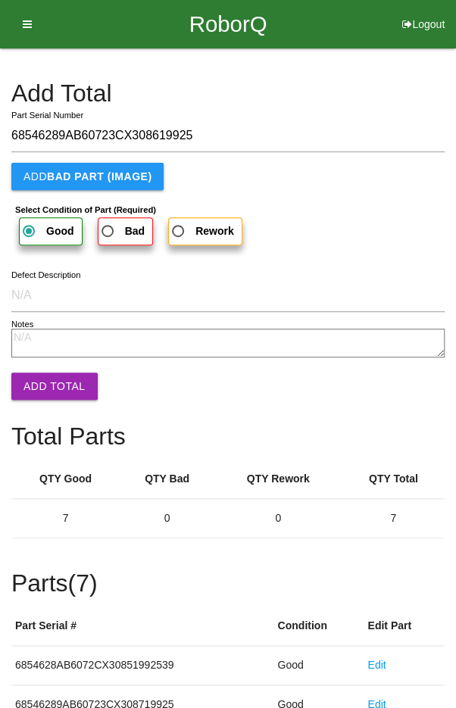
click at [54, 389] on button "Add Total" at bounding box center [54, 386] width 86 height 27
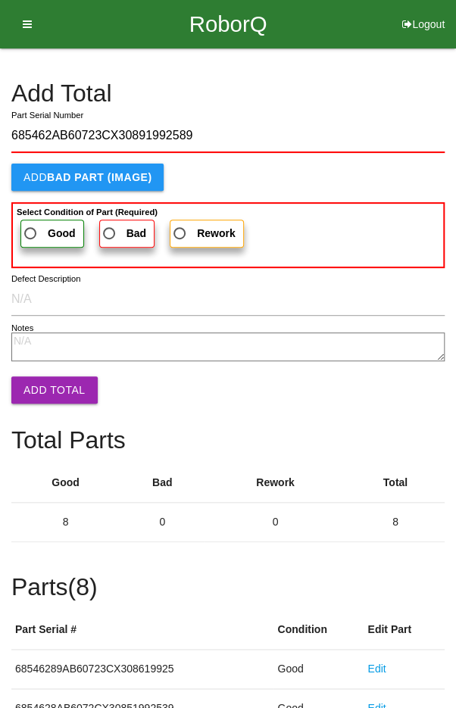
click at [44, 233] on span "Good" at bounding box center [48, 233] width 55 height 19
click at [31, 233] on input "Good" at bounding box center [26, 229] width 10 height 10
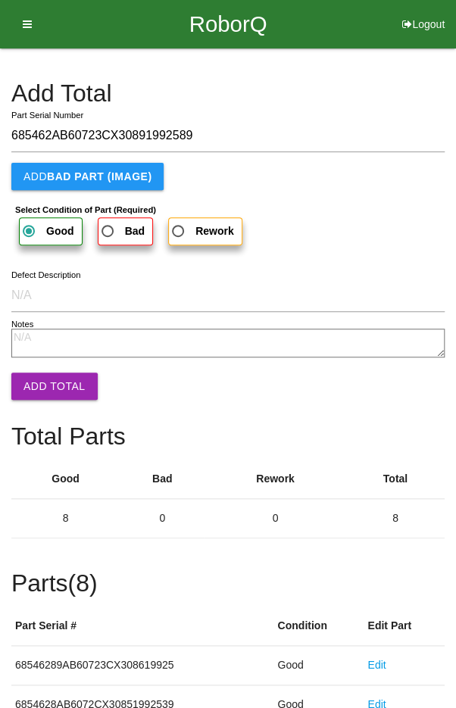
click at [48, 377] on button "Add Total" at bounding box center [54, 386] width 86 height 27
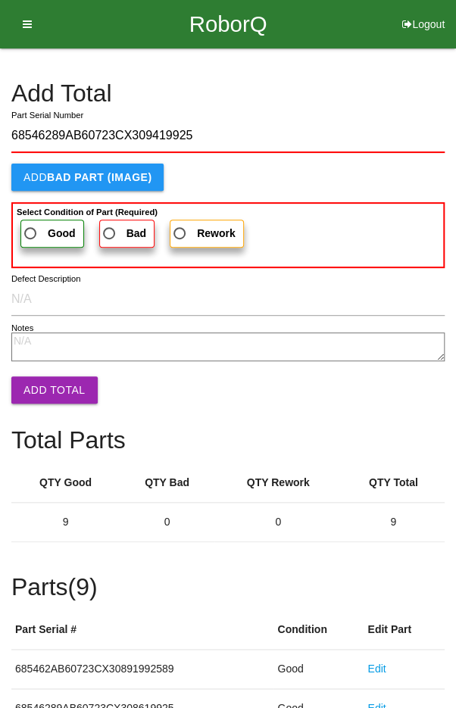
click at [36, 230] on span "Good" at bounding box center [48, 233] width 55 height 19
click at [31, 230] on input "Good" at bounding box center [26, 229] width 10 height 10
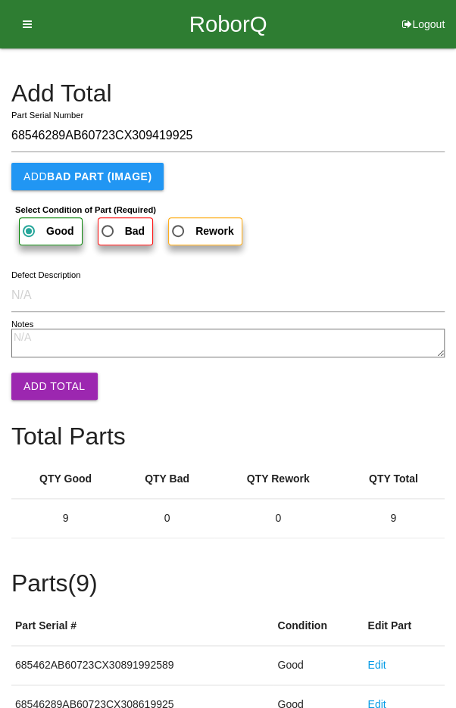
click at [54, 375] on button "Add Total" at bounding box center [54, 386] width 86 height 27
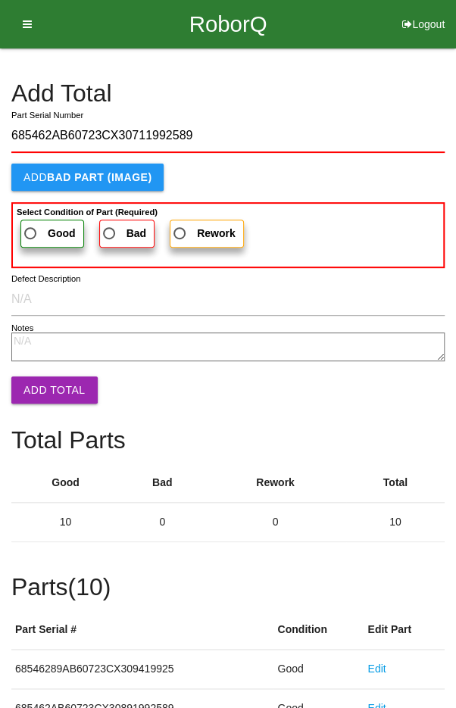
click at [39, 232] on span "Good" at bounding box center [48, 233] width 55 height 19
click at [31, 232] on input "Good" at bounding box center [26, 229] width 10 height 10
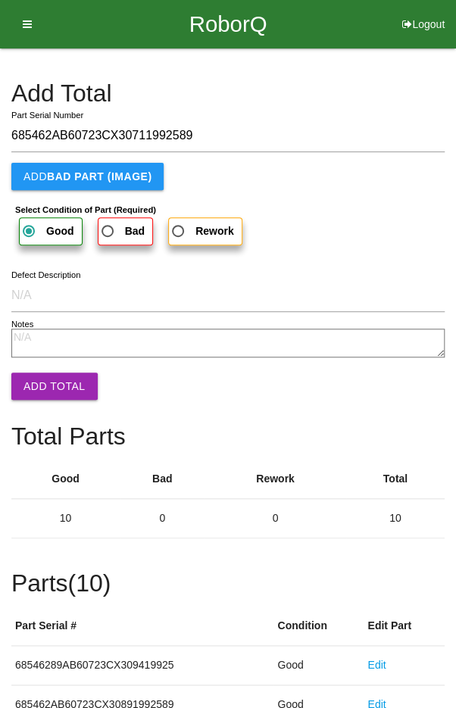
click at [46, 380] on button "Add Total" at bounding box center [54, 386] width 86 height 27
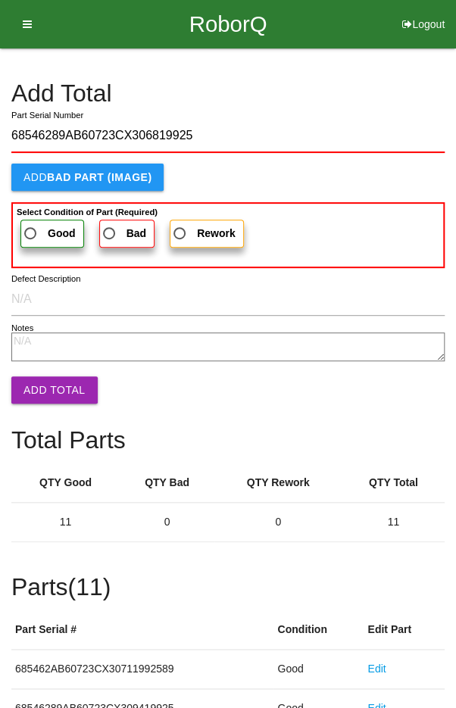
click at [38, 242] on label "Good" at bounding box center [52, 234] width 64 height 28
click at [31, 234] on input "Good" at bounding box center [26, 229] width 10 height 10
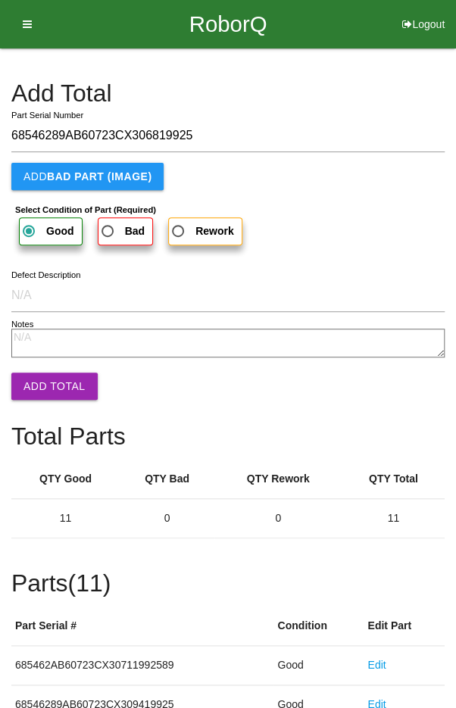
click at [55, 380] on button "Add Total" at bounding box center [54, 386] width 86 height 27
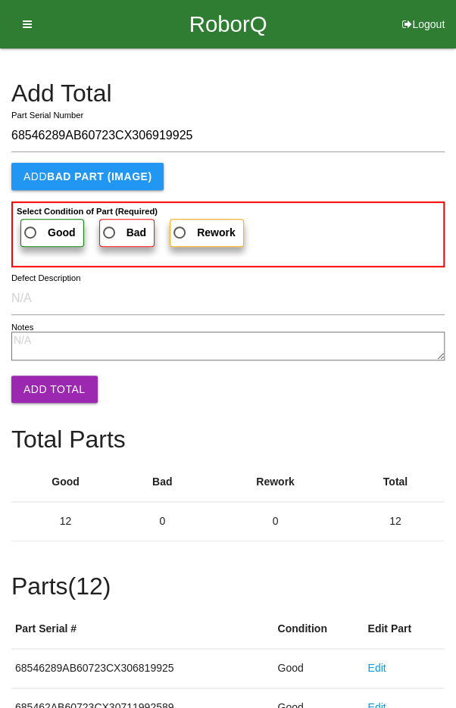
click at [48, 228] on b "Good" at bounding box center [62, 232] width 28 height 12
click at [31, 228] on input "Good" at bounding box center [26, 228] width 10 height 10
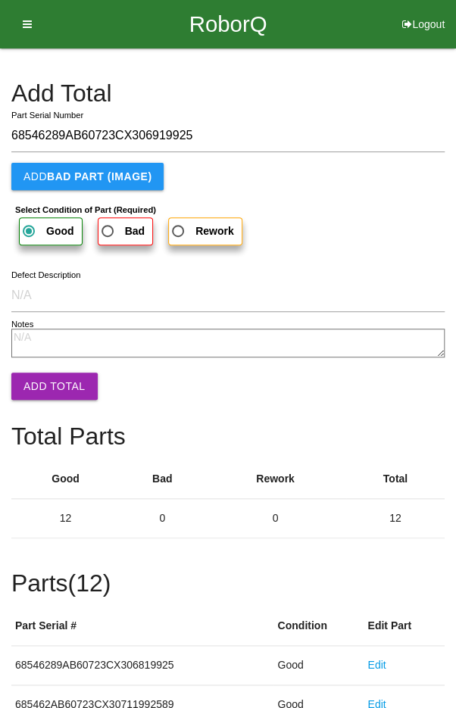
click at [51, 379] on button "Add Total" at bounding box center [54, 386] width 86 height 27
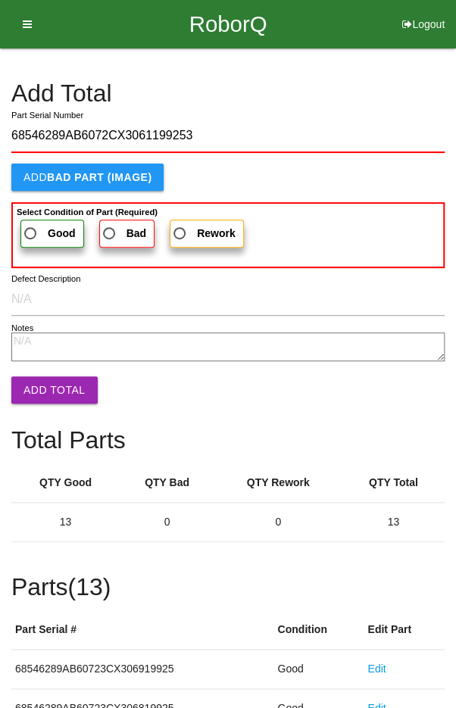
click at [31, 229] on span "Good" at bounding box center [48, 233] width 55 height 19
click at [31, 229] on input "Good" at bounding box center [26, 229] width 10 height 10
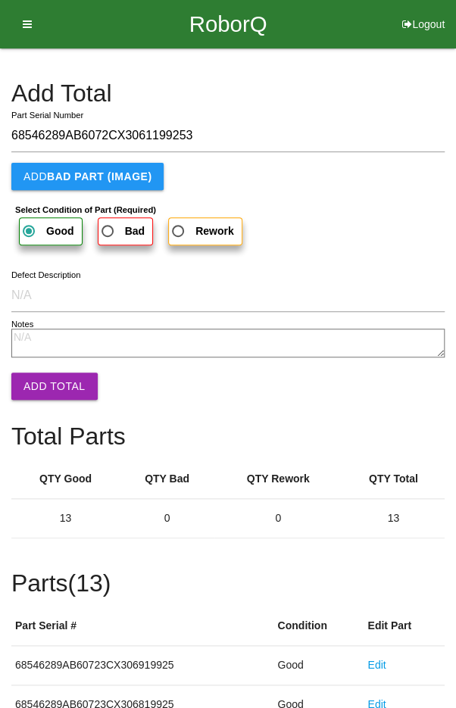
click at [48, 374] on button "Add Total" at bounding box center [54, 386] width 86 height 27
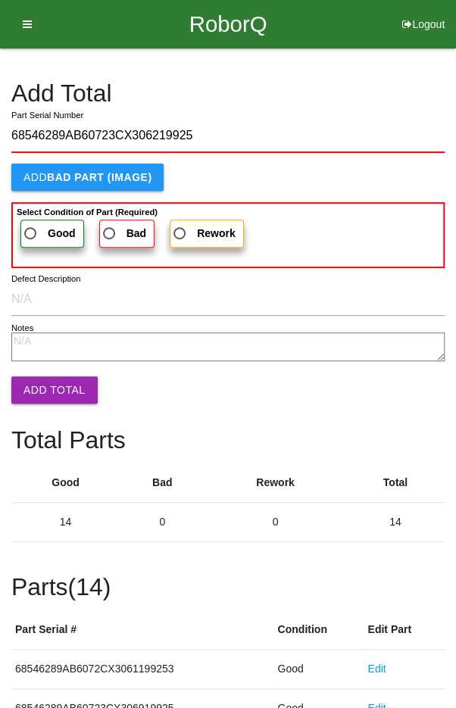
click at [33, 228] on span "Good" at bounding box center [48, 233] width 55 height 19
click at [31, 228] on input "Good" at bounding box center [26, 229] width 10 height 10
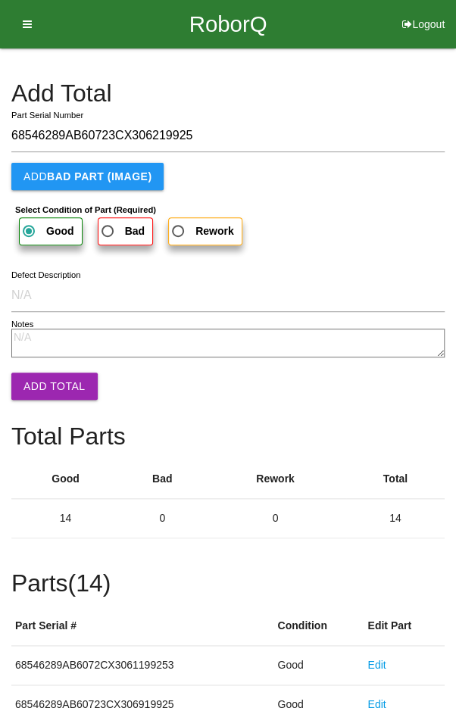
click at [53, 377] on button "Add Total" at bounding box center [54, 386] width 86 height 27
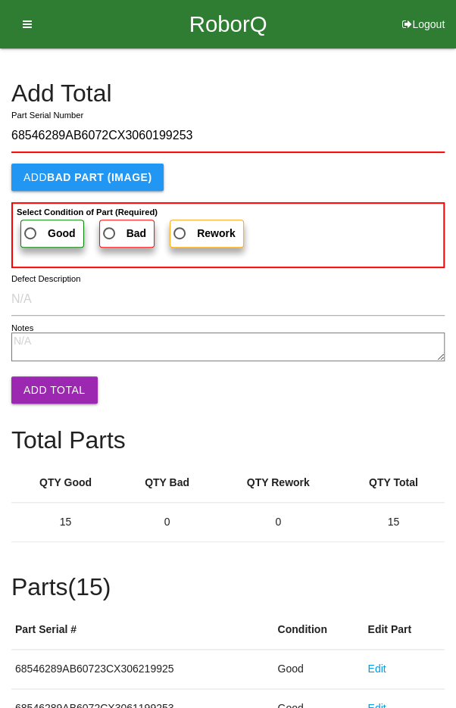
click at [35, 226] on span "Good" at bounding box center [48, 233] width 55 height 19
click at [31, 226] on input "Good" at bounding box center [26, 229] width 10 height 10
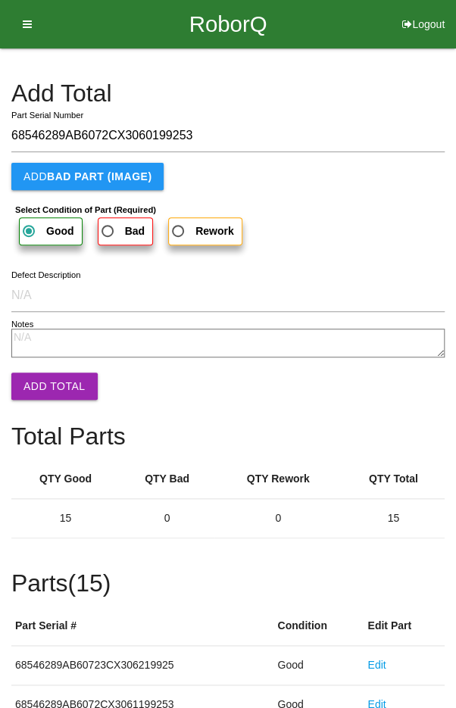
click at [55, 379] on button "Add Total" at bounding box center [54, 386] width 86 height 27
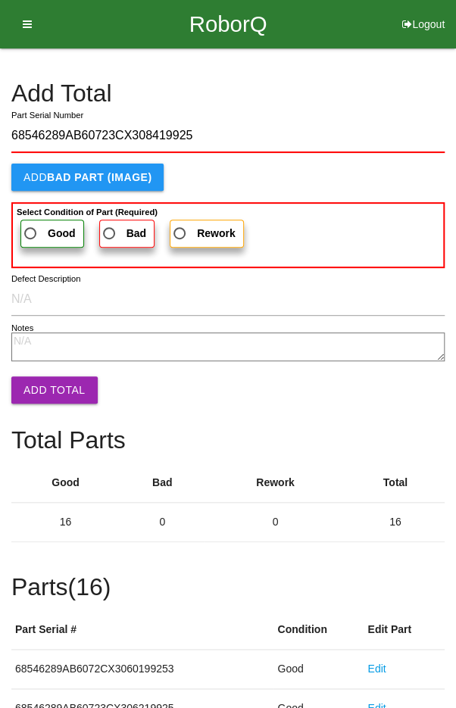
click at [39, 228] on span "Good" at bounding box center [48, 233] width 55 height 19
click at [31, 228] on input "Good" at bounding box center [26, 229] width 10 height 10
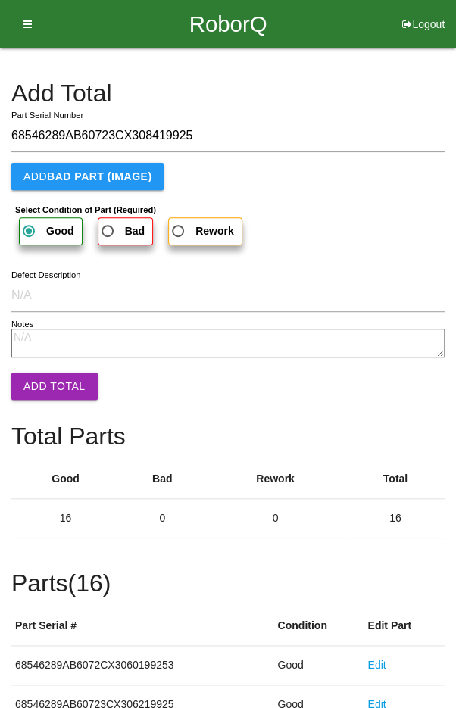
click at [55, 374] on button "Add Total" at bounding box center [54, 386] width 86 height 27
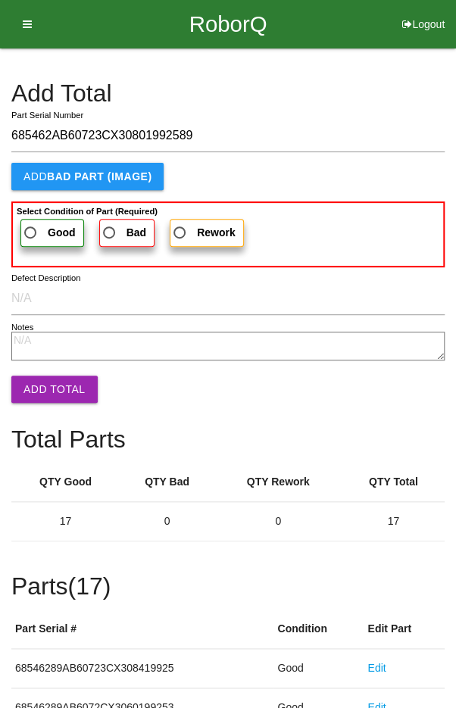
click at [34, 236] on span "Good" at bounding box center [48, 232] width 55 height 19
click at [31, 233] on input "Good" at bounding box center [26, 228] width 10 height 10
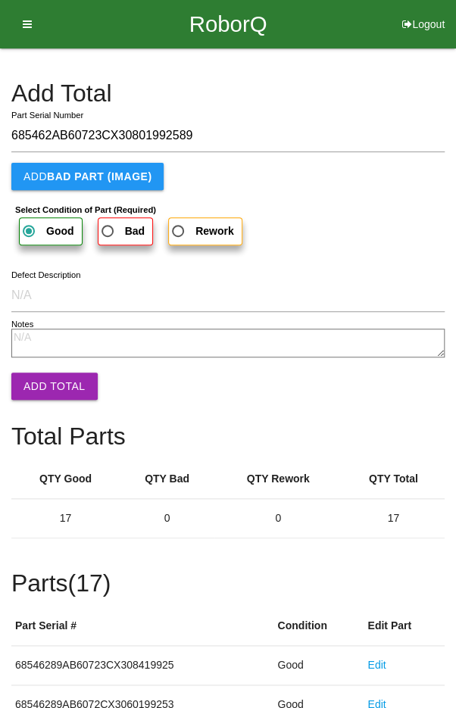
click at [57, 384] on button "Add Total" at bounding box center [54, 386] width 86 height 27
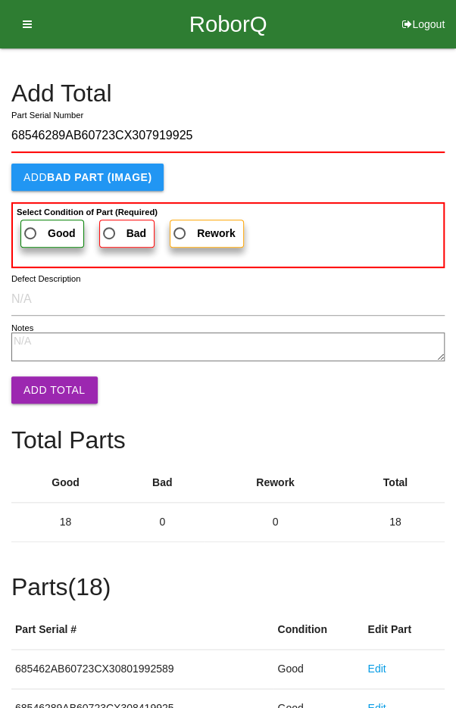
click at [30, 225] on span "Good" at bounding box center [48, 233] width 55 height 19
click at [30, 225] on input "Good" at bounding box center [26, 229] width 10 height 10
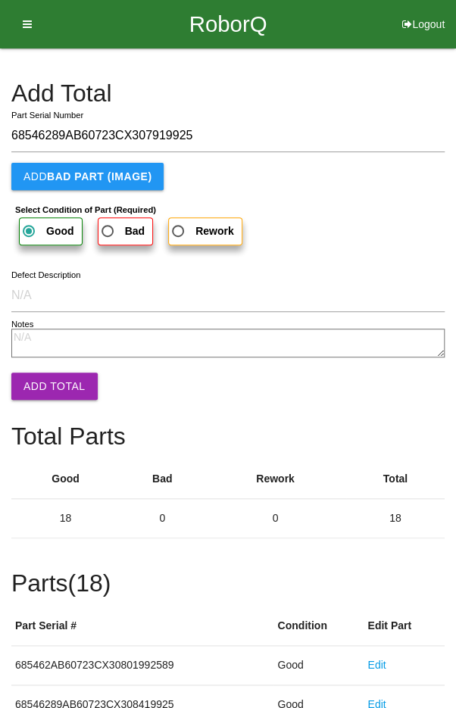
click at [53, 373] on button "Add Total" at bounding box center [54, 386] width 86 height 27
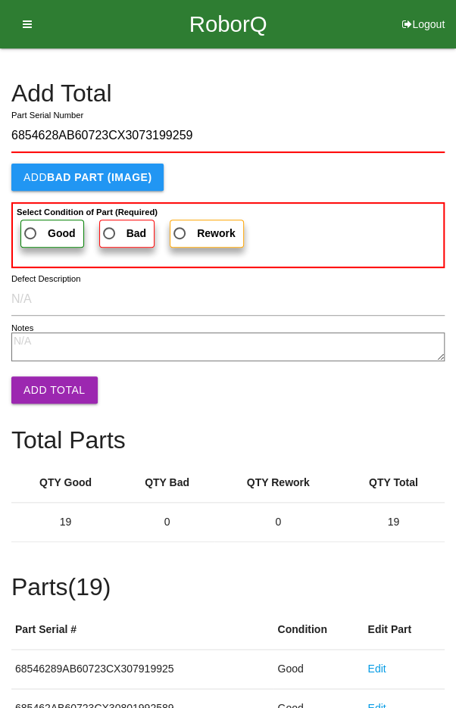
click at [39, 225] on span "Good" at bounding box center [48, 233] width 55 height 19
click at [31, 225] on input "Good" at bounding box center [26, 229] width 10 height 10
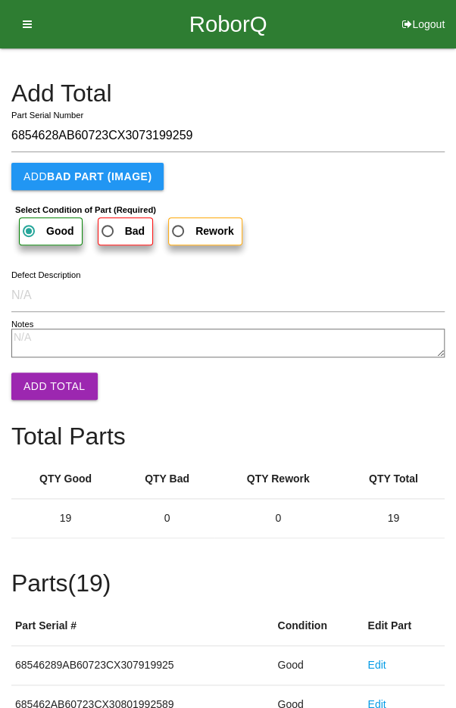
click at [51, 392] on button "Add Total" at bounding box center [54, 386] width 86 height 27
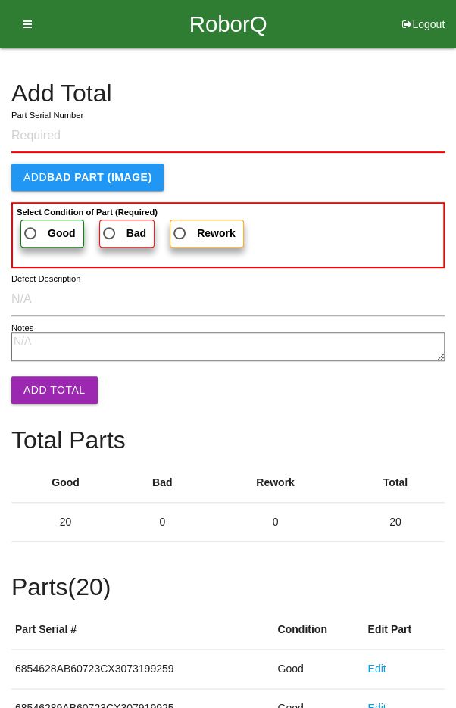
click at [413, 101] on h4 "Add Total" at bounding box center [227, 93] width 433 height 27
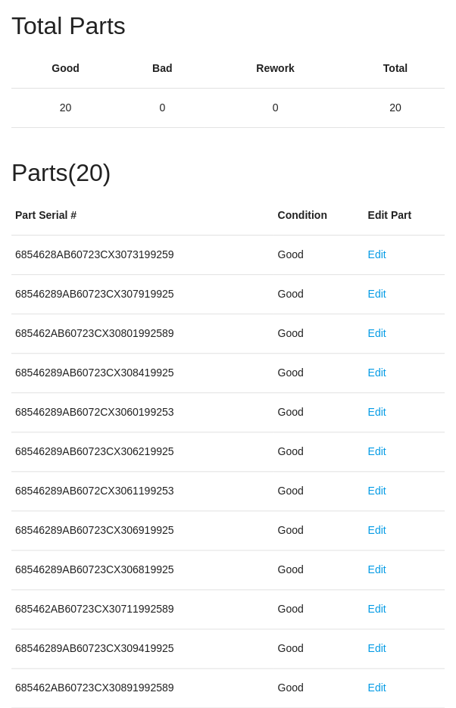
scroll to position [841, 0]
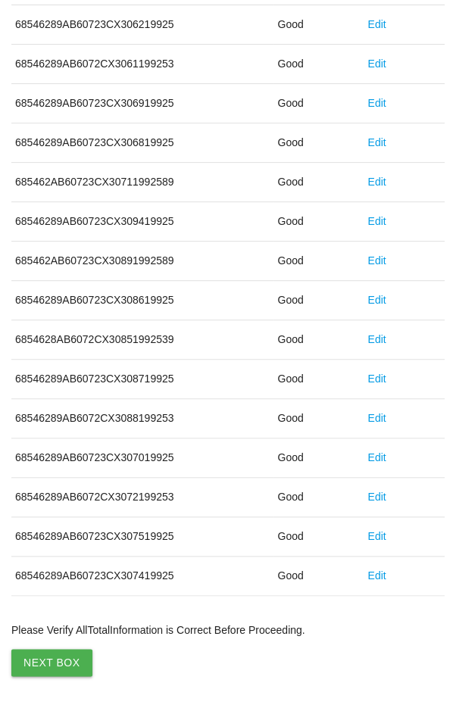
click at [40, 649] on button "Next Box" at bounding box center [51, 662] width 81 height 27
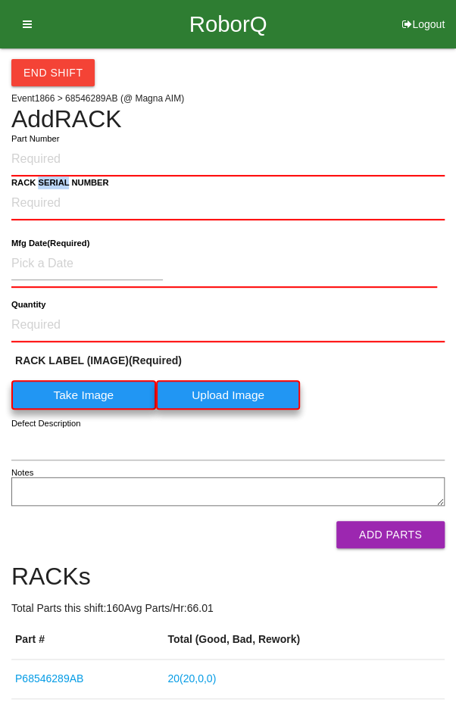
copy b "SERIAL"
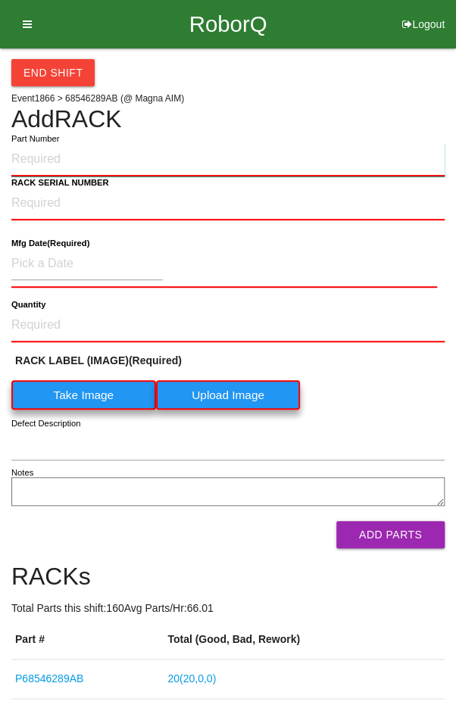
click at [55, 164] on input "Part Number" at bounding box center [227, 159] width 433 height 33
paste input "SERIAL"
click at [69, 154] on input "SERIAL" at bounding box center [227, 159] width 433 height 33
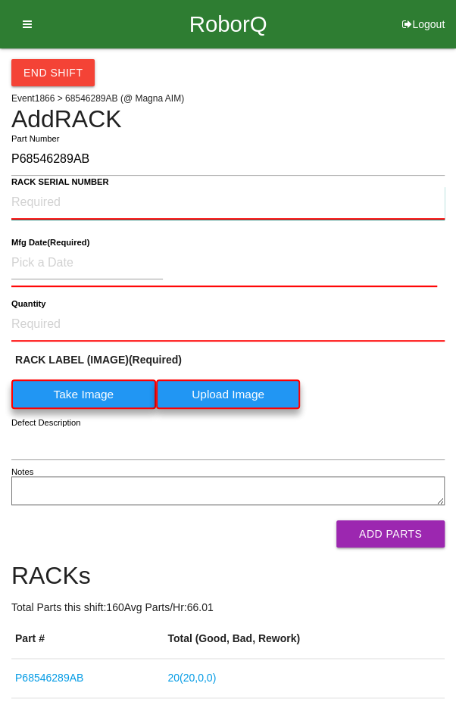
click at [35, 204] on NUMBER "RACK SERIAL NUMBER" at bounding box center [227, 202] width 433 height 33
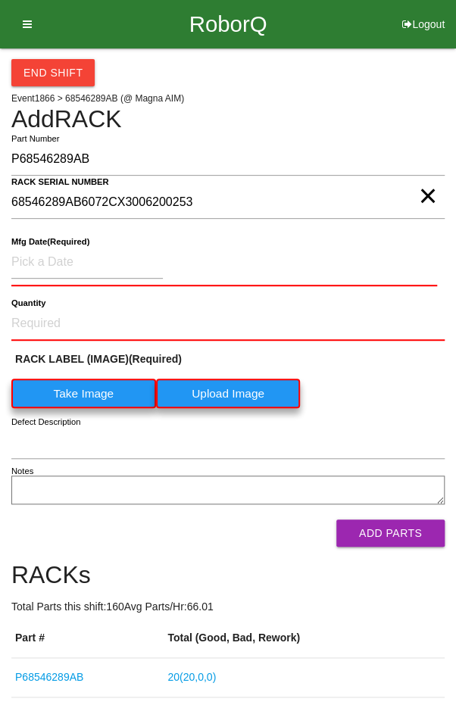
click at [432, 196] on span "×" at bounding box center [427, 181] width 19 height 30
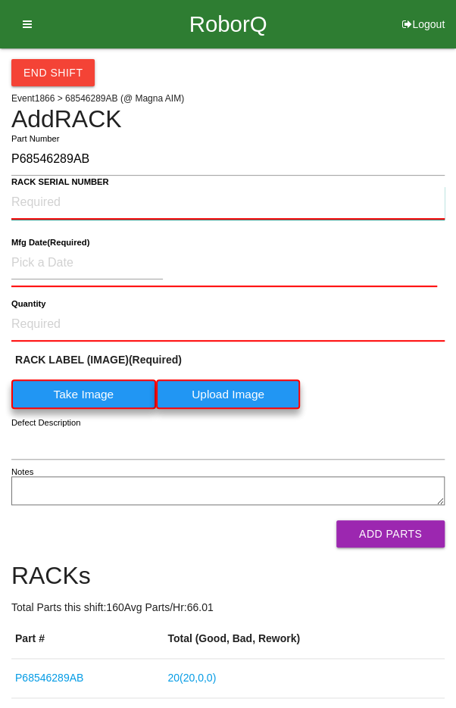
click at [33, 198] on NUMBER "RACK SERIAL NUMBER" at bounding box center [227, 202] width 433 height 33
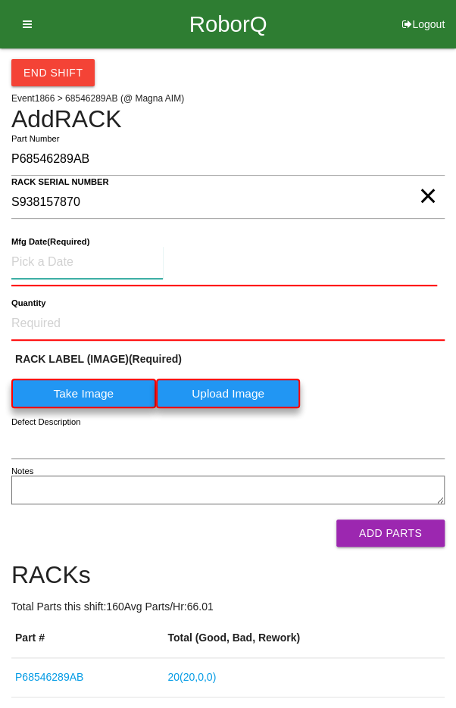
click at [55, 263] on input at bounding box center [86, 262] width 151 height 33
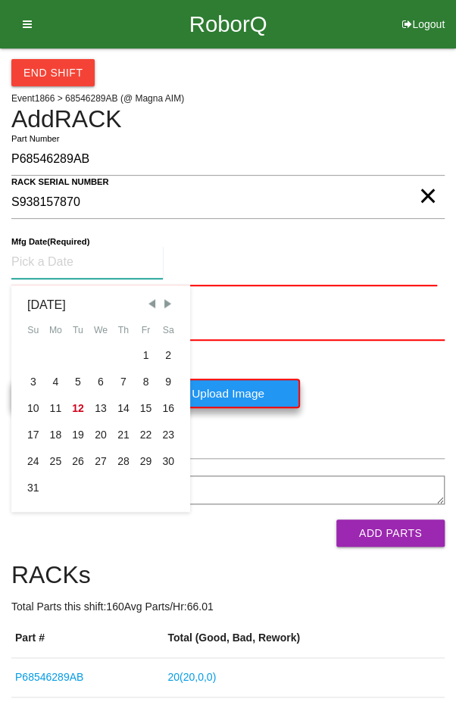
click at [148, 304] on span "Previous Month" at bounding box center [152, 304] width 14 height 14
click at [126, 437] on div "24" at bounding box center [123, 435] width 23 height 27
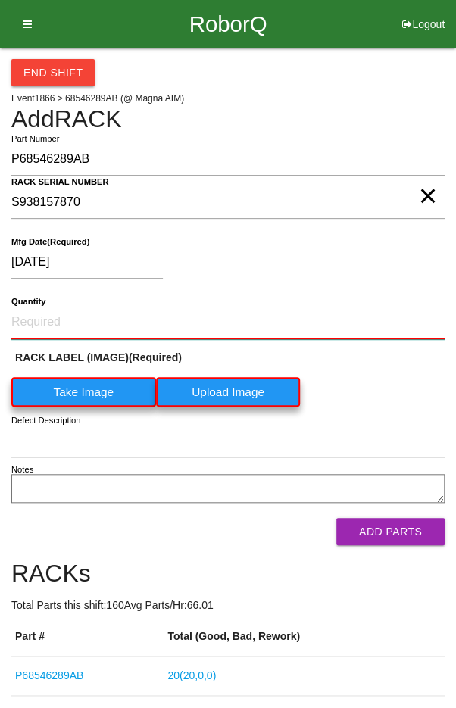
click at [58, 317] on input "Quantity" at bounding box center [227, 322] width 433 height 33
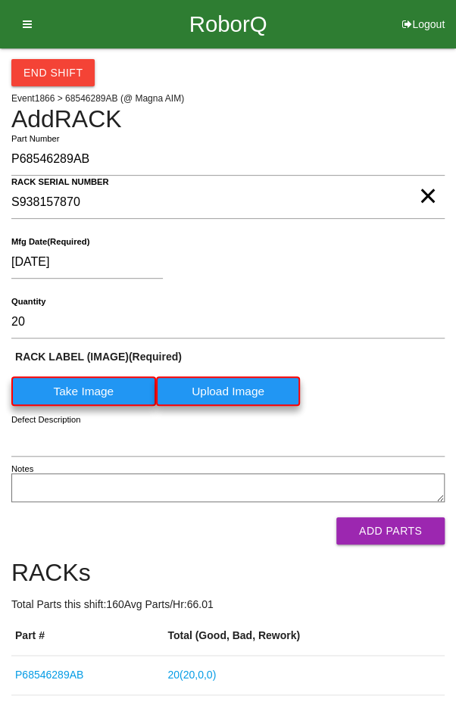
click at [57, 379] on label "Take Image" at bounding box center [83, 391] width 145 height 30
click at [0, 0] on \(IMAGE\) "Take Image" at bounding box center [0, 0] width 0 height 0
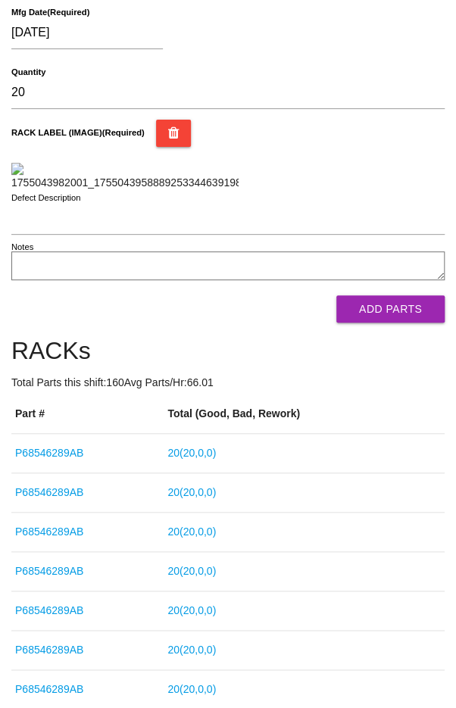
scroll to position [229, 0]
click at [402, 323] on button "Add Parts" at bounding box center [390, 308] width 108 height 27
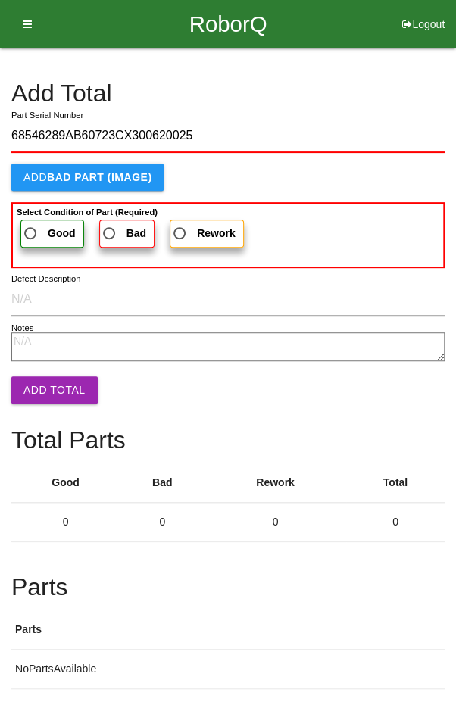
click at [39, 232] on span "Good" at bounding box center [48, 233] width 55 height 19
click at [31, 232] on input "Good" at bounding box center [26, 229] width 10 height 10
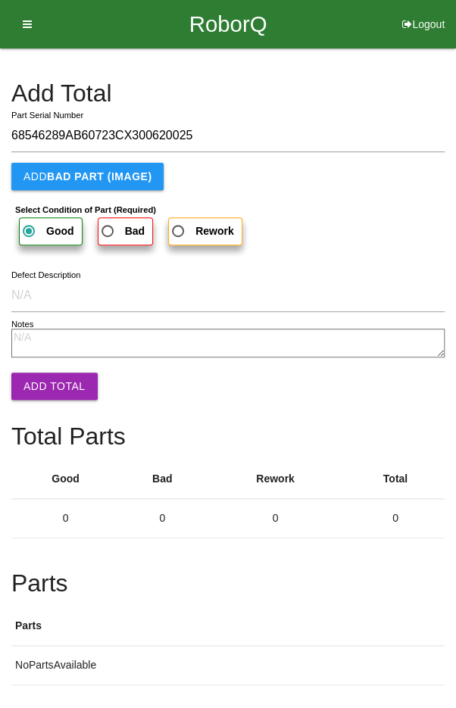
click at [58, 377] on button "Add Total" at bounding box center [54, 386] width 86 height 27
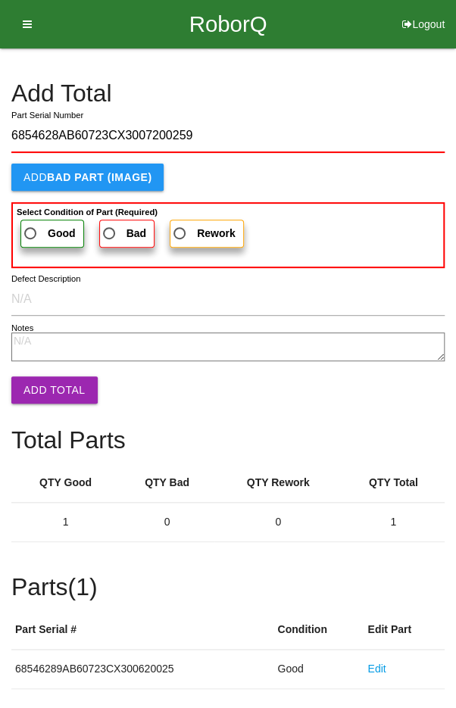
click at [32, 230] on span "Good" at bounding box center [48, 233] width 55 height 19
click at [31, 230] on input "Good" at bounding box center [26, 229] width 10 height 10
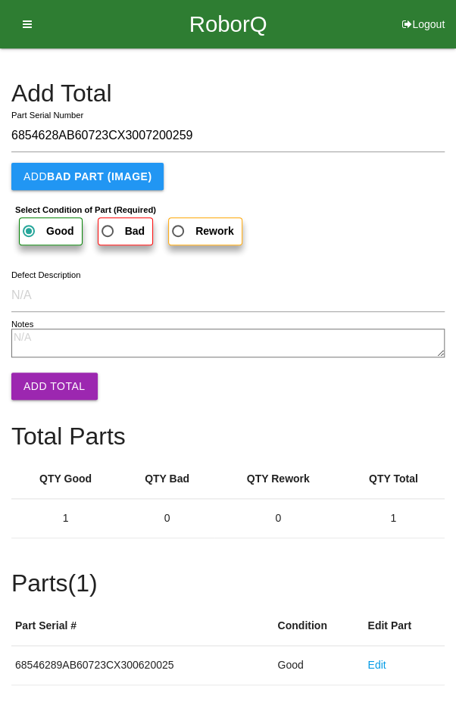
click at [56, 398] on button "Add Total" at bounding box center [54, 386] width 86 height 27
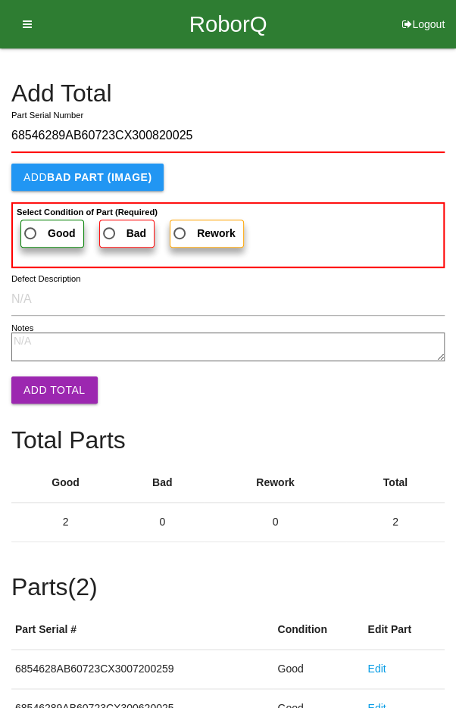
click at [34, 228] on span "Good" at bounding box center [48, 233] width 55 height 19
click at [31, 228] on input "Good" at bounding box center [26, 229] width 10 height 10
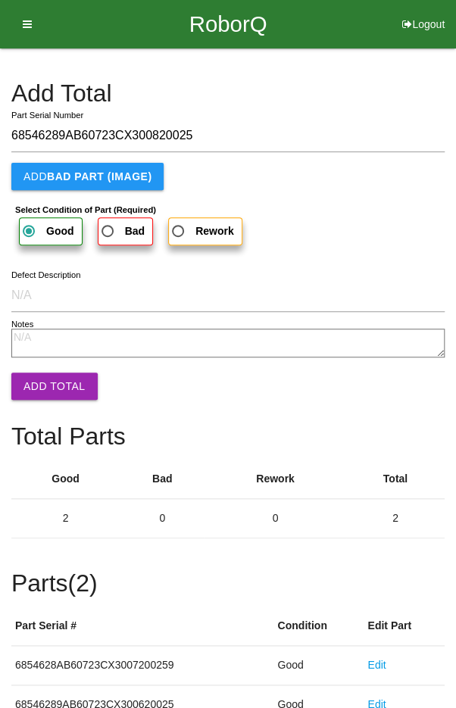
click at [48, 389] on button "Add Total" at bounding box center [54, 386] width 86 height 27
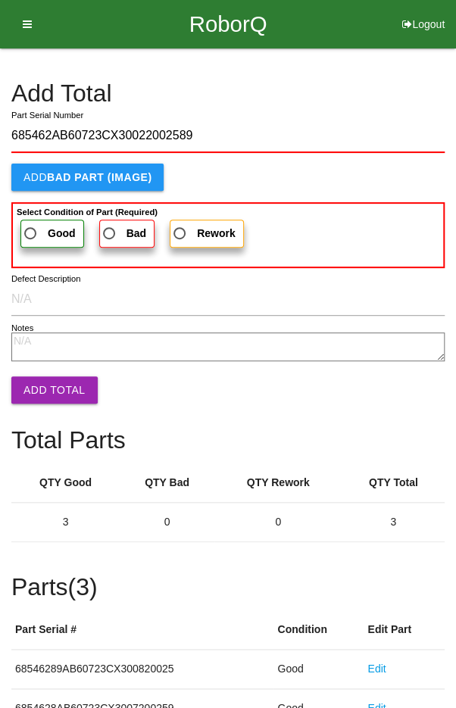
click at [36, 232] on span "Good" at bounding box center [48, 233] width 55 height 19
click at [31, 232] on input "Good" at bounding box center [26, 229] width 10 height 10
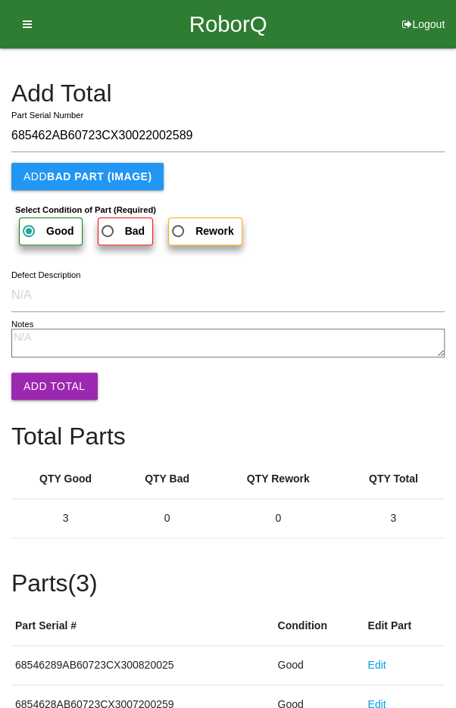
click at [54, 396] on button "Add Total" at bounding box center [54, 386] width 86 height 27
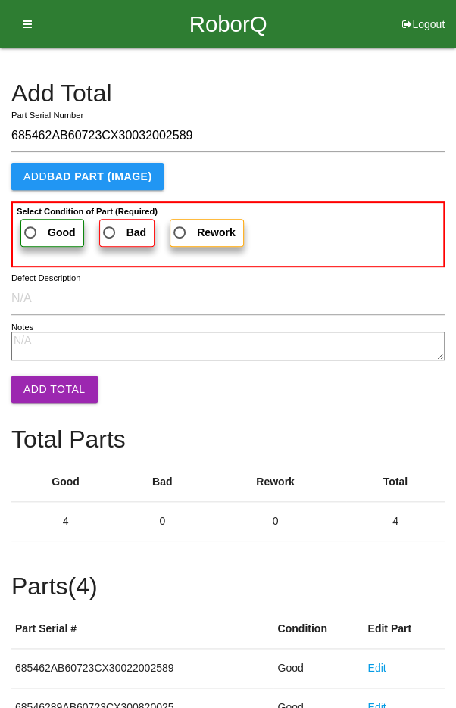
click at [36, 239] on span "Good" at bounding box center [48, 232] width 55 height 19
click at [31, 233] on input "Good" at bounding box center [26, 228] width 10 height 10
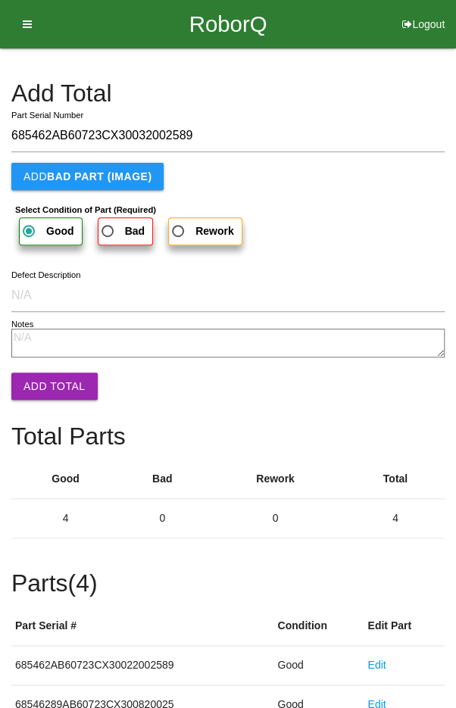
click at [51, 395] on button "Add Total" at bounding box center [54, 386] width 86 height 27
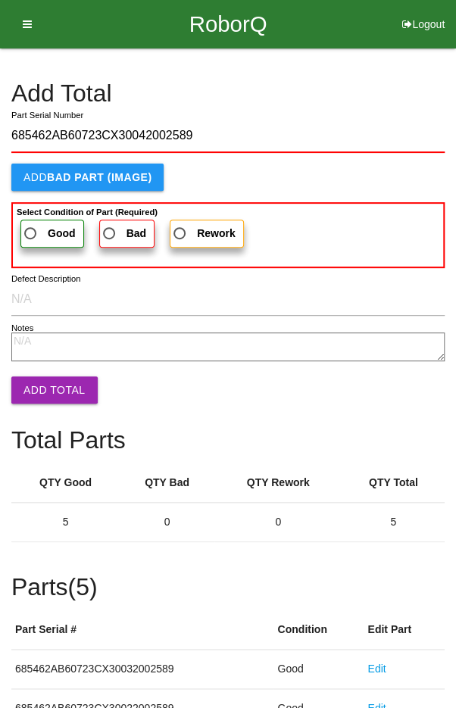
click at [38, 227] on span "Good" at bounding box center [48, 233] width 55 height 19
click at [31, 227] on input "Good" at bounding box center [26, 229] width 10 height 10
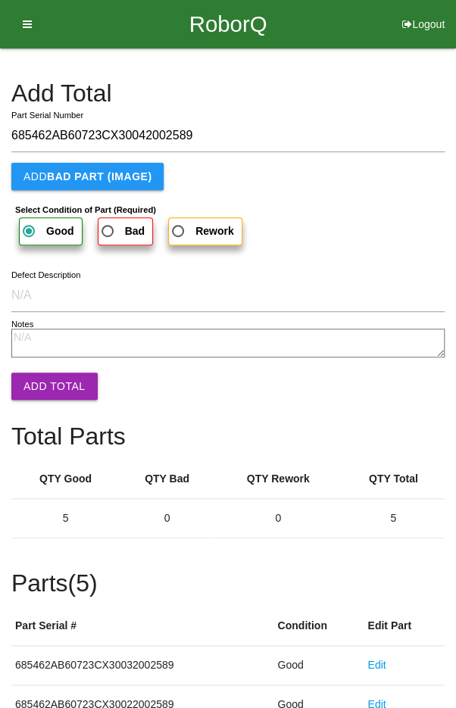
click at [56, 393] on button "Add Total" at bounding box center [54, 386] width 86 height 27
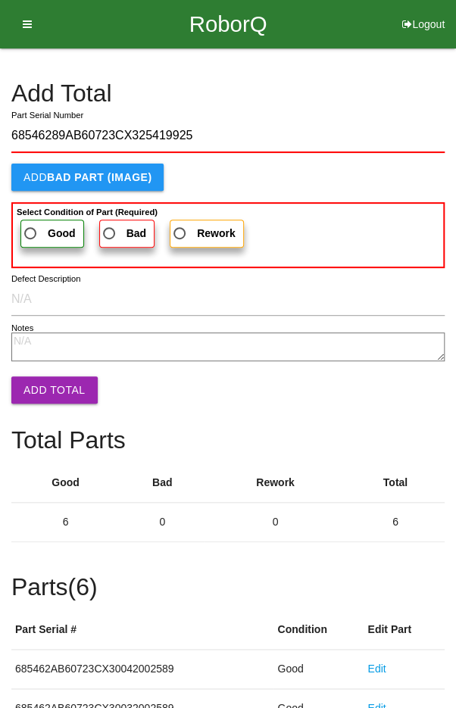
click at [40, 231] on span "Good" at bounding box center [48, 233] width 55 height 19
click at [31, 231] on input "Good" at bounding box center [26, 229] width 10 height 10
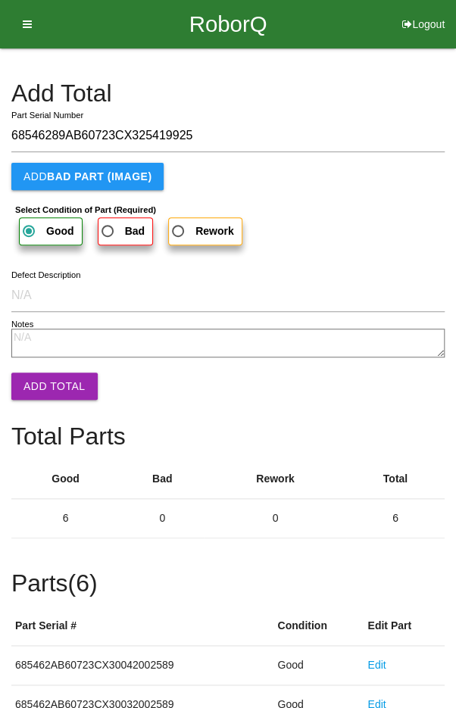
click at [48, 395] on button "Add Total" at bounding box center [54, 386] width 86 height 27
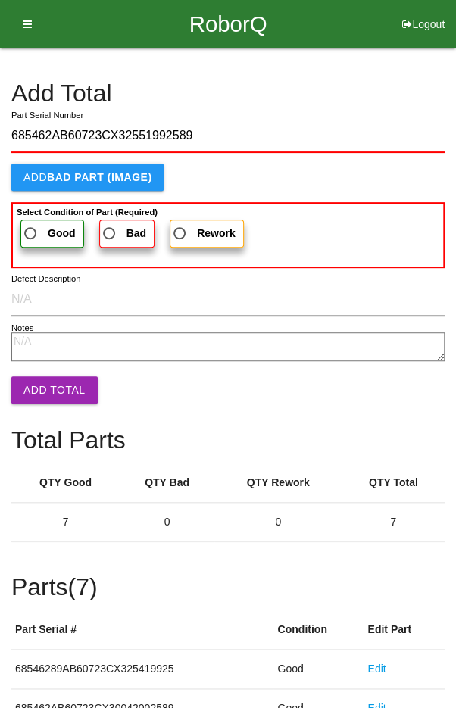
click at [38, 227] on span "Good" at bounding box center [48, 233] width 55 height 19
click at [31, 227] on input "Good" at bounding box center [26, 229] width 10 height 10
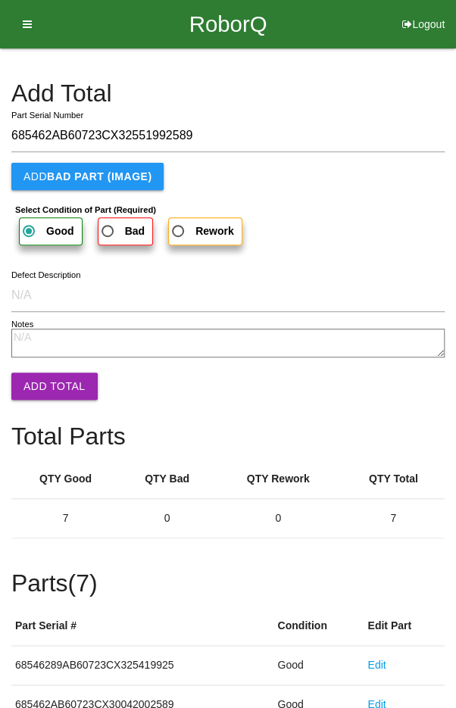
click at [56, 391] on button "Add Total" at bounding box center [54, 386] width 86 height 27
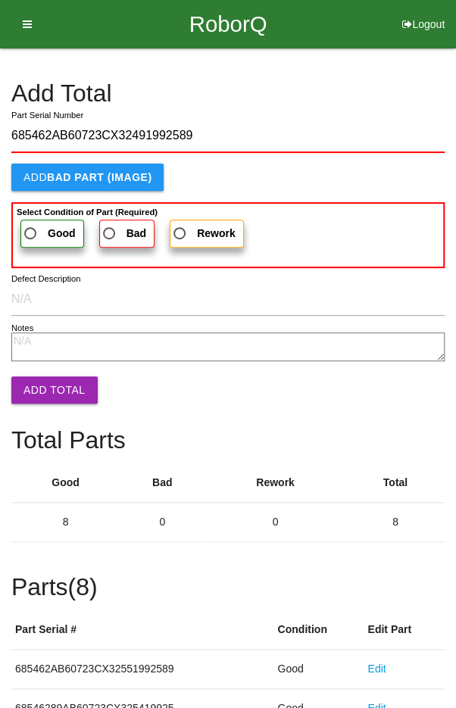
click at [36, 229] on span "Good" at bounding box center [48, 233] width 55 height 19
click at [31, 229] on input "Good" at bounding box center [26, 229] width 10 height 10
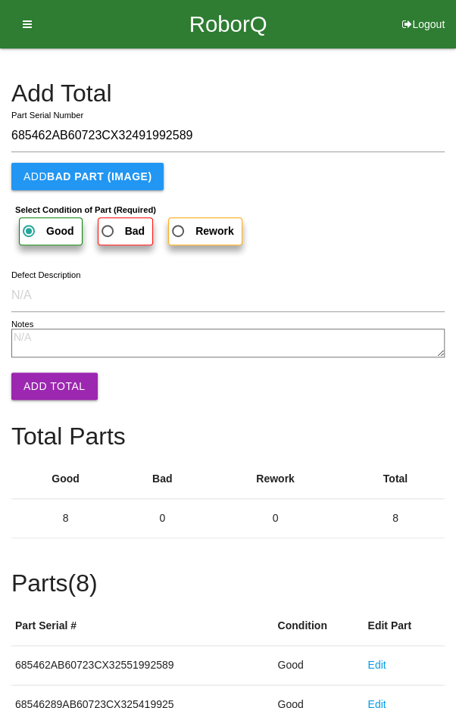
click at [55, 390] on button "Add Total" at bounding box center [54, 386] width 86 height 27
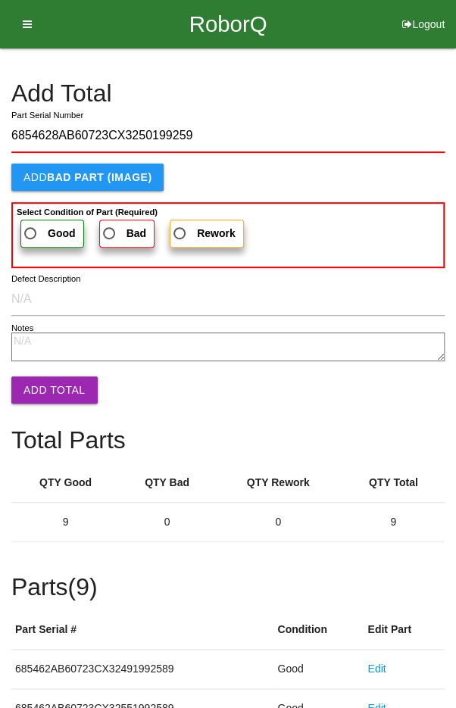
click at [39, 231] on span "Good" at bounding box center [48, 233] width 55 height 19
click at [31, 231] on input "Good" at bounding box center [26, 229] width 10 height 10
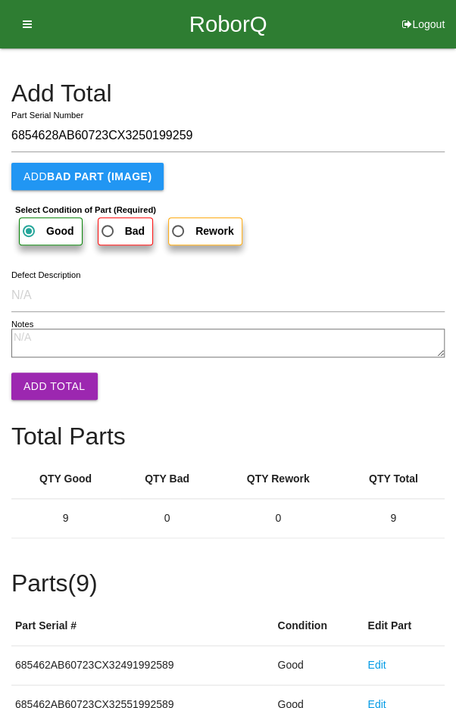
click at [51, 391] on button "Add Total" at bounding box center [54, 386] width 86 height 27
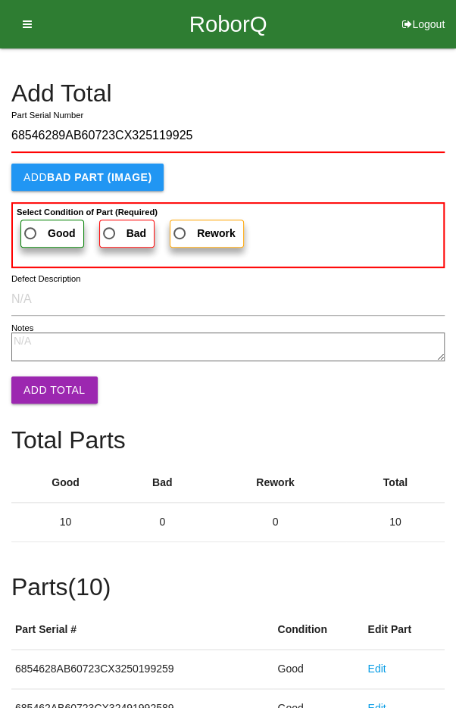
click at [39, 225] on span "Good" at bounding box center [48, 233] width 55 height 19
click at [31, 225] on input "Good" at bounding box center [26, 229] width 10 height 10
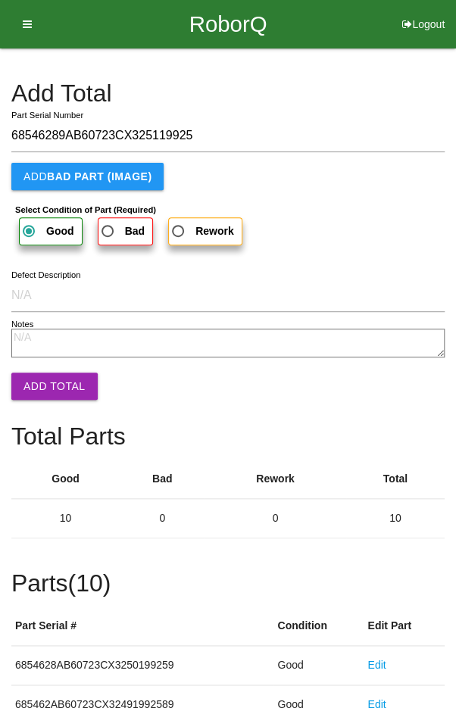
click at [52, 392] on button "Add Total" at bounding box center [54, 386] width 86 height 27
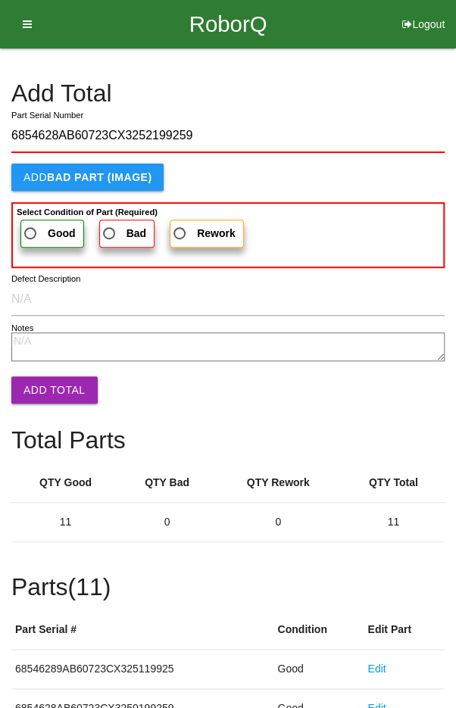
click at [36, 230] on span "Good" at bounding box center [48, 233] width 55 height 19
click at [31, 230] on input "Good" at bounding box center [26, 229] width 10 height 10
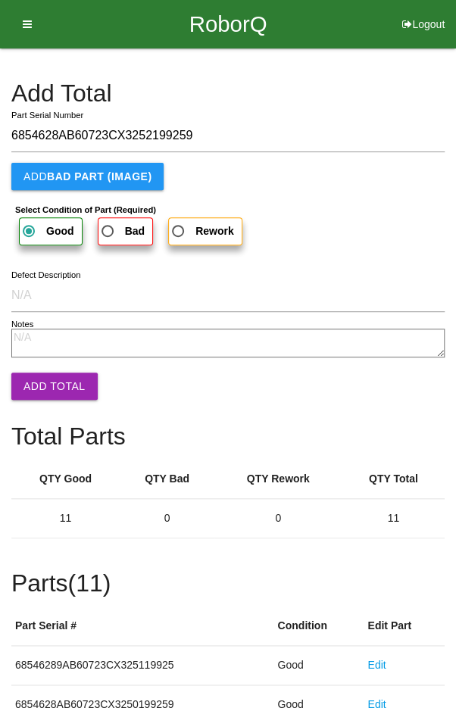
click at [53, 392] on button "Add Total" at bounding box center [54, 386] width 86 height 27
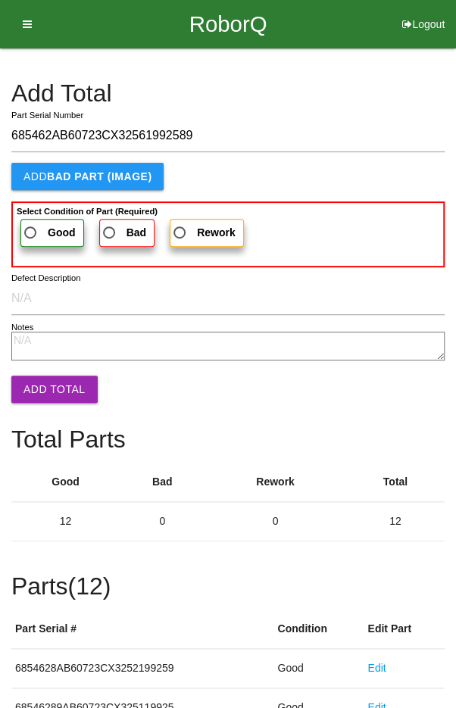
click at [34, 223] on span "Good" at bounding box center [48, 232] width 55 height 19
click at [31, 223] on input "Good" at bounding box center [26, 228] width 10 height 10
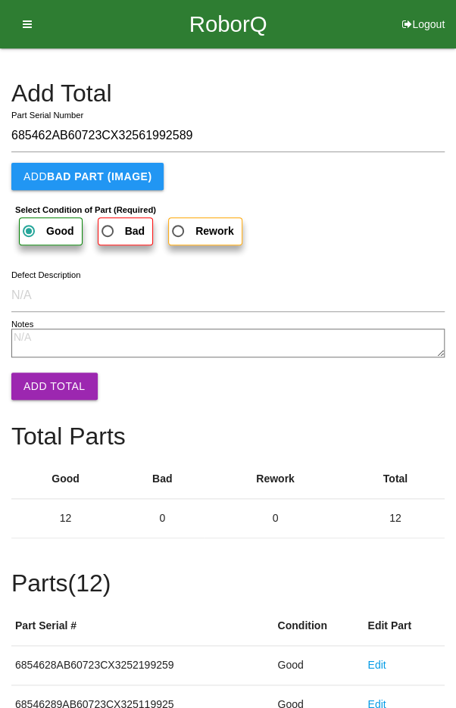
click at [56, 399] on button "Add Total" at bounding box center [54, 386] width 86 height 27
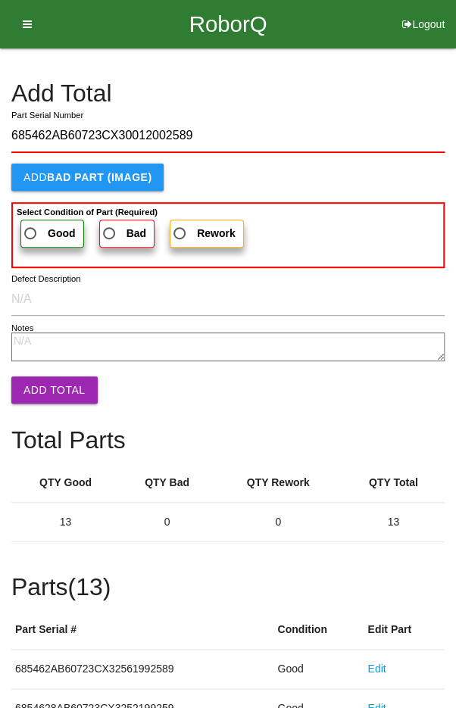
click at [36, 233] on span "Good" at bounding box center [48, 233] width 55 height 19
click at [31, 233] on input "Good" at bounding box center [26, 229] width 10 height 10
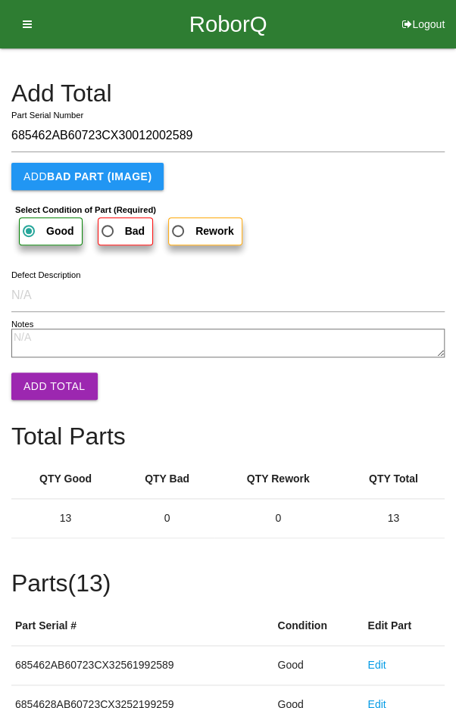
click at [57, 385] on button "Add Total" at bounding box center [54, 386] width 86 height 27
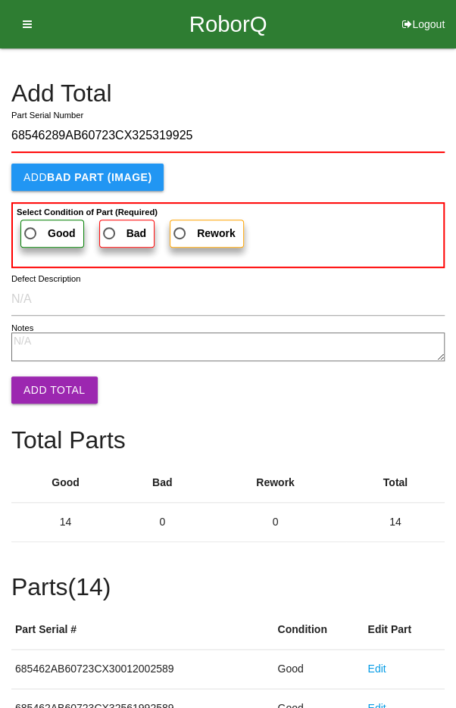
click at [37, 222] on label "Good" at bounding box center [52, 234] width 64 height 28
click at [31, 224] on input "Good" at bounding box center [26, 229] width 10 height 10
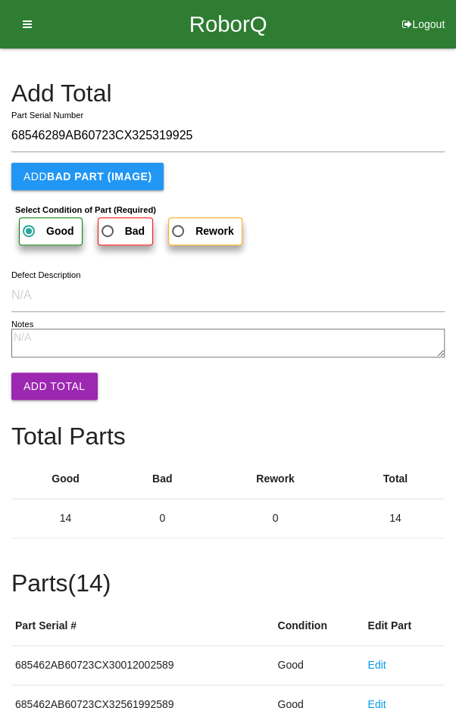
click at [49, 391] on button "Add Total" at bounding box center [54, 386] width 86 height 27
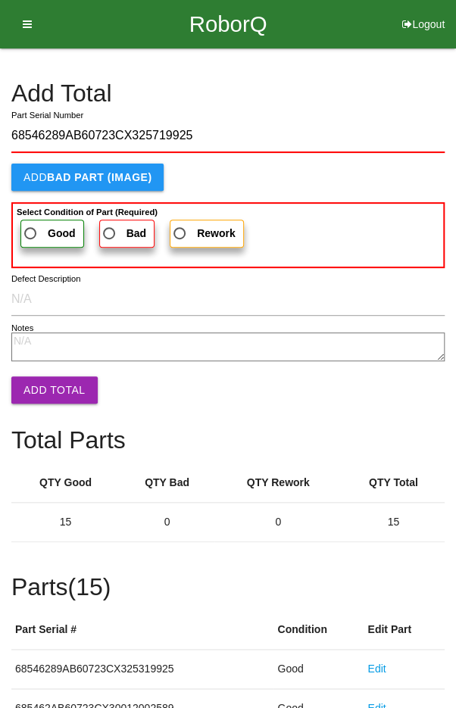
click at [42, 224] on span "Good" at bounding box center [48, 233] width 55 height 19
click at [31, 224] on input "Good" at bounding box center [26, 229] width 10 height 10
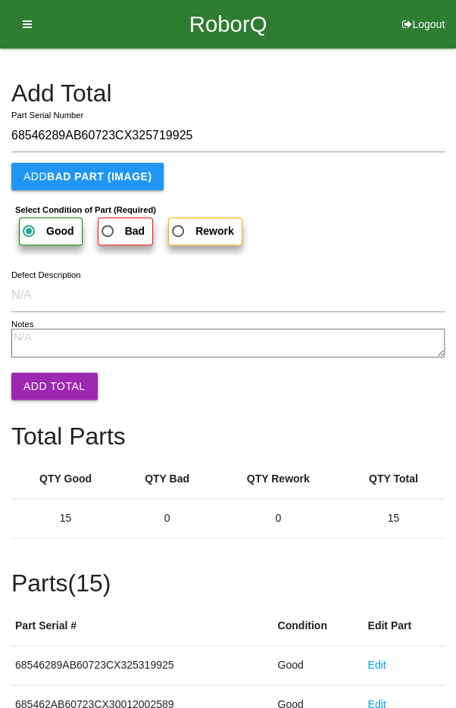
click at [59, 384] on button "Add Total" at bounding box center [54, 386] width 86 height 27
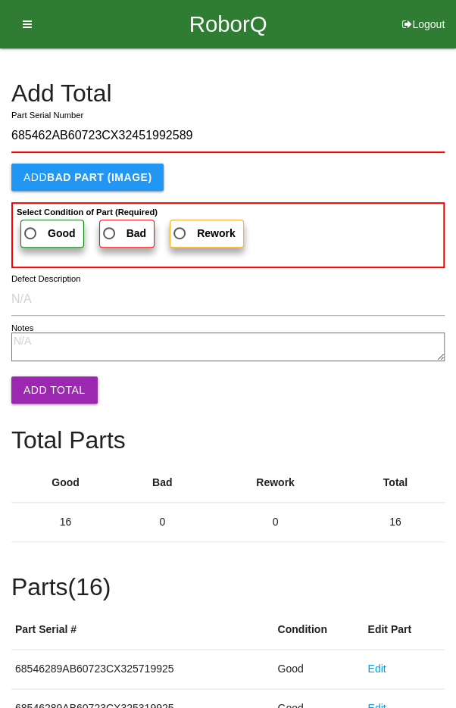
click at [33, 228] on span "Good" at bounding box center [48, 233] width 55 height 19
click at [31, 228] on input "Good" at bounding box center [26, 229] width 10 height 10
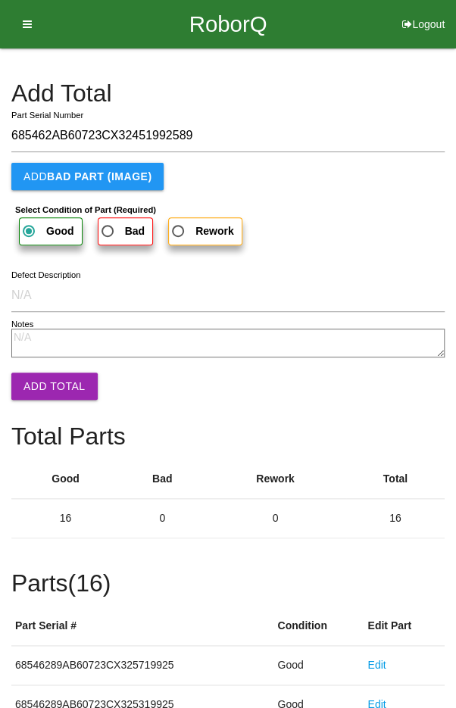
click at [55, 398] on button "Add Total" at bounding box center [54, 386] width 86 height 27
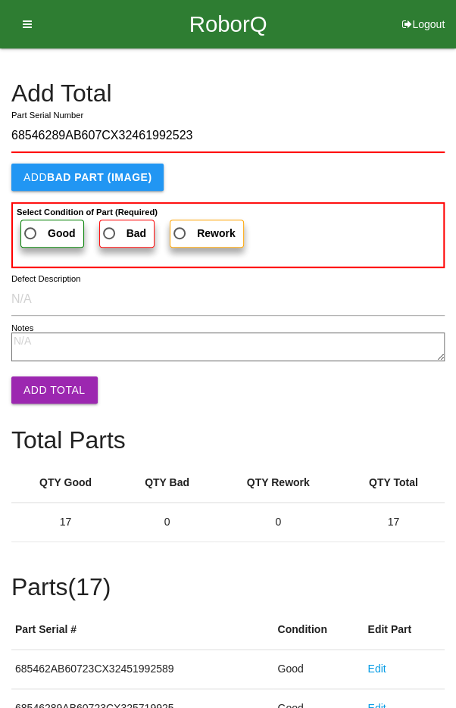
click at [38, 220] on label "Good" at bounding box center [52, 234] width 64 height 28
click at [31, 224] on input "Good" at bounding box center [26, 229] width 10 height 10
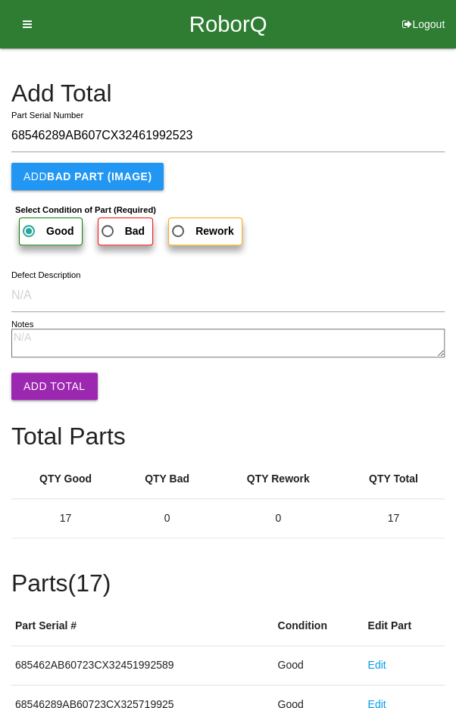
click at [57, 393] on button "Add Total" at bounding box center [54, 386] width 86 height 27
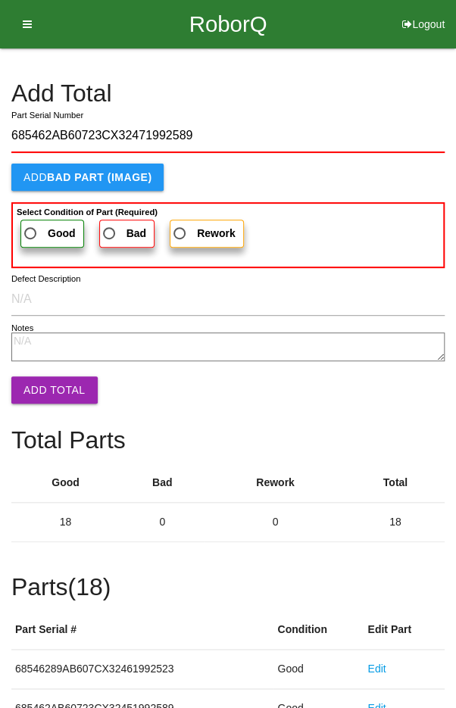
click at [35, 224] on span "Good" at bounding box center [48, 233] width 55 height 19
click at [31, 224] on input "Good" at bounding box center [26, 229] width 10 height 10
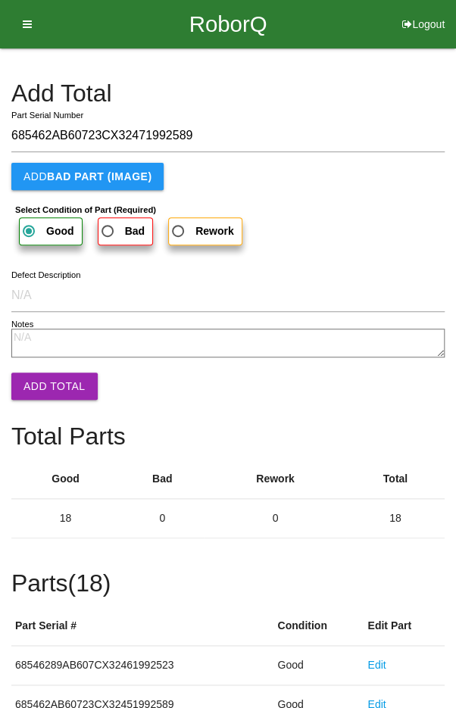
click at [62, 392] on button "Add Total" at bounding box center [54, 386] width 86 height 27
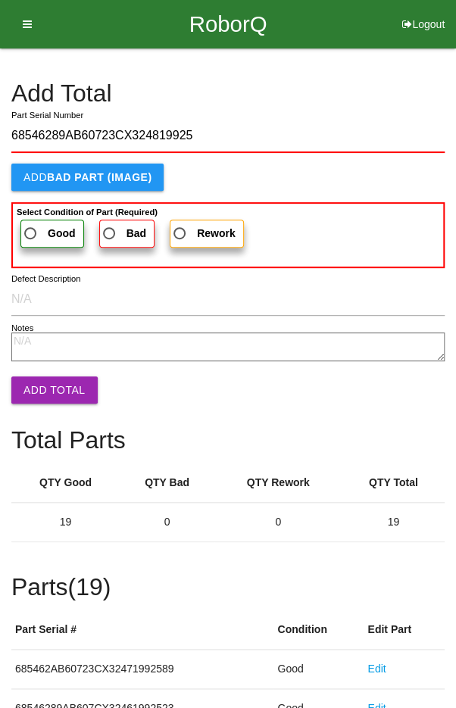
click at [41, 232] on span "Good" at bounding box center [48, 233] width 55 height 19
click at [31, 232] on input "Good" at bounding box center [26, 229] width 10 height 10
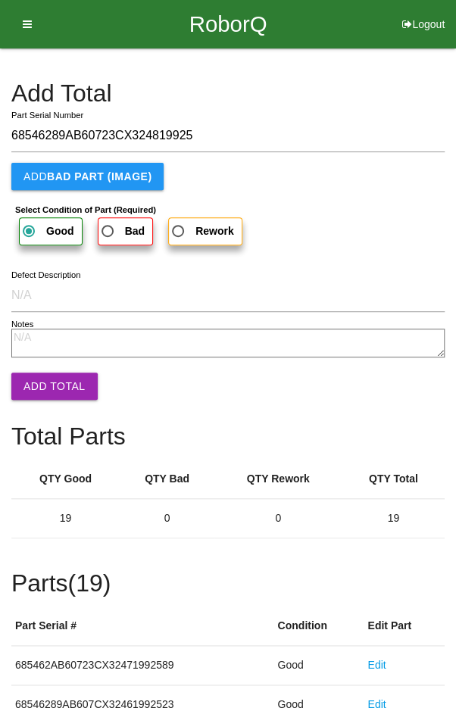
click at [57, 394] on button "Add Total" at bounding box center [54, 386] width 86 height 27
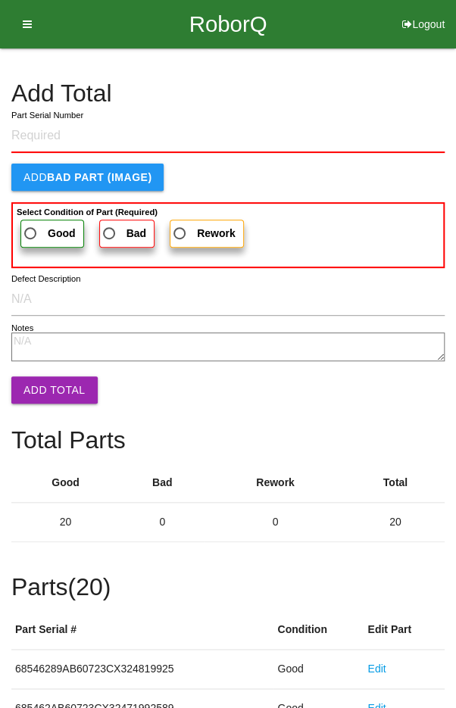
click at [376, 88] on h4 "Add Total" at bounding box center [227, 93] width 433 height 27
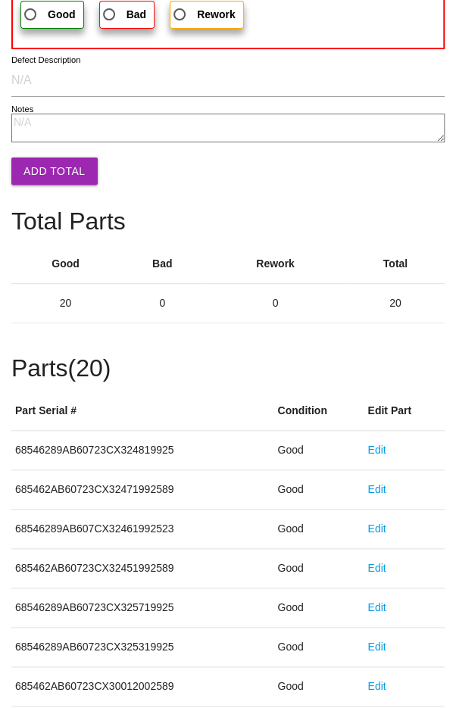
scroll to position [841, 0]
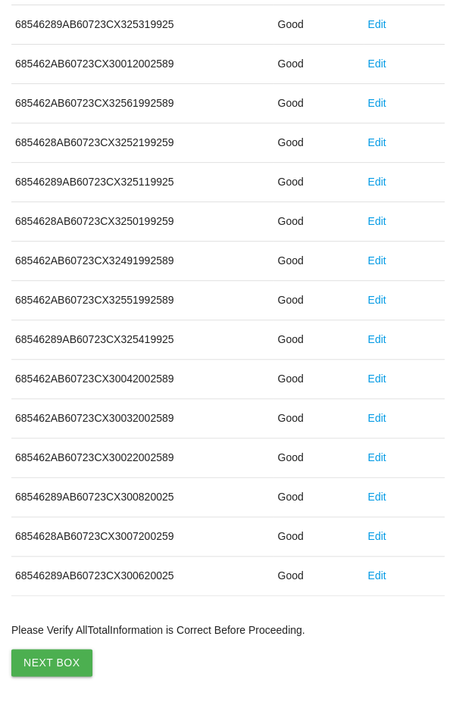
click at [48, 654] on button "Next Box" at bounding box center [51, 662] width 81 height 27
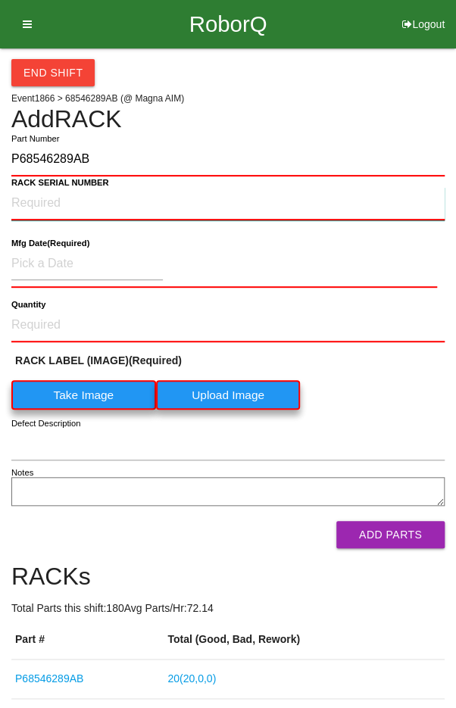
click at [39, 204] on NUMBER "RACK SERIAL NUMBER" at bounding box center [227, 203] width 433 height 33
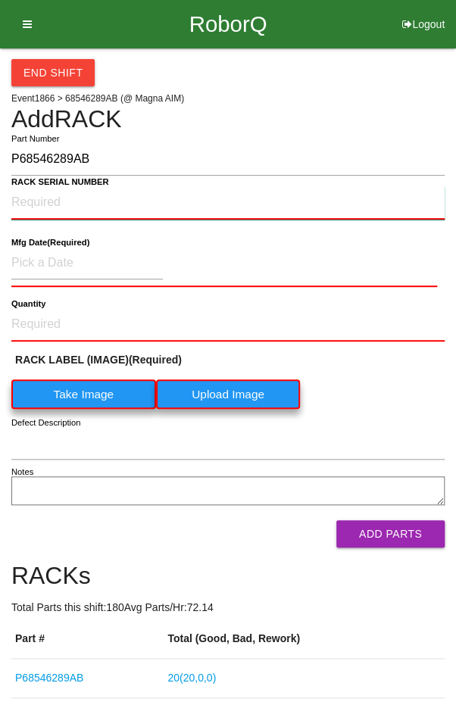
click at [48, 194] on NUMBER "RACK SERIAL NUMBER" at bounding box center [227, 202] width 433 height 33
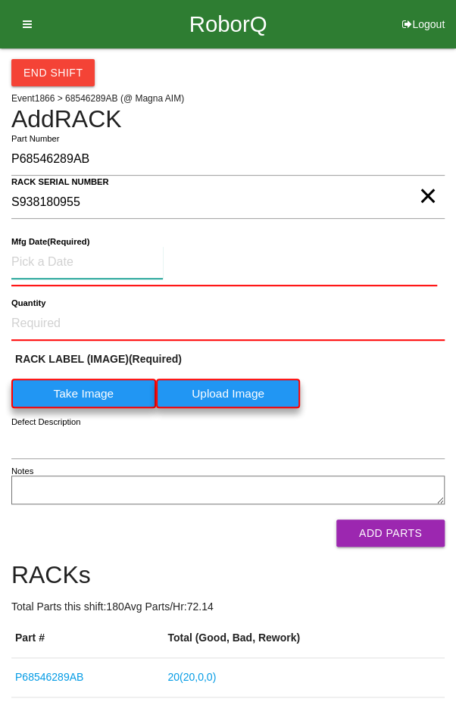
click at [67, 265] on input at bounding box center [86, 262] width 151 height 33
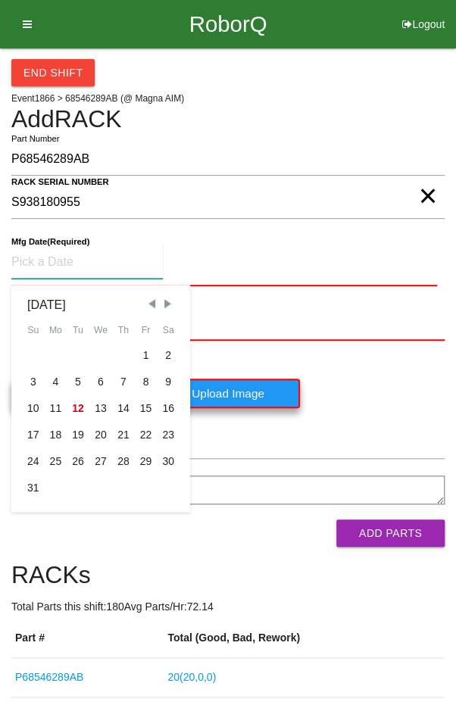
click at [136, 303] on div "[DATE]" at bounding box center [100, 304] width 147 height 18
click at [148, 301] on span "Previous Month" at bounding box center [152, 304] width 14 height 14
click at [120, 436] on div "24" at bounding box center [123, 435] width 23 height 27
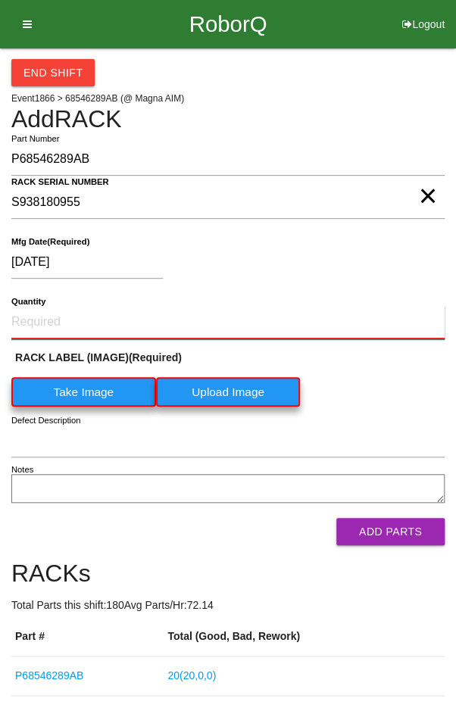
click at [66, 314] on input "Quantity" at bounding box center [227, 322] width 433 height 33
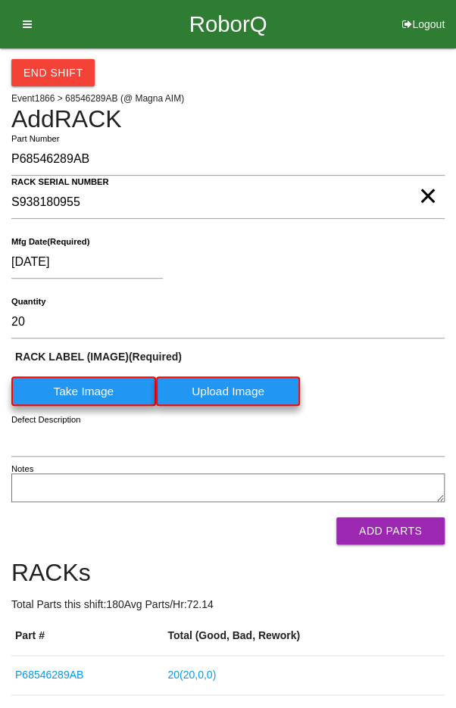
click at [93, 382] on label "Take Image" at bounding box center [83, 391] width 145 height 30
click at [0, 0] on \(IMAGE\) "Take Image" at bounding box center [0, 0] width 0 height 0
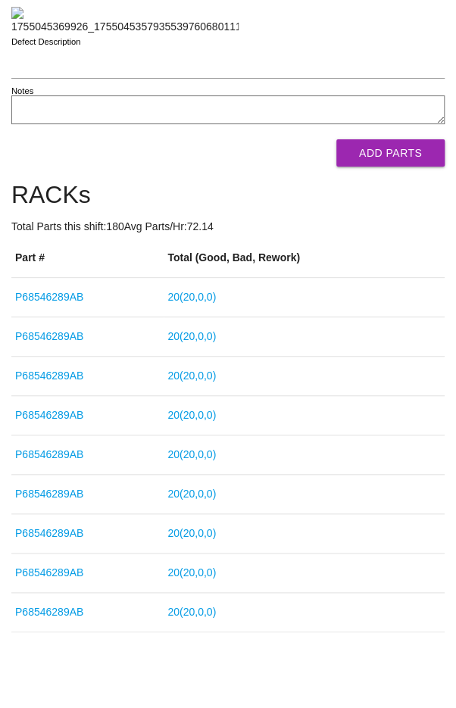
click at [400, 167] on button "Add Parts" at bounding box center [390, 152] width 108 height 27
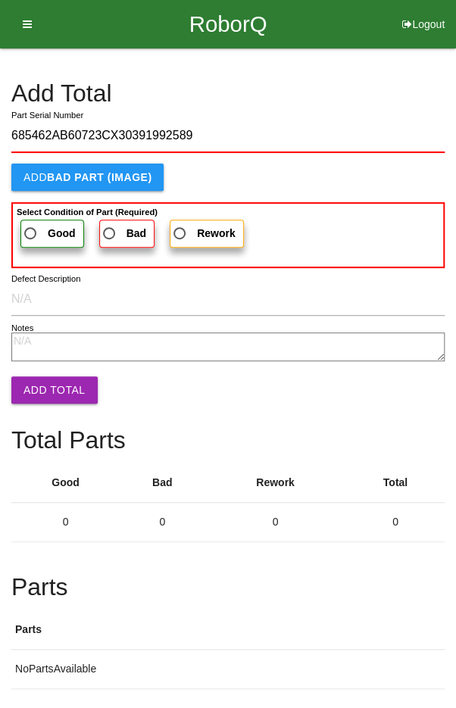
click at [43, 220] on label "Good" at bounding box center [52, 234] width 64 height 28
click at [31, 224] on input "Good" at bounding box center [26, 229] width 10 height 10
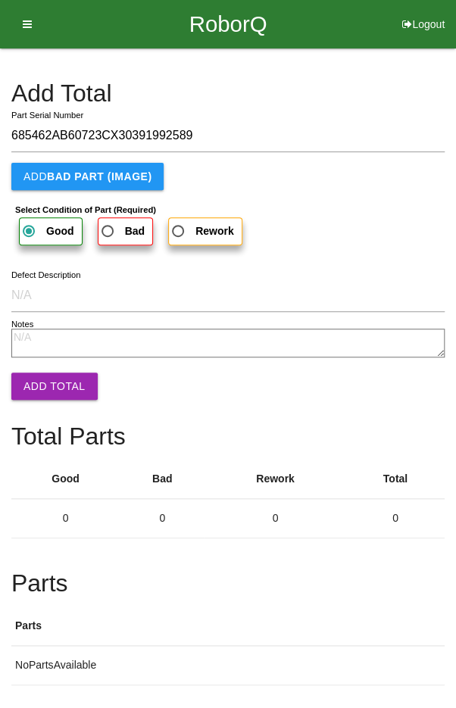
click at [48, 374] on button "Add Total" at bounding box center [54, 386] width 86 height 27
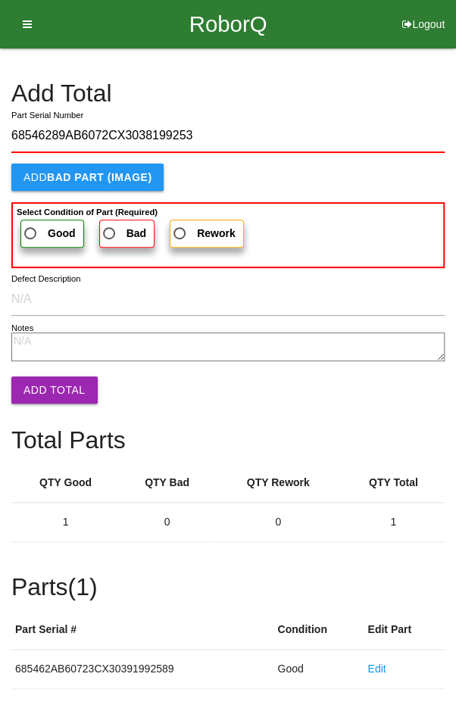
click at [37, 224] on span "Good" at bounding box center [48, 233] width 55 height 19
click at [31, 224] on input "Good" at bounding box center [26, 229] width 10 height 10
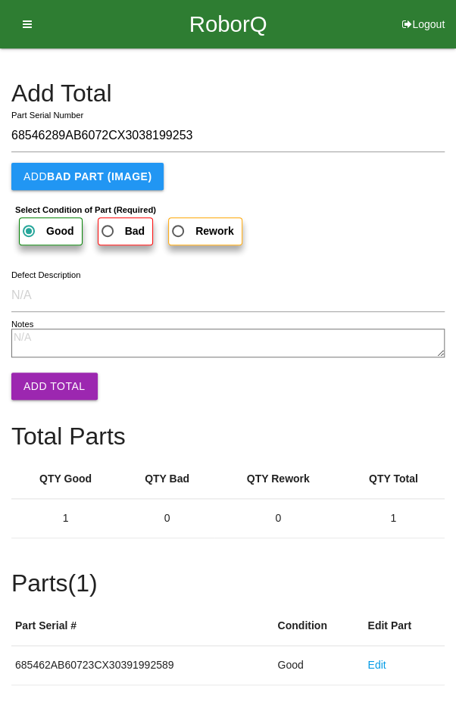
click at [53, 389] on button "Add Total" at bounding box center [54, 386] width 86 height 27
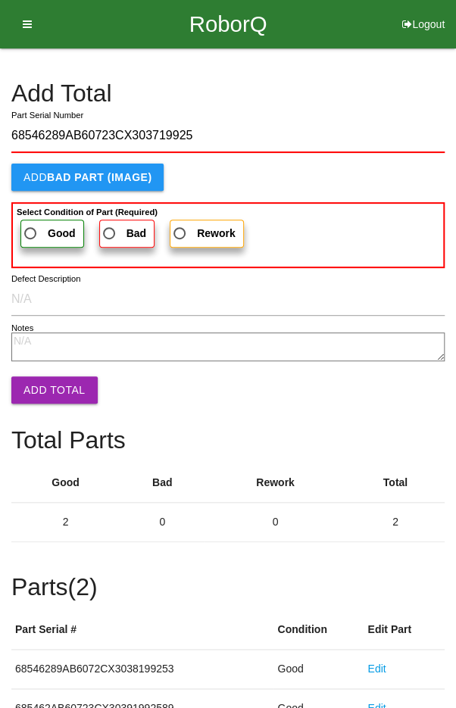
click at [36, 221] on label "Good" at bounding box center [52, 234] width 64 height 28
click at [31, 224] on input "Good" at bounding box center [26, 229] width 10 height 10
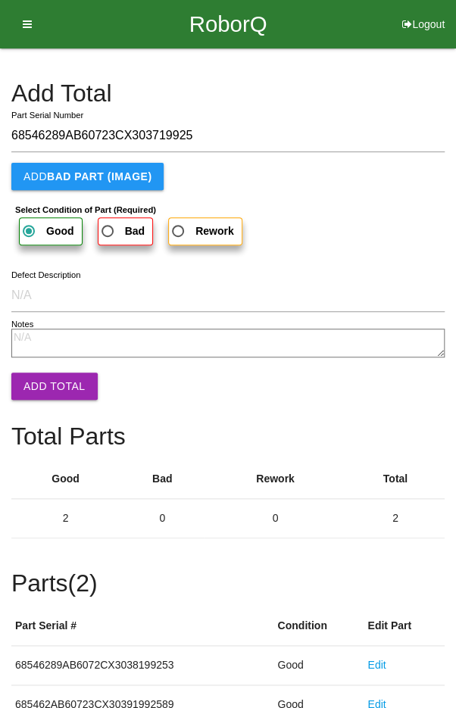
click at [45, 382] on button "Add Total" at bounding box center [54, 386] width 86 height 27
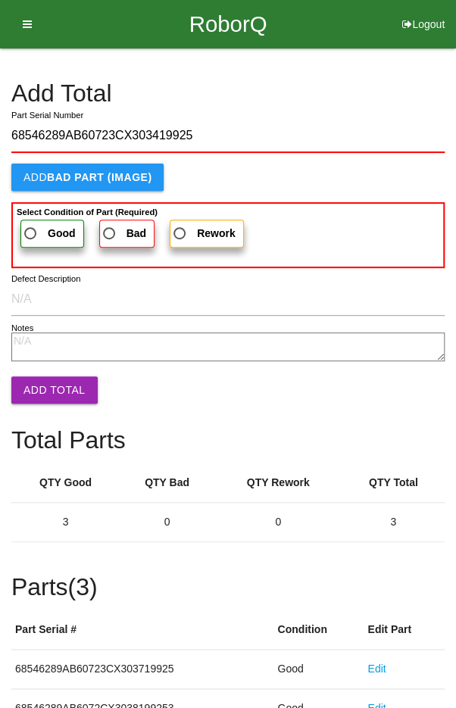
click at [41, 224] on span "Good" at bounding box center [48, 233] width 55 height 19
click at [31, 224] on input "Good" at bounding box center [26, 229] width 10 height 10
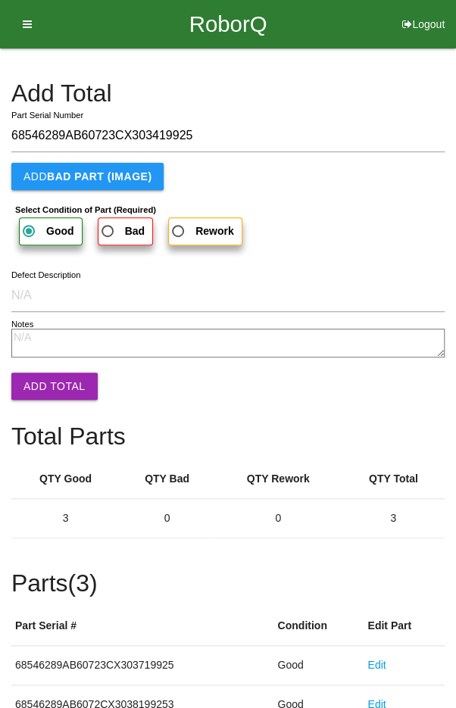
click at [50, 387] on button "Add Total" at bounding box center [54, 386] width 86 height 27
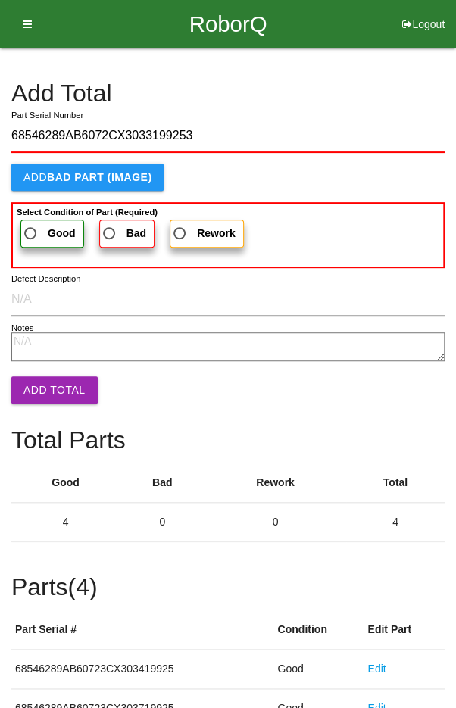
click at [42, 225] on span "Good" at bounding box center [48, 233] width 55 height 19
click at [31, 225] on input "Good" at bounding box center [26, 229] width 10 height 10
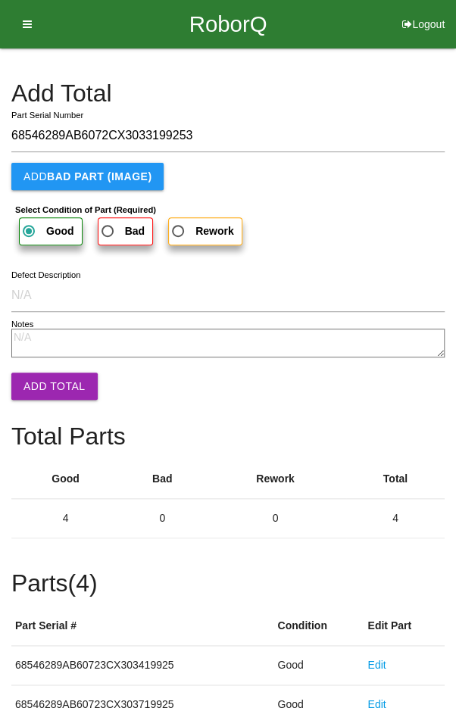
click at [55, 398] on button "Add Total" at bounding box center [54, 386] width 86 height 27
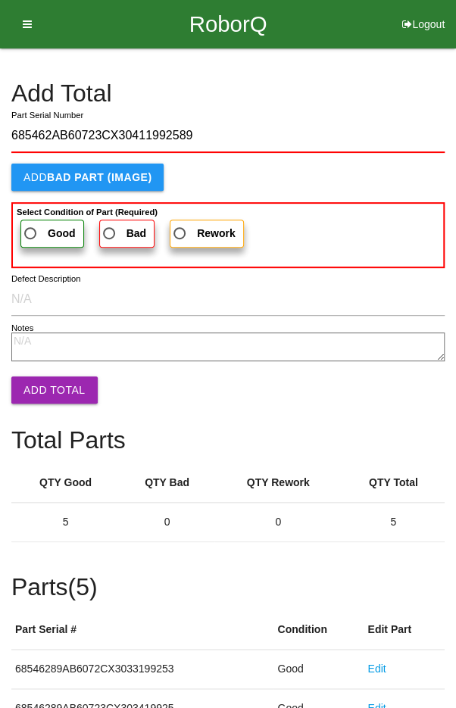
click at [45, 226] on span "Good" at bounding box center [48, 233] width 55 height 19
click at [31, 226] on input "Good" at bounding box center [26, 229] width 10 height 10
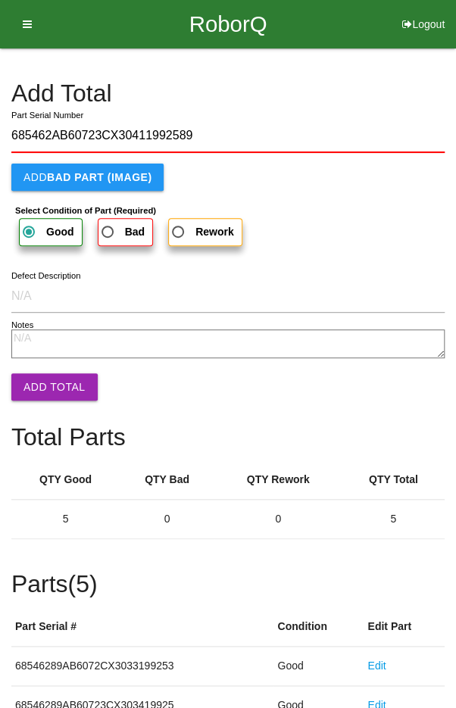
click at [53, 390] on button "Add Total" at bounding box center [54, 386] width 86 height 27
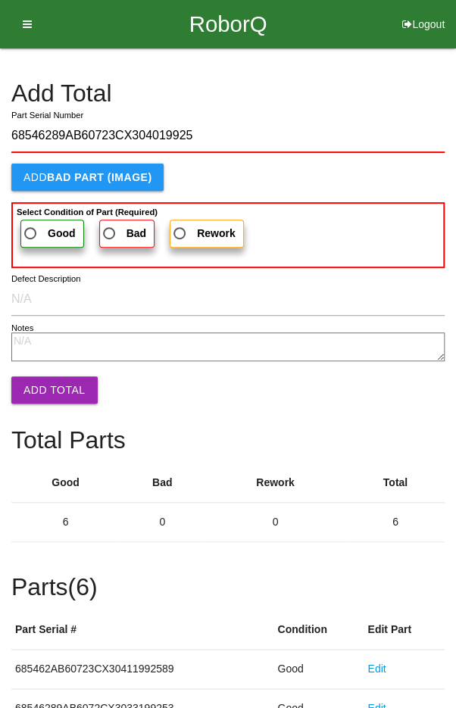
click at [36, 230] on span "Good" at bounding box center [48, 233] width 55 height 19
click at [31, 230] on input "Good" at bounding box center [26, 229] width 10 height 10
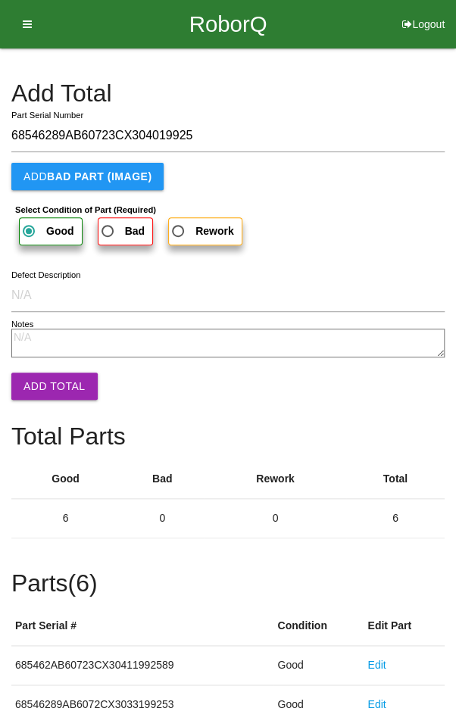
click at [43, 384] on button "Add Total" at bounding box center [54, 386] width 86 height 27
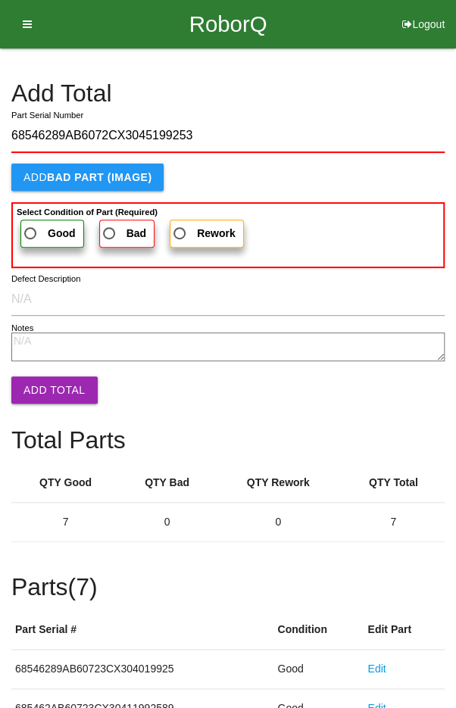
click at [42, 229] on span "Good" at bounding box center [48, 233] width 55 height 19
click at [31, 229] on input "Good" at bounding box center [26, 229] width 10 height 10
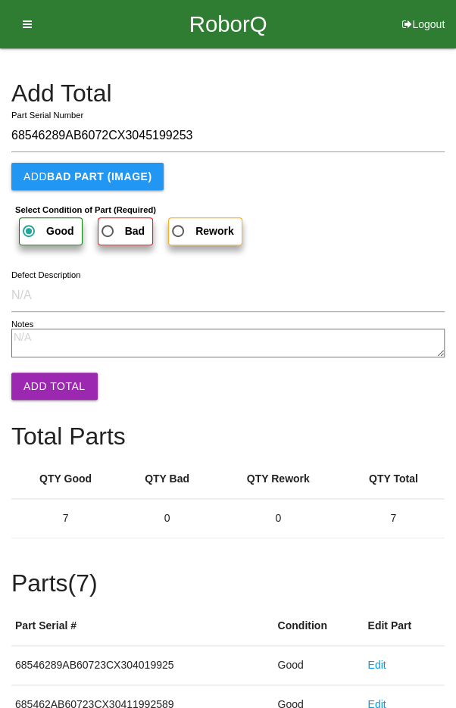
click at [48, 377] on button "Add Total" at bounding box center [54, 386] width 86 height 27
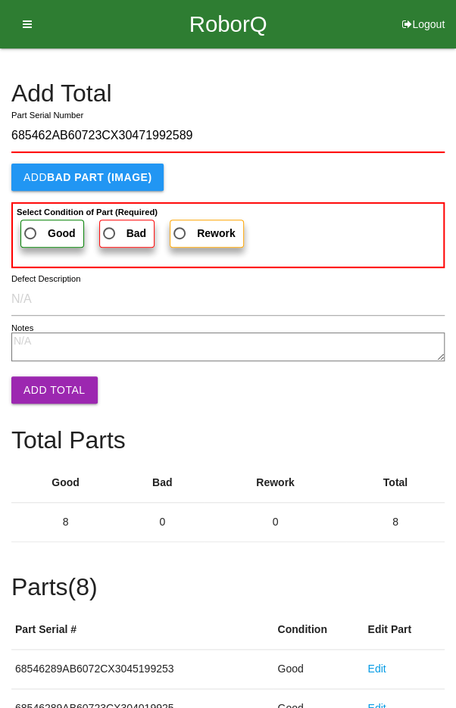
click at [36, 226] on span "Good" at bounding box center [48, 233] width 55 height 19
click at [31, 226] on input "Good" at bounding box center [26, 229] width 10 height 10
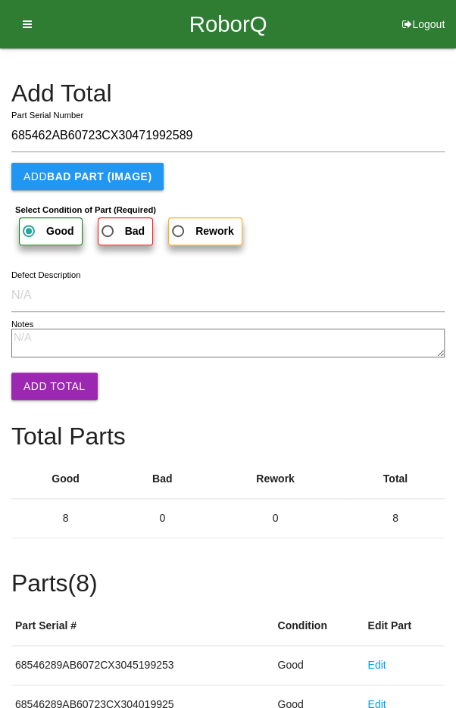
click at [53, 382] on button "Add Total" at bounding box center [54, 386] width 86 height 27
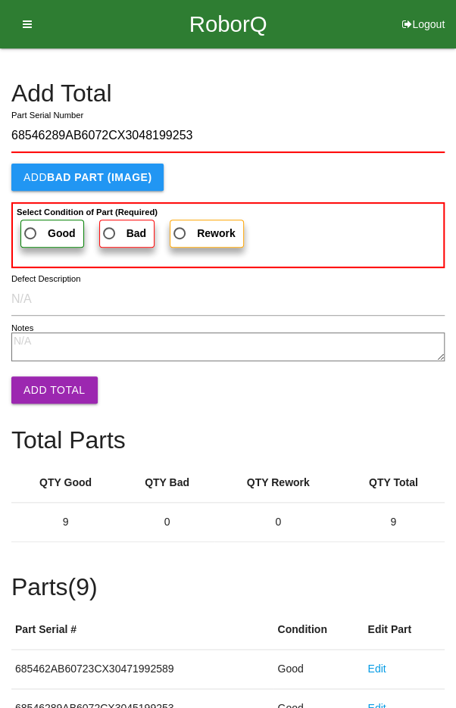
click at [36, 226] on span "Good" at bounding box center [48, 233] width 55 height 19
click at [31, 226] on input "Good" at bounding box center [26, 229] width 10 height 10
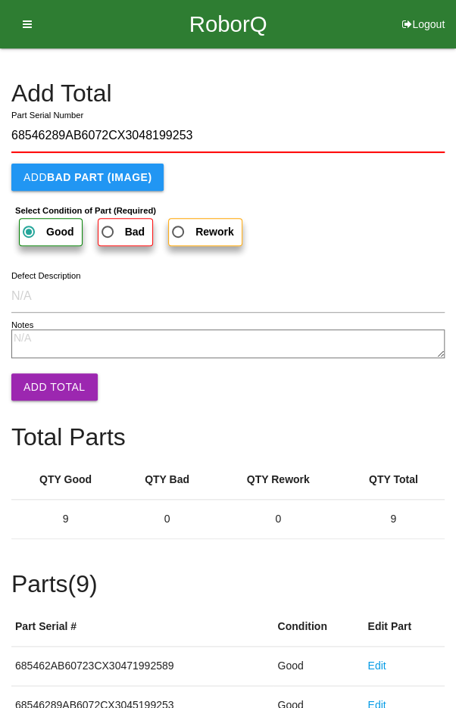
click at [48, 379] on button "Add Total" at bounding box center [54, 386] width 86 height 27
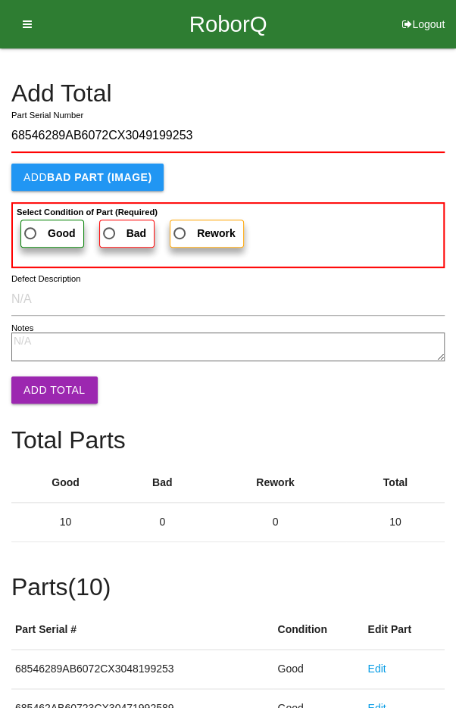
click at [39, 224] on span "Good" at bounding box center [48, 233] width 55 height 19
click at [31, 224] on input "Good" at bounding box center [26, 229] width 10 height 10
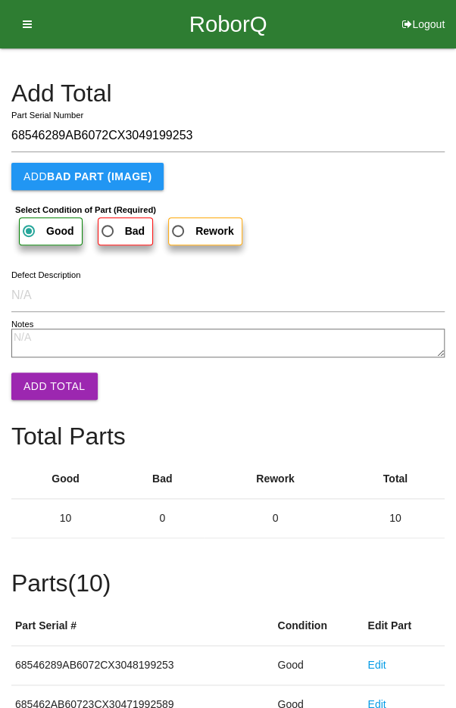
click at [48, 395] on button "Add Total" at bounding box center [54, 386] width 86 height 27
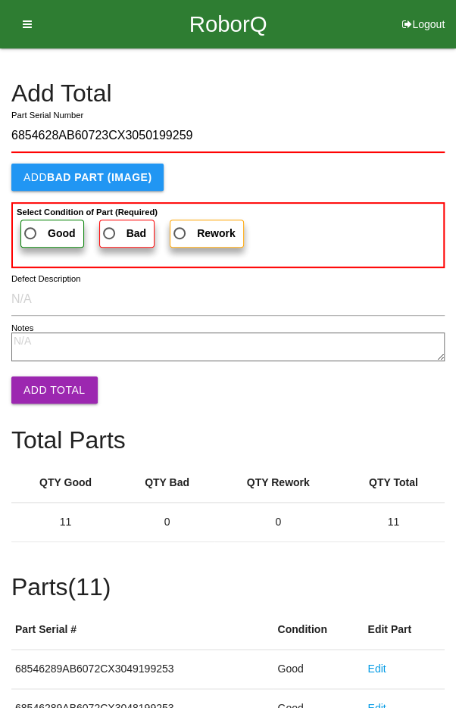
click at [36, 224] on span "Good" at bounding box center [48, 233] width 55 height 19
click at [31, 224] on input "Good" at bounding box center [26, 229] width 10 height 10
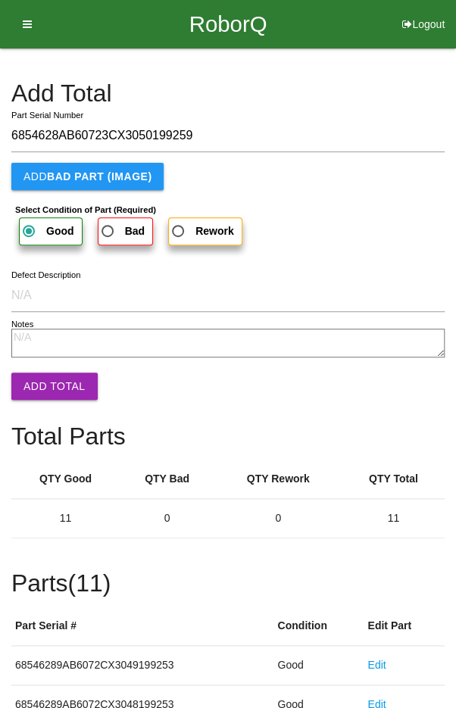
click at [50, 382] on button "Add Total" at bounding box center [54, 386] width 86 height 27
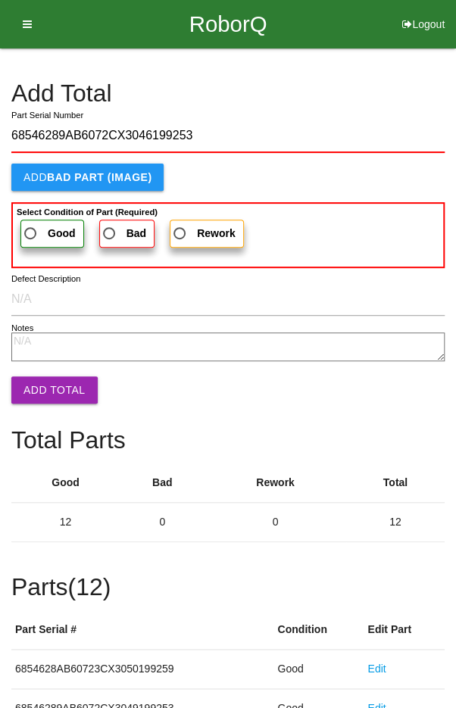
click at [36, 229] on span "Good" at bounding box center [48, 233] width 55 height 19
click at [31, 229] on input "Good" at bounding box center [26, 229] width 10 height 10
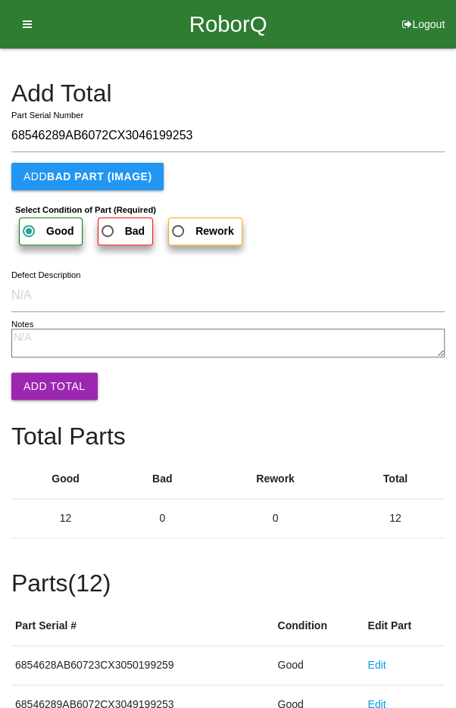
click at [43, 380] on button "Add Total" at bounding box center [54, 386] width 86 height 27
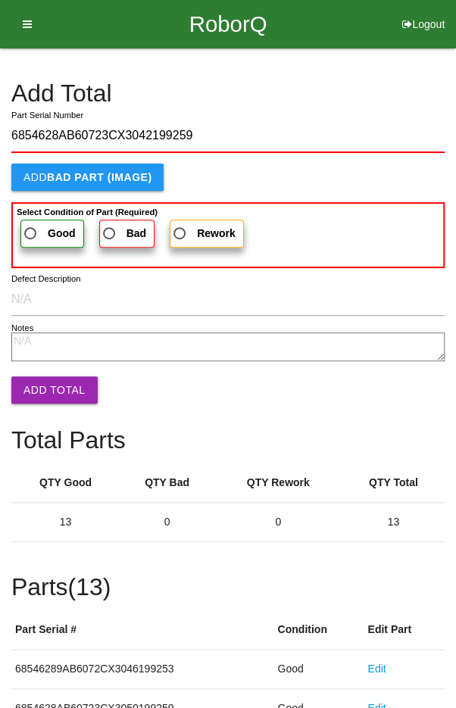
click at [39, 228] on span "Good" at bounding box center [48, 233] width 55 height 19
click at [31, 228] on input "Good" at bounding box center [26, 229] width 10 height 10
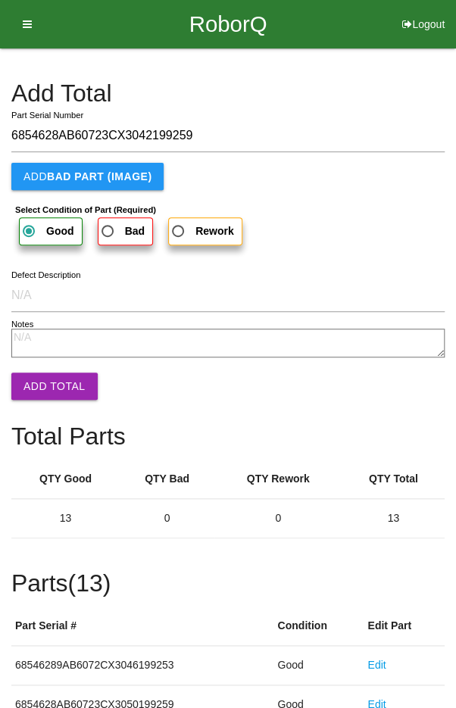
click at [47, 377] on button "Add Total" at bounding box center [54, 386] width 86 height 27
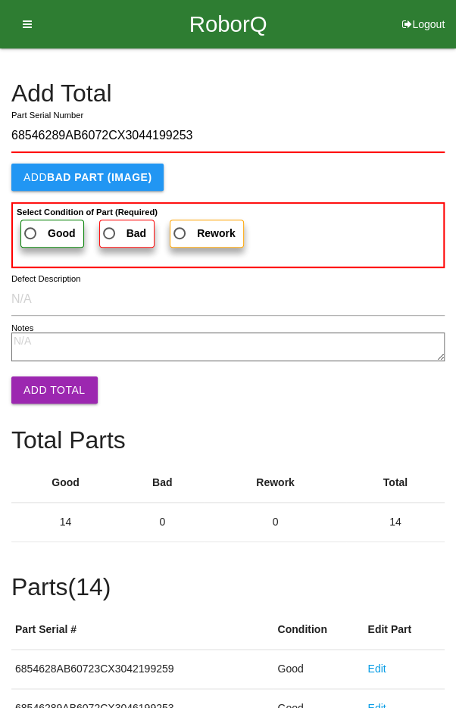
click at [38, 229] on span "Good" at bounding box center [48, 233] width 55 height 19
click at [31, 229] on input "Good" at bounding box center [26, 229] width 10 height 10
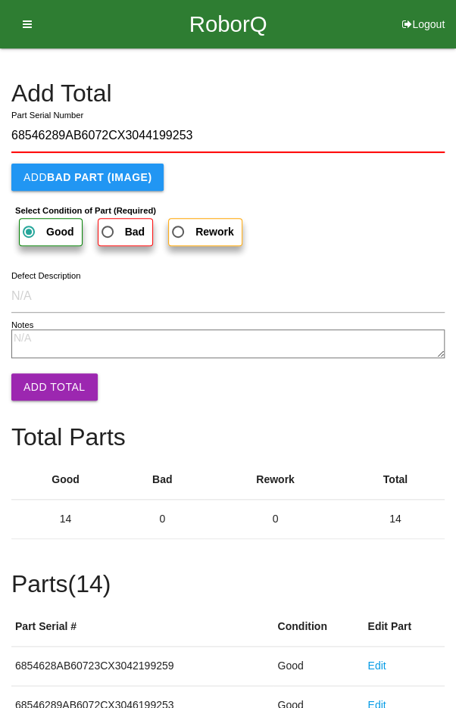
click at [41, 364] on form "68546289AB6072CX3044199253 Part Serial Number Add BAD PART (IMAGE) Select Condi…" at bounding box center [227, 255] width 433 height 270
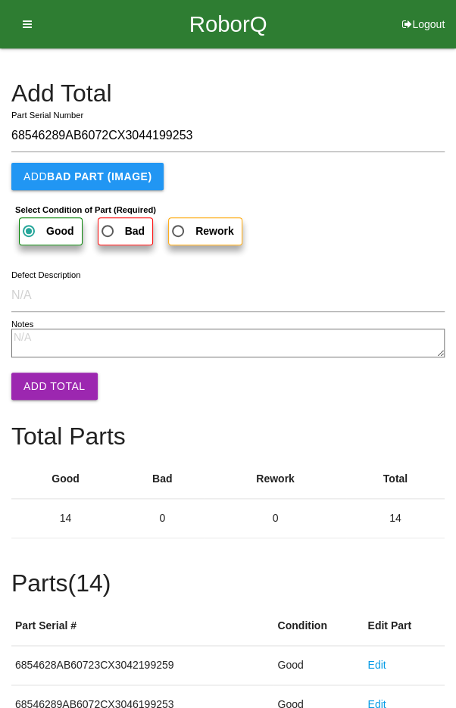
click at [55, 392] on button "Add Total" at bounding box center [54, 386] width 86 height 27
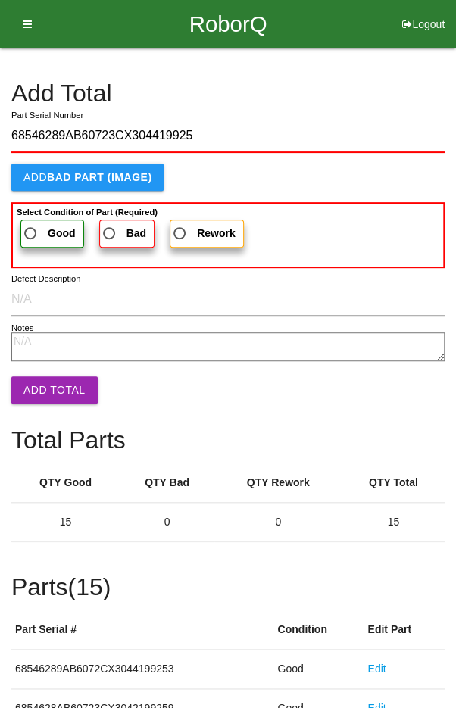
click at [36, 232] on span "Good" at bounding box center [48, 233] width 55 height 19
click at [31, 232] on input "Good" at bounding box center [26, 229] width 10 height 10
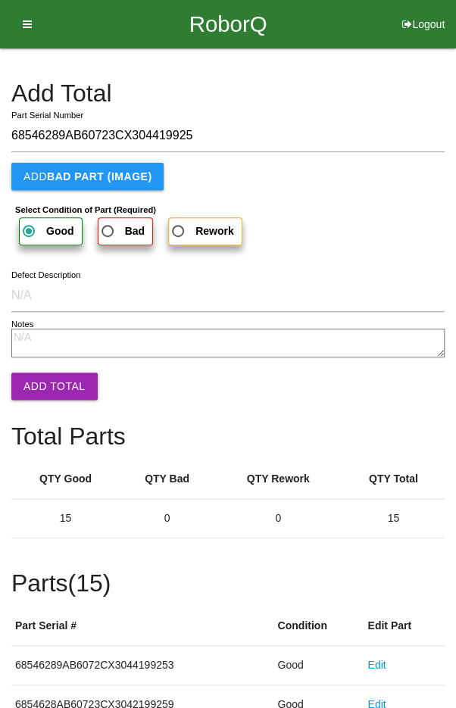
click at [52, 379] on button "Add Total" at bounding box center [54, 386] width 86 height 27
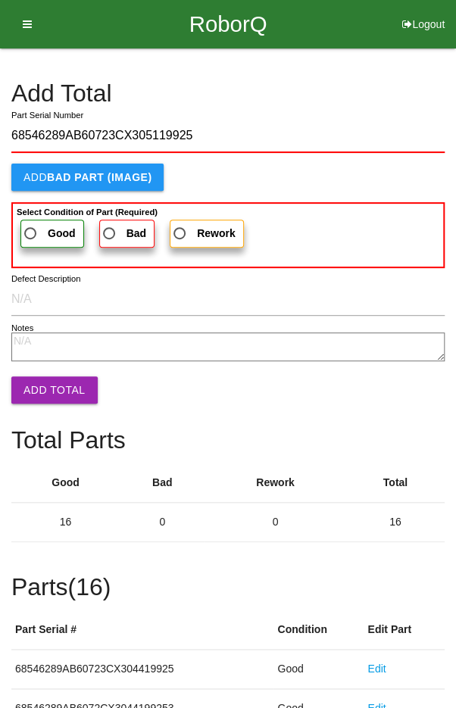
click at [32, 229] on span "Good" at bounding box center [48, 233] width 55 height 19
click at [31, 229] on input "Good" at bounding box center [26, 229] width 10 height 10
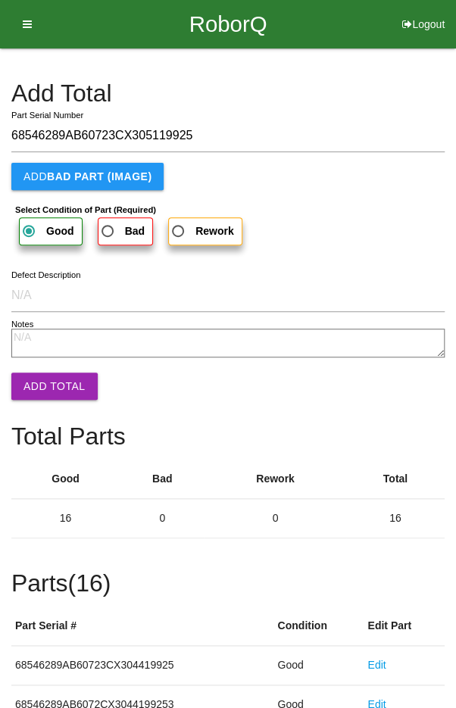
click at [50, 375] on button "Add Total" at bounding box center [54, 386] width 86 height 27
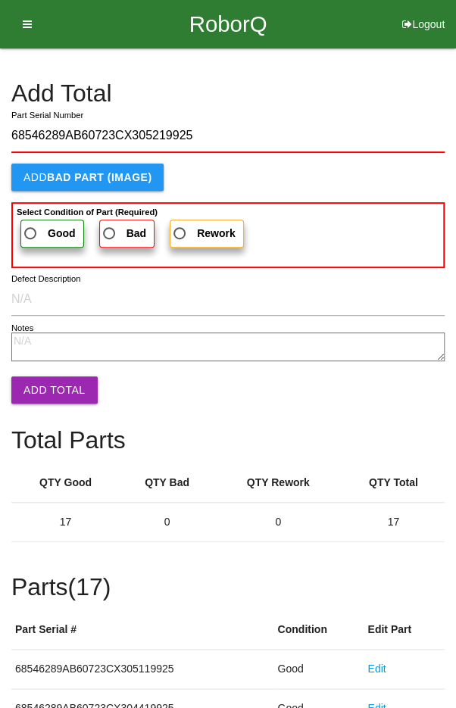
click at [34, 230] on span "Good" at bounding box center [48, 233] width 55 height 19
click at [31, 230] on input "Good" at bounding box center [26, 229] width 10 height 10
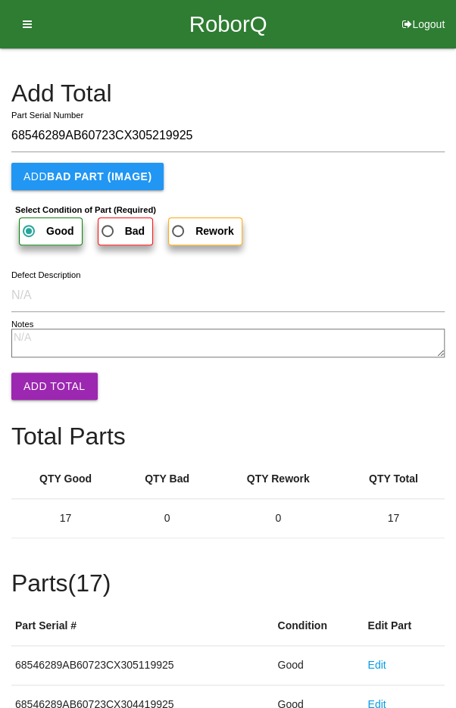
click at [45, 373] on button "Add Total" at bounding box center [54, 386] width 86 height 27
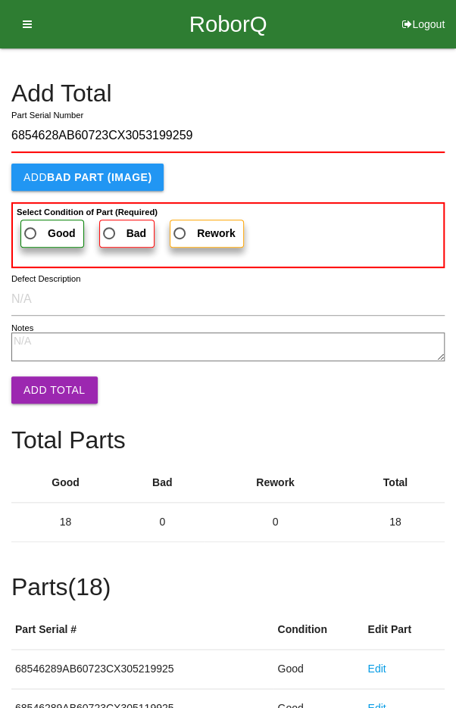
click at [39, 224] on span "Good" at bounding box center [48, 233] width 55 height 19
click at [31, 224] on input "Good" at bounding box center [26, 229] width 10 height 10
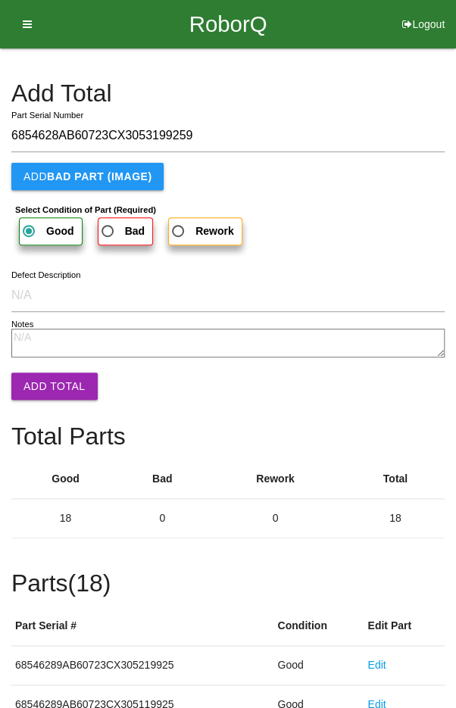
click at [45, 355] on textarea "Notes" at bounding box center [227, 343] width 433 height 29
click at [50, 389] on button "Add Total" at bounding box center [54, 386] width 86 height 27
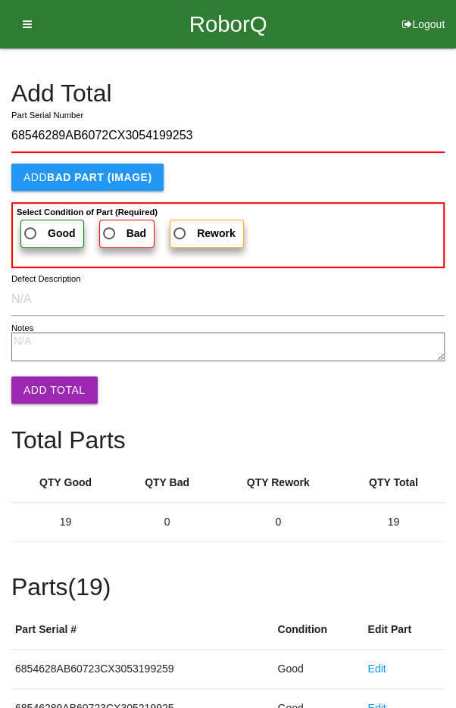
click at [32, 228] on span "Good" at bounding box center [48, 233] width 55 height 19
click at [31, 228] on input "Good" at bounding box center [26, 229] width 10 height 10
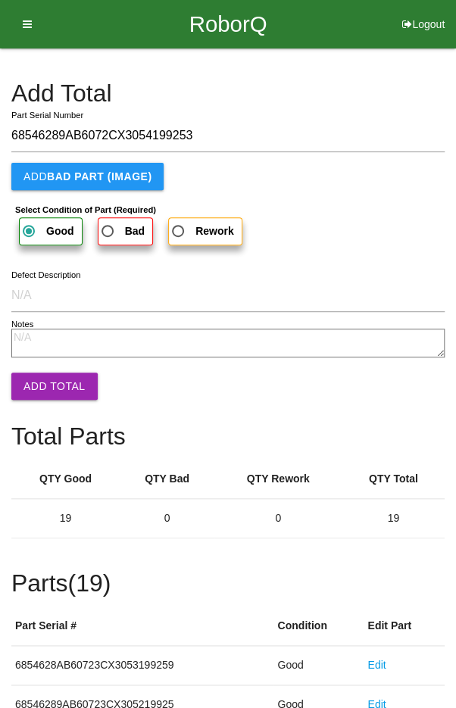
click at [51, 389] on button "Add Total" at bounding box center [54, 386] width 86 height 27
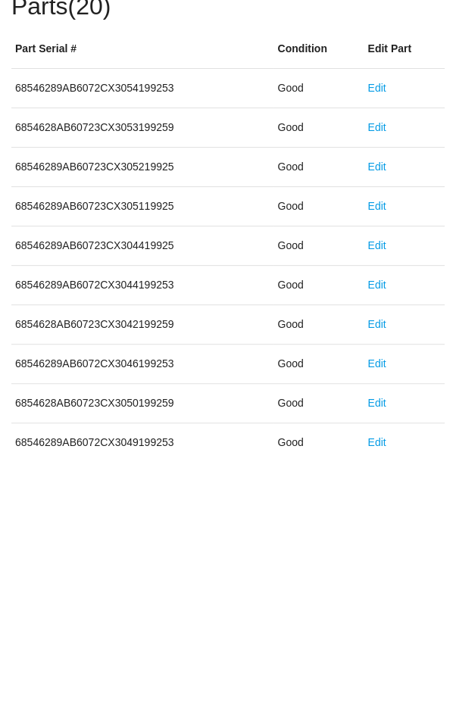
scroll to position [841, 0]
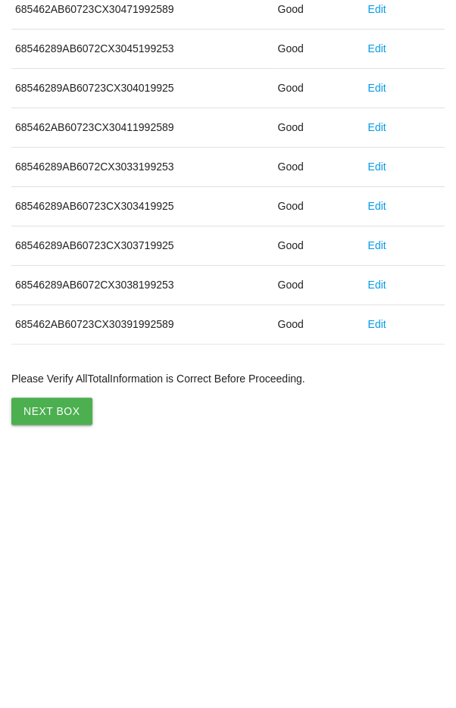
click at [41, 649] on button "Next Box" at bounding box center [51, 662] width 81 height 27
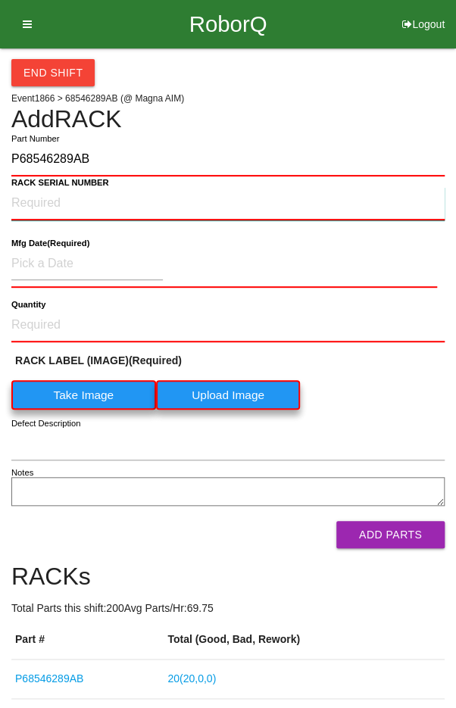
click at [39, 198] on NUMBER "RACK SERIAL NUMBER" at bounding box center [227, 203] width 433 height 33
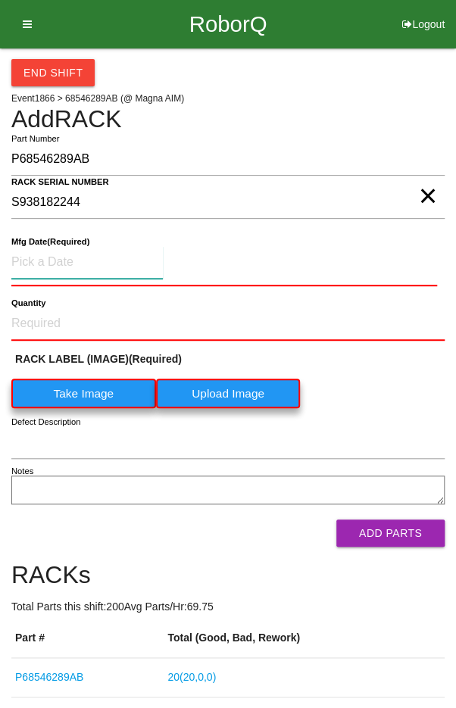
click at [46, 258] on input at bounding box center [86, 262] width 151 height 33
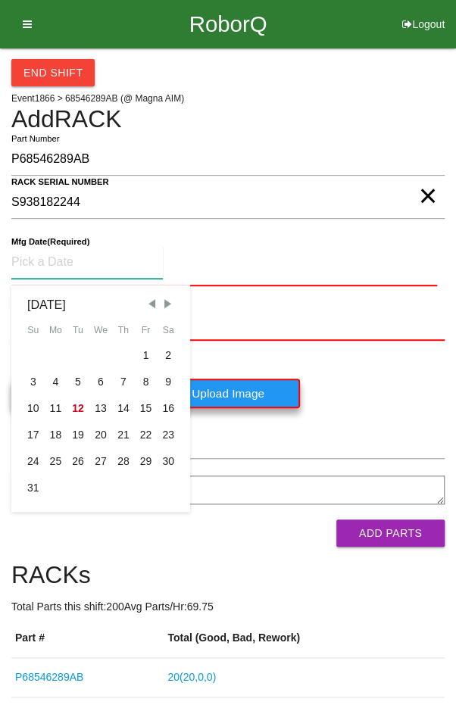
click at [148, 299] on span "Previous Month" at bounding box center [152, 304] width 14 height 14
click at [120, 434] on div "24" at bounding box center [123, 435] width 23 height 27
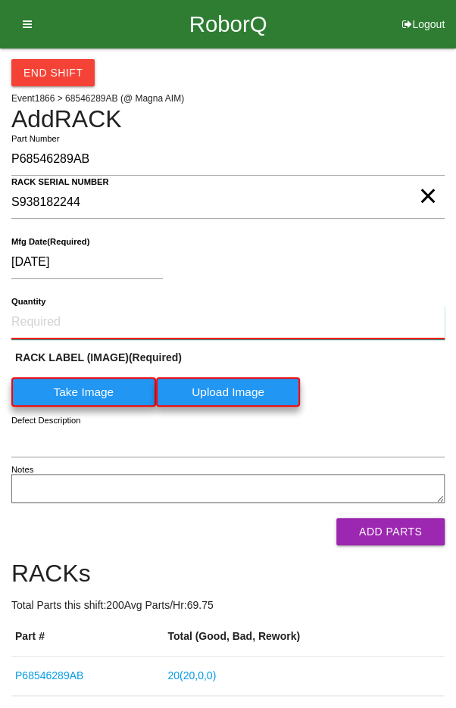
click at [57, 317] on input "Quantity" at bounding box center [227, 322] width 433 height 33
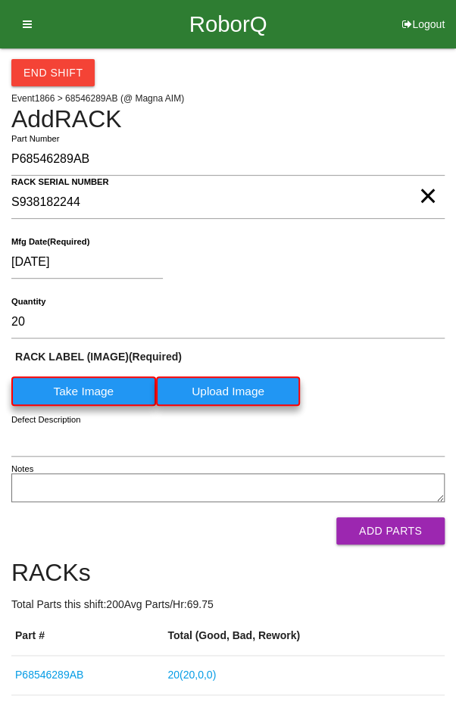
click at [71, 388] on label "Take Image" at bounding box center [83, 391] width 145 height 30
click at [0, 0] on \(IMAGE\) "Take Image" at bounding box center [0, 0] width 0 height 0
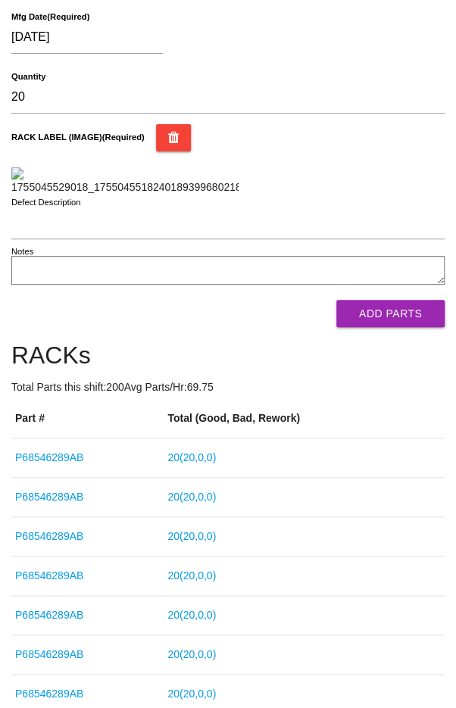
scroll to position [228, 0]
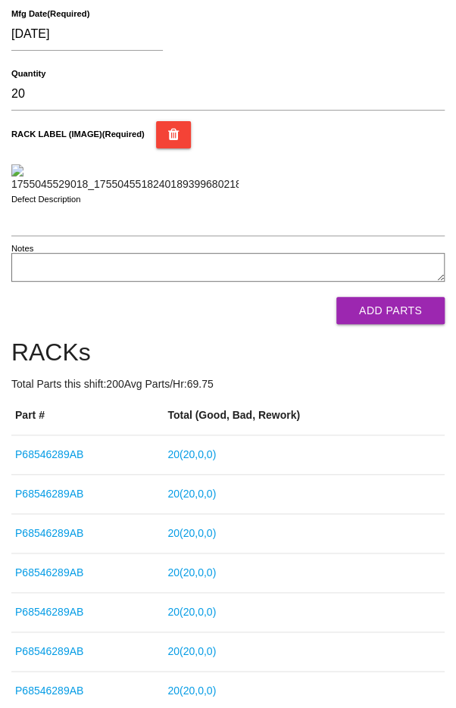
click at [418, 324] on button "Add Parts" at bounding box center [390, 310] width 108 height 27
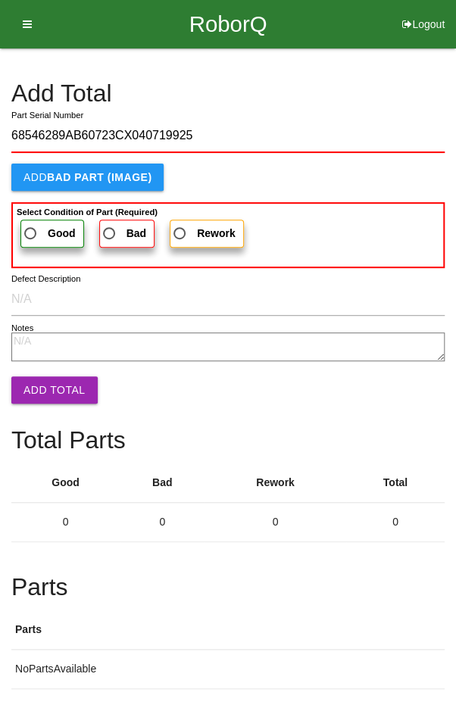
click at [35, 221] on label "Good" at bounding box center [52, 234] width 64 height 28
click at [31, 224] on input "Good" at bounding box center [26, 229] width 10 height 10
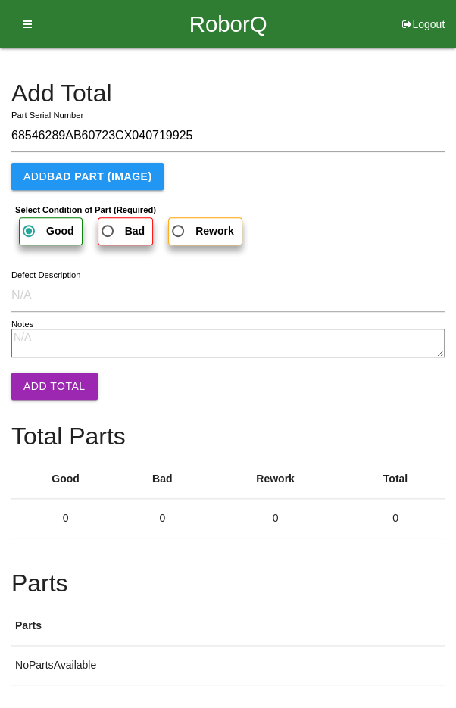
click at [50, 385] on button "Add Total" at bounding box center [54, 386] width 86 height 27
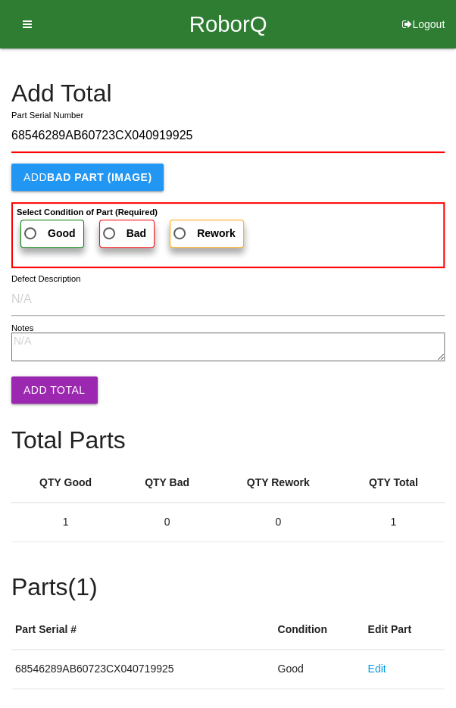
click at [42, 220] on label "Good" at bounding box center [52, 234] width 64 height 28
click at [31, 224] on input "Good" at bounding box center [26, 229] width 10 height 10
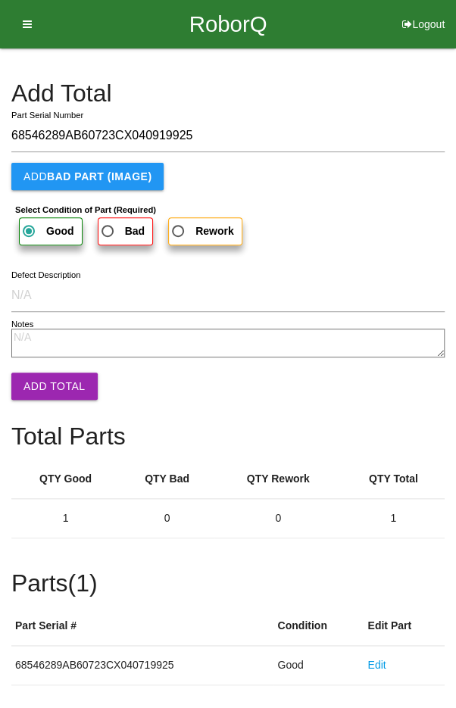
click at [49, 383] on button "Add Total" at bounding box center [54, 386] width 86 height 27
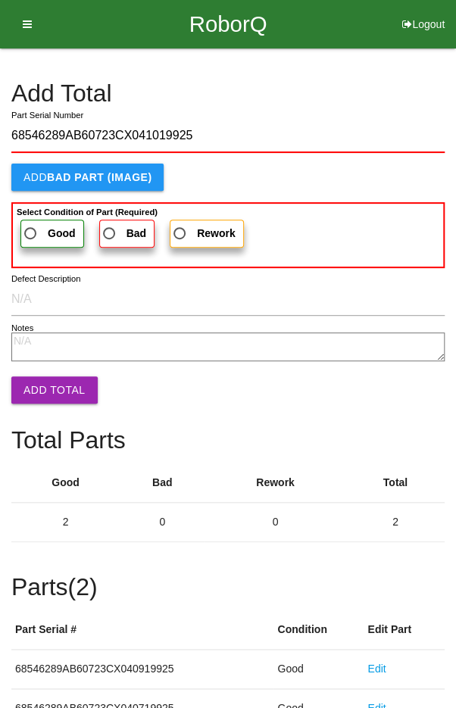
click at [33, 230] on span "Good" at bounding box center [48, 233] width 55 height 19
click at [31, 230] on input "Good" at bounding box center [26, 229] width 10 height 10
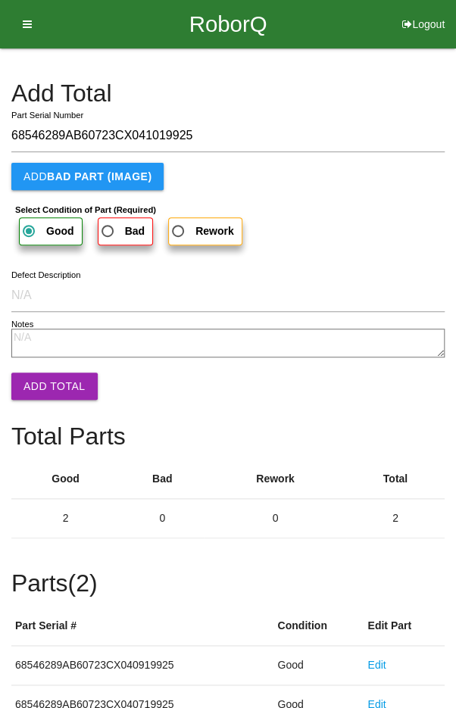
click at [48, 379] on button "Add Total" at bounding box center [54, 386] width 86 height 27
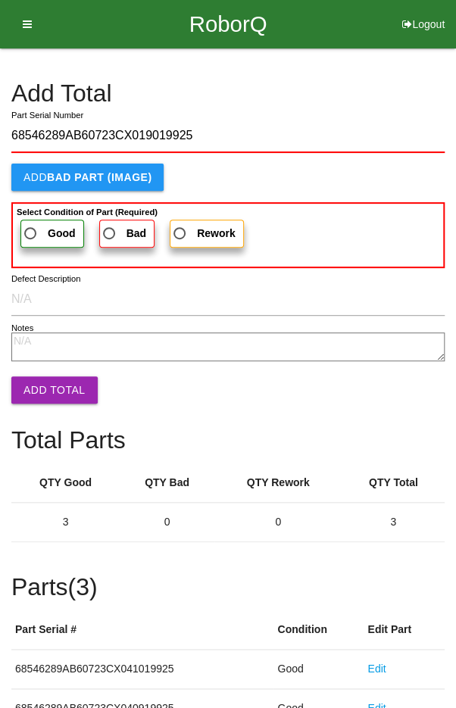
click at [34, 232] on span "Good" at bounding box center [48, 233] width 55 height 19
click at [31, 232] on input "Good" at bounding box center [26, 229] width 10 height 10
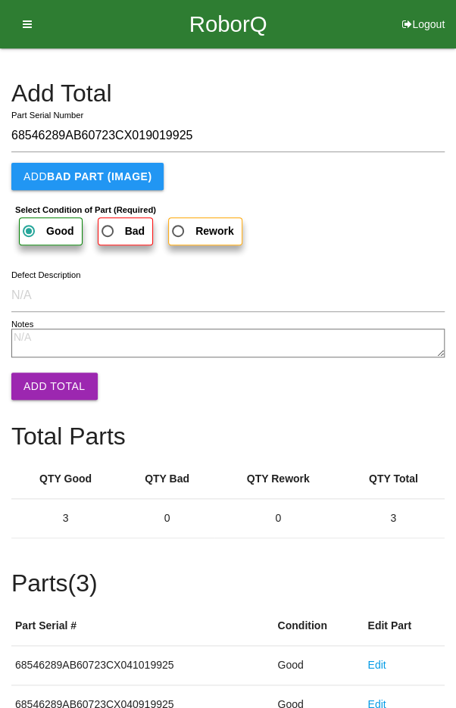
click at [48, 375] on button "Add Total" at bounding box center [54, 386] width 86 height 27
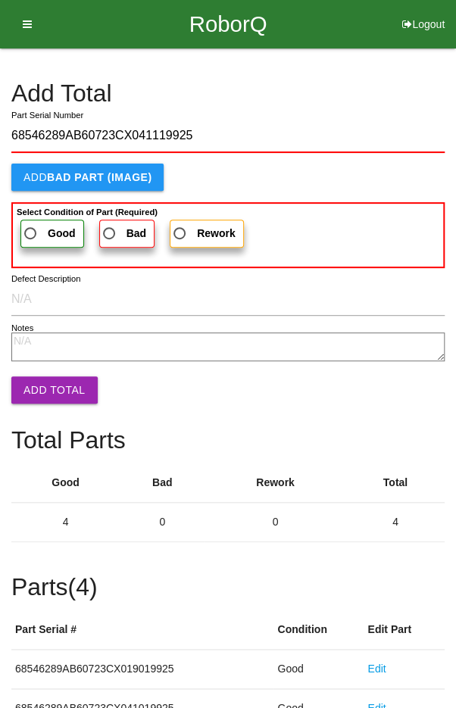
click at [29, 228] on span "Good" at bounding box center [48, 233] width 55 height 19
click at [29, 228] on input "Good" at bounding box center [26, 229] width 10 height 10
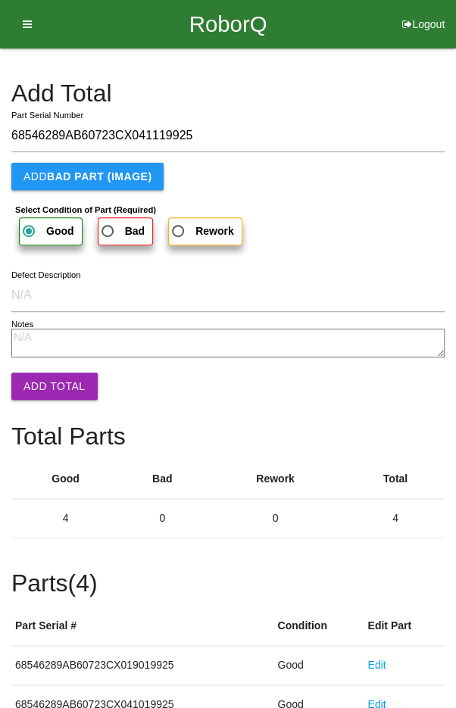
click at [48, 379] on button "Add Total" at bounding box center [54, 386] width 86 height 27
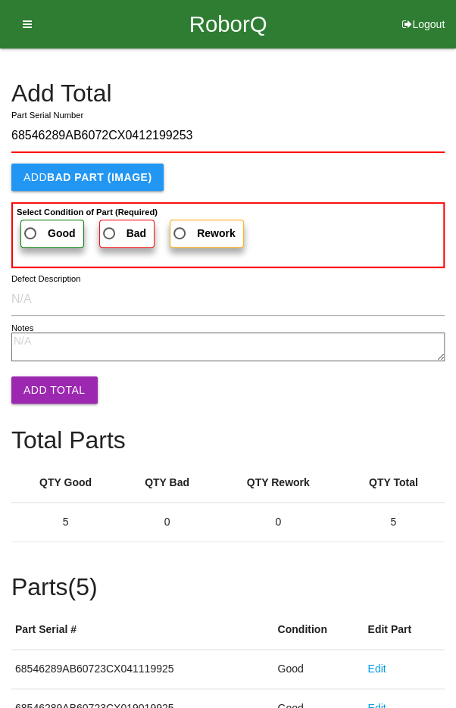
click at [36, 226] on span "Good" at bounding box center [48, 233] width 55 height 19
click at [31, 226] on input "Good" at bounding box center [26, 229] width 10 height 10
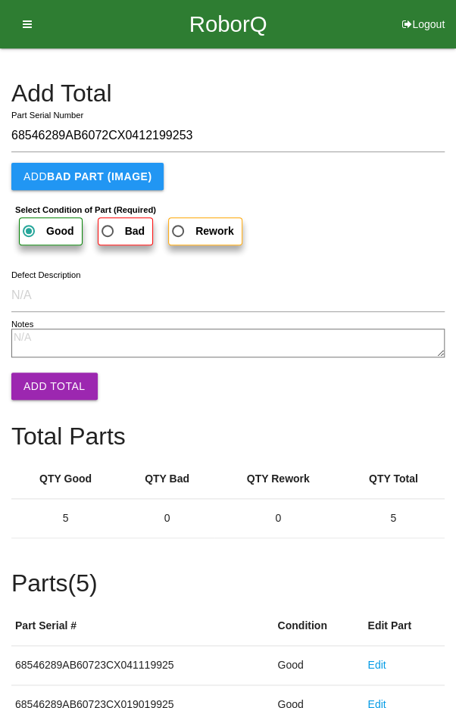
click at [49, 384] on button "Add Total" at bounding box center [54, 386] width 86 height 27
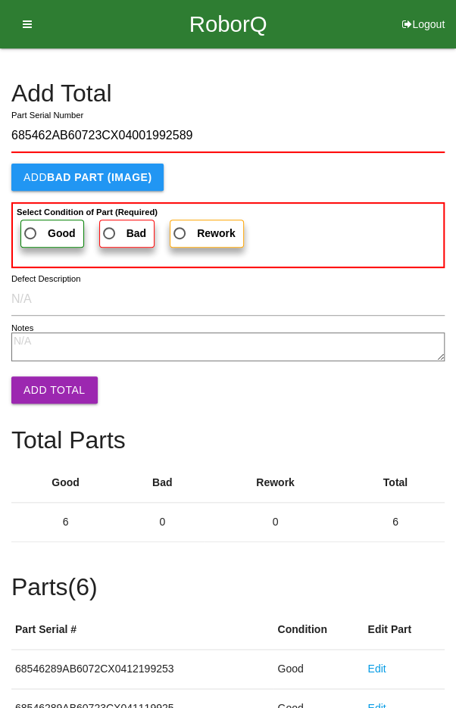
click at [34, 226] on span "Good" at bounding box center [48, 233] width 55 height 19
click at [31, 226] on input "Good" at bounding box center [26, 229] width 10 height 10
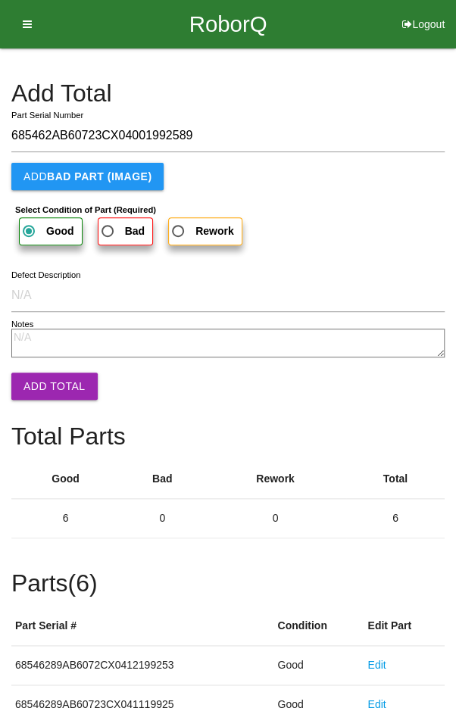
click at [50, 382] on button "Add Total" at bounding box center [54, 386] width 86 height 27
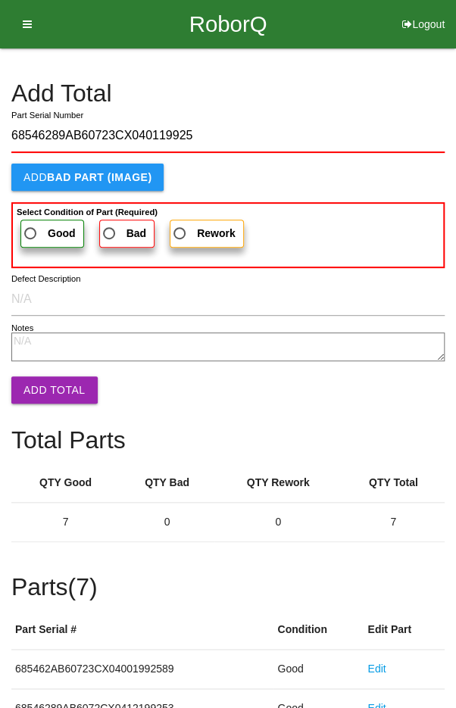
click at [48, 233] on b "Good" at bounding box center [62, 233] width 28 height 12
click at [31, 233] on input "Good" at bounding box center [26, 229] width 10 height 10
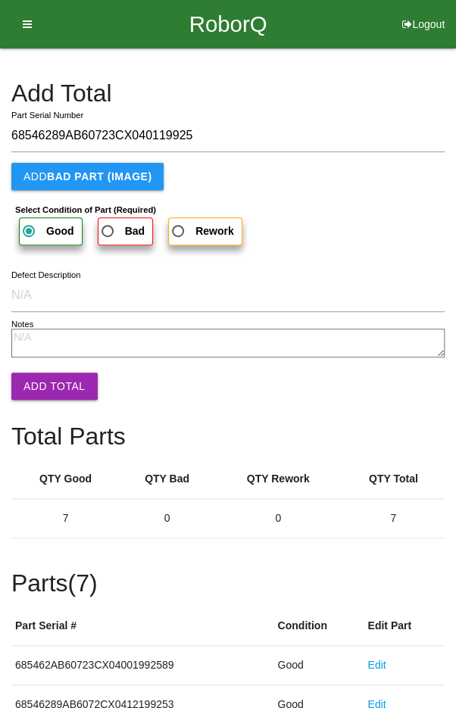
click at [48, 393] on button "Add Total" at bounding box center [54, 386] width 86 height 27
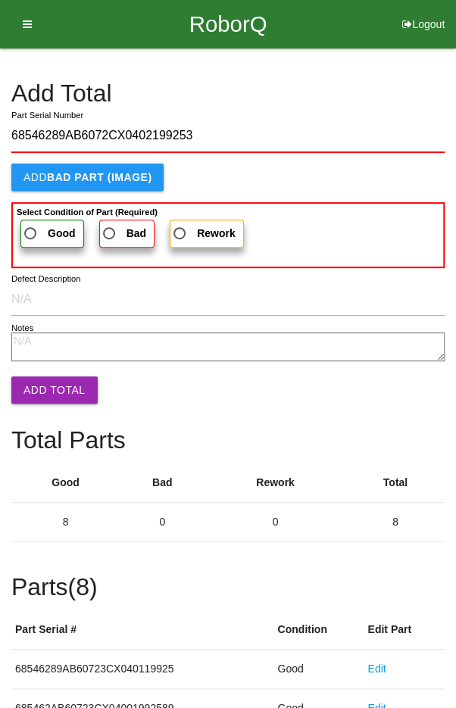
click at [41, 234] on span "Good" at bounding box center [48, 233] width 55 height 19
click at [31, 234] on input "Good" at bounding box center [26, 229] width 10 height 10
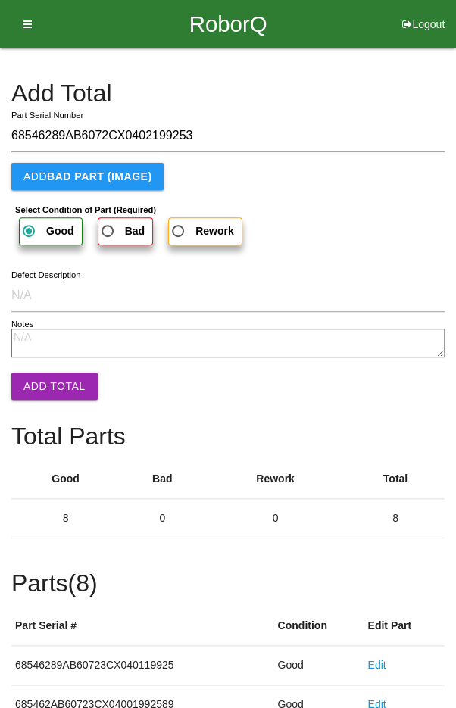
click at [50, 382] on button "Add Total" at bounding box center [54, 386] width 86 height 27
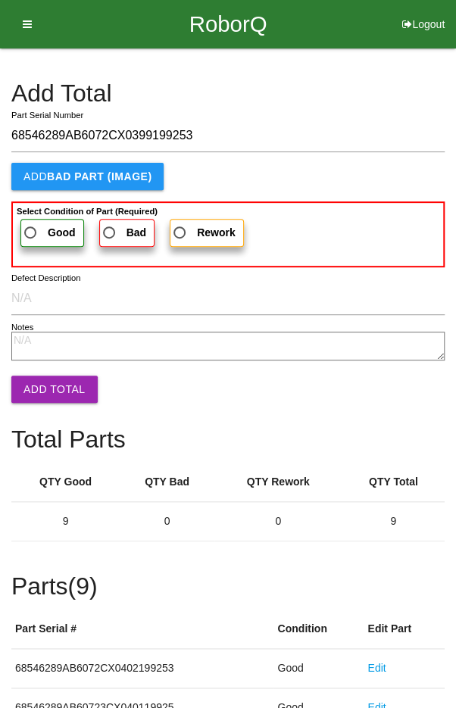
click at [33, 225] on span "Good" at bounding box center [48, 232] width 55 height 19
click at [31, 225] on input "Good" at bounding box center [26, 228] width 10 height 10
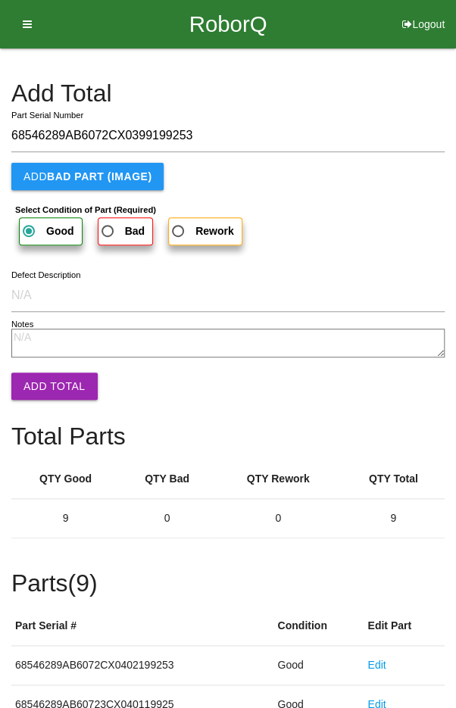
click at [55, 373] on button "Add Total" at bounding box center [54, 386] width 86 height 27
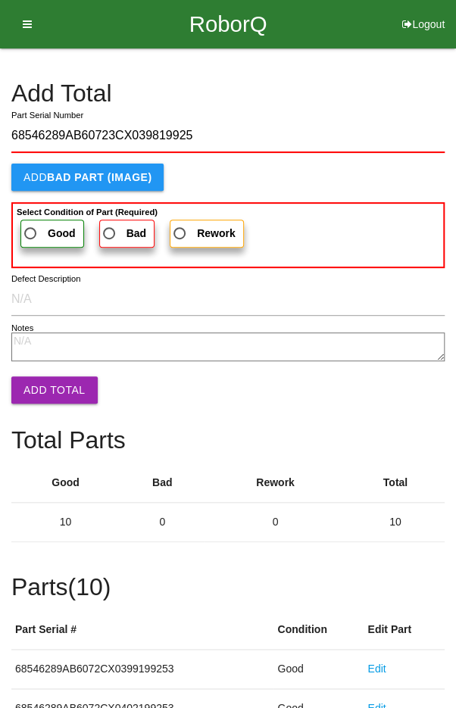
click at [39, 224] on span "Good" at bounding box center [48, 233] width 55 height 19
click at [31, 224] on input "Good" at bounding box center [26, 229] width 10 height 10
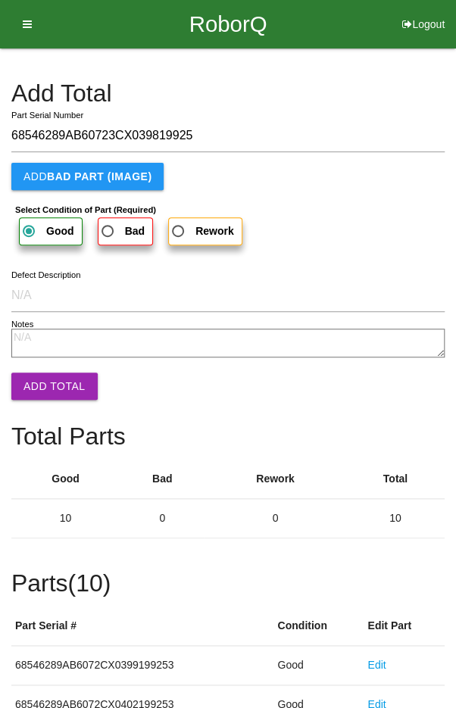
click at [52, 388] on button "Add Total" at bounding box center [54, 386] width 86 height 27
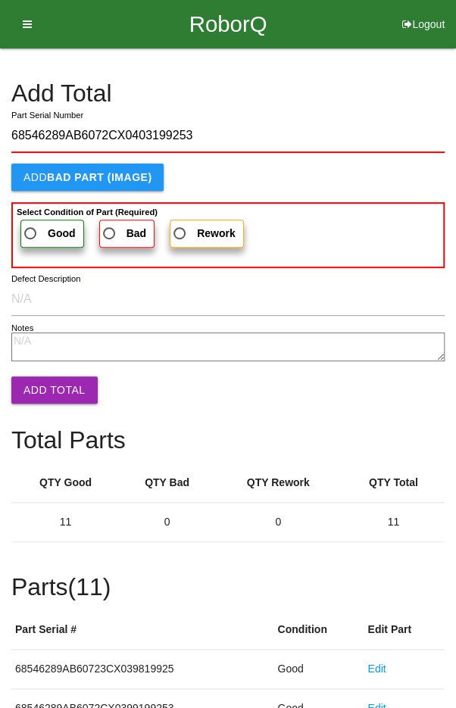
click at [39, 234] on span "Good" at bounding box center [48, 233] width 55 height 19
click at [31, 234] on input "Good" at bounding box center [26, 229] width 10 height 10
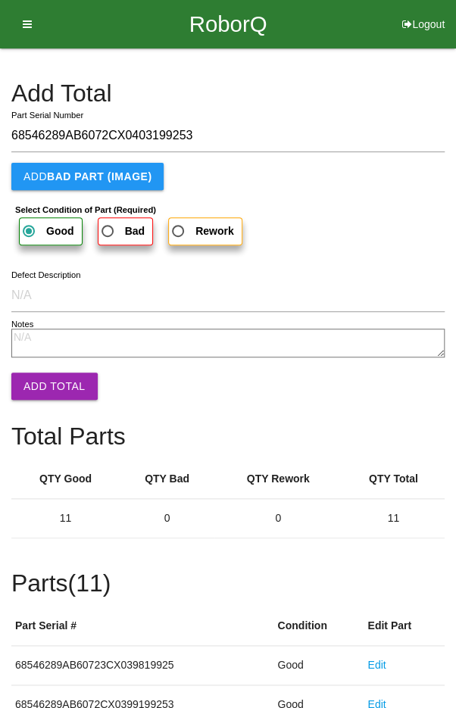
click at [56, 388] on button "Add Total" at bounding box center [54, 386] width 86 height 27
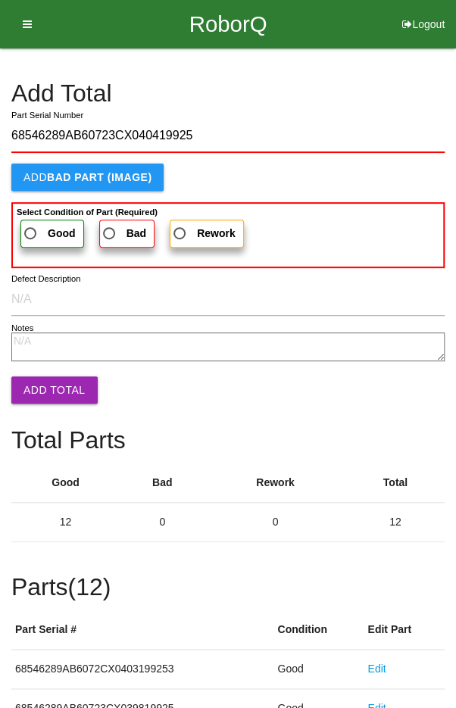
click at [39, 235] on span "Good" at bounding box center [48, 233] width 55 height 19
click at [31, 234] on input "Good" at bounding box center [26, 229] width 10 height 10
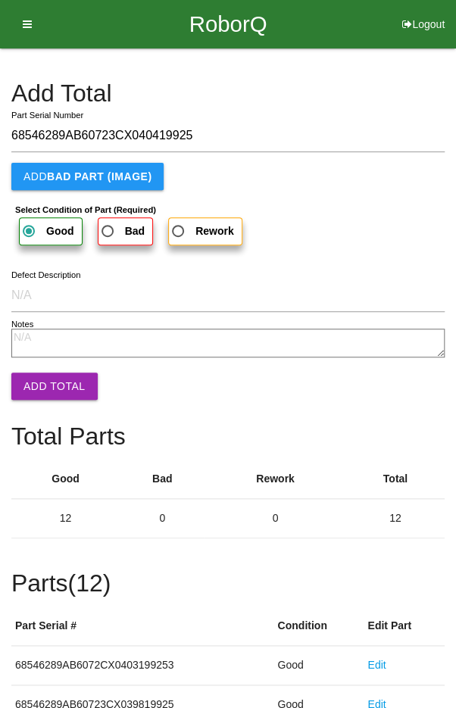
click at [41, 397] on button "Add Total" at bounding box center [54, 386] width 86 height 27
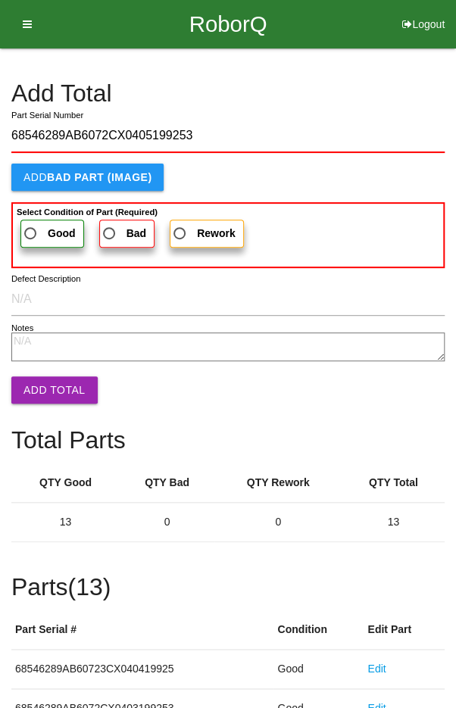
click at [32, 228] on span "Good" at bounding box center [48, 233] width 55 height 19
click at [31, 228] on input "Good" at bounding box center [26, 229] width 10 height 10
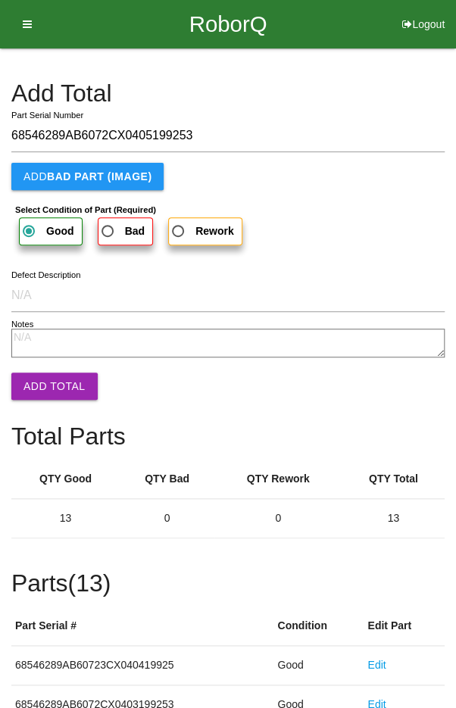
click at [50, 395] on button "Add Total" at bounding box center [54, 386] width 86 height 27
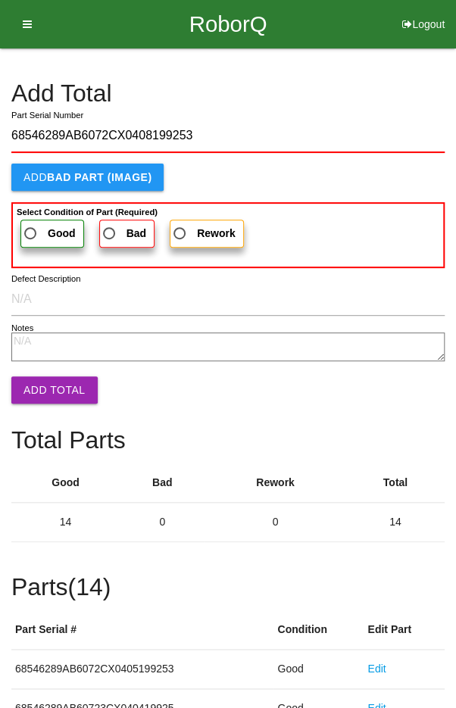
click at [37, 222] on label "Good" at bounding box center [52, 234] width 64 height 28
click at [31, 224] on input "Good" at bounding box center [26, 229] width 10 height 10
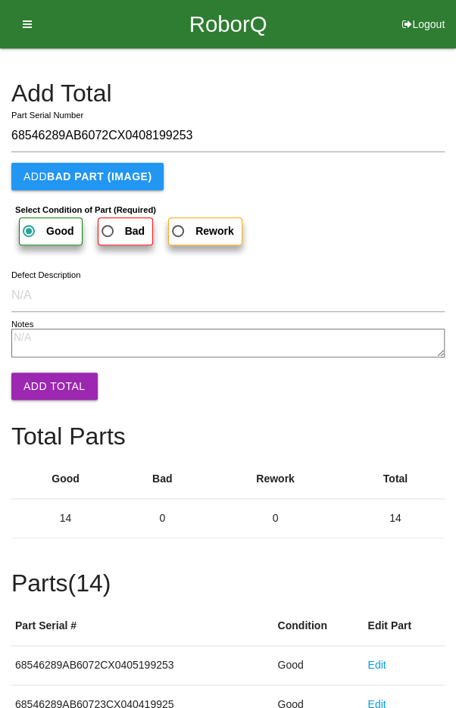
click at [50, 387] on button "Add Total" at bounding box center [54, 386] width 86 height 27
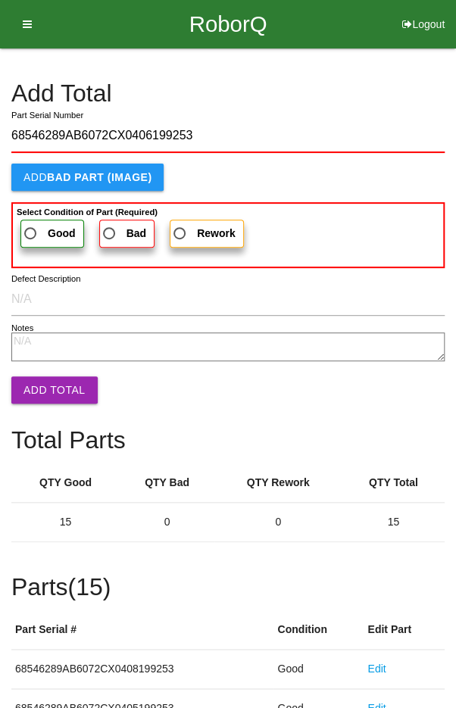
click at [39, 226] on span "Good" at bounding box center [48, 233] width 55 height 19
click at [31, 226] on input "Good" at bounding box center [26, 229] width 10 height 10
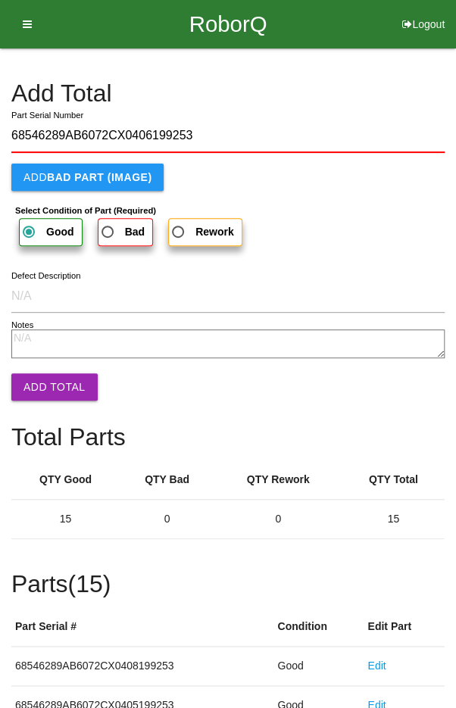
click at [51, 389] on button "Add Total" at bounding box center [54, 386] width 86 height 27
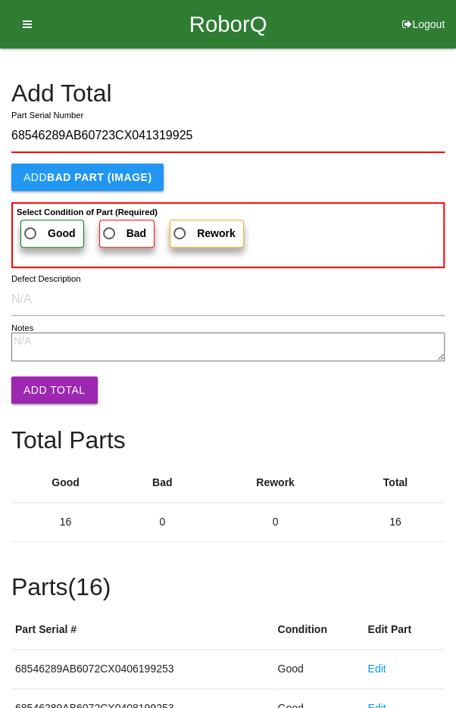
click at [36, 226] on span "Good" at bounding box center [48, 233] width 55 height 19
click at [31, 226] on input "Good" at bounding box center [26, 229] width 10 height 10
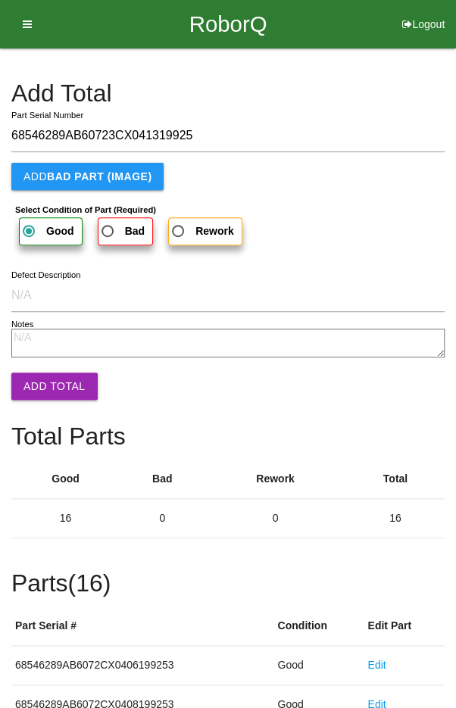
click at [47, 387] on button "Add Total" at bounding box center [54, 386] width 86 height 27
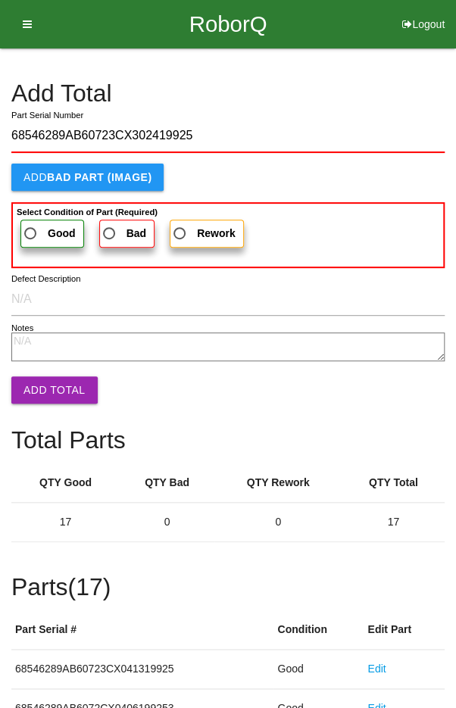
click at [35, 227] on span "Good" at bounding box center [48, 233] width 55 height 19
click at [31, 227] on input "Good" at bounding box center [26, 229] width 10 height 10
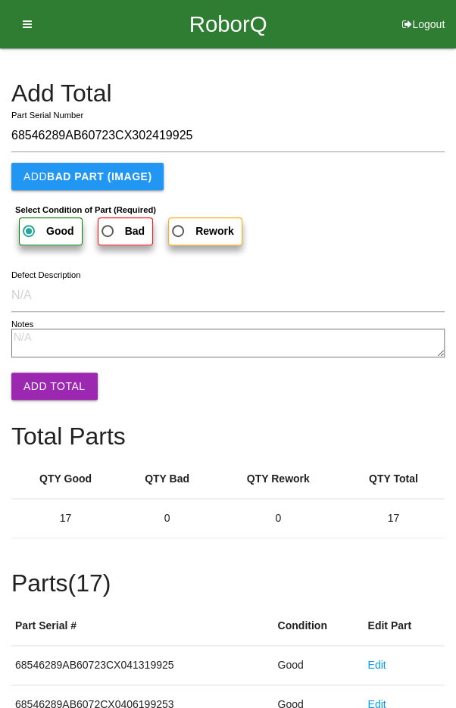
click at [48, 382] on button "Add Total" at bounding box center [54, 386] width 86 height 27
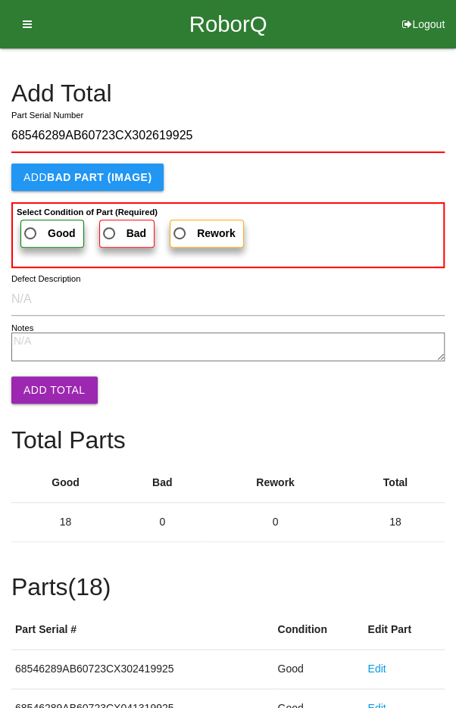
click at [39, 232] on span "Good" at bounding box center [48, 233] width 55 height 19
click at [31, 232] on input "Good" at bounding box center [26, 229] width 10 height 10
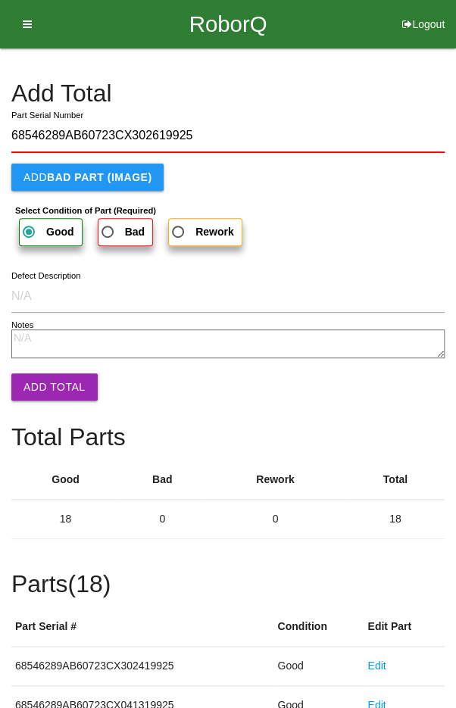
click at [51, 384] on button "Add Total" at bounding box center [54, 386] width 86 height 27
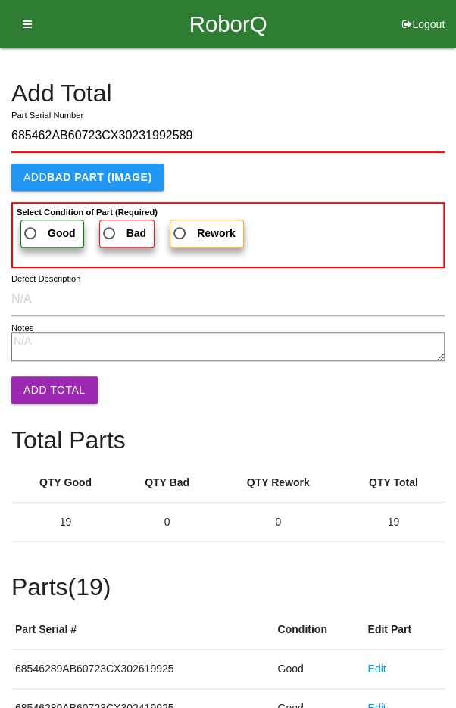
click at [41, 233] on span "Good" at bounding box center [48, 233] width 55 height 19
click at [31, 233] on input "Good" at bounding box center [26, 229] width 10 height 10
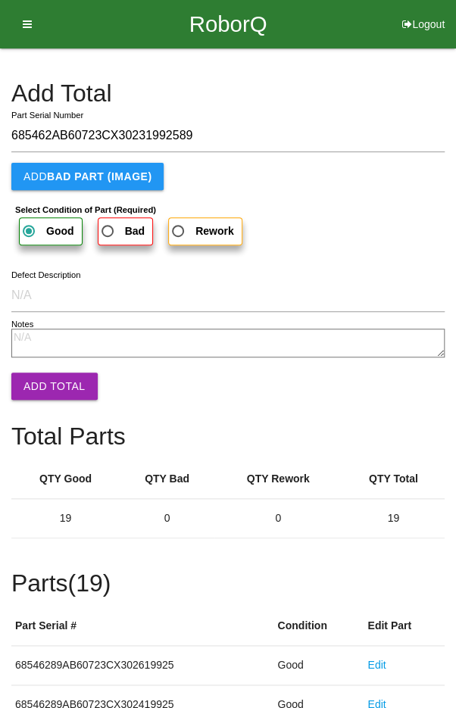
click at [50, 382] on button "Add Total" at bounding box center [54, 386] width 86 height 27
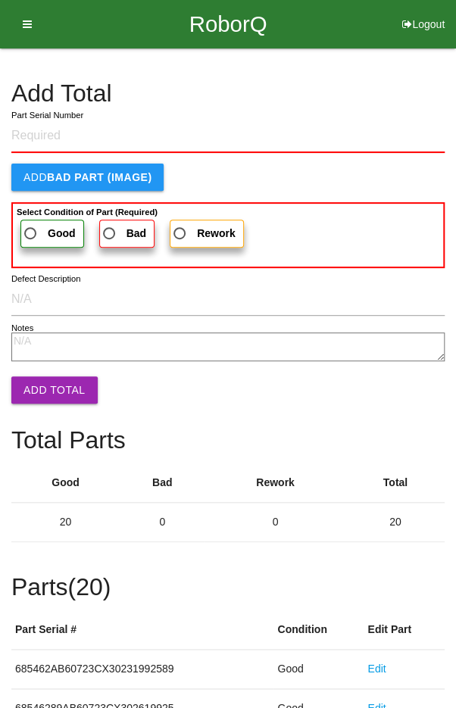
click at [379, 111] on div "Add Total" at bounding box center [227, 98] width 433 height 36
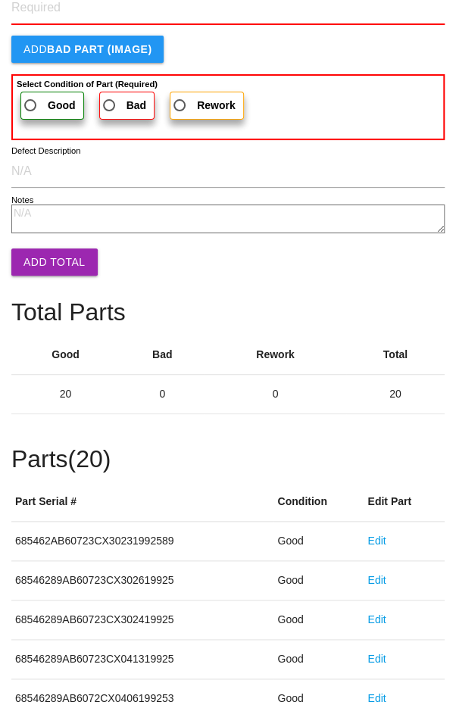
scroll to position [841, 0]
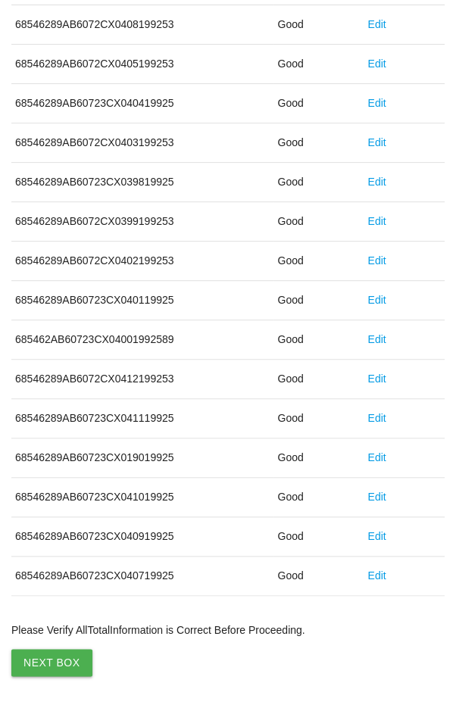
click at [50, 654] on button "Next Box" at bounding box center [51, 662] width 81 height 27
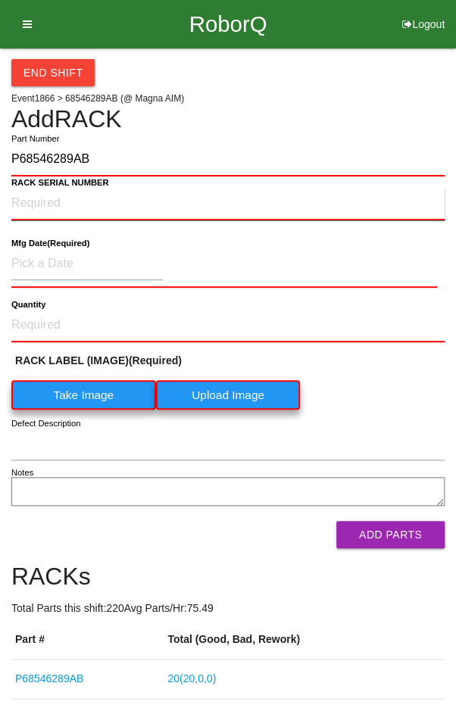
click at [48, 204] on NUMBER "RACK SERIAL NUMBER" at bounding box center [227, 203] width 433 height 33
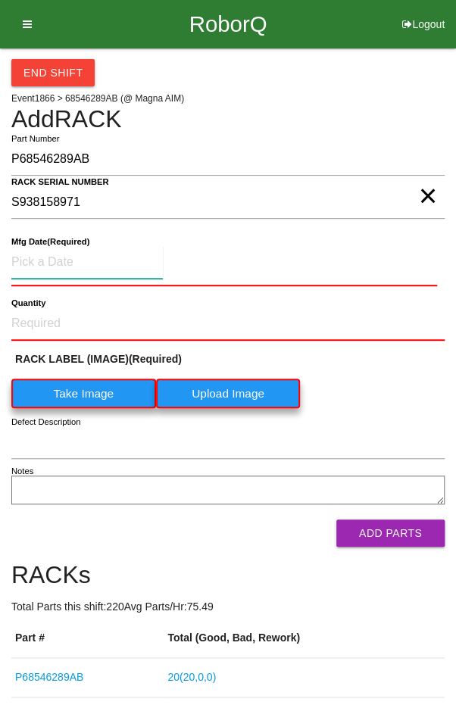
click at [55, 261] on input at bounding box center [86, 262] width 151 height 33
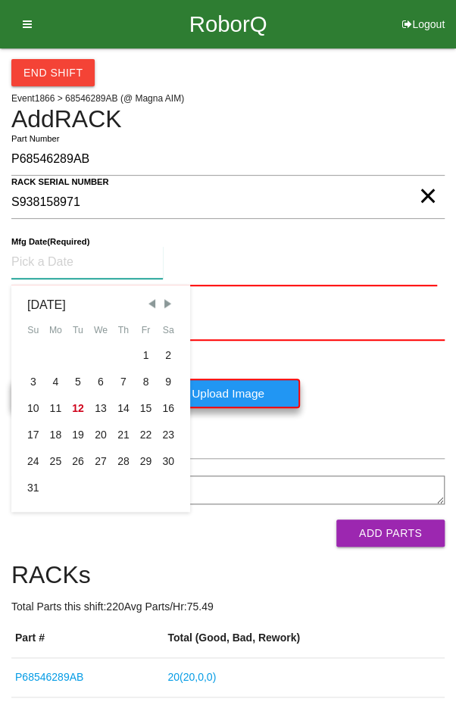
click at [146, 298] on span "Previous Month" at bounding box center [152, 304] width 14 height 14
click at [120, 434] on div "24" at bounding box center [123, 435] width 23 height 27
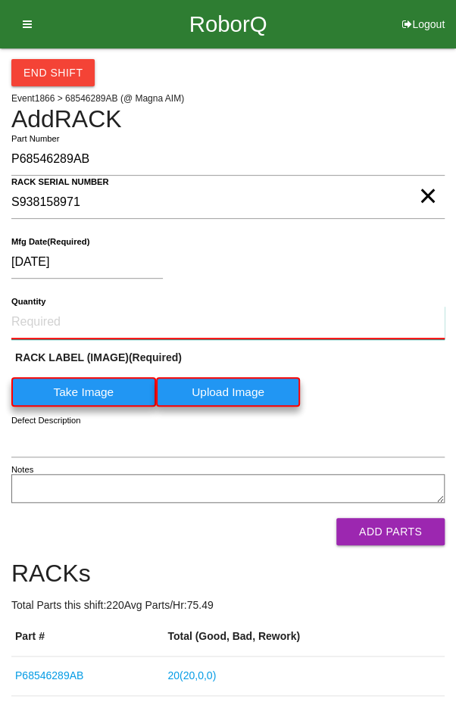
click at [66, 316] on input "Quantity" at bounding box center [227, 322] width 433 height 33
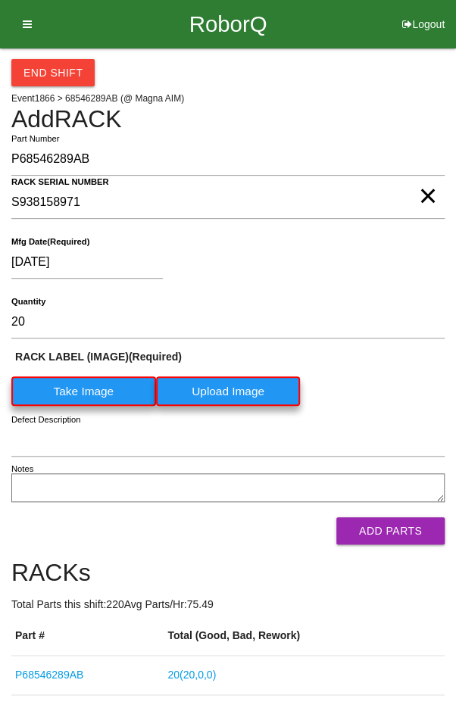
click at [67, 377] on label "Take Image" at bounding box center [83, 391] width 145 height 30
click at [0, 0] on \(IMAGE\) "Take Image" at bounding box center [0, 0] width 0 height 0
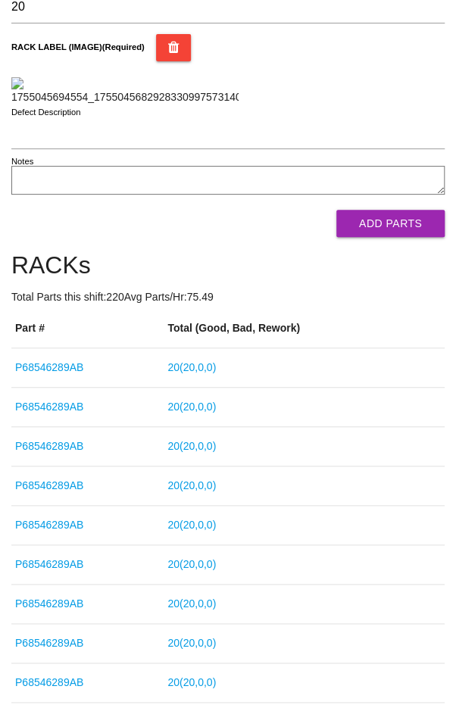
scroll to position [317, 0]
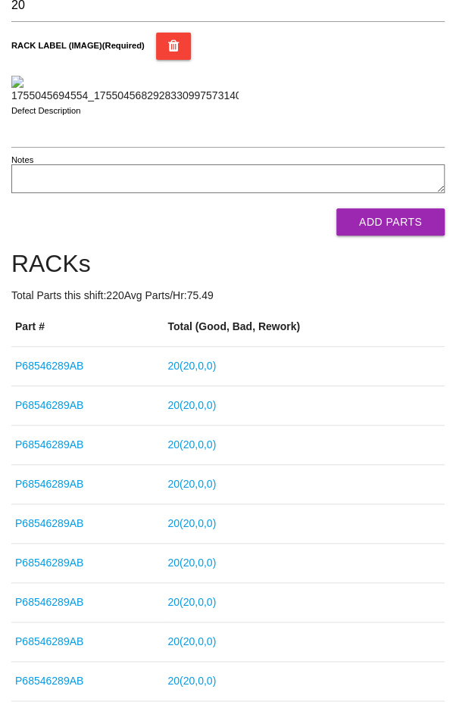
click at [398, 236] on button "Add Parts" at bounding box center [390, 221] width 108 height 27
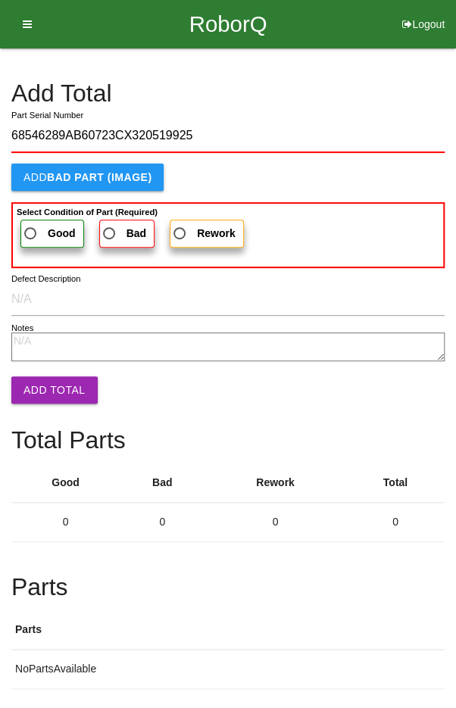
click at [37, 224] on span "Good" at bounding box center [48, 233] width 55 height 19
click at [31, 224] on input "Good" at bounding box center [26, 229] width 10 height 10
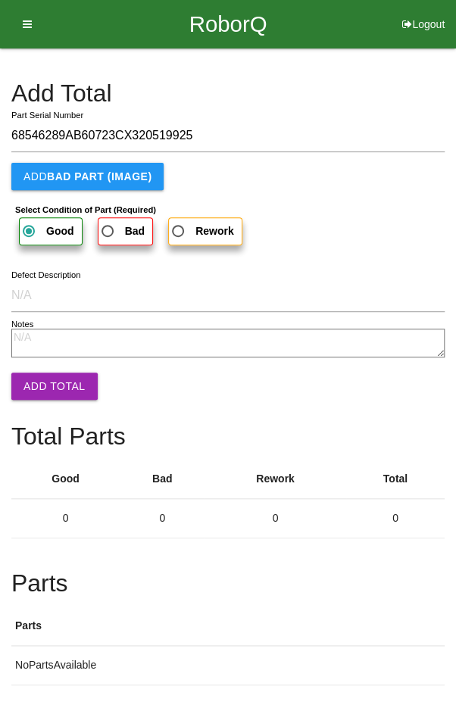
click at [54, 390] on button "Add Total" at bounding box center [54, 386] width 86 height 27
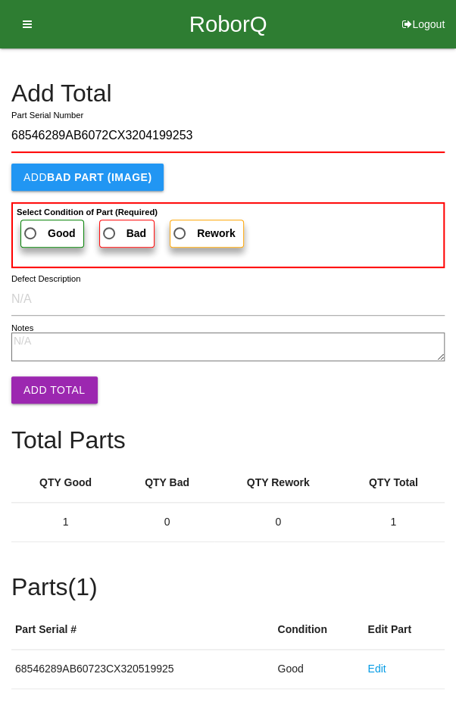
click at [39, 225] on span "Good" at bounding box center [48, 233] width 55 height 19
click at [31, 225] on input "Good" at bounding box center [26, 229] width 10 height 10
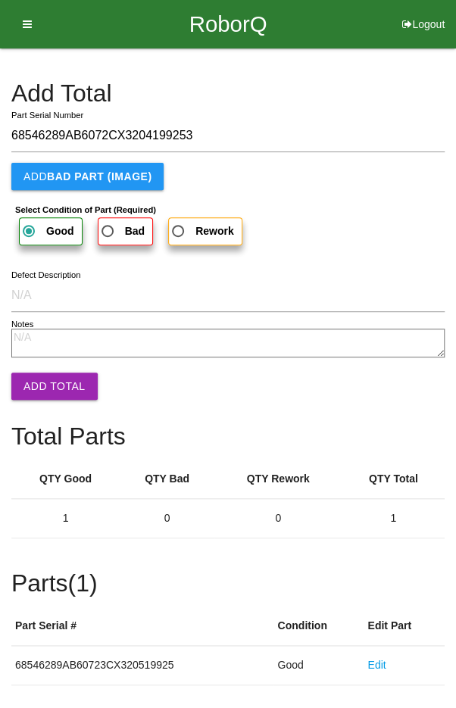
click at [48, 394] on button "Add Total" at bounding box center [54, 386] width 86 height 27
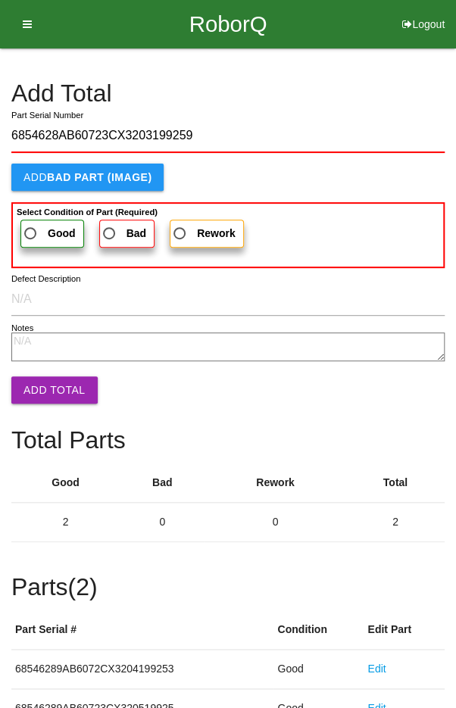
click at [40, 230] on span "Good" at bounding box center [48, 233] width 55 height 19
click at [31, 230] on input "Good" at bounding box center [26, 229] width 10 height 10
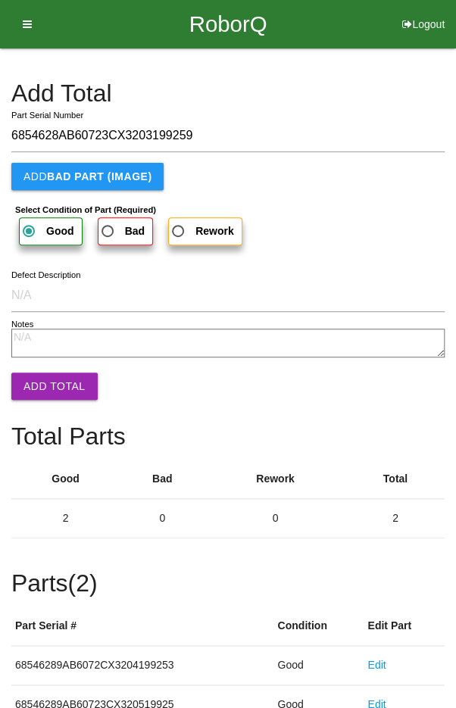
click at [55, 375] on button "Add Total" at bounding box center [54, 386] width 86 height 27
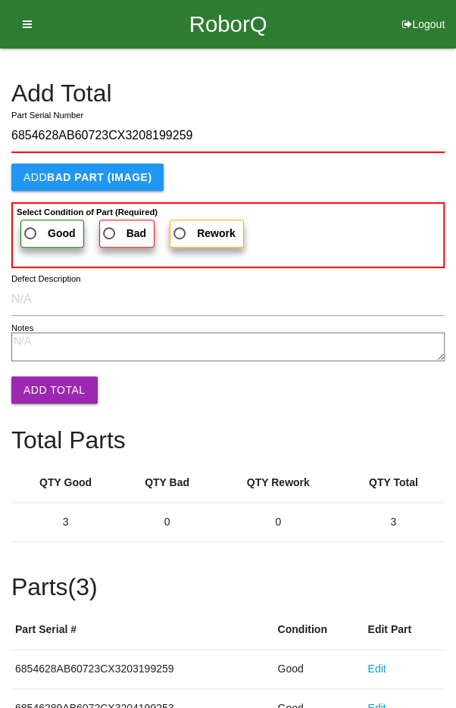
click at [38, 232] on span "Good" at bounding box center [48, 233] width 55 height 19
click at [31, 232] on input "Good" at bounding box center [26, 229] width 10 height 10
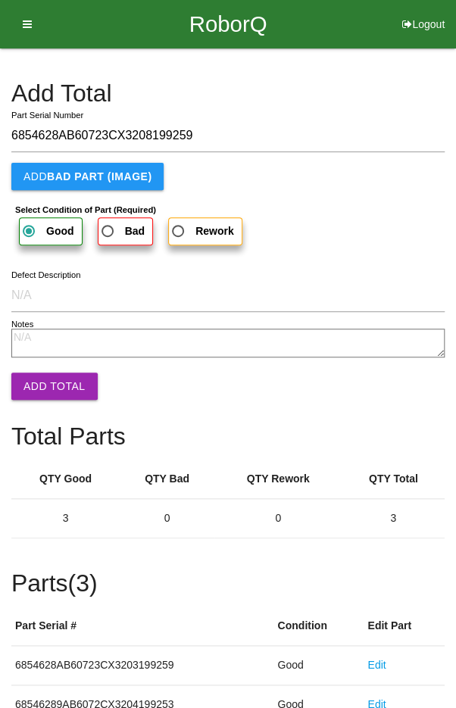
click at [50, 392] on button "Add Total" at bounding box center [54, 386] width 86 height 27
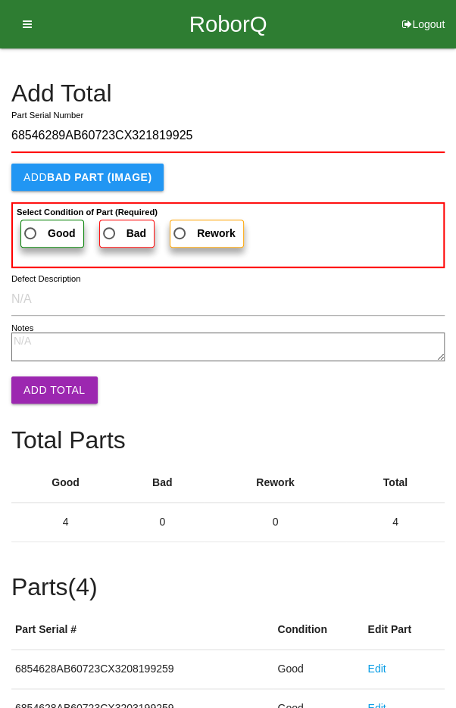
click at [45, 236] on span "Good" at bounding box center [48, 233] width 55 height 19
click at [31, 234] on input "Good" at bounding box center [26, 229] width 10 height 10
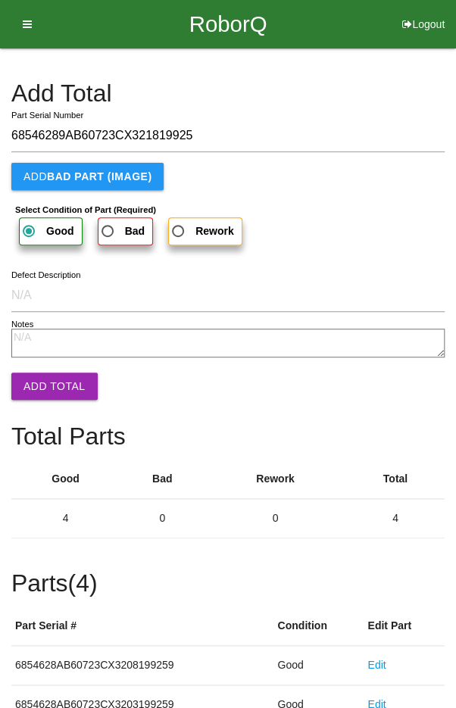
click at [48, 377] on button "Add Total" at bounding box center [54, 386] width 86 height 27
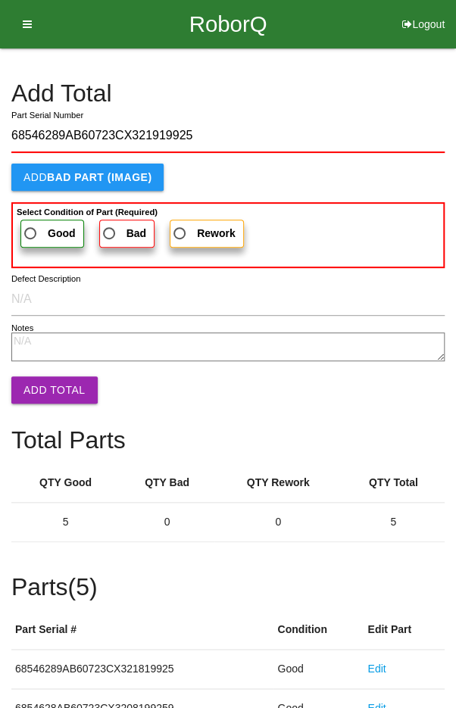
click at [36, 225] on span "Good" at bounding box center [48, 233] width 55 height 19
click at [31, 225] on input "Good" at bounding box center [26, 229] width 10 height 10
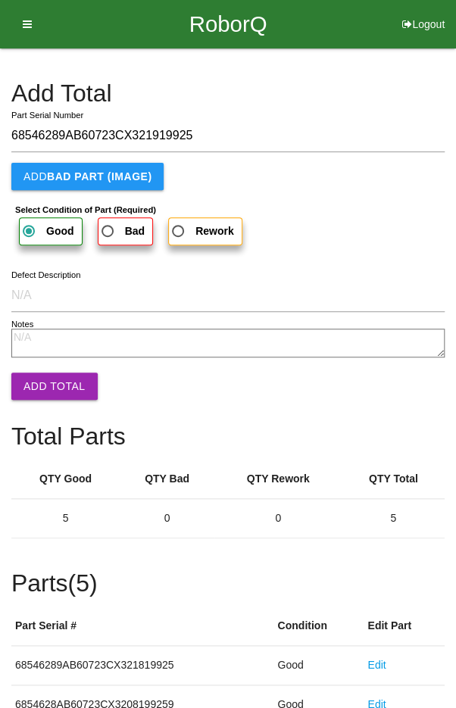
click at [56, 384] on button "Add Total" at bounding box center [54, 386] width 86 height 27
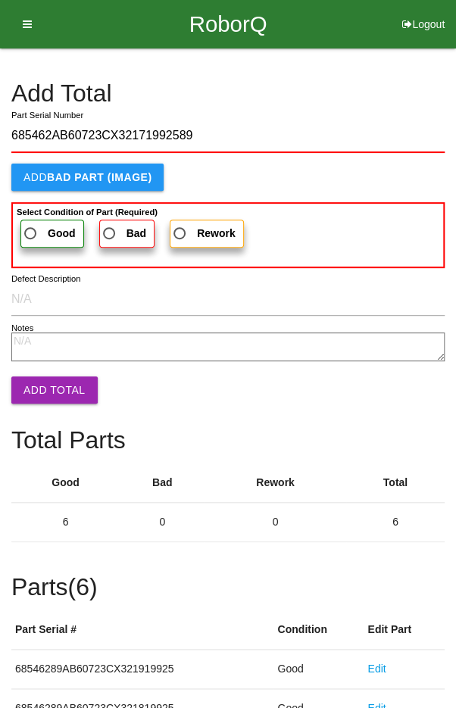
click at [36, 229] on span "Good" at bounding box center [48, 233] width 55 height 19
click at [31, 229] on input "Good" at bounding box center [26, 229] width 10 height 10
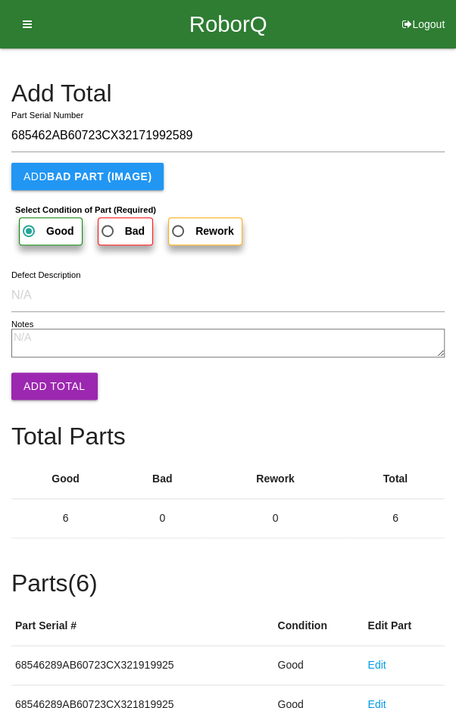
click at [51, 396] on button "Add Total" at bounding box center [54, 386] width 86 height 27
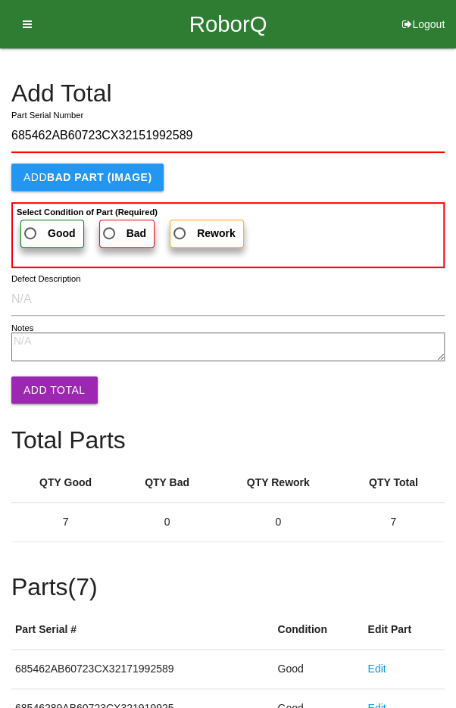
click at [36, 227] on span "Good" at bounding box center [48, 233] width 55 height 19
click at [31, 227] on input "Good" at bounding box center [26, 229] width 10 height 10
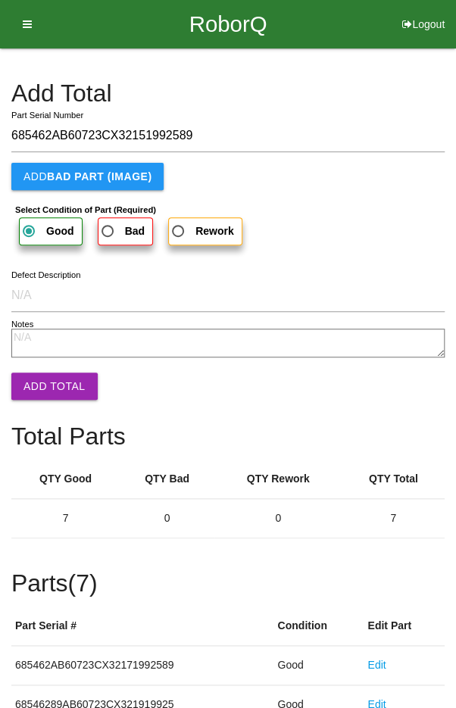
click at [55, 386] on button "Add Total" at bounding box center [54, 386] width 86 height 27
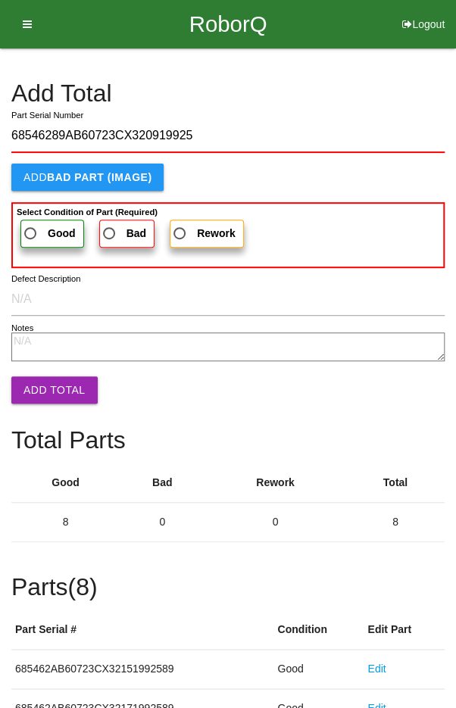
click at [36, 228] on span "Good" at bounding box center [48, 233] width 55 height 19
click at [31, 228] on input "Good" at bounding box center [26, 229] width 10 height 10
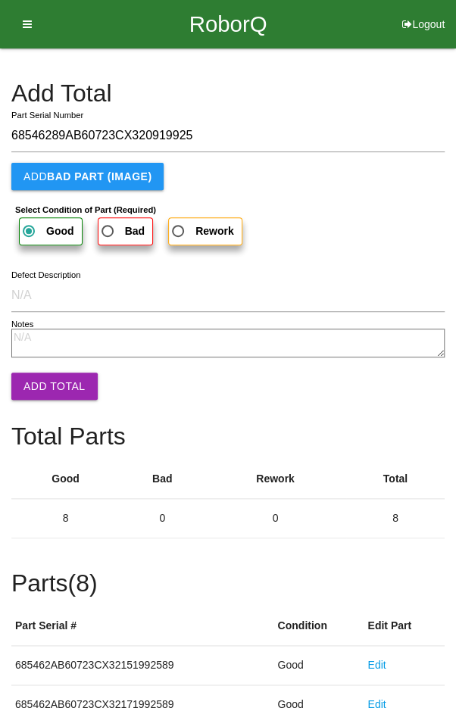
click at [61, 391] on button "Add Total" at bounding box center [54, 386] width 86 height 27
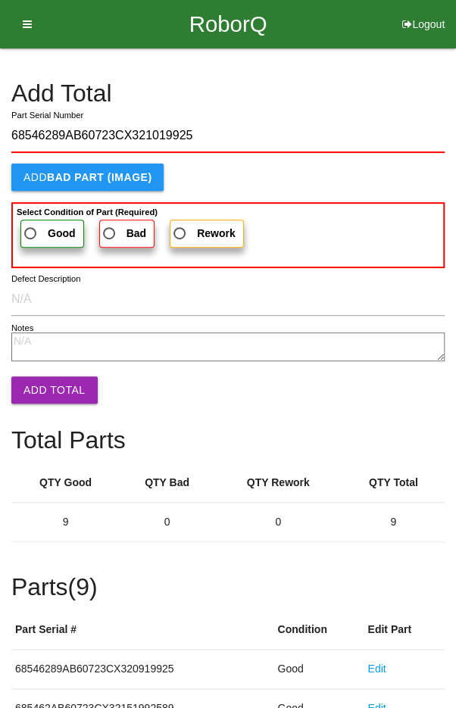
click at [43, 232] on span "Good" at bounding box center [48, 233] width 55 height 19
click at [31, 232] on input "Good" at bounding box center [26, 229] width 10 height 10
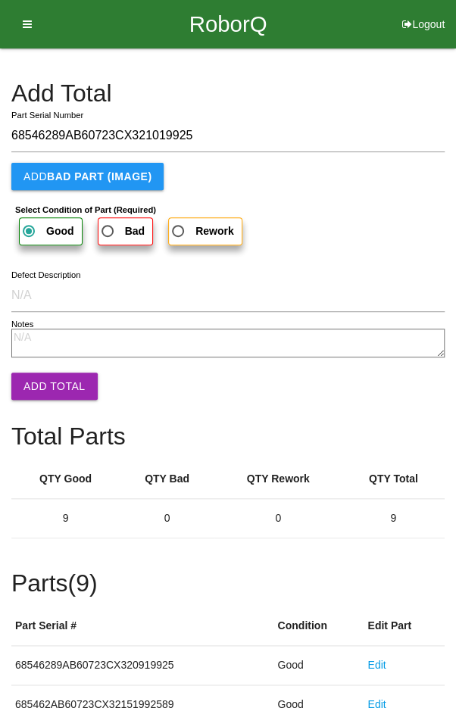
click at [61, 389] on button "Add Total" at bounding box center [54, 386] width 86 height 27
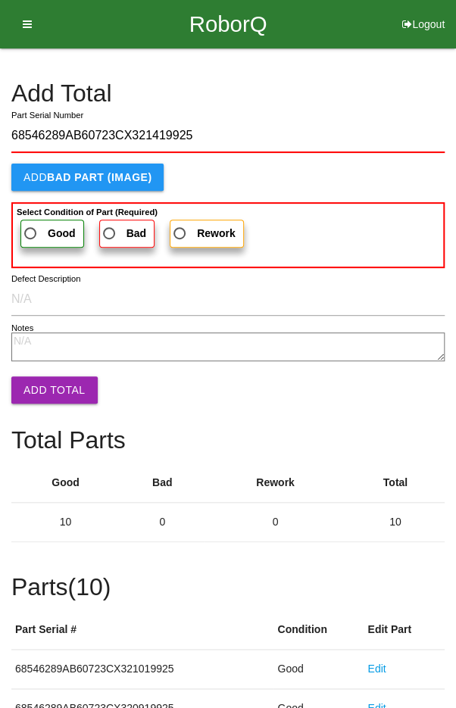
click at [45, 227] on span "Good" at bounding box center [48, 233] width 55 height 19
click at [31, 227] on input "Good" at bounding box center [26, 229] width 10 height 10
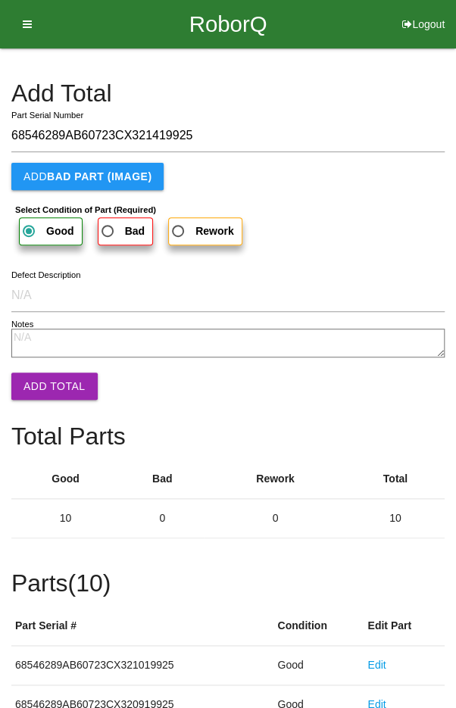
click at [61, 391] on button "Add Total" at bounding box center [54, 386] width 86 height 27
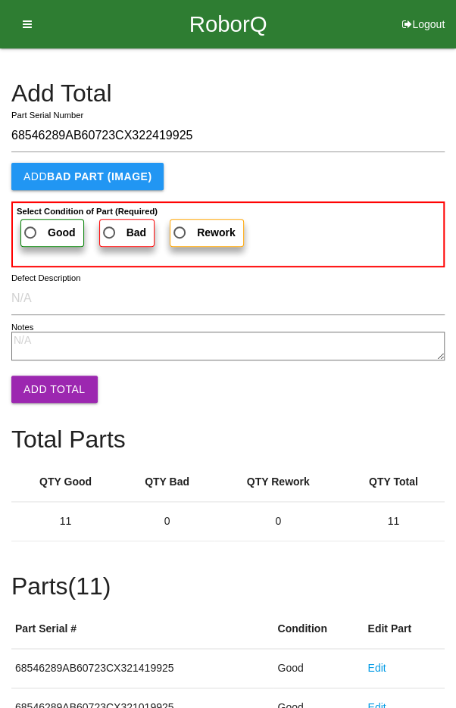
click at [48, 229] on b "Good" at bounding box center [62, 232] width 28 height 12
click at [31, 229] on input "Good" at bounding box center [26, 228] width 10 height 10
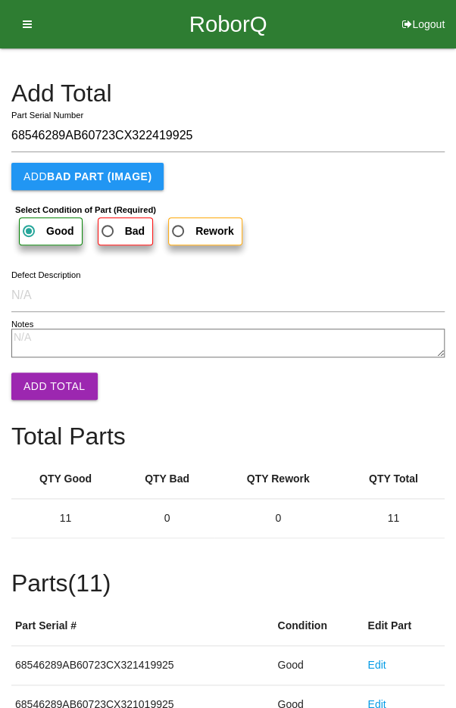
click at [52, 391] on button "Add Total" at bounding box center [54, 386] width 86 height 27
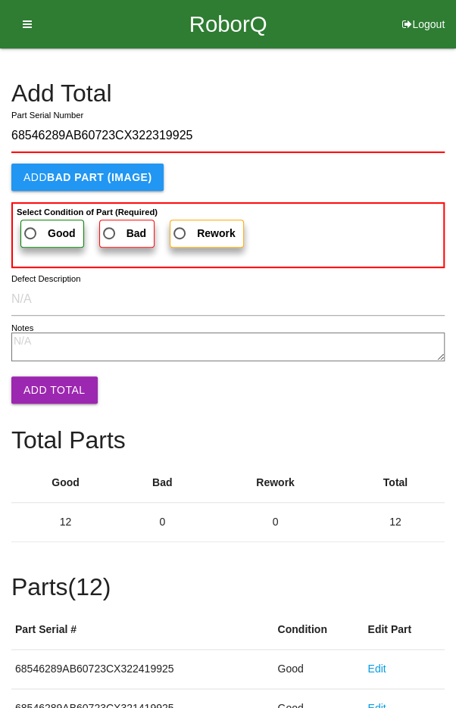
click at [40, 222] on label "Good" at bounding box center [52, 234] width 64 height 28
click at [31, 224] on input "Good" at bounding box center [26, 229] width 10 height 10
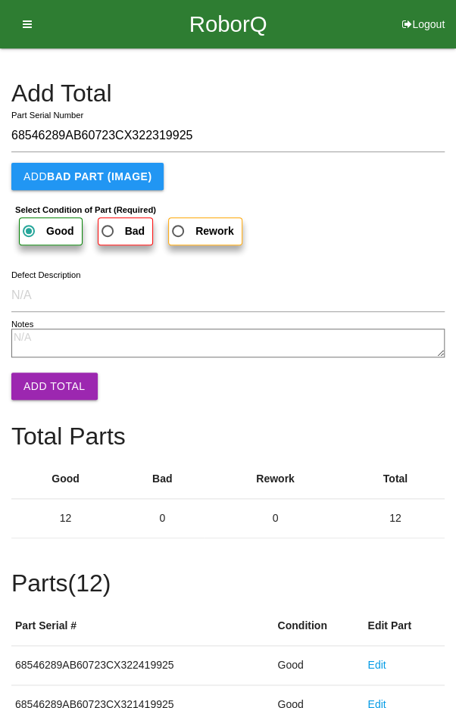
click at [61, 396] on button "Add Total" at bounding box center [54, 386] width 86 height 27
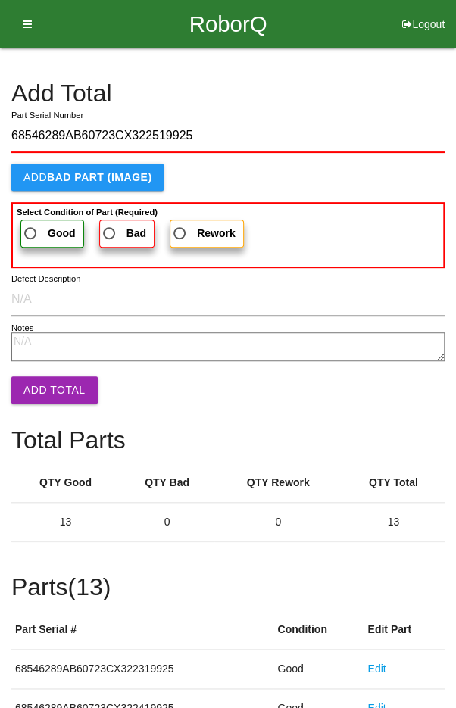
click at [39, 230] on span "Good" at bounding box center [48, 233] width 55 height 19
click at [31, 230] on input "Good" at bounding box center [26, 229] width 10 height 10
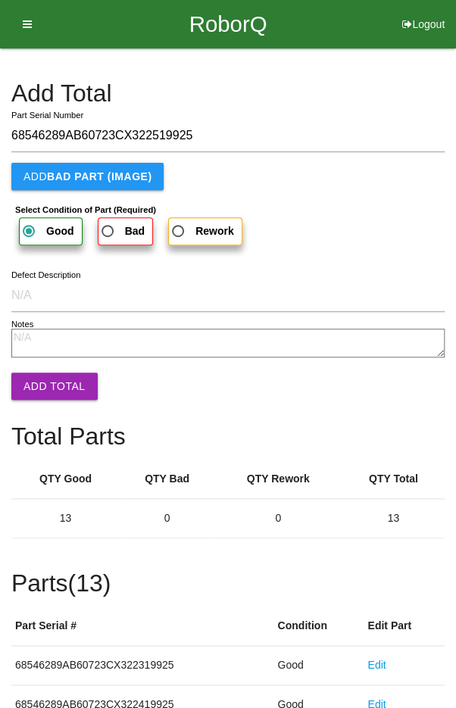
click at [52, 389] on button "Add Total" at bounding box center [54, 386] width 86 height 27
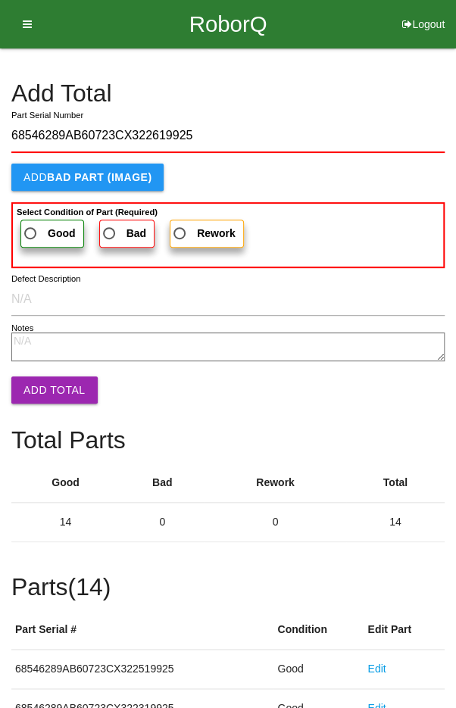
click at [36, 226] on span "Good" at bounding box center [48, 233] width 55 height 19
click at [31, 226] on input "Good" at bounding box center [26, 229] width 10 height 10
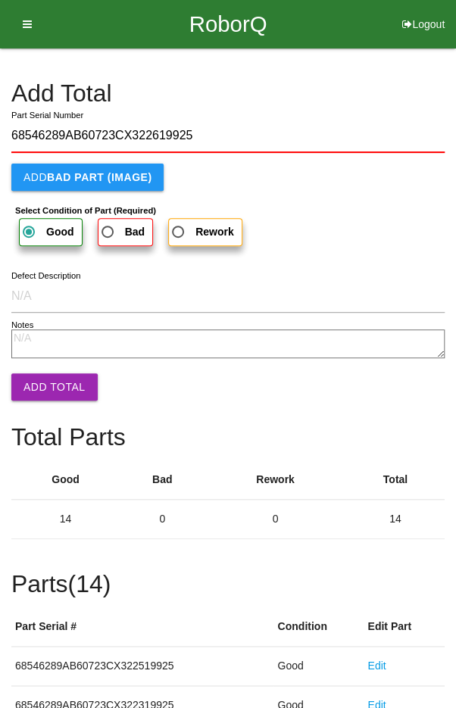
click at [49, 394] on button "Add Total" at bounding box center [54, 386] width 86 height 27
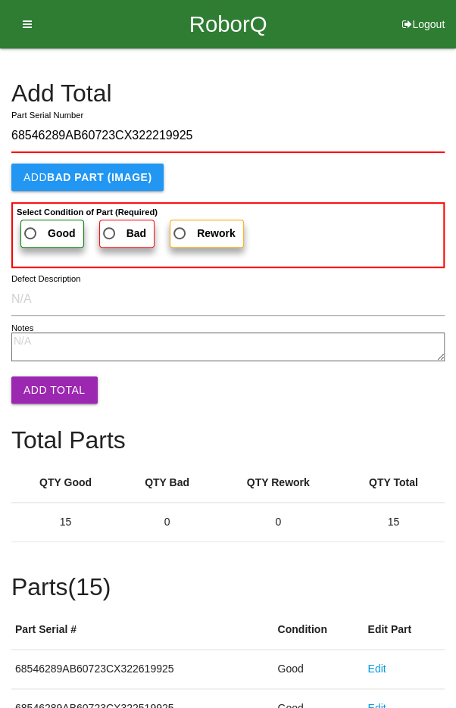
click at [42, 227] on span "Good" at bounding box center [48, 233] width 55 height 19
click at [31, 227] on input "Good" at bounding box center [26, 229] width 10 height 10
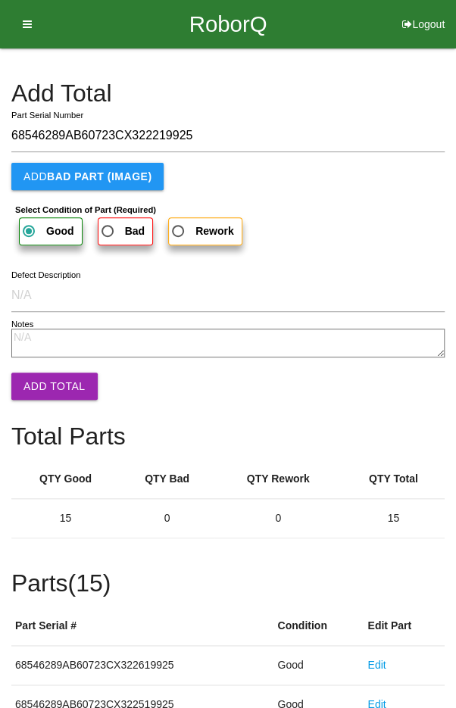
click at [59, 382] on button "Add Total" at bounding box center [54, 386] width 86 height 27
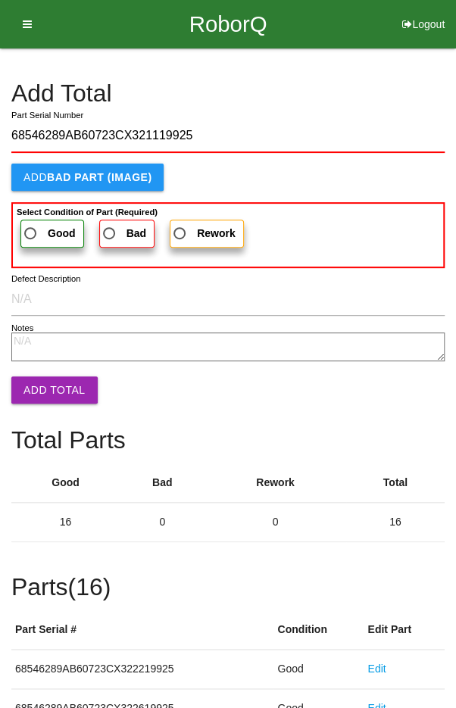
click at [45, 224] on span "Good" at bounding box center [48, 233] width 55 height 19
click at [31, 224] on input "Good" at bounding box center [26, 229] width 10 height 10
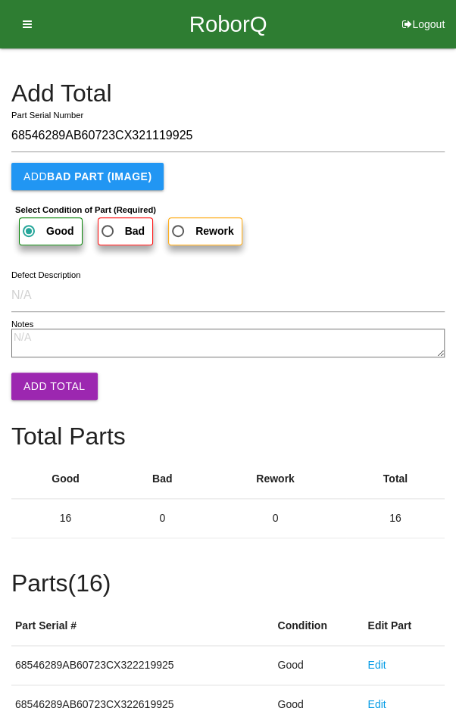
click at [53, 389] on button "Add Total" at bounding box center [54, 386] width 86 height 27
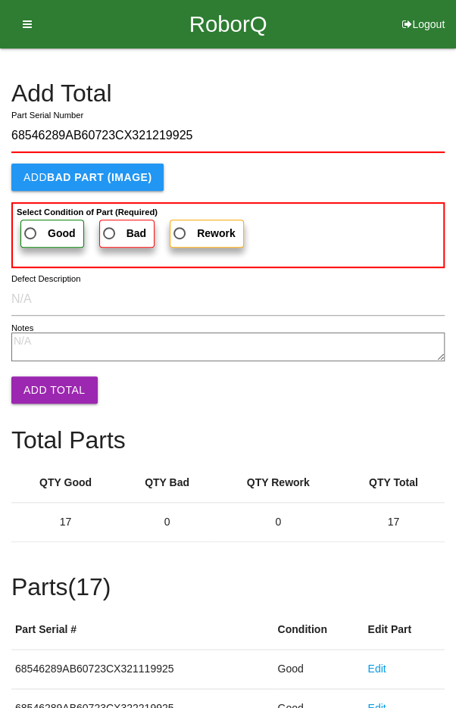
click at [41, 230] on span "Good" at bounding box center [48, 233] width 55 height 19
click at [31, 230] on input "Good" at bounding box center [26, 229] width 10 height 10
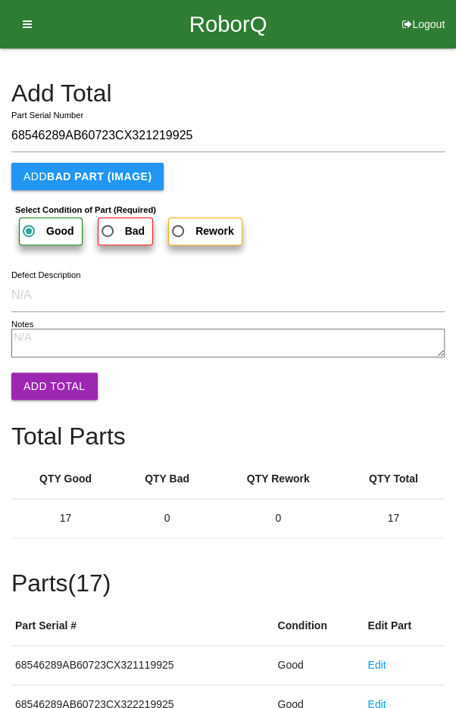
click at [47, 384] on button "Add Total" at bounding box center [54, 386] width 86 height 27
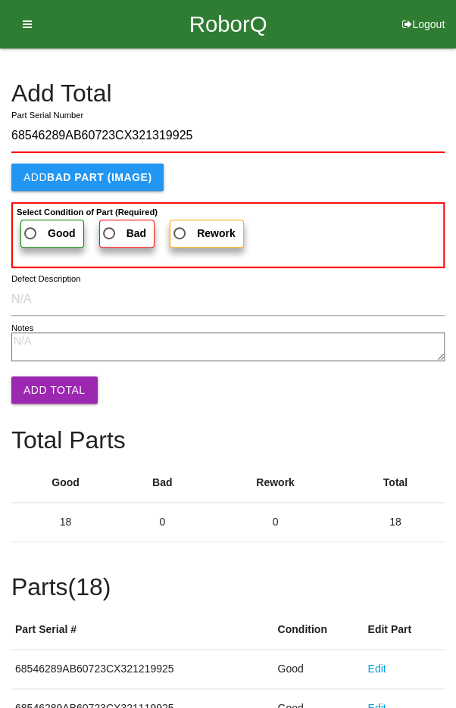
click at [36, 228] on span "Good" at bounding box center [48, 233] width 55 height 19
click at [31, 228] on input "Good" at bounding box center [26, 229] width 10 height 10
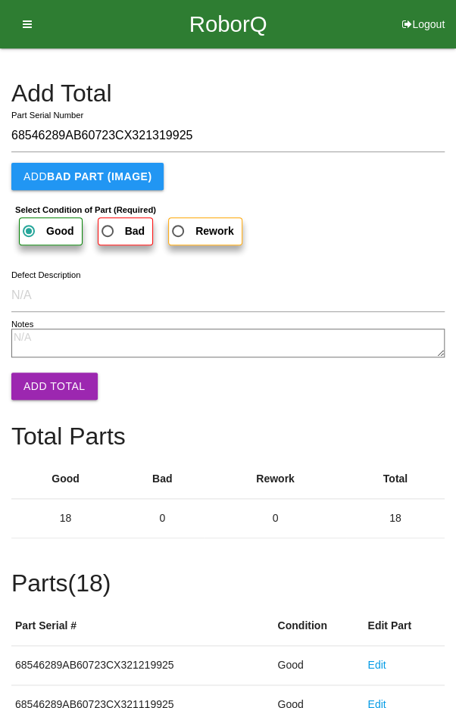
click at [59, 384] on button "Add Total" at bounding box center [54, 386] width 86 height 27
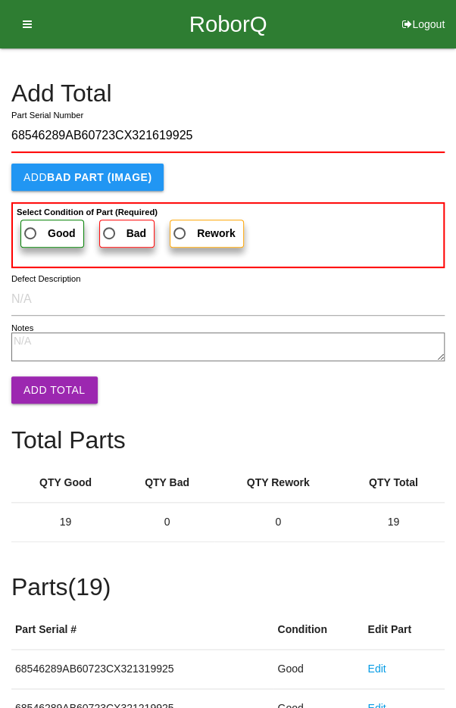
click at [40, 227] on span "Good" at bounding box center [48, 233] width 55 height 19
click at [31, 227] on input "Good" at bounding box center [26, 229] width 10 height 10
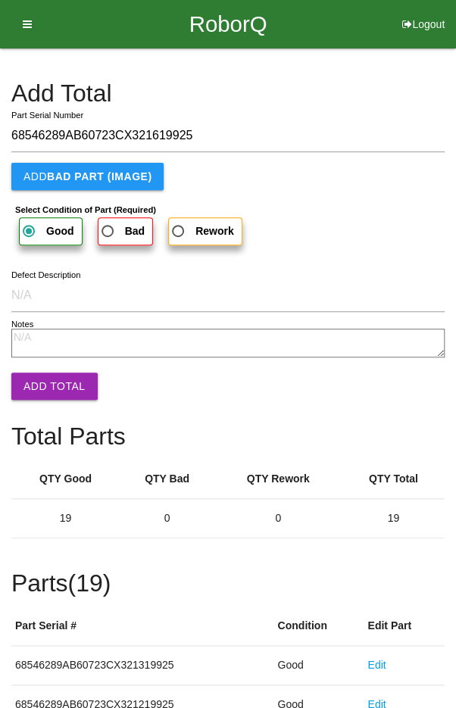
click at [53, 385] on button "Add Total" at bounding box center [54, 386] width 86 height 27
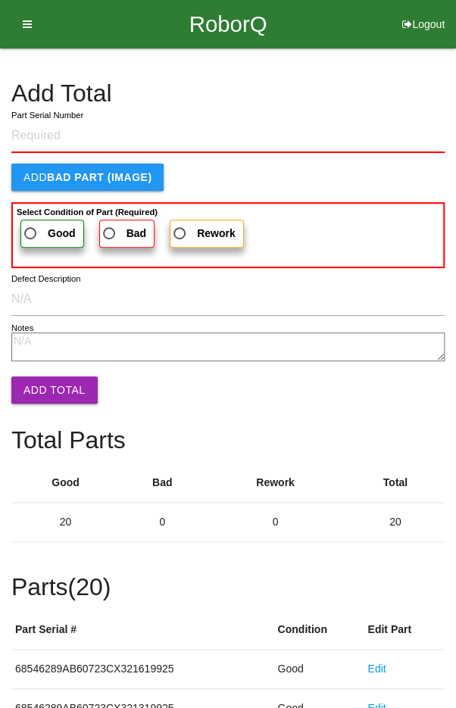
click at [351, 85] on h4 "Add Total" at bounding box center [227, 93] width 433 height 27
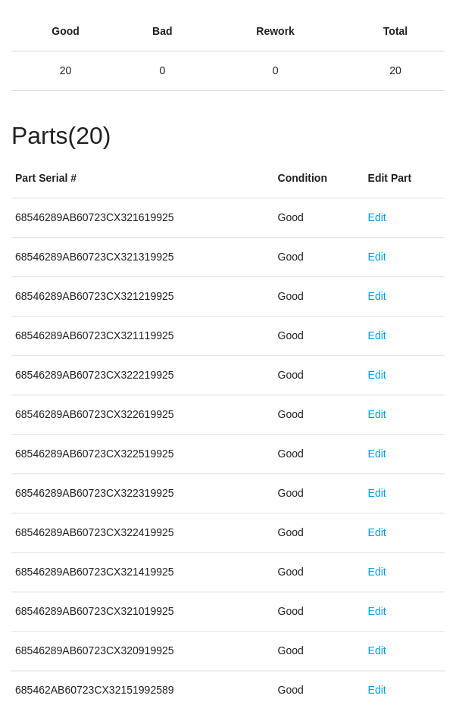
scroll to position [841, 0]
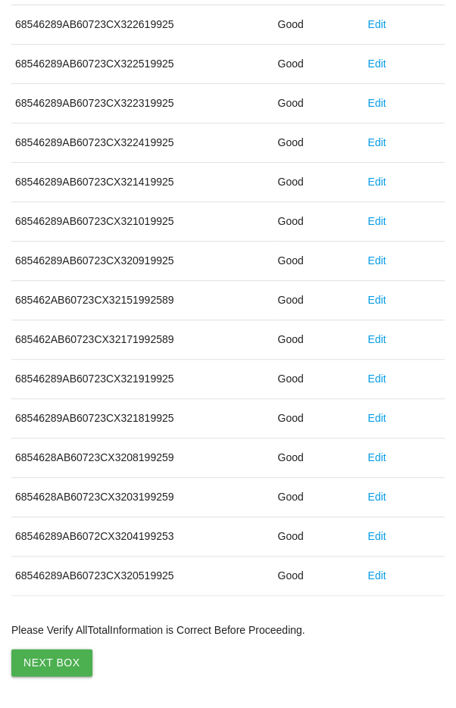
click at [55, 659] on button "Next Box" at bounding box center [51, 662] width 81 height 27
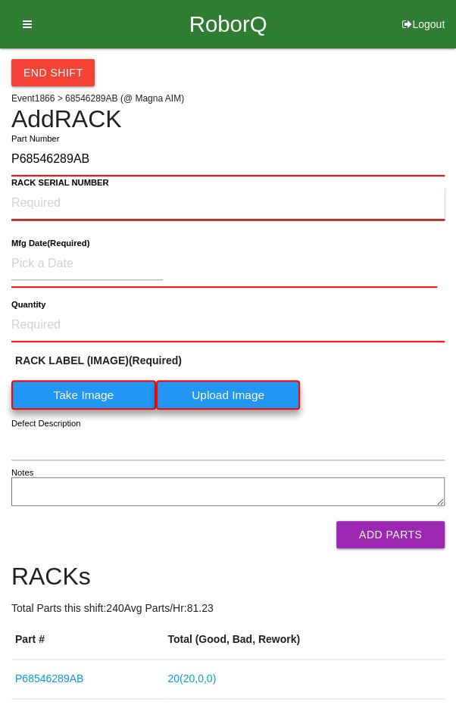
click at [51, 196] on NUMBER "RACK SERIAL NUMBER" at bounding box center [227, 203] width 433 height 33
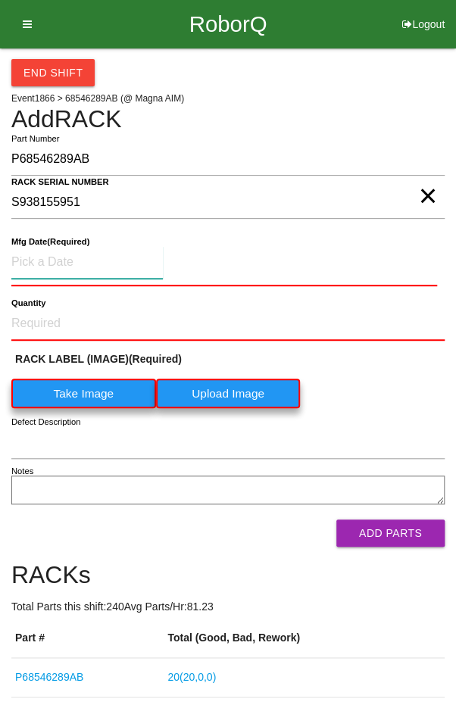
click at [59, 257] on input at bounding box center [86, 262] width 151 height 33
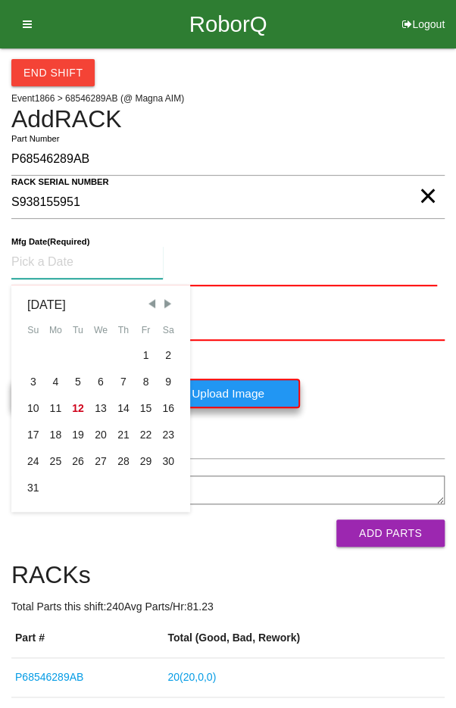
click at [151, 300] on span "Previous Month" at bounding box center [152, 304] width 14 height 14
click at [121, 443] on div "24" at bounding box center [123, 435] width 23 height 27
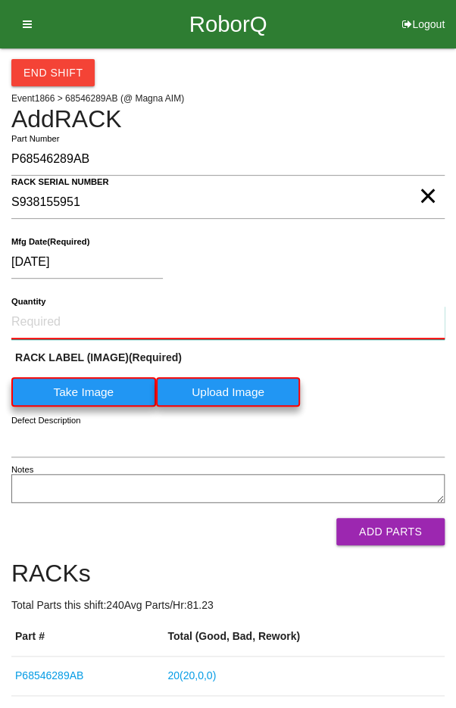
click at [189, 324] on input "Quantity" at bounding box center [227, 322] width 433 height 33
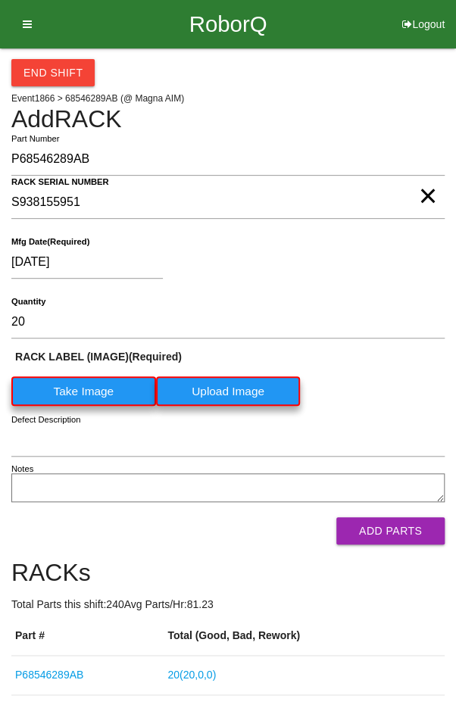
click at [77, 392] on label "Take Image" at bounding box center [83, 391] width 145 height 30
click at [0, 0] on \(IMAGE\) "Take Image" at bounding box center [0, 0] width 0 height 0
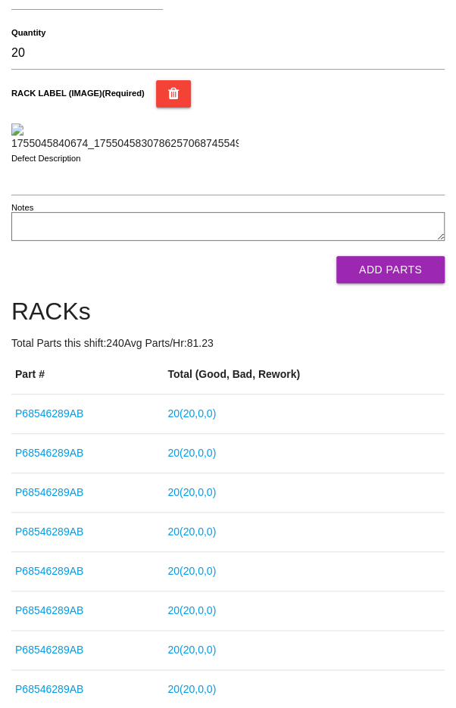
scroll to position [267, 0]
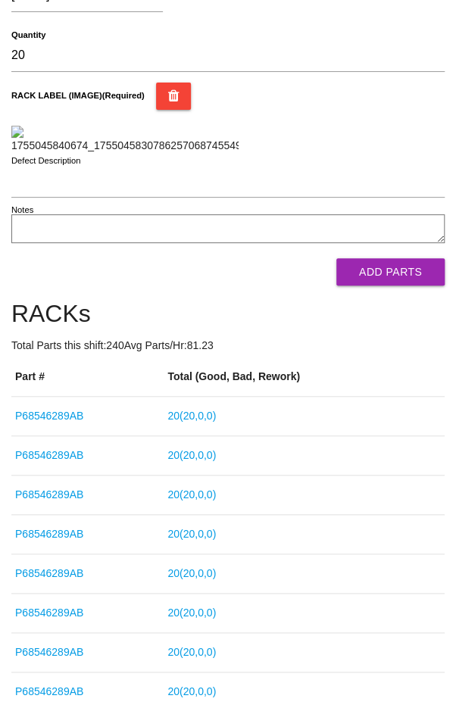
click at [401, 286] on button "Add Parts" at bounding box center [390, 271] width 108 height 27
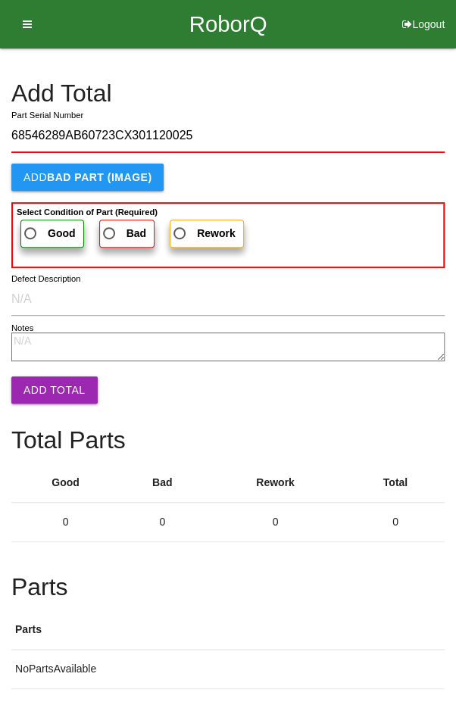
click at [41, 226] on span "Good" at bounding box center [48, 233] width 55 height 19
click at [31, 226] on input "Good" at bounding box center [26, 229] width 10 height 10
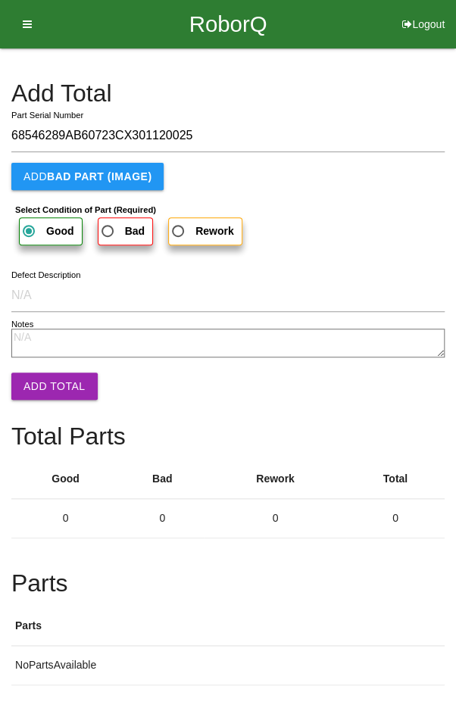
click at [59, 376] on button "Add Total" at bounding box center [54, 386] width 86 height 27
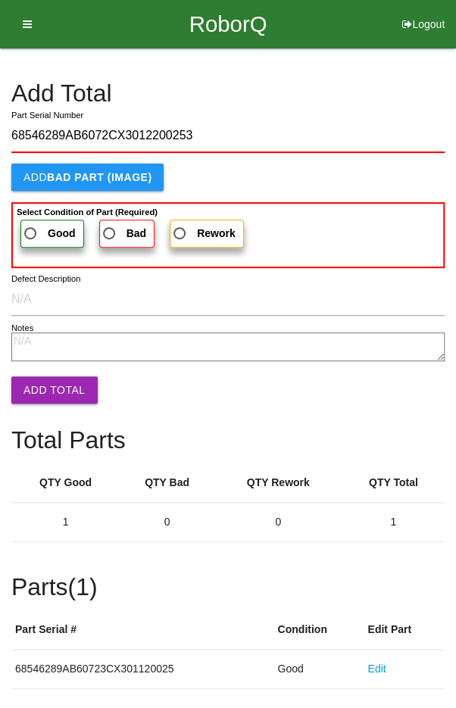
click at [36, 226] on span "Good" at bounding box center [48, 233] width 55 height 19
click at [31, 226] on input "Good" at bounding box center [26, 229] width 10 height 10
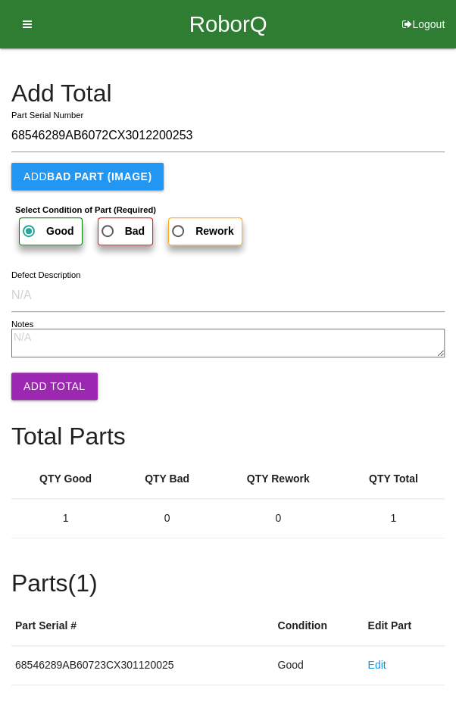
click at [53, 384] on button "Add Total" at bounding box center [54, 386] width 86 height 27
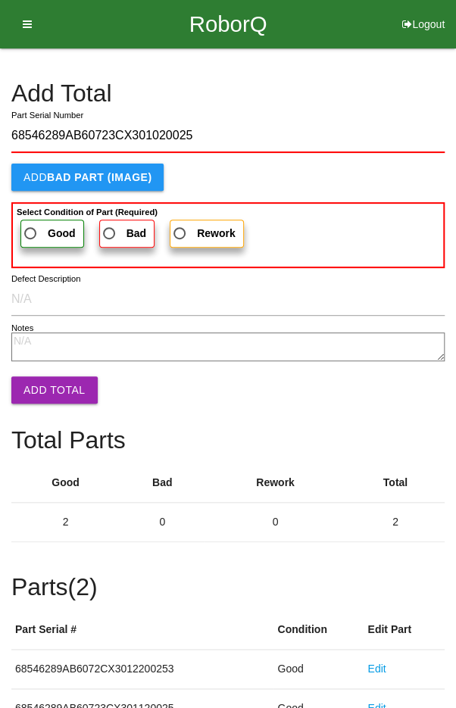
click at [38, 227] on span "Good" at bounding box center [48, 233] width 55 height 19
click at [31, 227] on input "Good" at bounding box center [26, 229] width 10 height 10
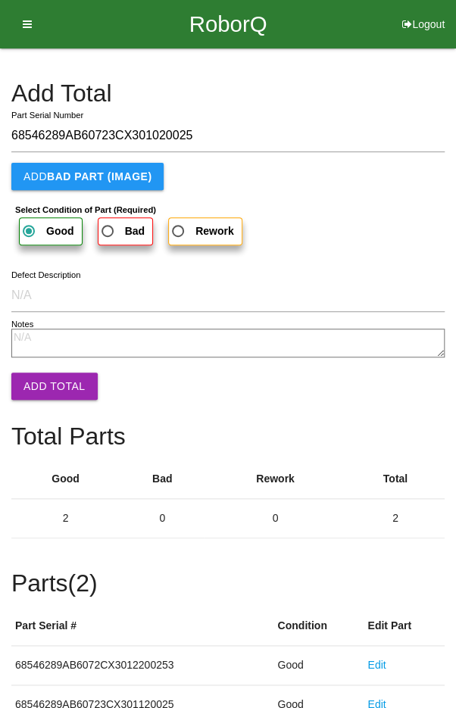
click at [52, 387] on button "Add Total" at bounding box center [54, 386] width 86 height 27
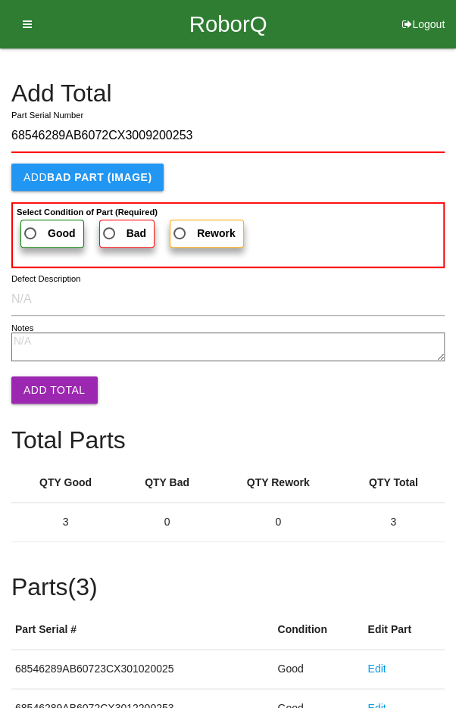
click at [37, 232] on span "Good" at bounding box center [48, 233] width 55 height 19
click at [31, 232] on input "Good" at bounding box center [26, 229] width 10 height 10
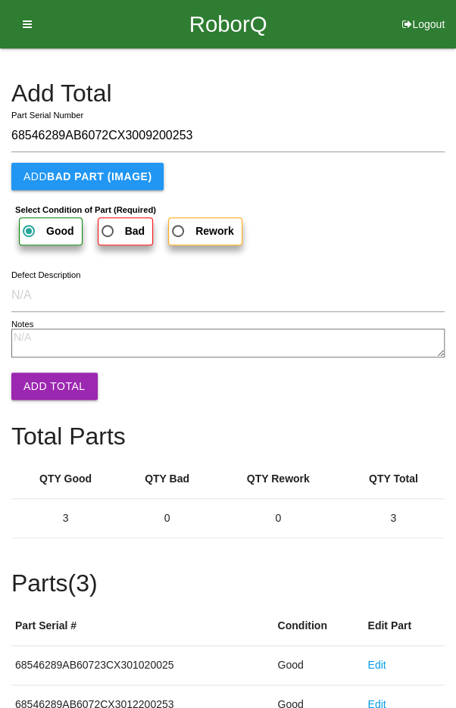
click at [57, 386] on button "Add Total" at bounding box center [54, 386] width 86 height 27
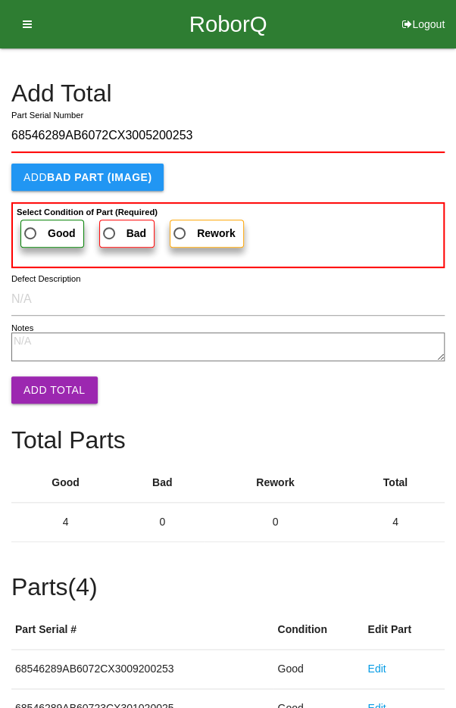
click at [35, 232] on span "Good" at bounding box center [48, 233] width 55 height 19
click at [31, 232] on input "Good" at bounding box center [26, 229] width 10 height 10
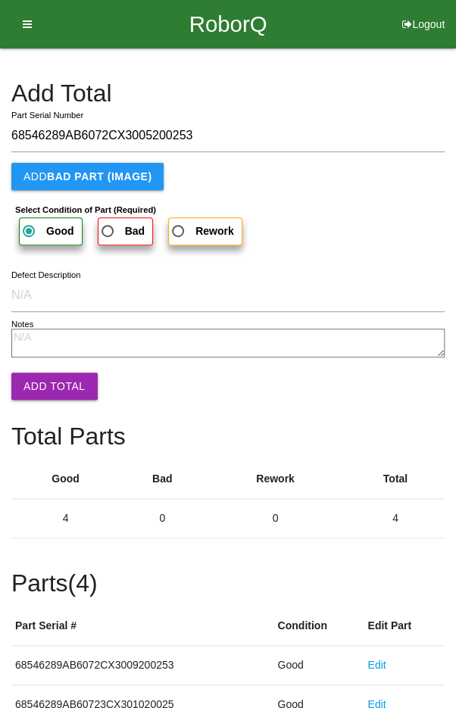
click at [48, 384] on button "Add Total" at bounding box center [54, 386] width 86 height 27
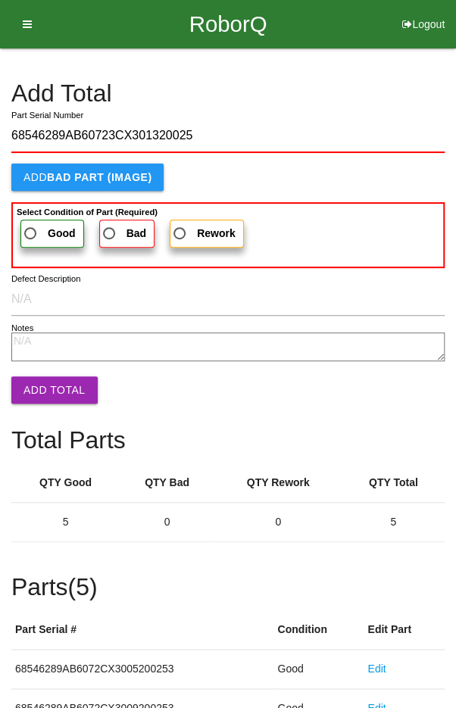
click at [36, 236] on span "Good" at bounding box center [48, 233] width 55 height 19
click at [31, 234] on input "Good" at bounding box center [26, 229] width 10 height 10
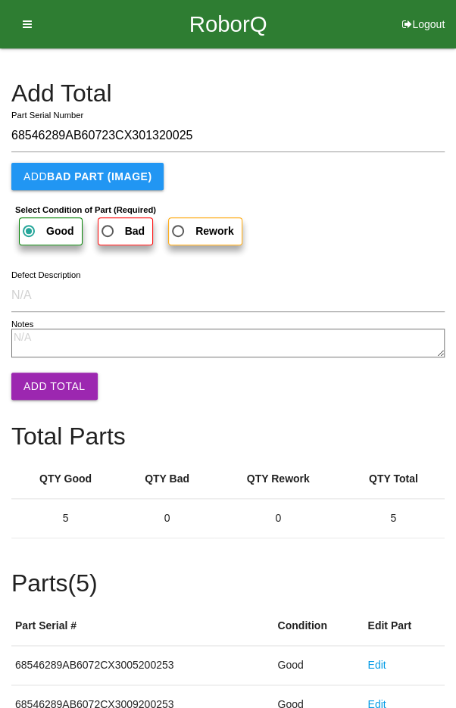
click at [57, 382] on button "Add Total" at bounding box center [54, 386] width 86 height 27
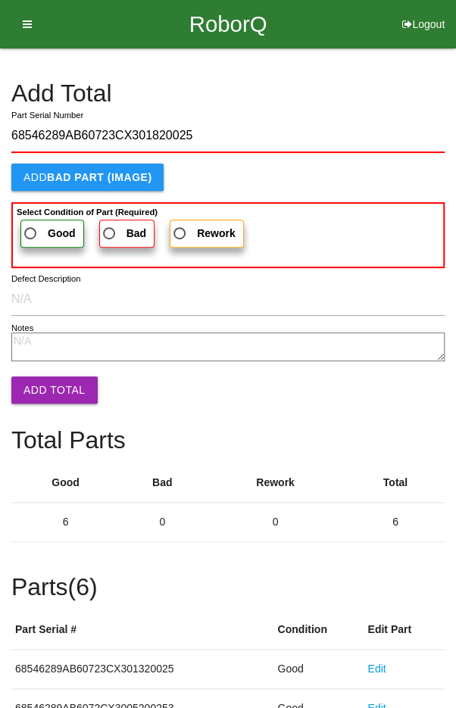
click at [38, 229] on span "Good" at bounding box center [48, 233] width 55 height 19
click at [31, 229] on input "Good" at bounding box center [26, 229] width 10 height 10
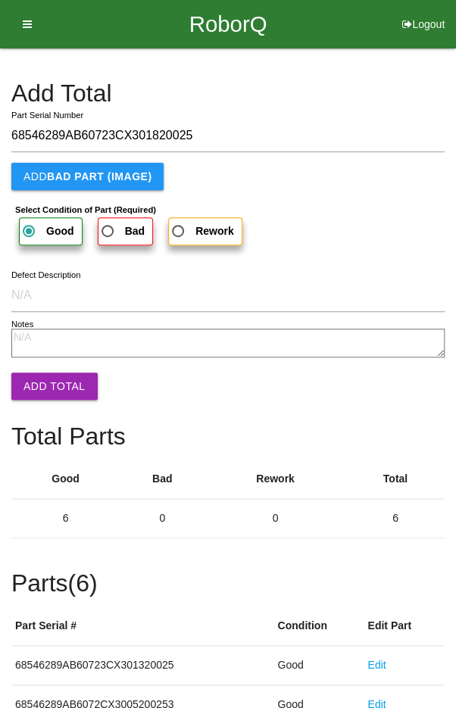
click at [50, 385] on button "Add Total" at bounding box center [54, 386] width 86 height 27
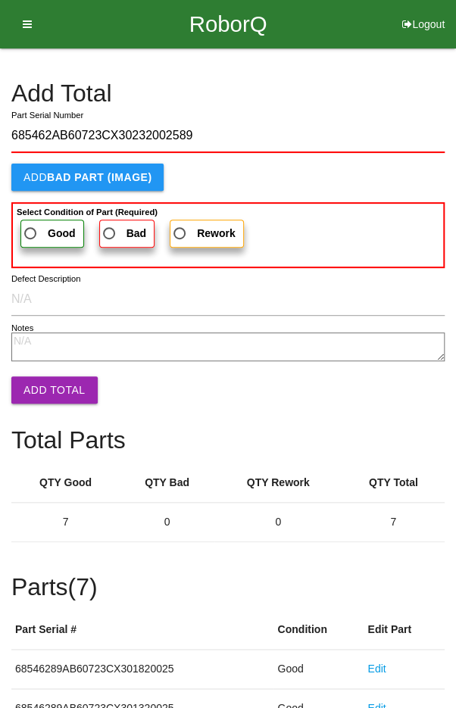
click at [41, 229] on span "Good" at bounding box center [48, 233] width 55 height 19
click at [31, 229] on input "Good" at bounding box center [26, 229] width 10 height 10
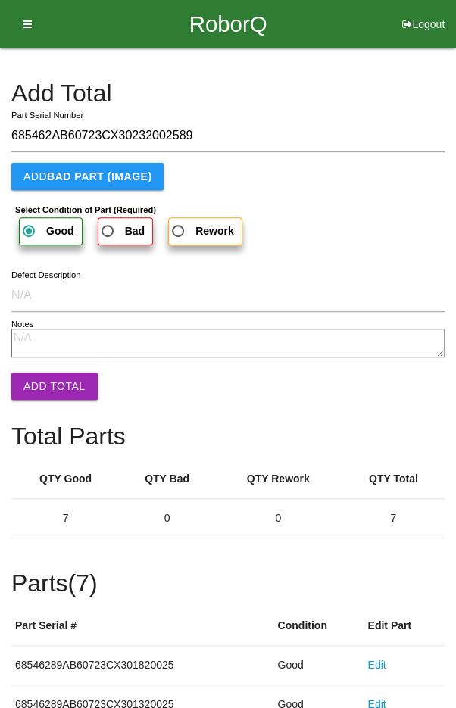
click at [56, 390] on button "Add Total" at bounding box center [54, 386] width 86 height 27
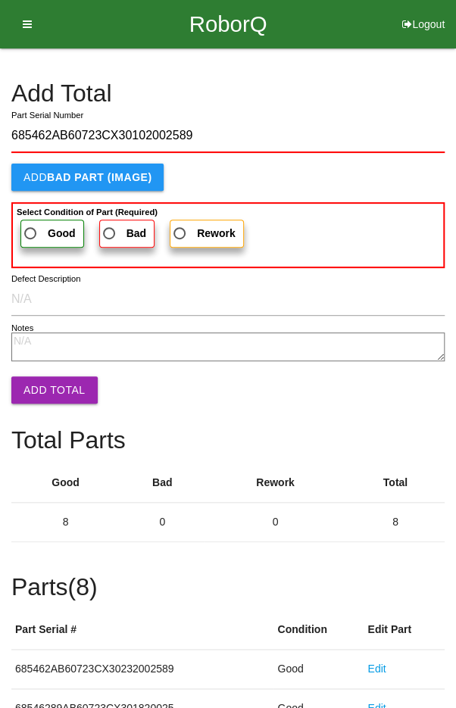
click at [30, 220] on label "Good" at bounding box center [52, 234] width 64 height 28
click at [30, 224] on input "Good" at bounding box center [26, 229] width 10 height 10
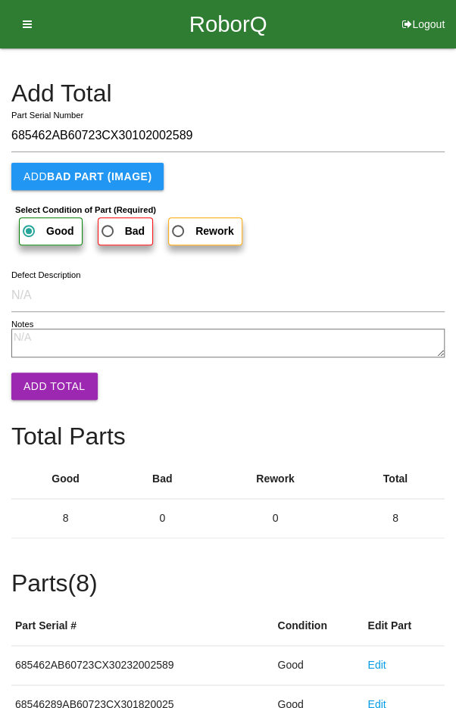
click at [54, 386] on button "Add Total" at bounding box center [54, 386] width 86 height 27
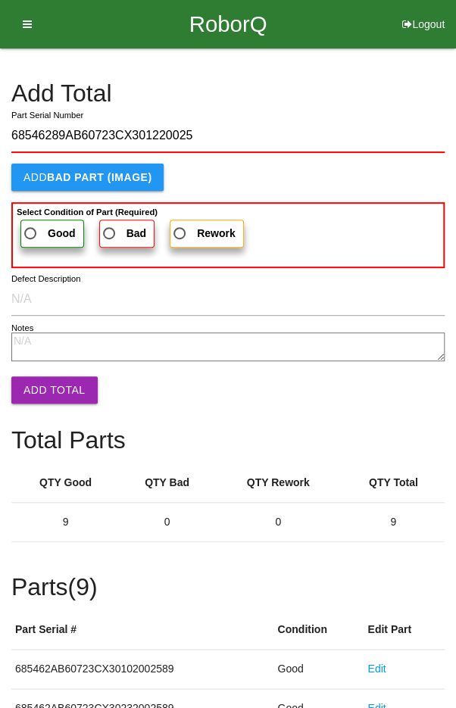
click at [36, 224] on span "Good" at bounding box center [48, 233] width 55 height 19
click at [31, 224] on input "Good" at bounding box center [26, 229] width 10 height 10
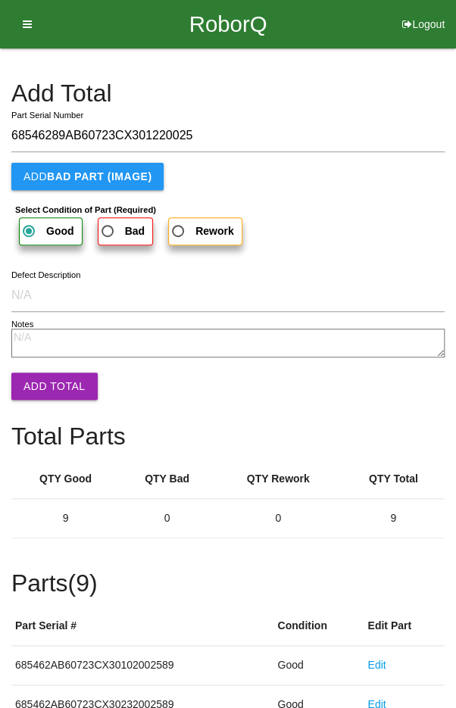
click at [55, 385] on button "Add Total" at bounding box center [54, 386] width 86 height 27
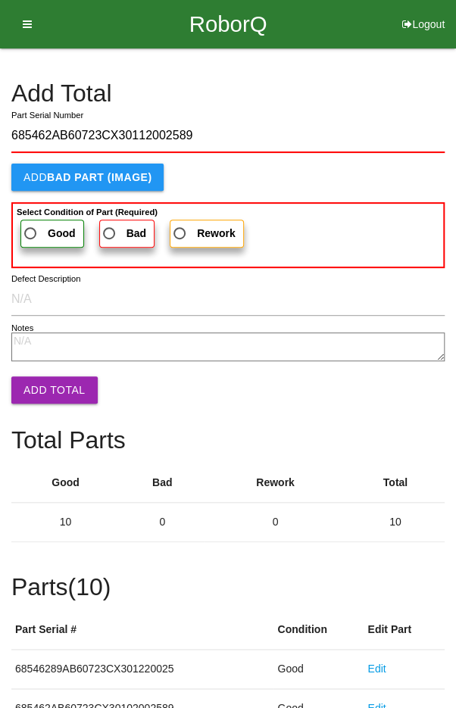
click at [34, 224] on span "Good" at bounding box center [48, 233] width 55 height 19
click at [31, 224] on input "Good" at bounding box center [26, 229] width 10 height 10
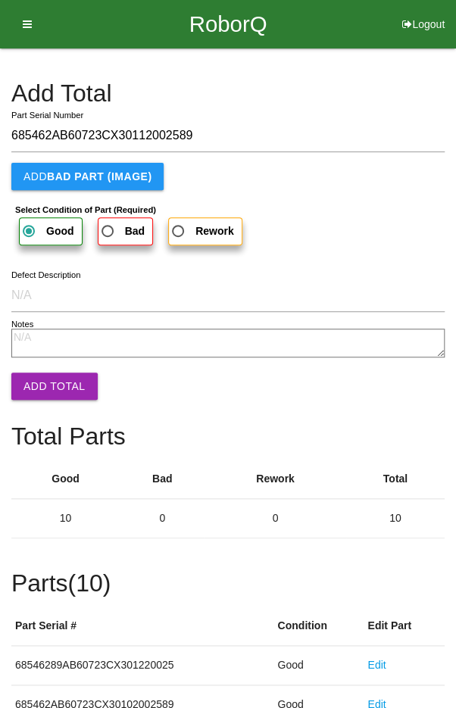
click at [45, 395] on button "Add Total" at bounding box center [54, 386] width 86 height 27
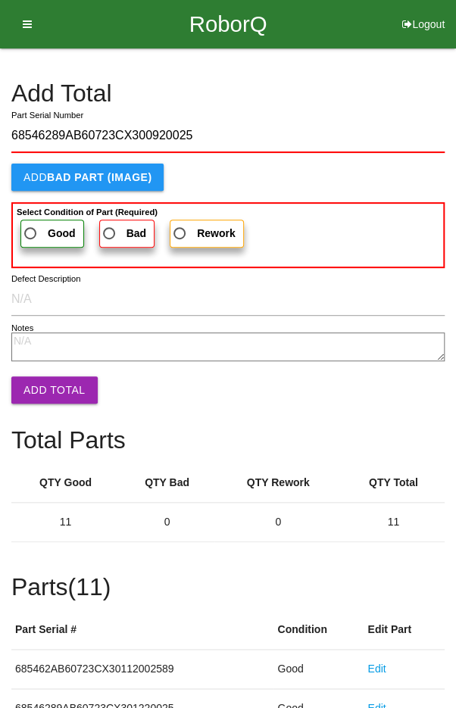
click at [36, 232] on span "Good" at bounding box center [48, 233] width 55 height 19
click at [31, 232] on input "Good" at bounding box center [26, 229] width 10 height 10
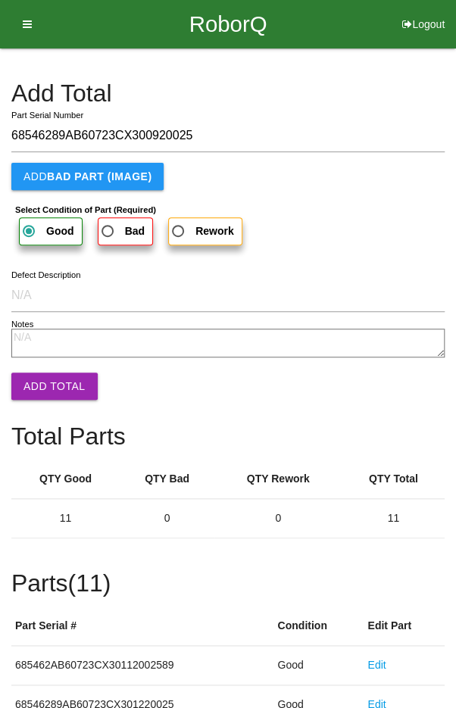
click at [52, 389] on button "Add Total" at bounding box center [54, 386] width 86 height 27
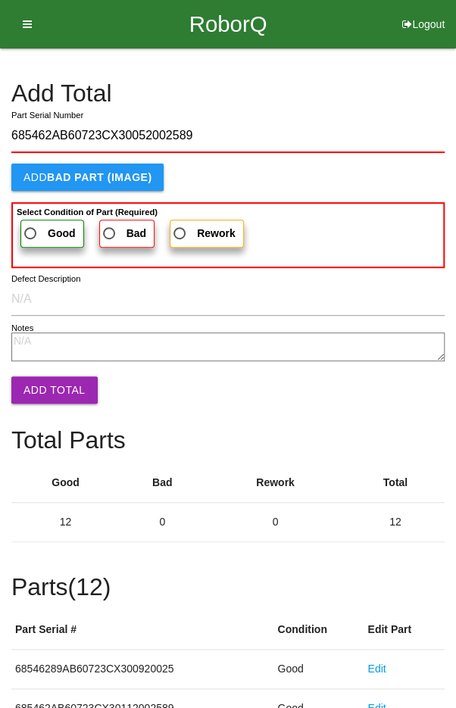
click at [34, 224] on span "Good" at bounding box center [48, 233] width 55 height 19
click at [31, 224] on input "Good" at bounding box center [26, 229] width 10 height 10
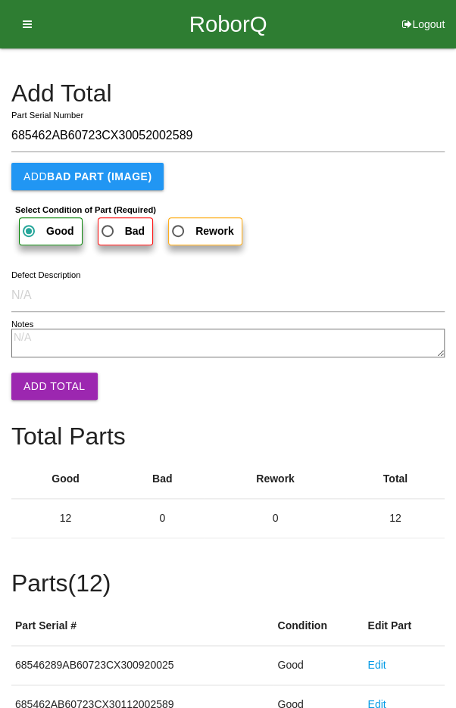
click at [48, 387] on button "Add Total" at bounding box center [54, 386] width 86 height 27
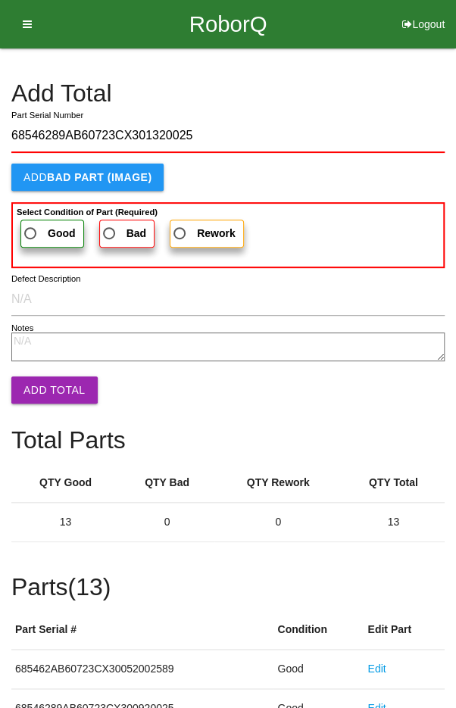
click at [33, 231] on span "Good" at bounding box center [48, 233] width 55 height 19
click at [31, 231] on input "Good" at bounding box center [26, 229] width 10 height 10
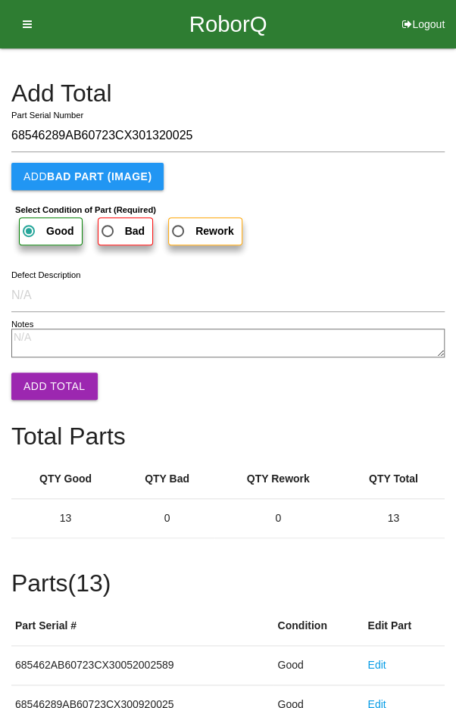
click at [61, 391] on button "Add Total" at bounding box center [54, 386] width 86 height 27
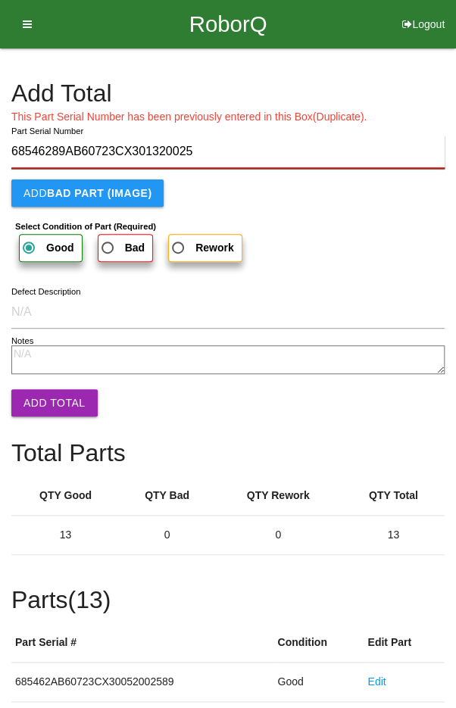
click at [303, 146] on input "68546289AB60723CX301320025" at bounding box center [227, 152] width 433 height 33
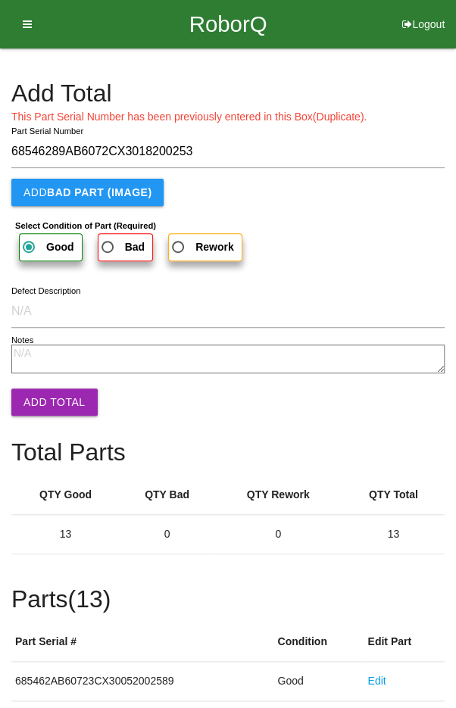
click at [51, 411] on button "Add Total" at bounding box center [54, 402] width 86 height 27
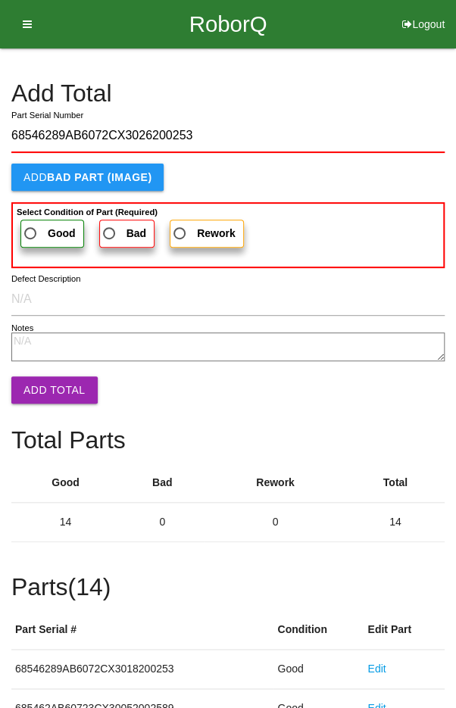
click at [39, 221] on label "Good" at bounding box center [52, 234] width 64 height 28
click at [31, 224] on input "Good" at bounding box center [26, 229] width 10 height 10
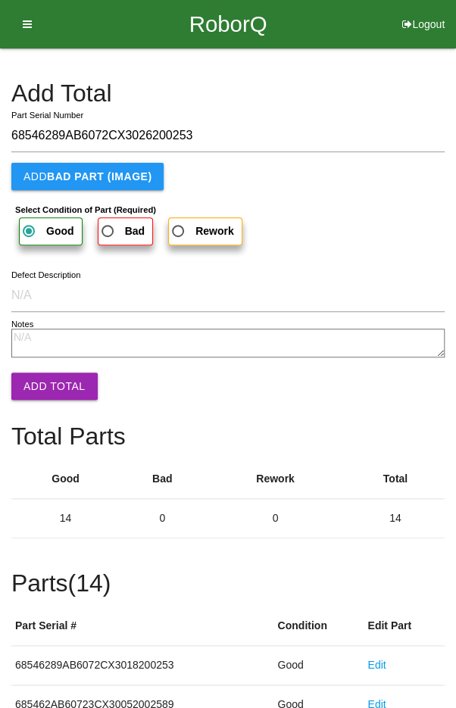
click at [45, 391] on button "Add Total" at bounding box center [54, 386] width 86 height 27
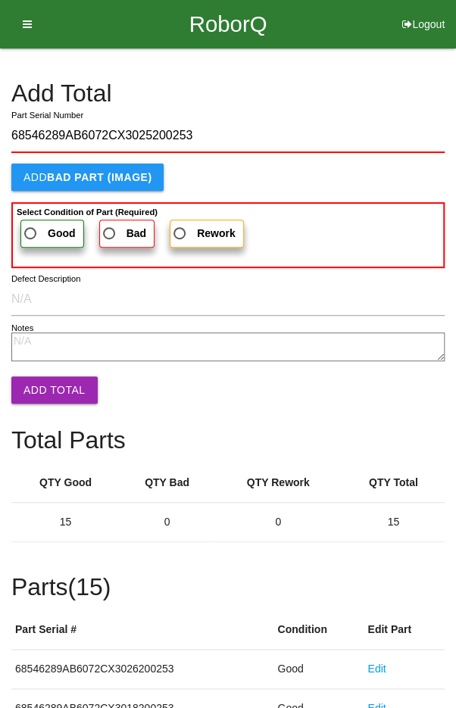
click at [39, 228] on span "Good" at bounding box center [48, 233] width 55 height 19
click at [31, 228] on input "Good" at bounding box center [26, 229] width 10 height 10
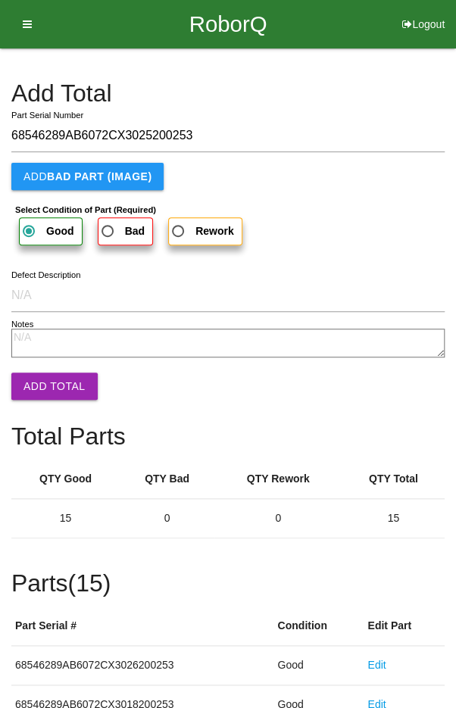
click at [54, 389] on button "Add Total" at bounding box center [54, 386] width 86 height 27
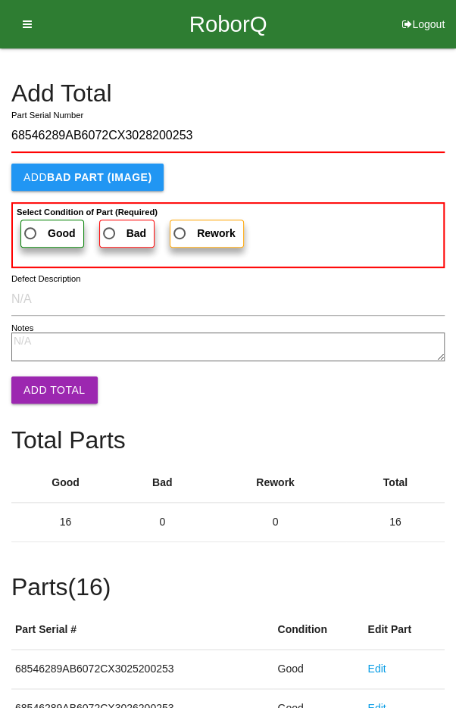
click at [39, 220] on label "Good" at bounding box center [52, 234] width 64 height 28
click at [31, 224] on input "Good" at bounding box center [26, 229] width 10 height 10
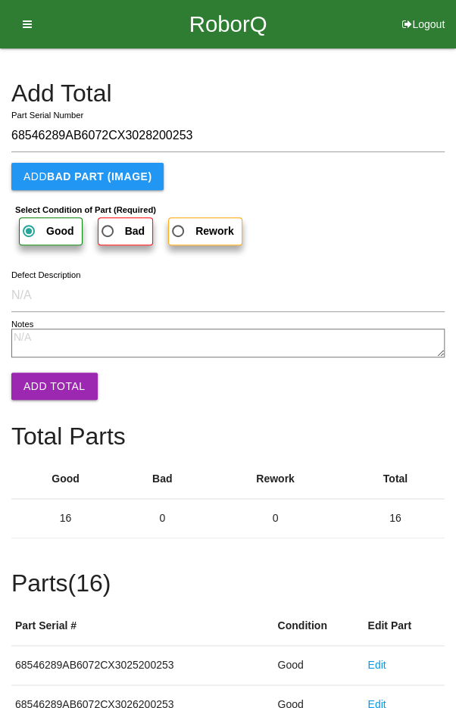
click at [61, 393] on button "Add Total" at bounding box center [54, 386] width 86 height 27
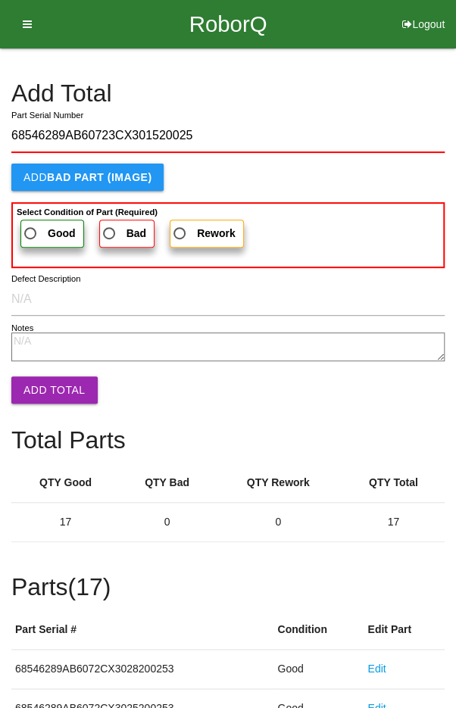
click at [39, 226] on span "Good" at bounding box center [48, 233] width 55 height 19
click at [31, 226] on input "Good" at bounding box center [26, 229] width 10 height 10
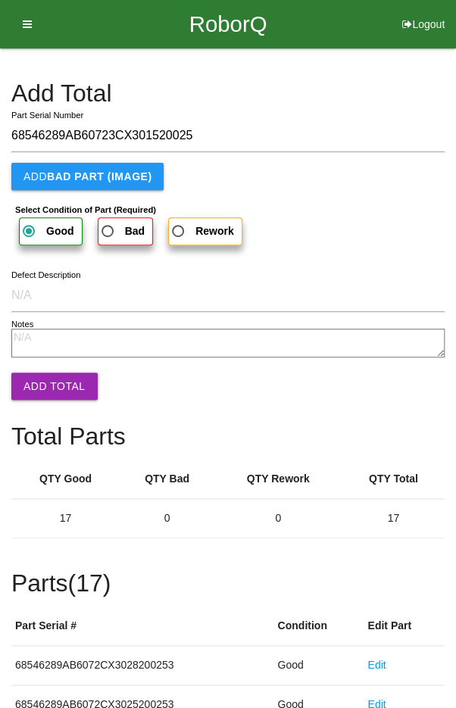
click at [49, 383] on button "Add Total" at bounding box center [54, 386] width 86 height 27
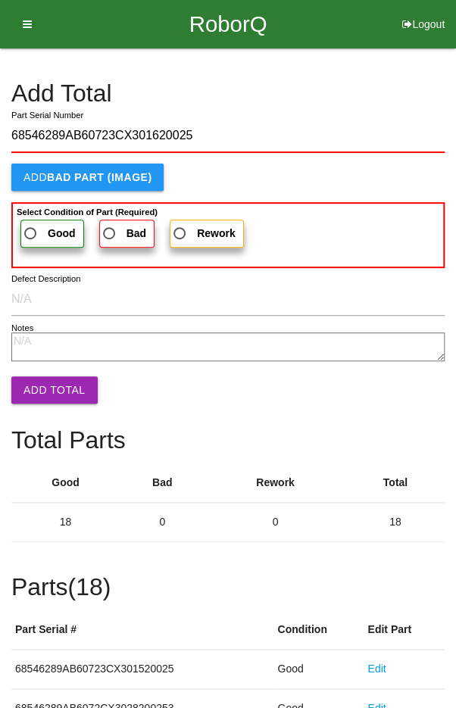
click at [41, 235] on span "Good" at bounding box center [48, 233] width 55 height 19
click at [31, 234] on input "Good" at bounding box center [26, 229] width 10 height 10
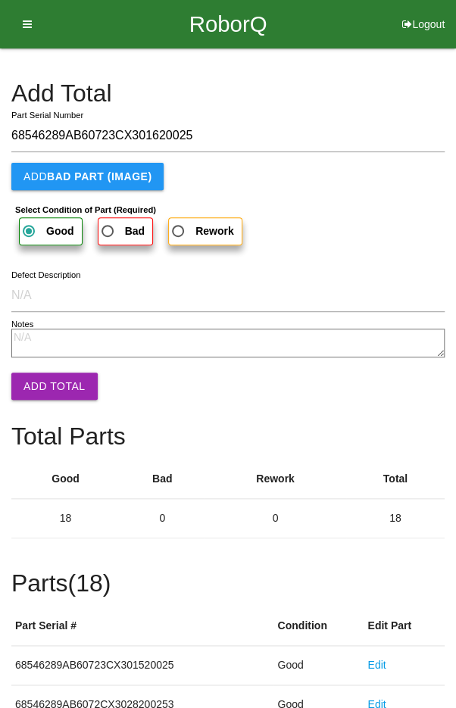
click at [47, 395] on button "Add Total" at bounding box center [54, 386] width 86 height 27
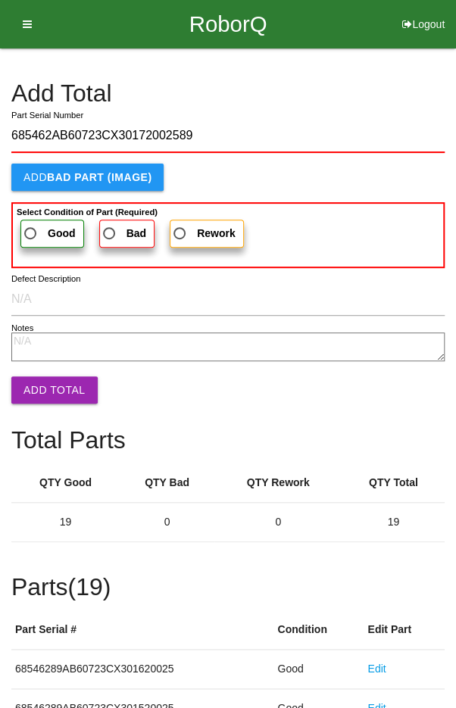
click at [42, 238] on span "Good" at bounding box center [48, 233] width 55 height 19
click at [31, 234] on input "Good" at bounding box center [26, 229] width 10 height 10
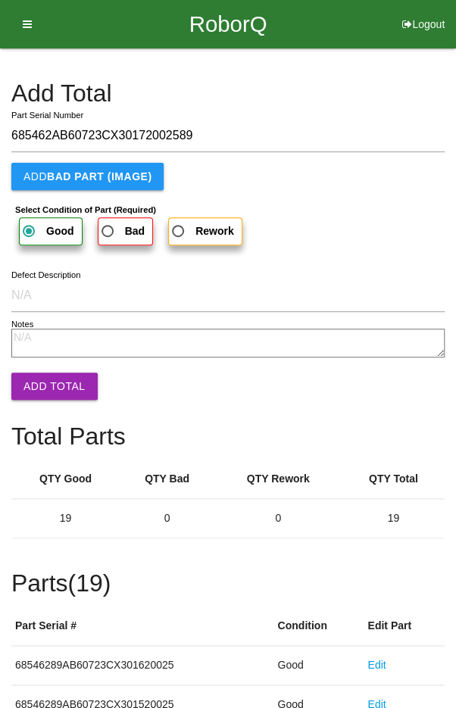
click at [55, 396] on button "Add Total" at bounding box center [54, 386] width 86 height 27
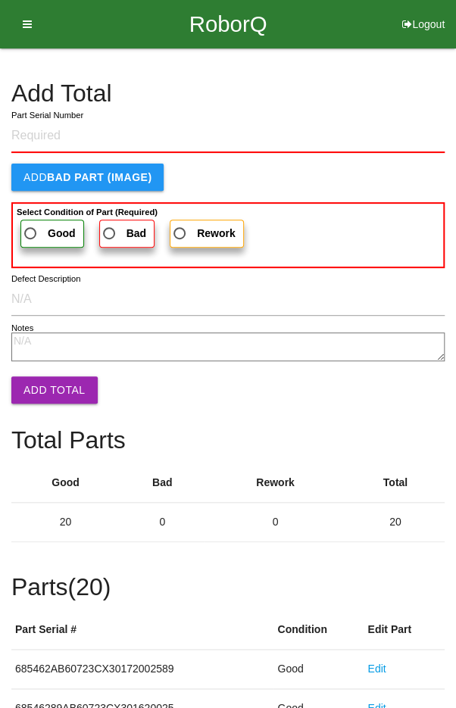
click at [396, 89] on h4 "Add Total" at bounding box center [227, 93] width 433 height 27
click at [419, 388] on div "Add Total" at bounding box center [227, 384] width 433 height 16
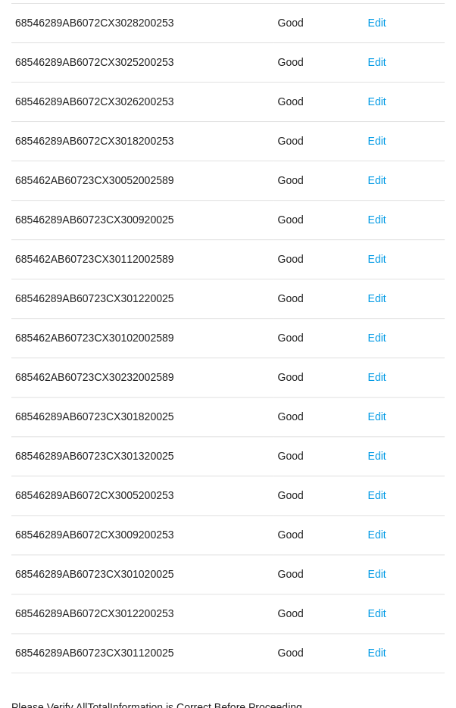
scroll to position [841, 0]
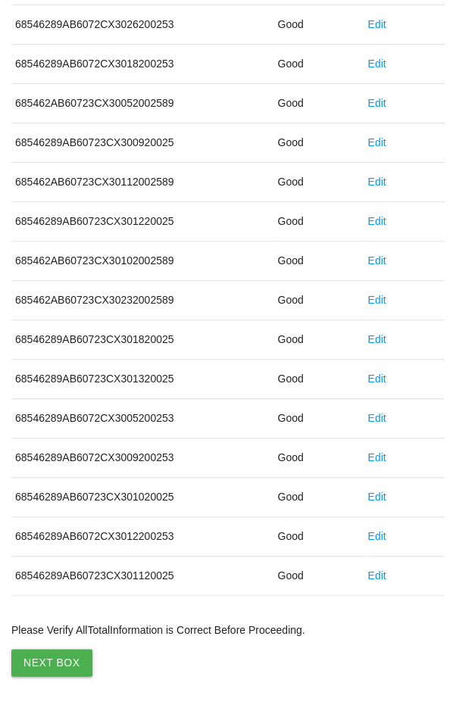
click at [49, 649] on button "Next Box" at bounding box center [51, 662] width 81 height 27
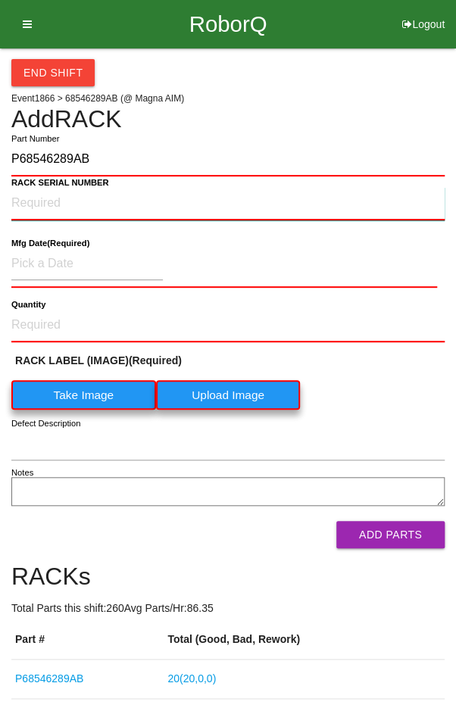
click at [52, 203] on NUMBER "RACK SERIAL NUMBER" at bounding box center [227, 203] width 433 height 33
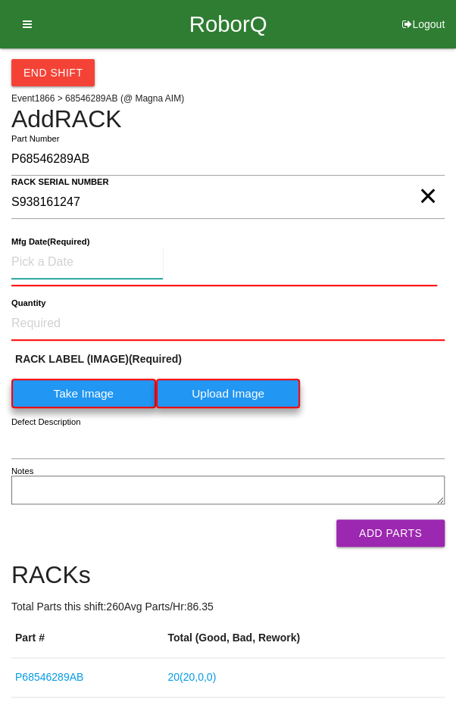
click at [55, 257] on input at bounding box center [86, 262] width 151 height 33
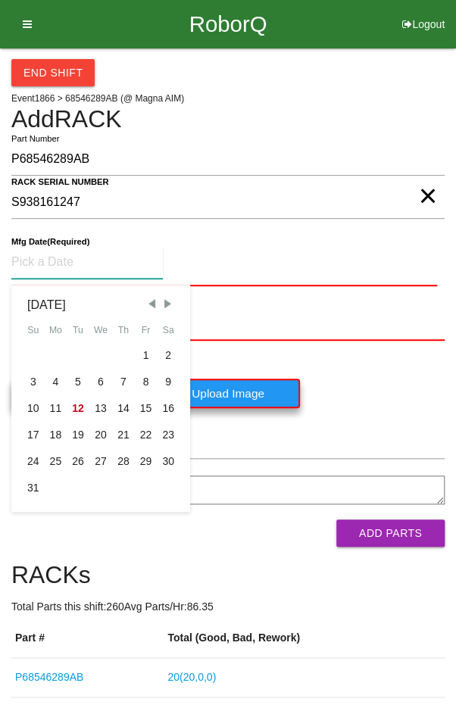
click at [149, 297] on span "Previous Month" at bounding box center [152, 304] width 14 height 14
click at [123, 432] on div "24" at bounding box center [123, 435] width 23 height 27
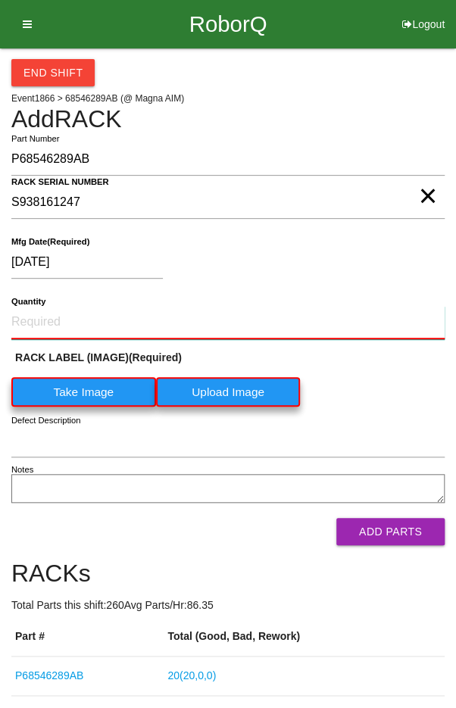
click at [68, 315] on input "Quantity" at bounding box center [227, 322] width 433 height 33
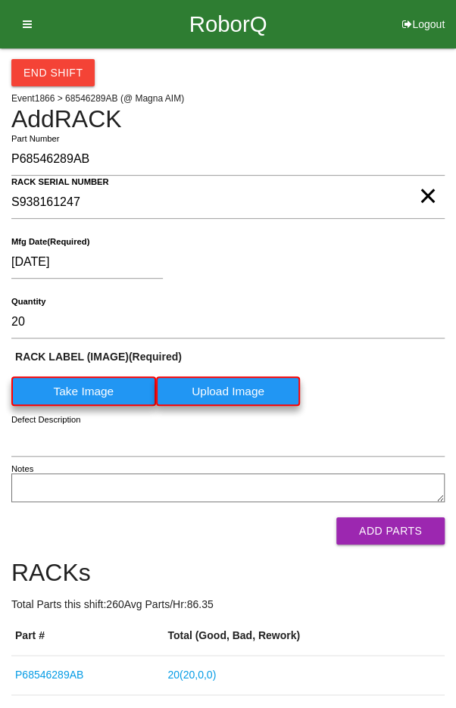
click at [83, 396] on label "Take Image" at bounding box center [83, 391] width 145 height 30
click at [0, 0] on \(IMAGE\) "Take Image" at bounding box center [0, 0] width 0 height 0
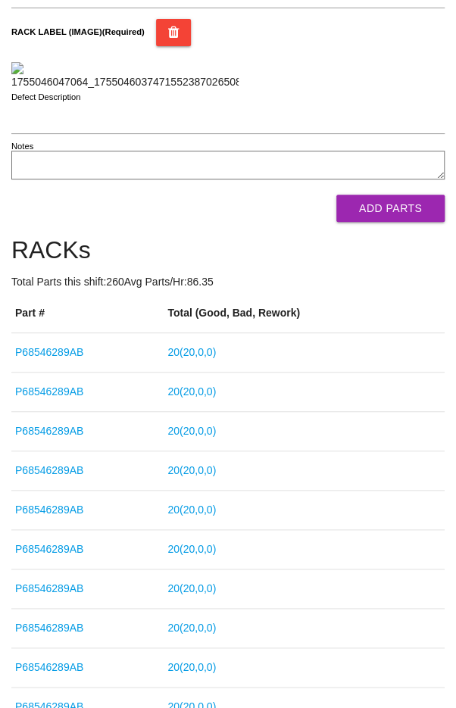
scroll to position [335, 0]
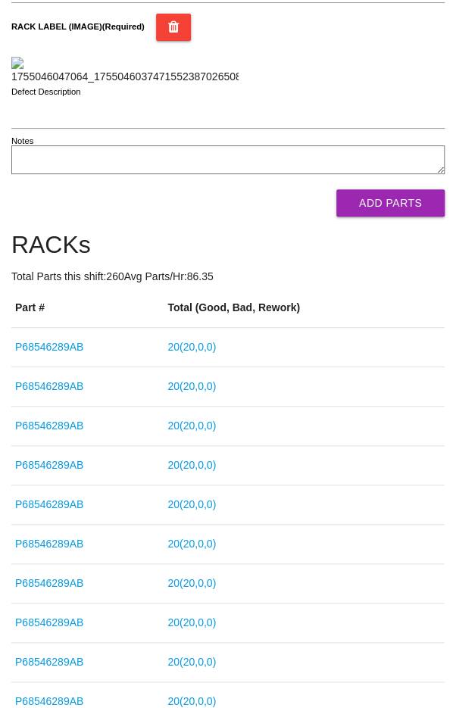
click at [388, 217] on button "Add Parts" at bounding box center [390, 202] width 108 height 27
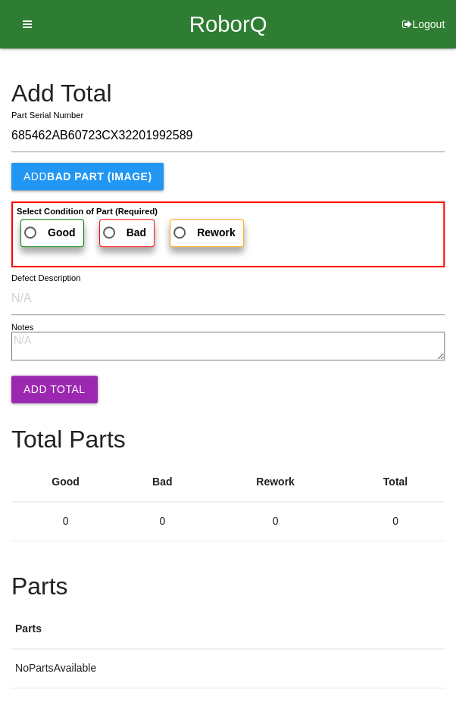
click at [43, 230] on span "Good" at bounding box center [48, 232] width 55 height 19
click at [31, 230] on input "Good" at bounding box center [26, 228] width 10 height 10
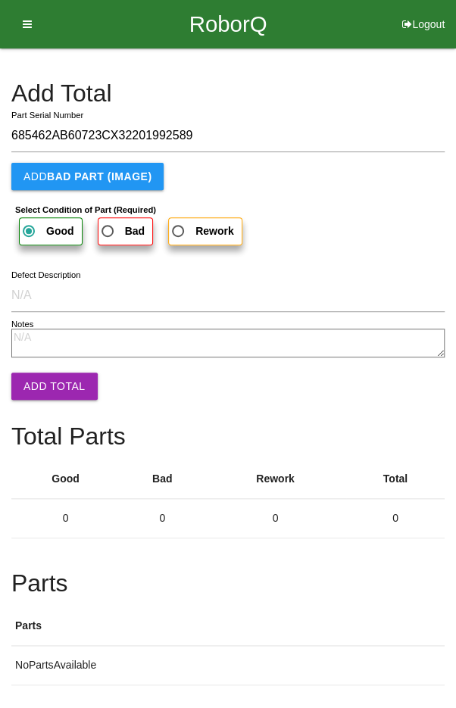
click at [53, 377] on button "Add Total" at bounding box center [54, 386] width 86 height 27
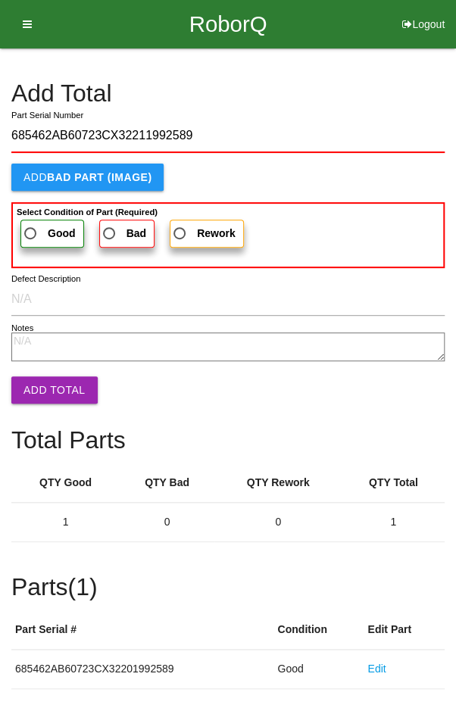
click at [33, 228] on span "Good" at bounding box center [48, 233] width 55 height 19
click at [31, 228] on input "Good" at bounding box center [26, 229] width 10 height 10
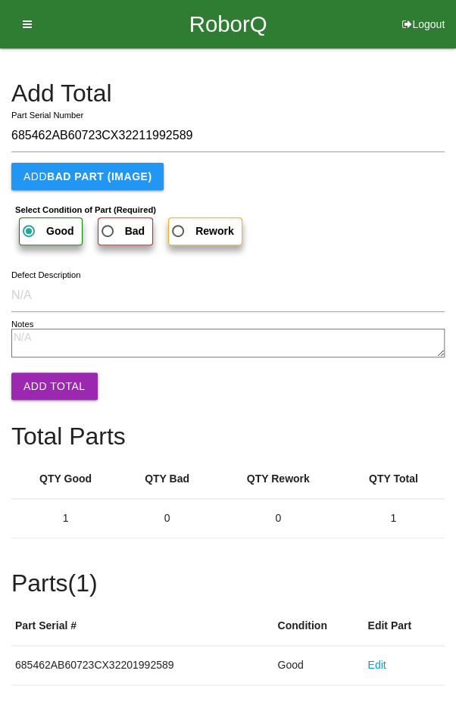
click at [48, 390] on button "Add Total" at bounding box center [54, 386] width 86 height 27
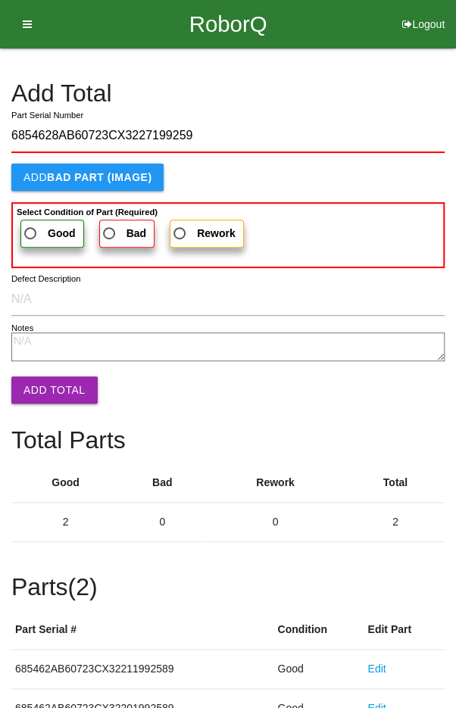
click at [39, 227] on span "Good" at bounding box center [48, 233] width 55 height 19
click at [31, 227] on input "Good" at bounding box center [26, 229] width 10 height 10
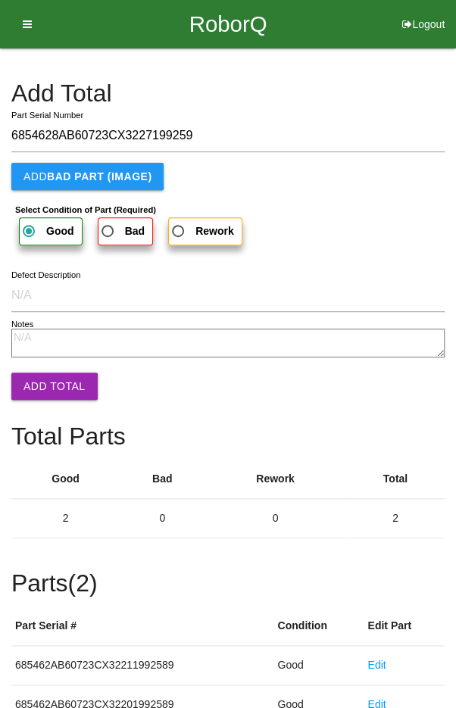
click at [43, 382] on button "Add Total" at bounding box center [54, 386] width 86 height 27
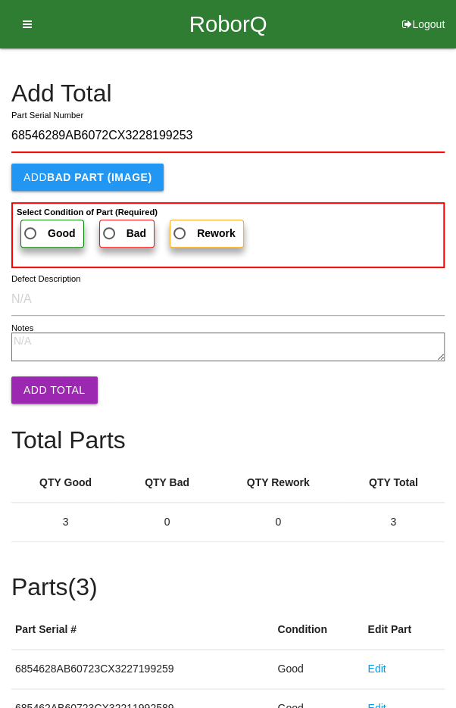
click at [38, 231] on span "Good" at bounding box center [48, 233] width 55 height 19
click at [31, 231] on input "Good" at bounding box center [26, 229] width 10 height 10
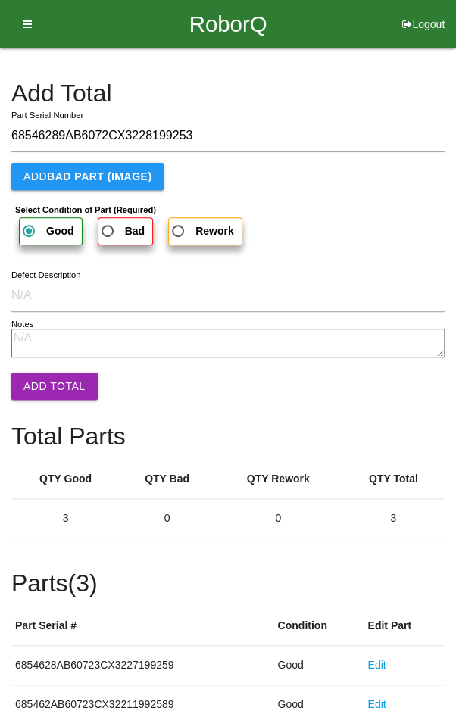
click at [48, 379] on button "Add Total" at bounding box center [54, 386] width 86 height 27
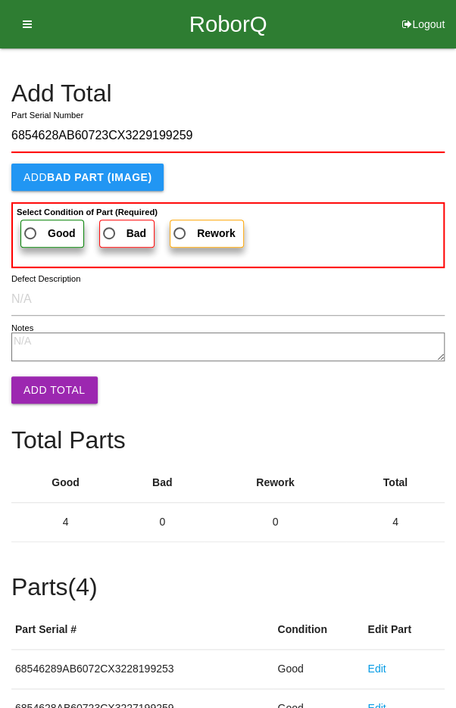
click at [34, 225] on span "Good" at bounding box center [48, 233] width 55 height 19
click at [31, 225] on input "Good" at bounding box center [26, 229] width 10 height 10
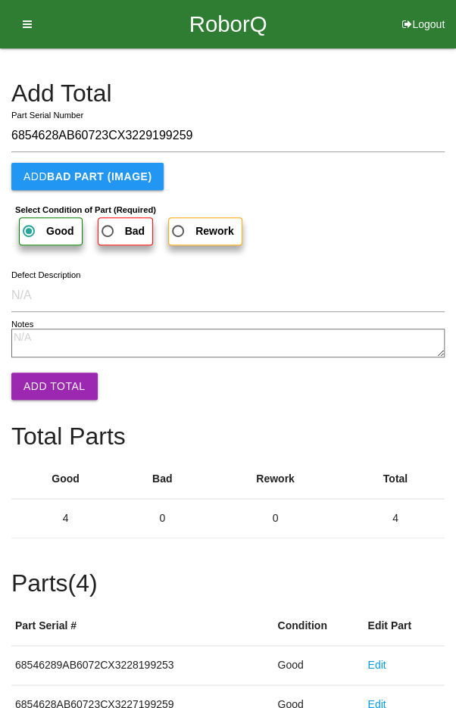
click at [45, 384] on button "Add Total" at bounding box center [54, 386] width 86 height 27
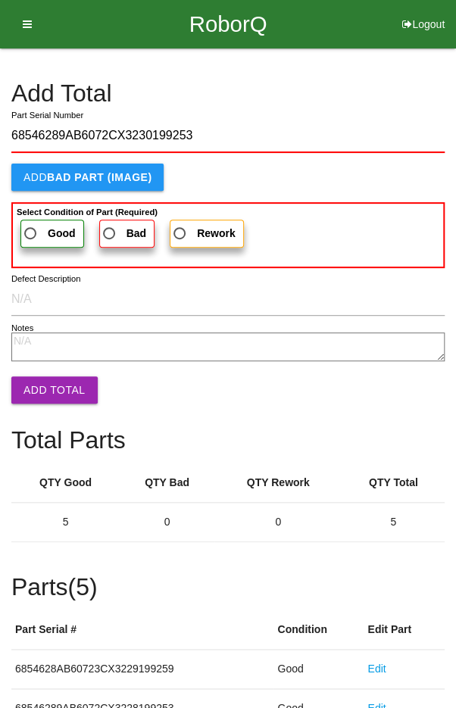
click at [42, 226] on span "Good" at bounding box center [48, 233] width 55 height 19
click at [31, 226] on input "Good" at bounding box center [26, 229] width 10 height 10
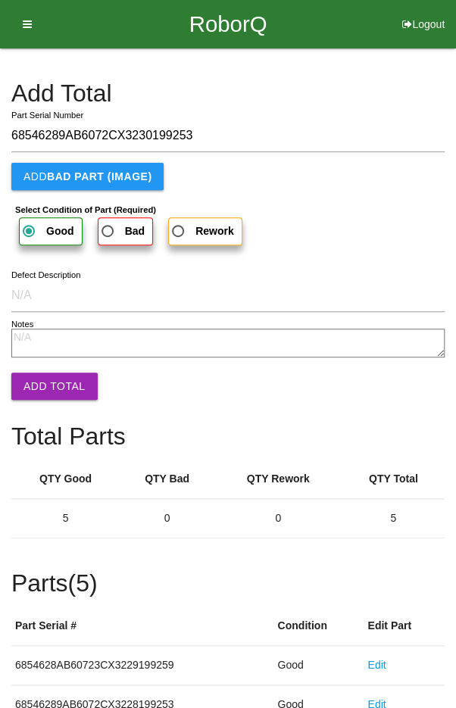
click at [49, 389] on button "Add Total" at bounding box center [54, 386] width 86 height 27
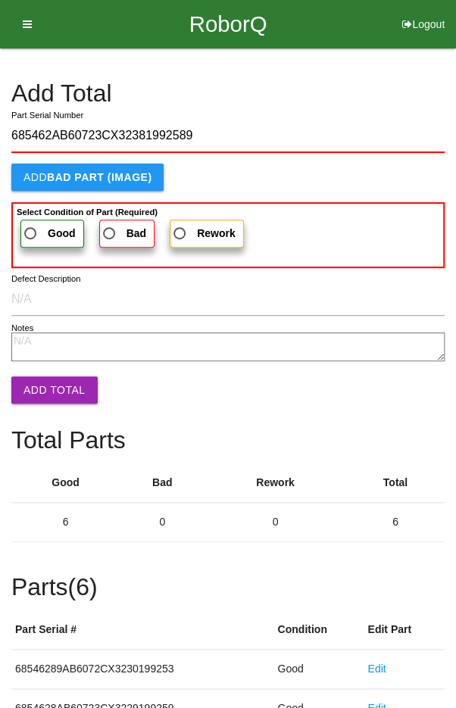
click at [39, 226] on span "Good" at bounding box center [48, 233] width 55 height 19
click at [31, 226] on input "Good" at bounding box center [26, 229] width 10 height 10
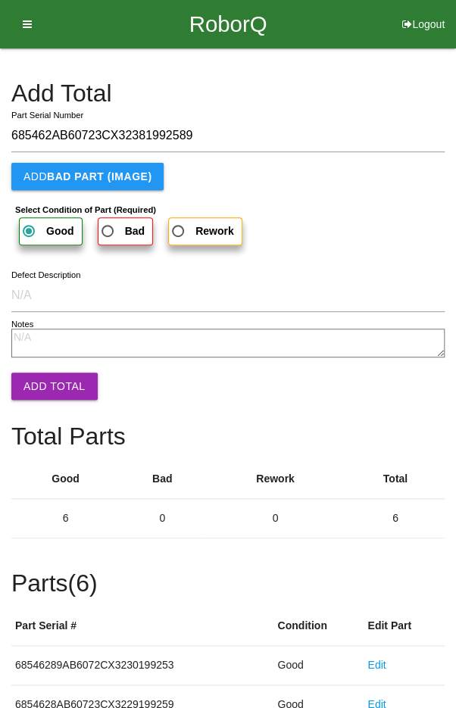
click at [45, 392] on button "Add Total" at bounding box center [54, 386] width 86 height 27
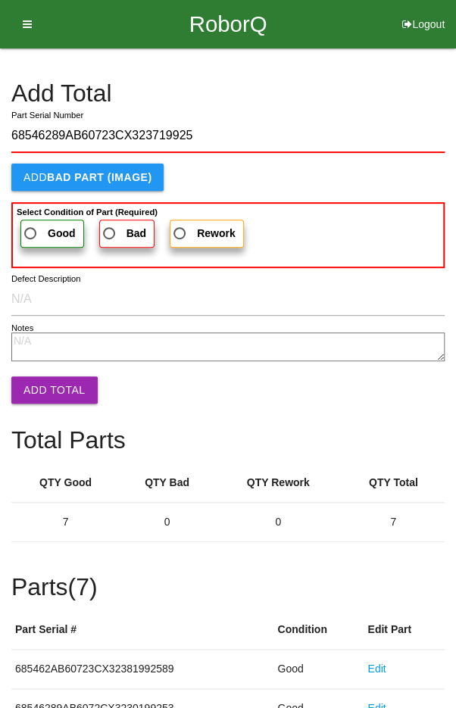
click at [39, 232] on span "Good" at bounding box center [48, 233] width 55 height 19
click at [31, 232] on input "Good" at bounding box center [26, 229] width 10 height 10
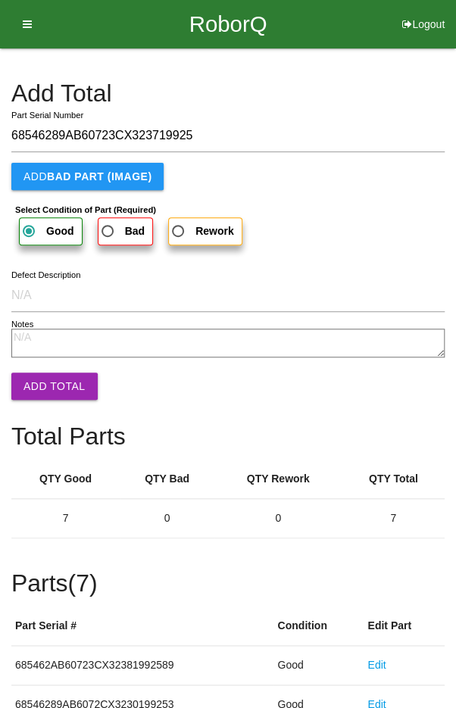
click at [51, 375] on button "Add Total" at bounding box center [54, 386] width 86 height 27
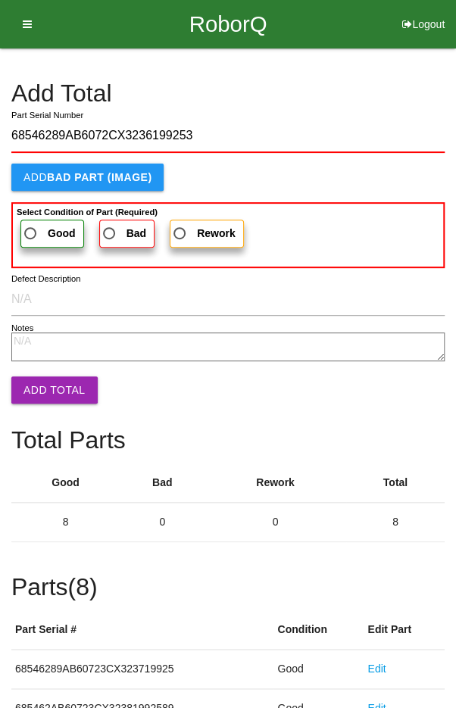
click at [37, 225] on span "Good" at bounding box center [48, 233] width 55 height 19
click at [31, 225] on input "Good" at bounding box center [26, 229] width 10 height 10
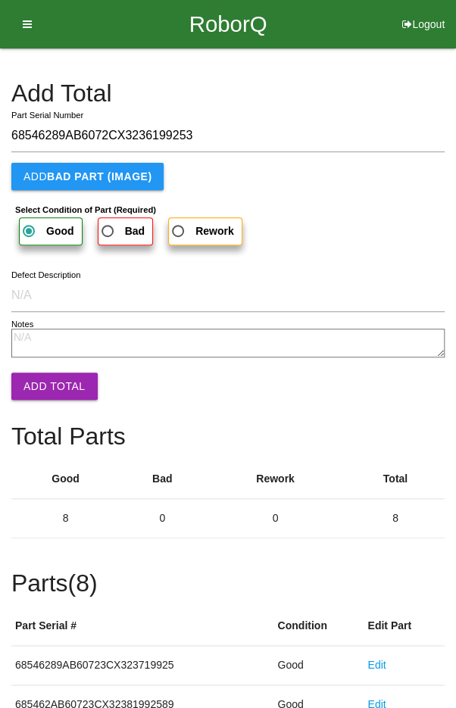
click at [51, 383] on button "Add Total" at bounding box center [54, 386] width 86 height 27
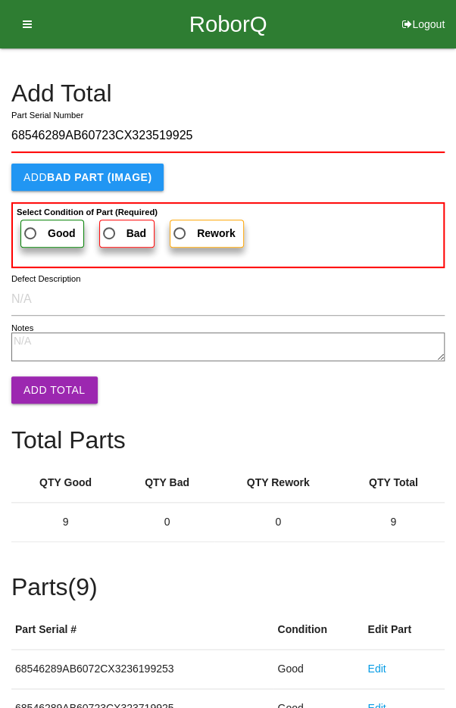
click at [39, 230] on span "Good" at bounding box center [48, 233] width 55 height 19
click at [31, 230] on input "Good" at bounding box center [26, 229] width 10 height 10
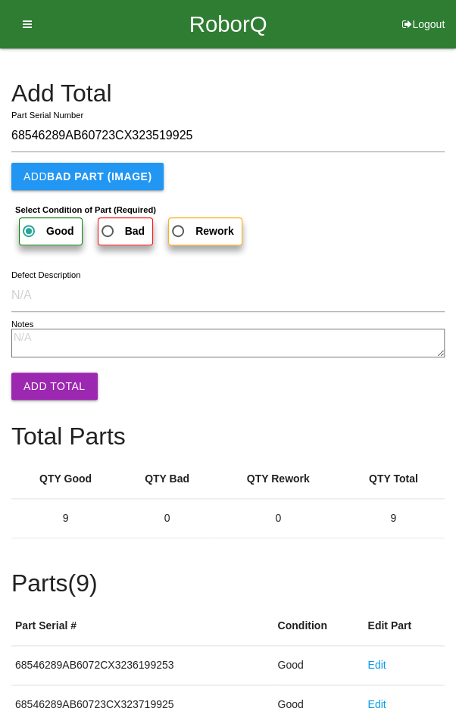
click at [46, 391] on button "Add Total" at bounding box center [54, 386] width 86 height 27
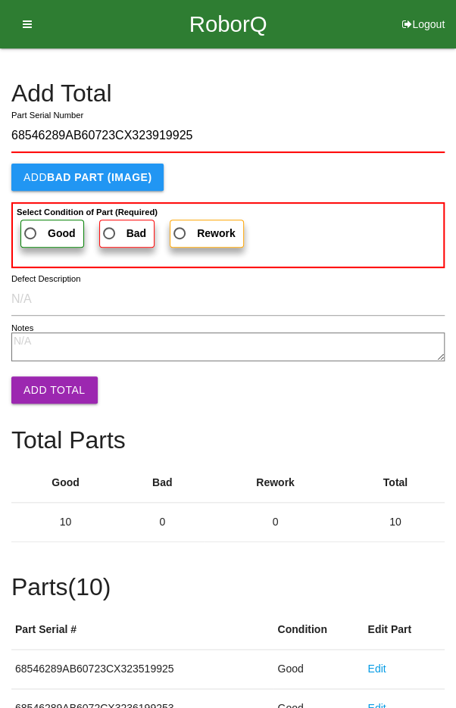
click at [35, 228] on span "Good" at bounding box center [48, 233] width 55 height 19
click at [31, 228] on input "Good" at bounding box center [26, 229] width 10 height 10
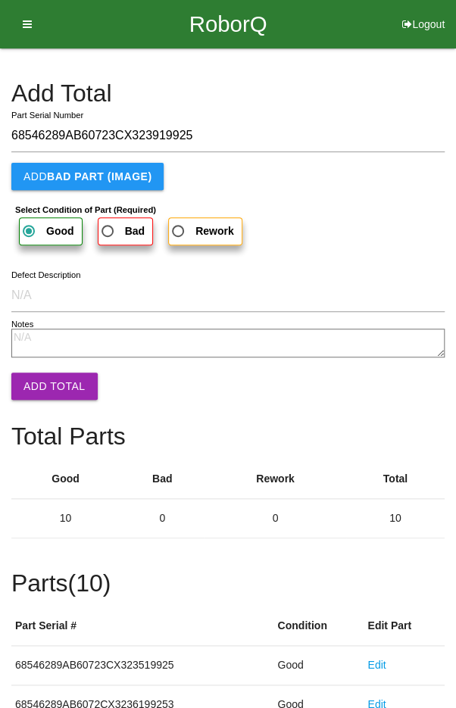
click at [49, 395] on button "Add Total" at bounding box center [54, 386] width 86 height 27
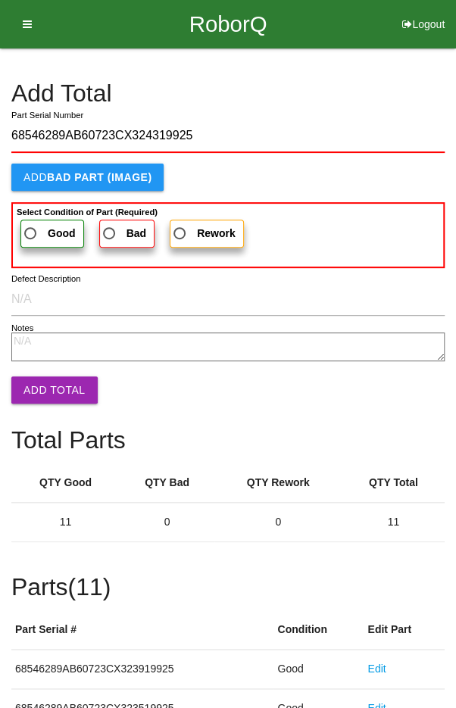
click at [40, 230] on span "Good" at bounding box center [48, 233] width 55 height 19
click at [31, 230] on input "Good" at bounding box center [26, 229] width 10 height 10
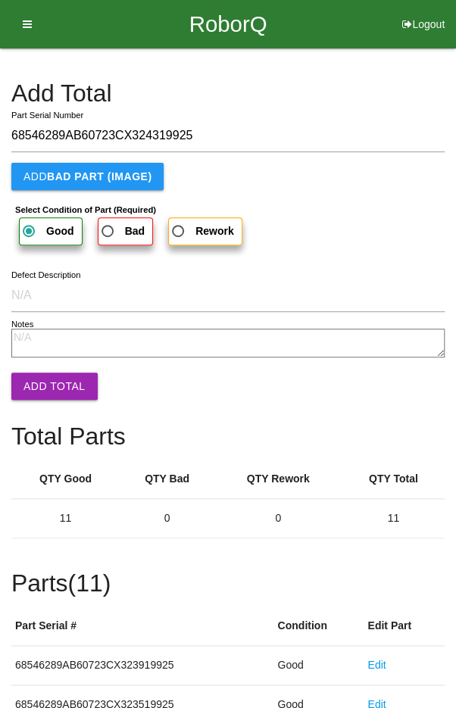
click at [43, 382] on button "Add Total" at bounding box center [54, 386] width 86 height 27
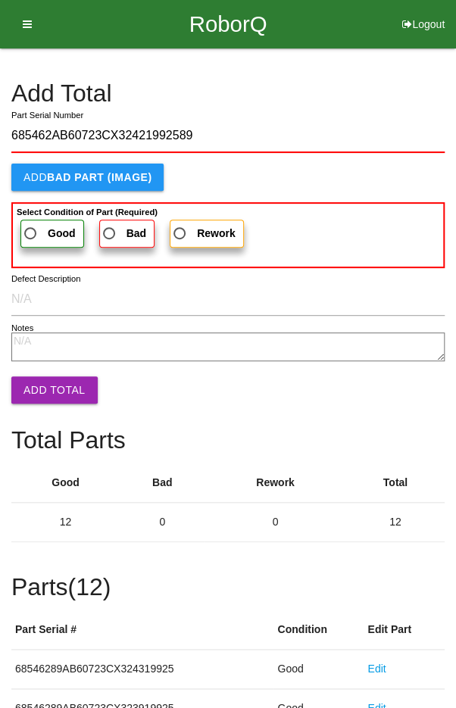
click at [38, 224] on span "Good" at bounding box center [48, 233] width 55 height 19
click at [31, 224] on input "Good" at bounding box center [26, 229] width 10 height 10
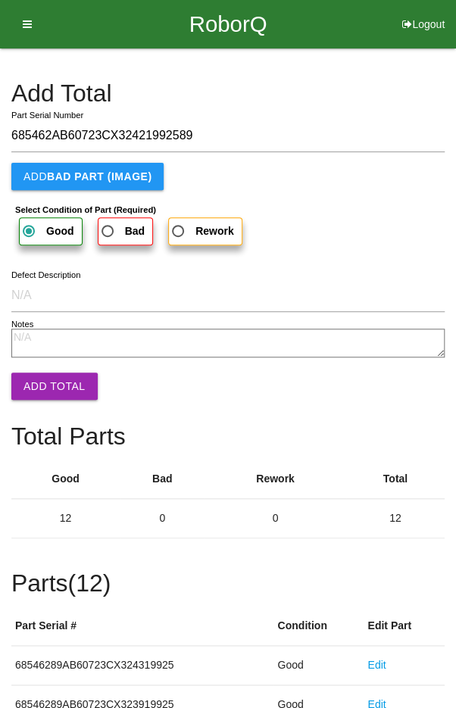
click at [48, 381] on button "Add Total" at bounding box center [54, 386] width 86 height 27
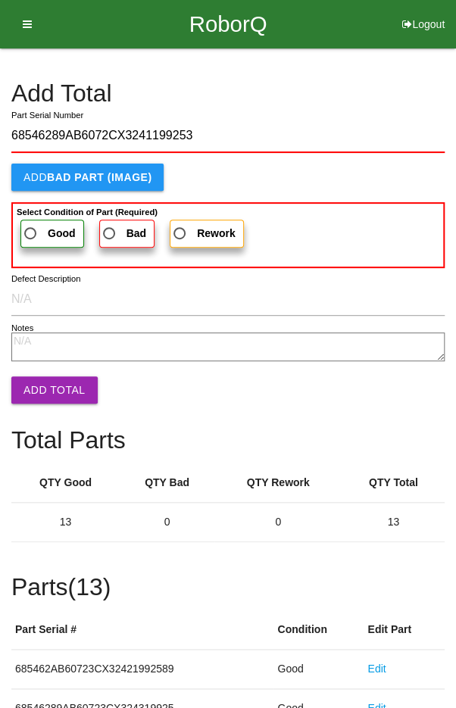
click at [43, 237] on span "Good" at bounding box center [48, 233] width 55 height 19
click at [31, 234] on input "Good" at bounding box center [26, 229] width 10 height 10
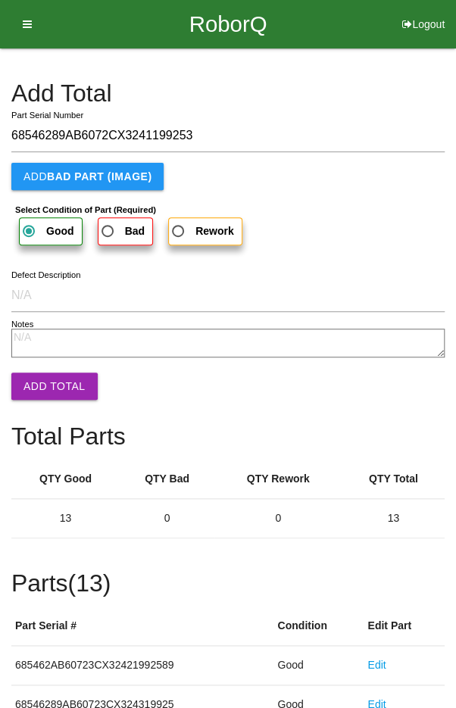
click at [45, 380] on button "Add Total" at bounding box center [54, 386] width 86 height 27
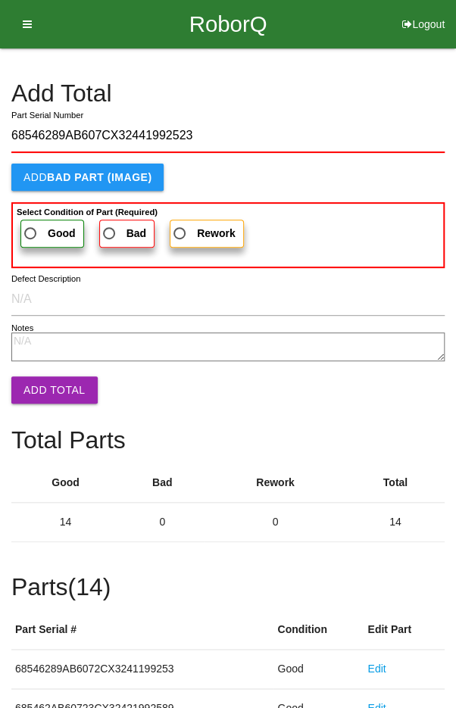
click at [39, 221] on label "Good" at bounding box center [52, 234] width 64 height 28
click at [31, 224] on input "Good" at bounding box center [26, 229] width 10 height 10
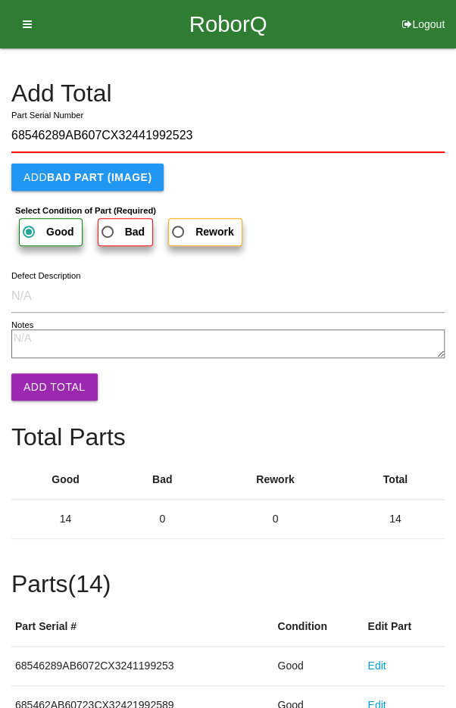
click at [50, 383] on button "Add Total" at bounding box center [54, 386] width 86 height 27
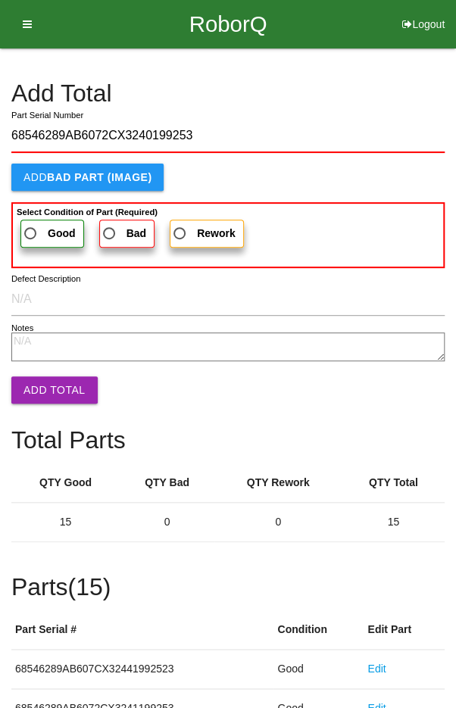
click at [43, 237] on span "Good" at bounding box center [48, 233] width 55 height 19
click at [31, 234] on input "Good" at bounding box center [26, 229] width 10 height 10
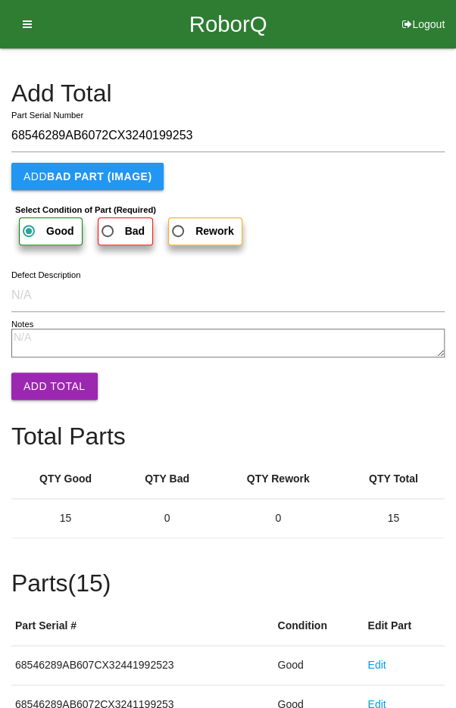
click at [58, 391] on button "Add Total" at bounding box center [54, 386] width 86 height 27
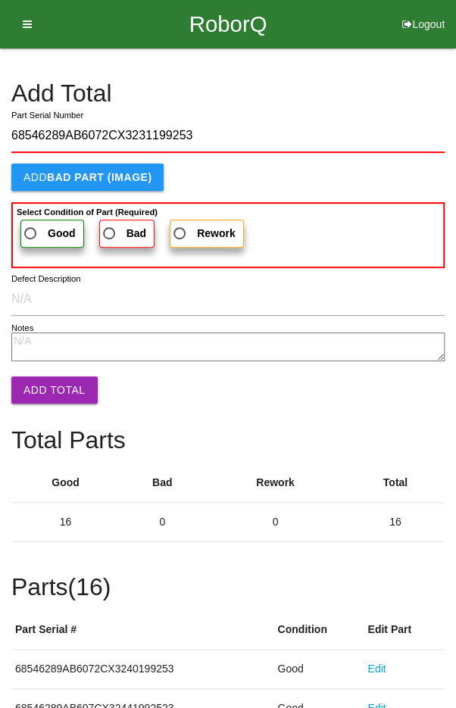
click at [43, 232] on span "Good" at bounding box center [48, 233] width 55 height 19
click at [31, 232] on input "Good" at bounding box center [26, 229] width 10 height 10
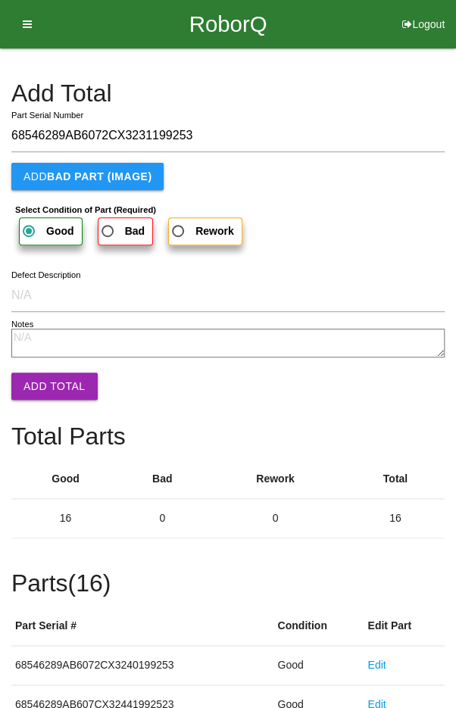
click at [48, 383] on button "Add Total" at bounding box center [54, 386] width 86 height 27
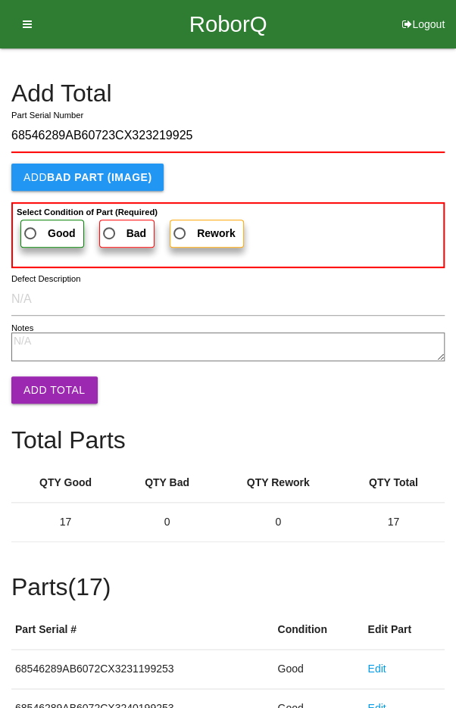
click at [40, 235] on span "Good" at bounding box center [48, 233] width 55 height 19
click at [31, 234] on input "Good" at bounding box center [26, 229] width 10 height 10
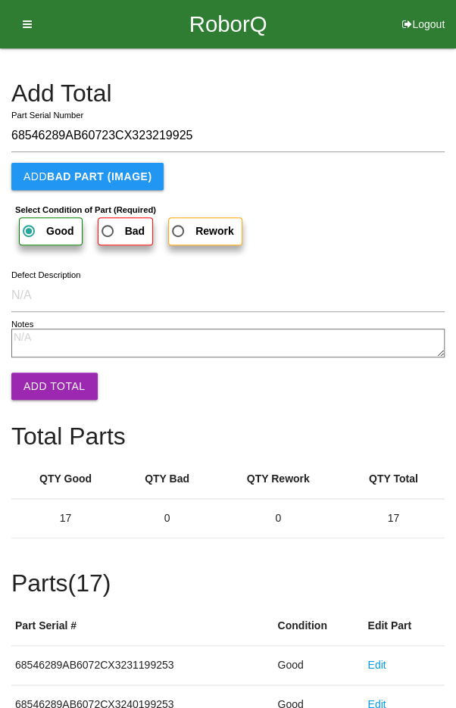
click at [48, 380] on button "Add Total" at bounding box center [54, 386] width 86 height 27
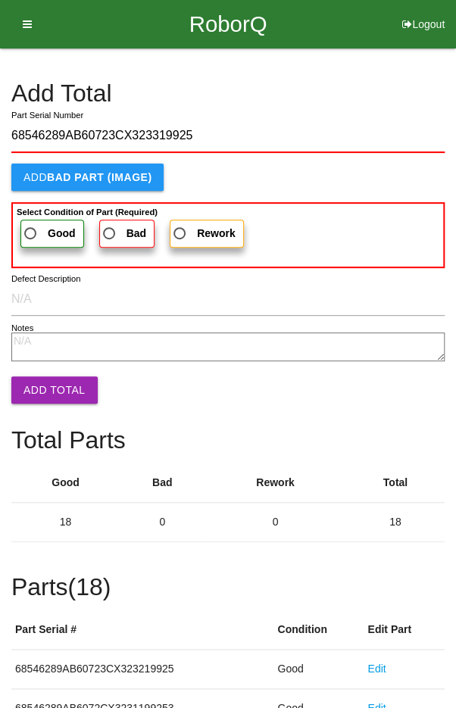
click at [34, 236] on span "Good" at bounding box center [48, 233] width 55 height 19
click at [31, 234] on input "Good" at bounding box center [26, 229] width 10 height 10
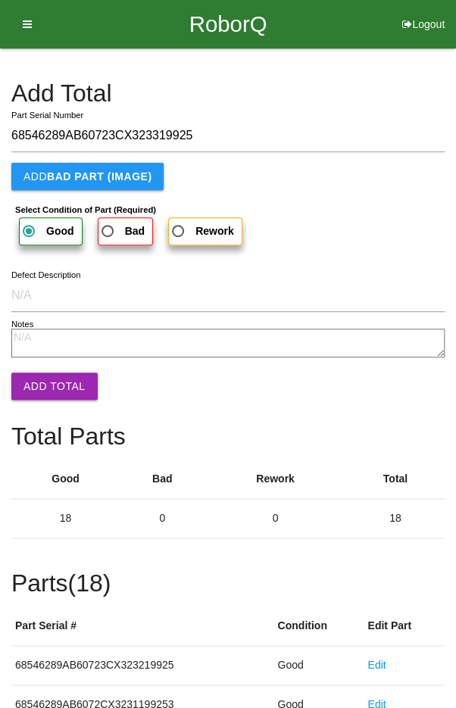
click at [48, 379] on button "Add Total" at bounding box center [54, 386] width 86 height 27
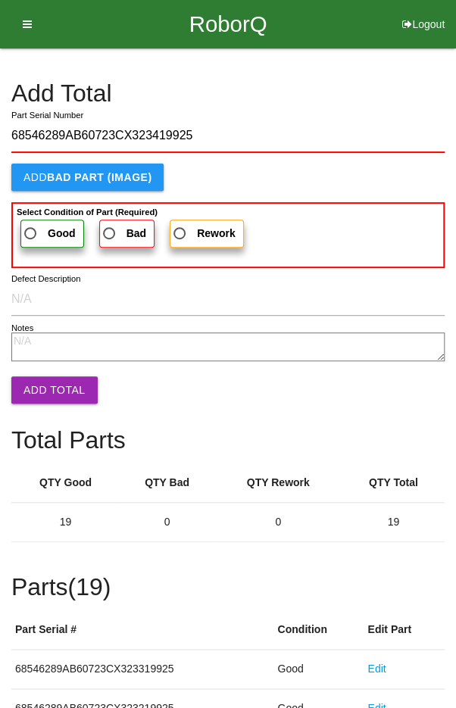
click at [37, 236] on span "Good" at bounding box center [48, 233] width 55 height 19
click at [31, 234] on input "Good" at bounding box center [26, 229] width 10 height 10
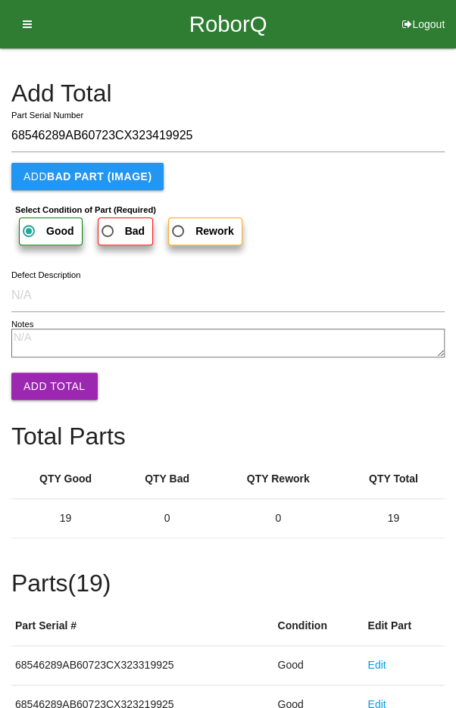
click at [49, 385] on button "Add Total" at bounding box center [54, 386] width 86 height 27
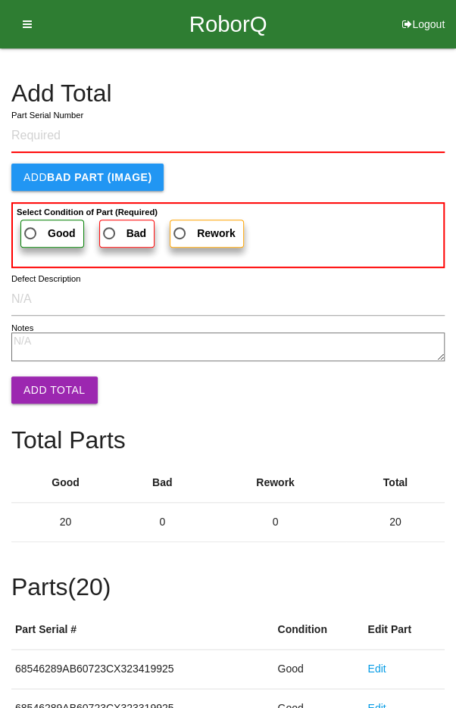
click at [383, 99] on h4 "Add Total" at bounding box center [227, 93] width 433 height 27
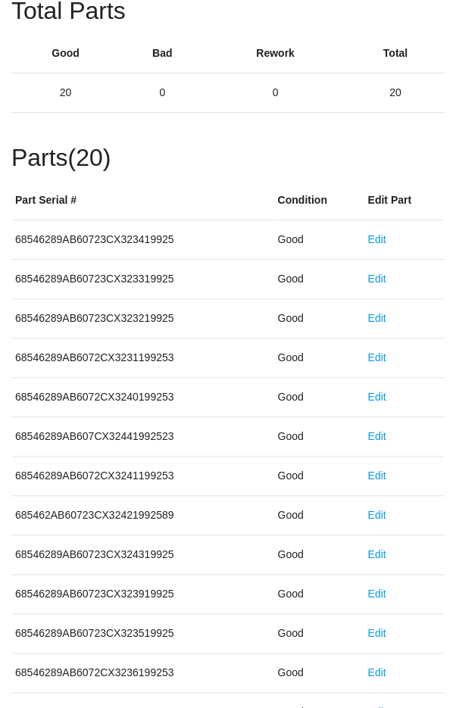
scroll to position [841, 0]
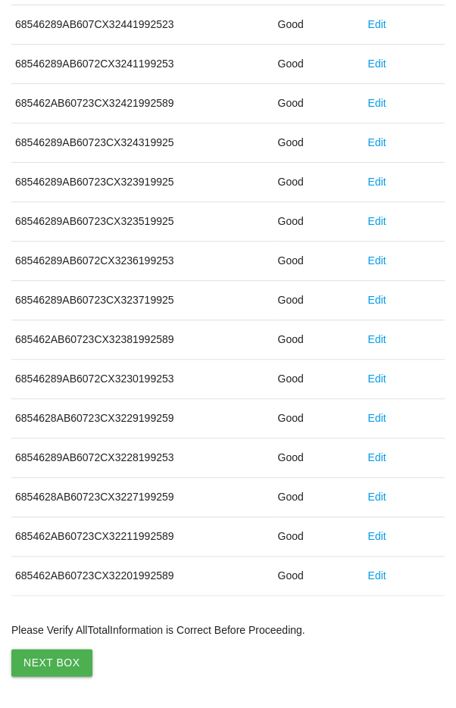
click at [52, 664] on button "Next Box" at bounding box center [51, 662] width 81 height 27
